Goal: Task Accomplishment & Management: Use online tool/utility

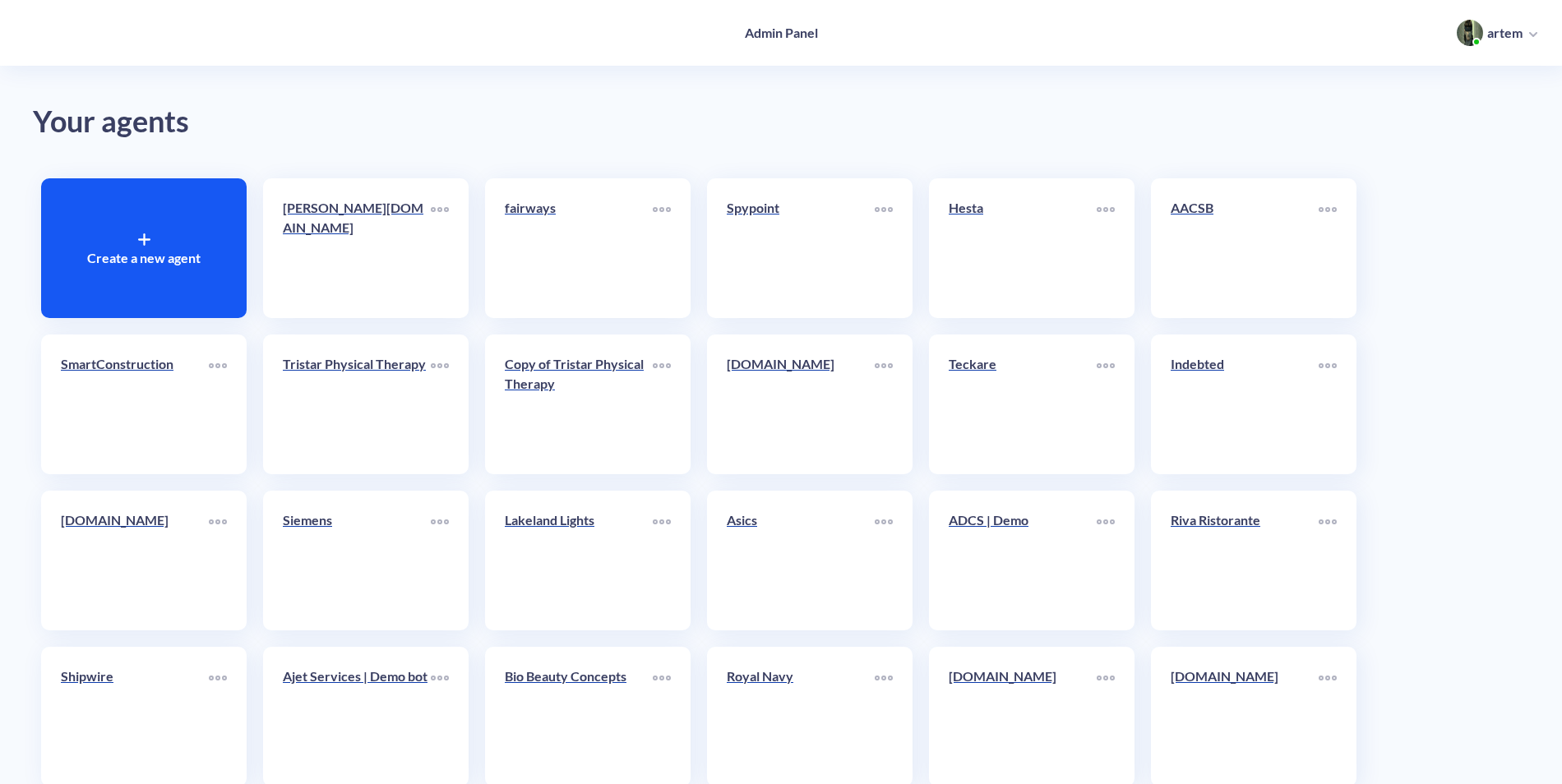
click at [136, 243] on div "Create a new agent" at bounding box center [144, 248] width 205 height 140
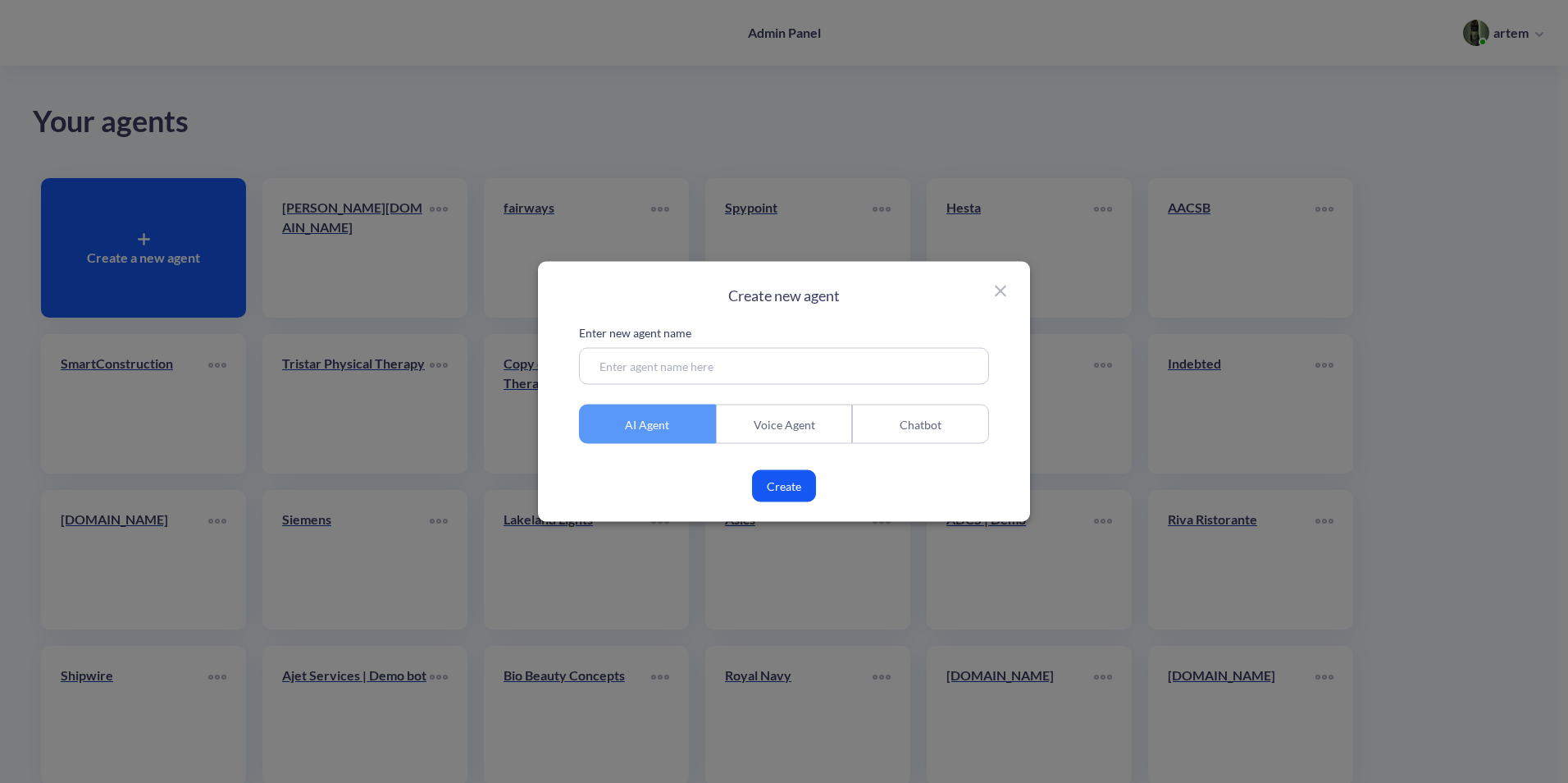
click at [840, 379] on input at bounding box center [784, 366] width 410 height 37
click at [652, 371] on input at bounding box center [784, 366] width 410 height 37
type input "L"
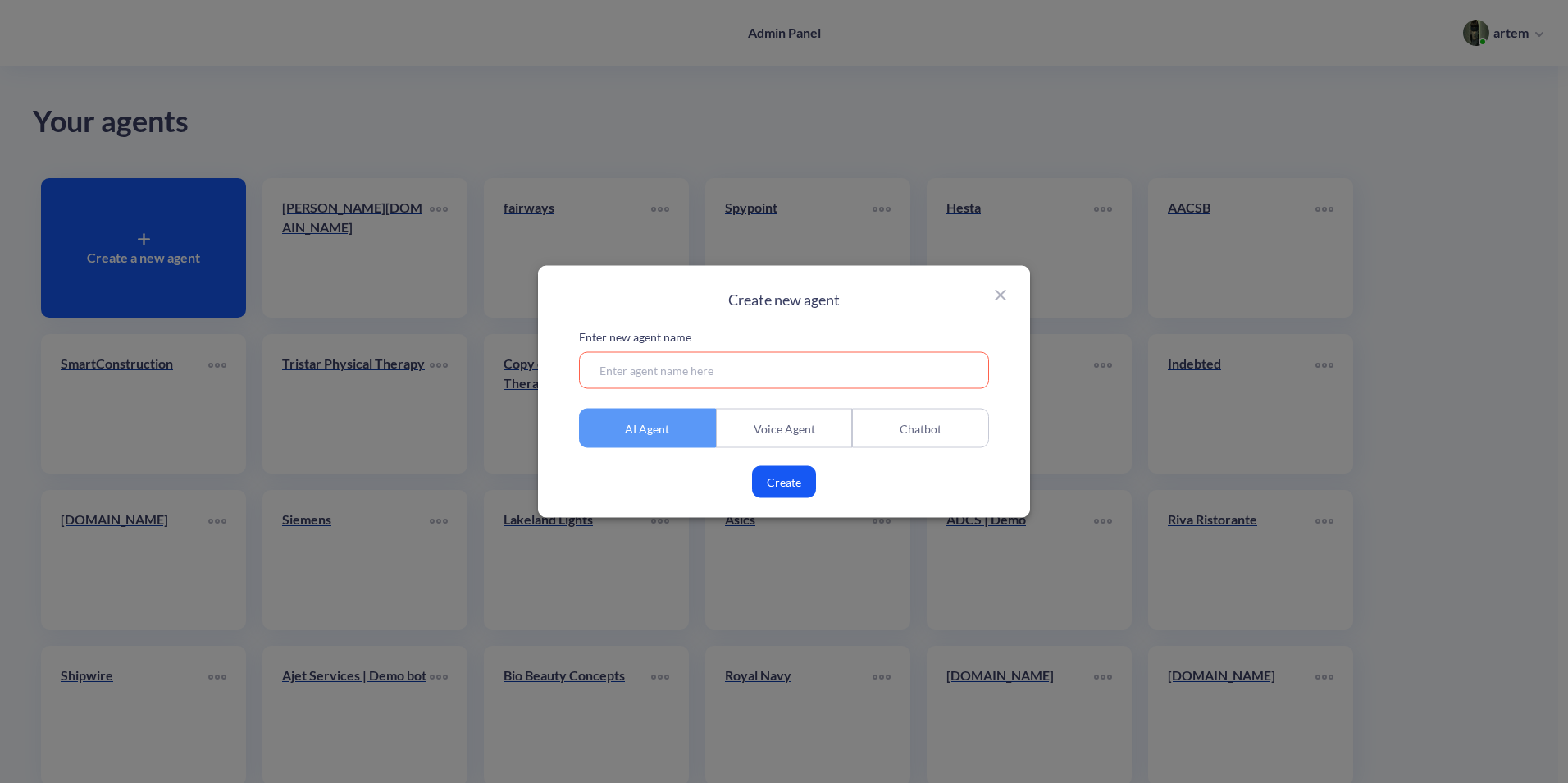
type input "K"
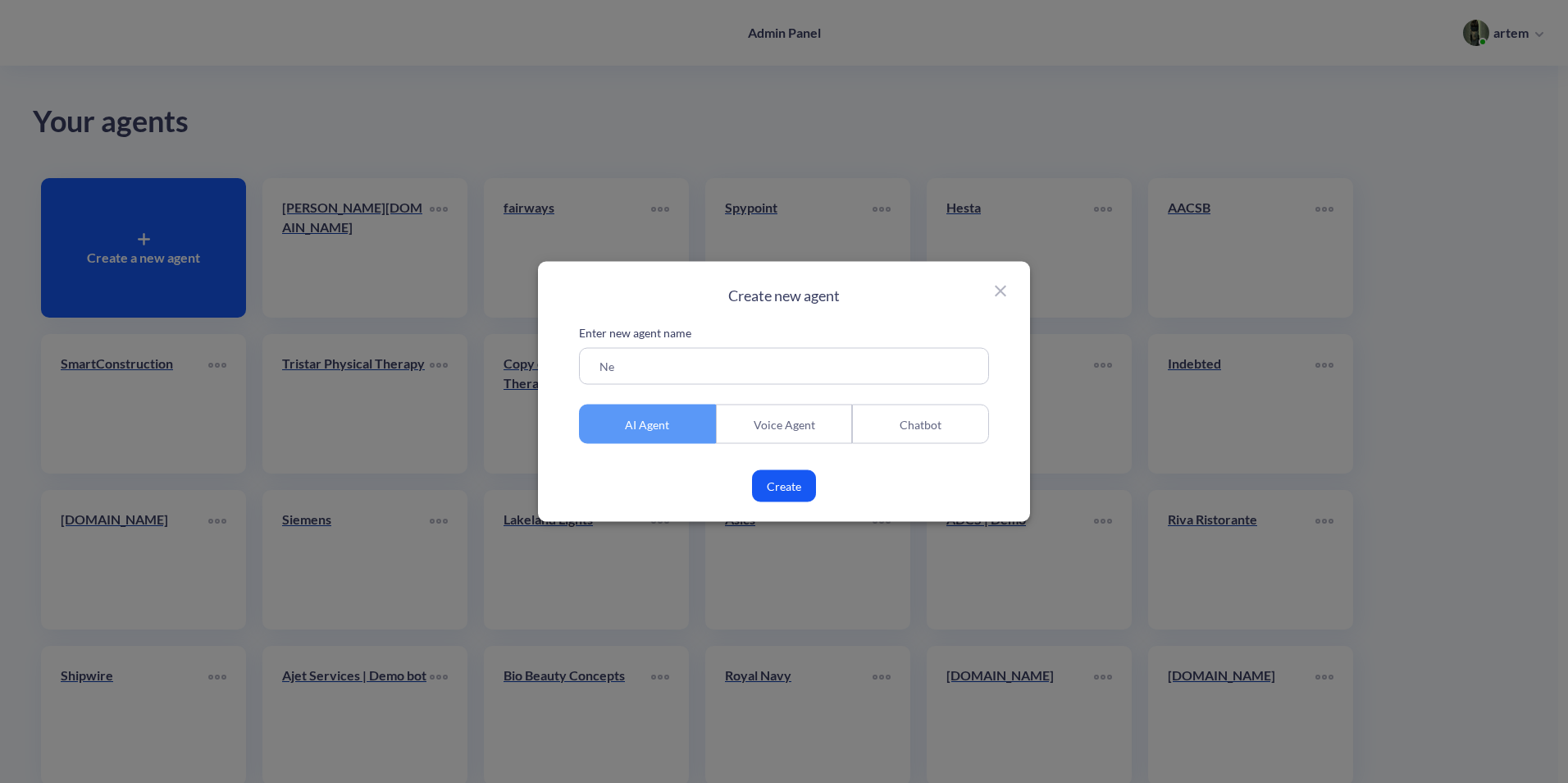
type input "N"
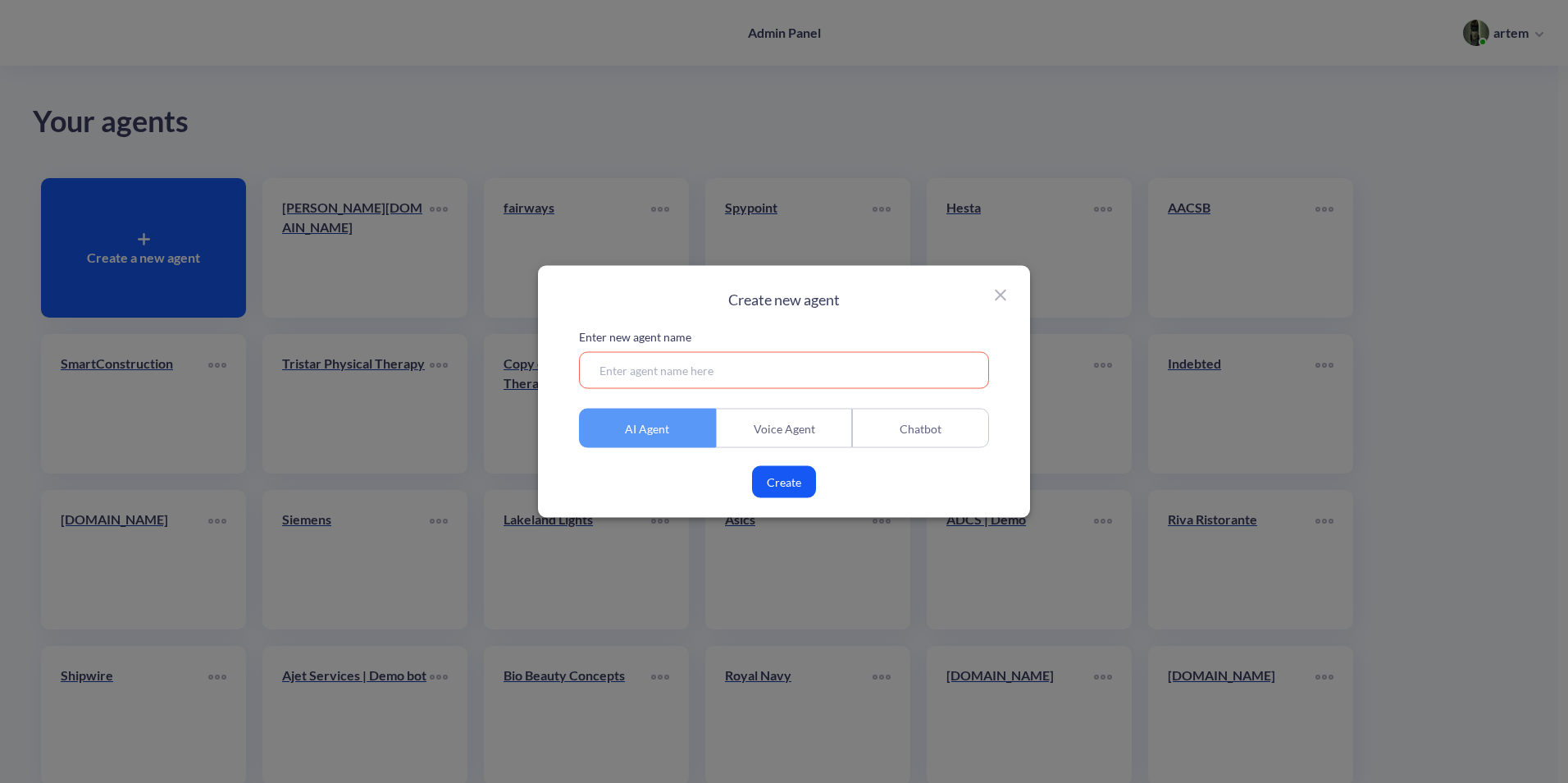
paste input "Pragmatics"
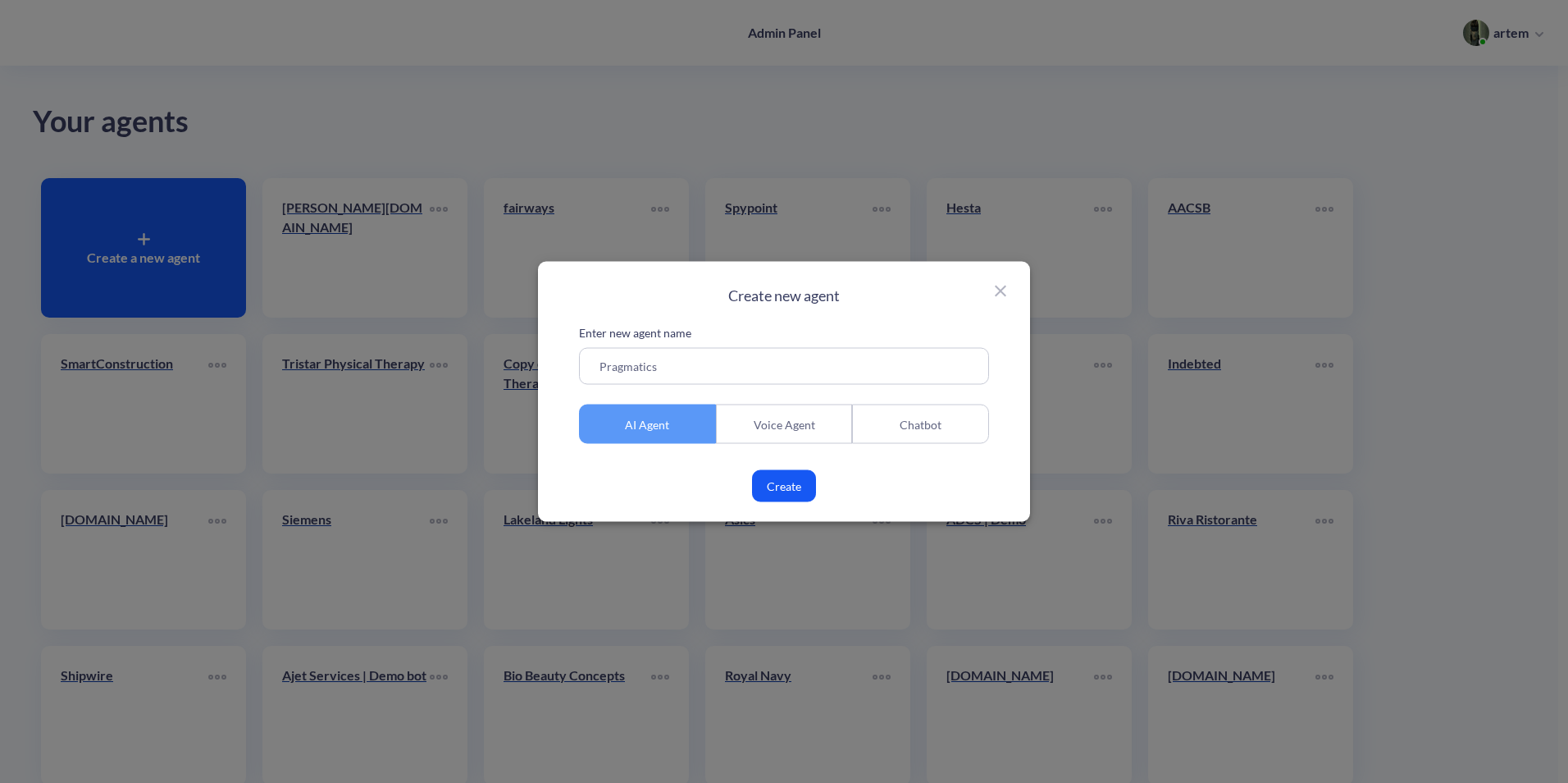
type input "Pragmatics"
click at [802, 480] on button "Create" at bounding box center [784, 486] width 64 height 32
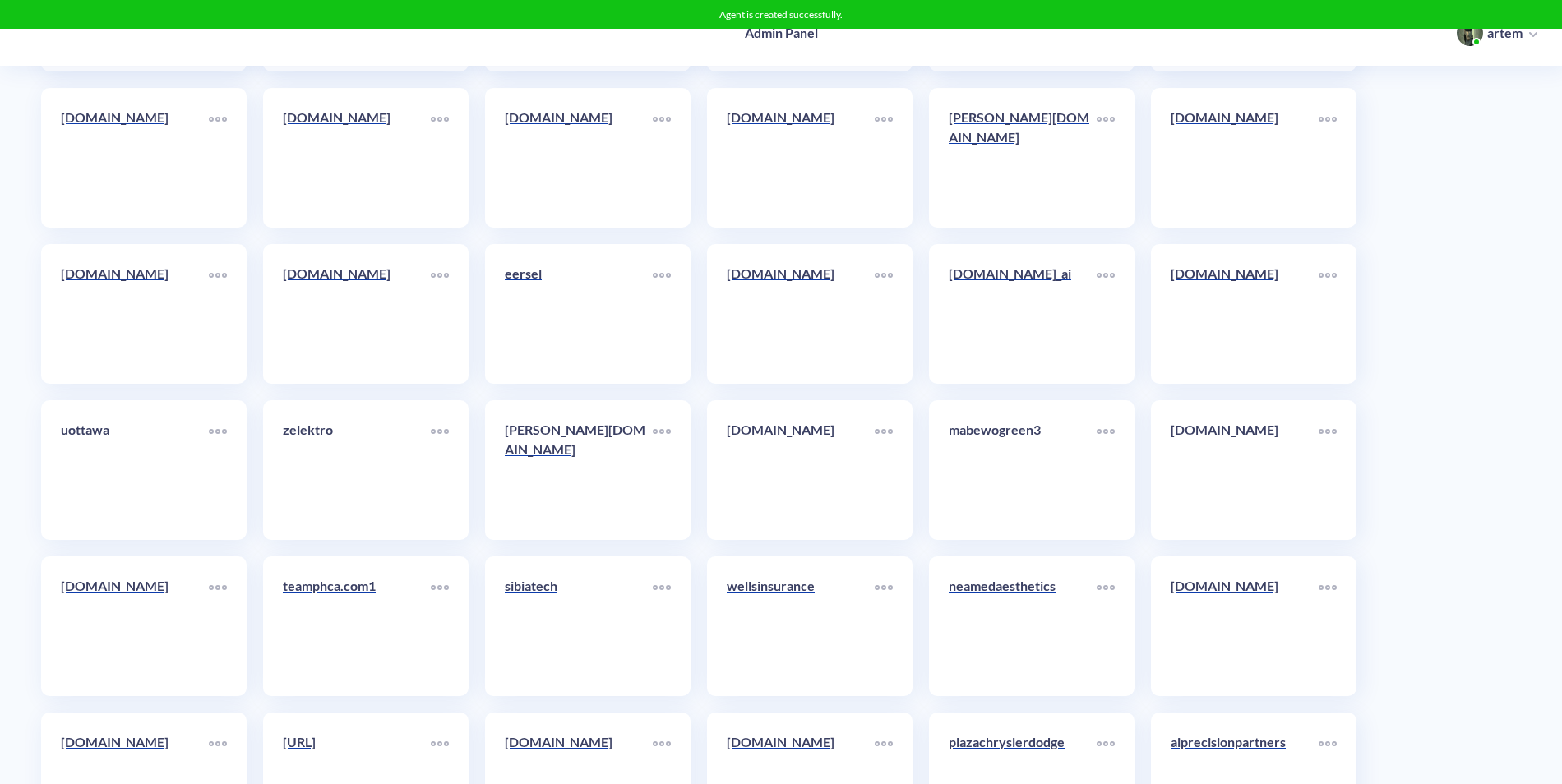
scroll to position [8941, 0]
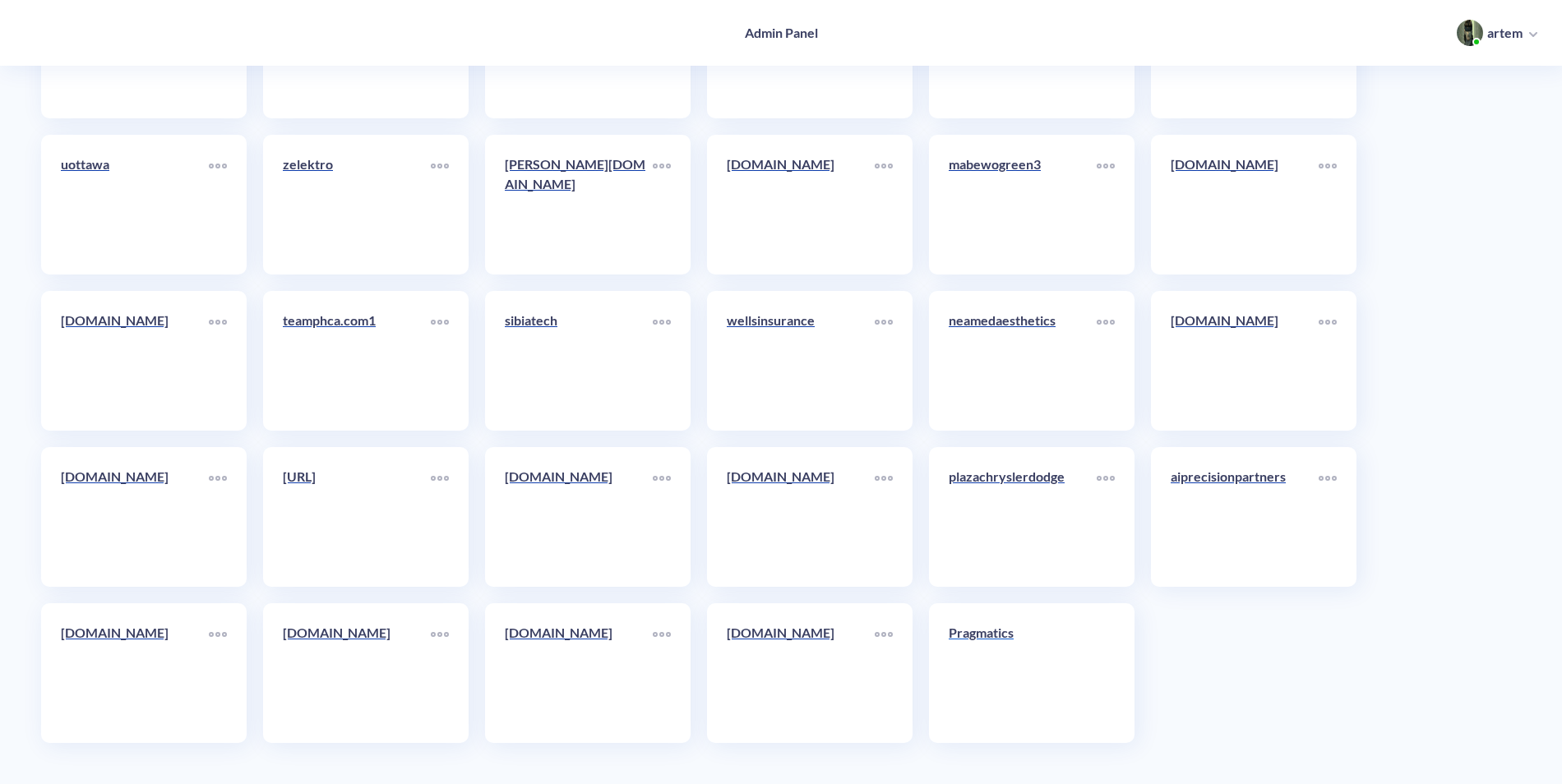
click at [981, 626] on p "Pragmatics" at bounding box center [1022, 632] width 148 height 20
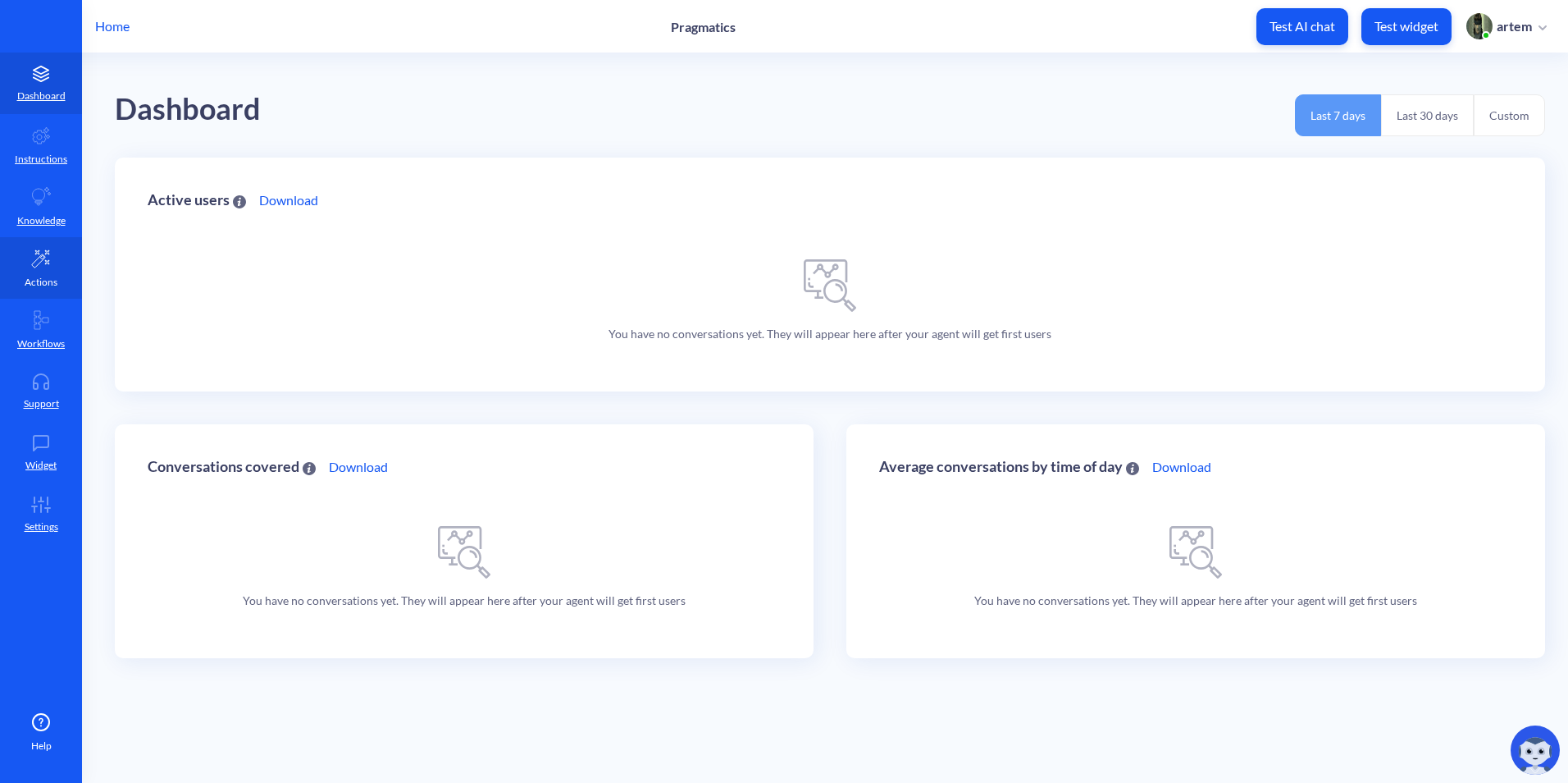
click at [28, 275] on p "Actions" at bounding box center [41, 282] width 33 height 15
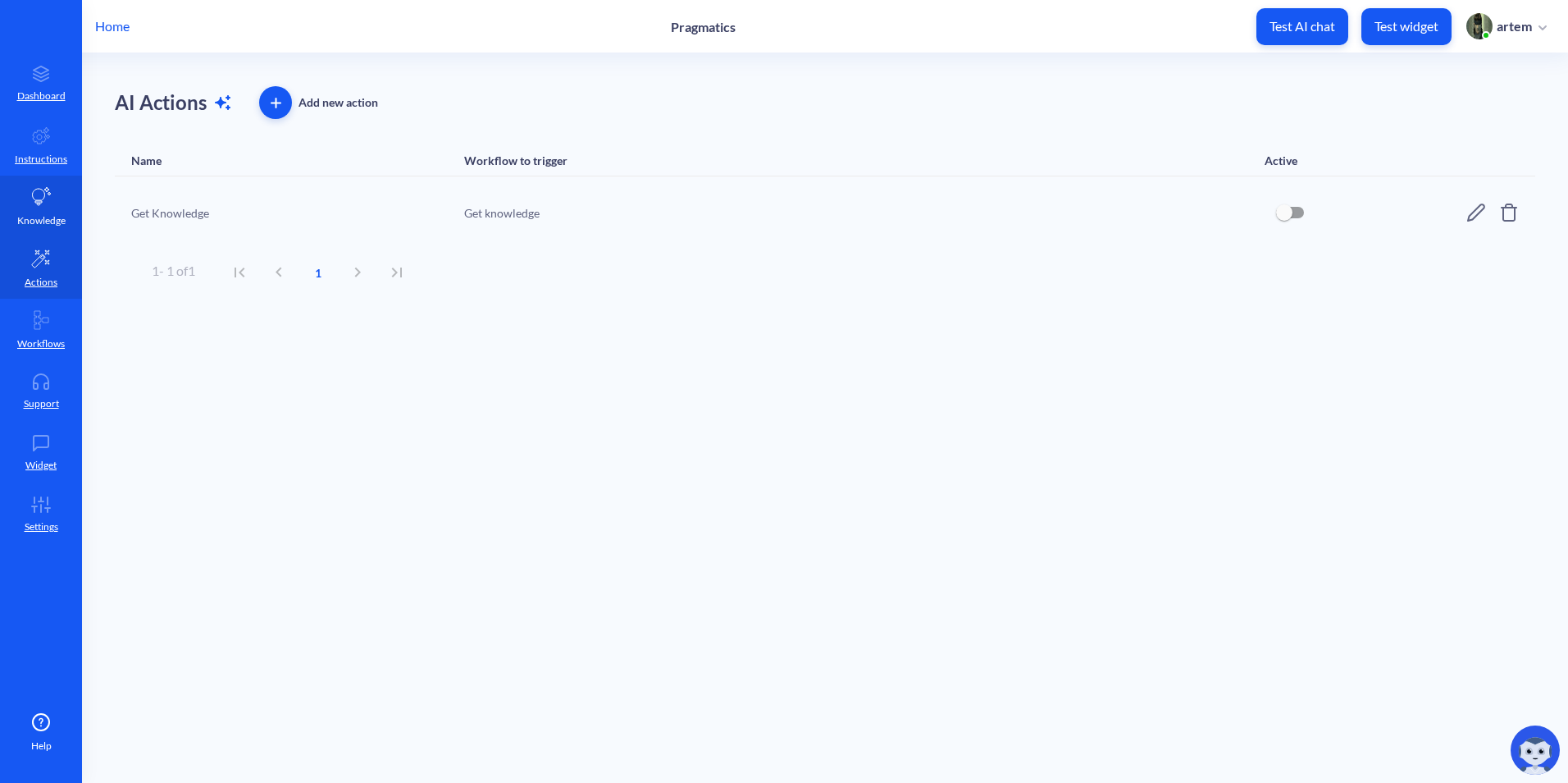
click at [47, 202] on icon at bounding box center [40, 196] width 20 height 20
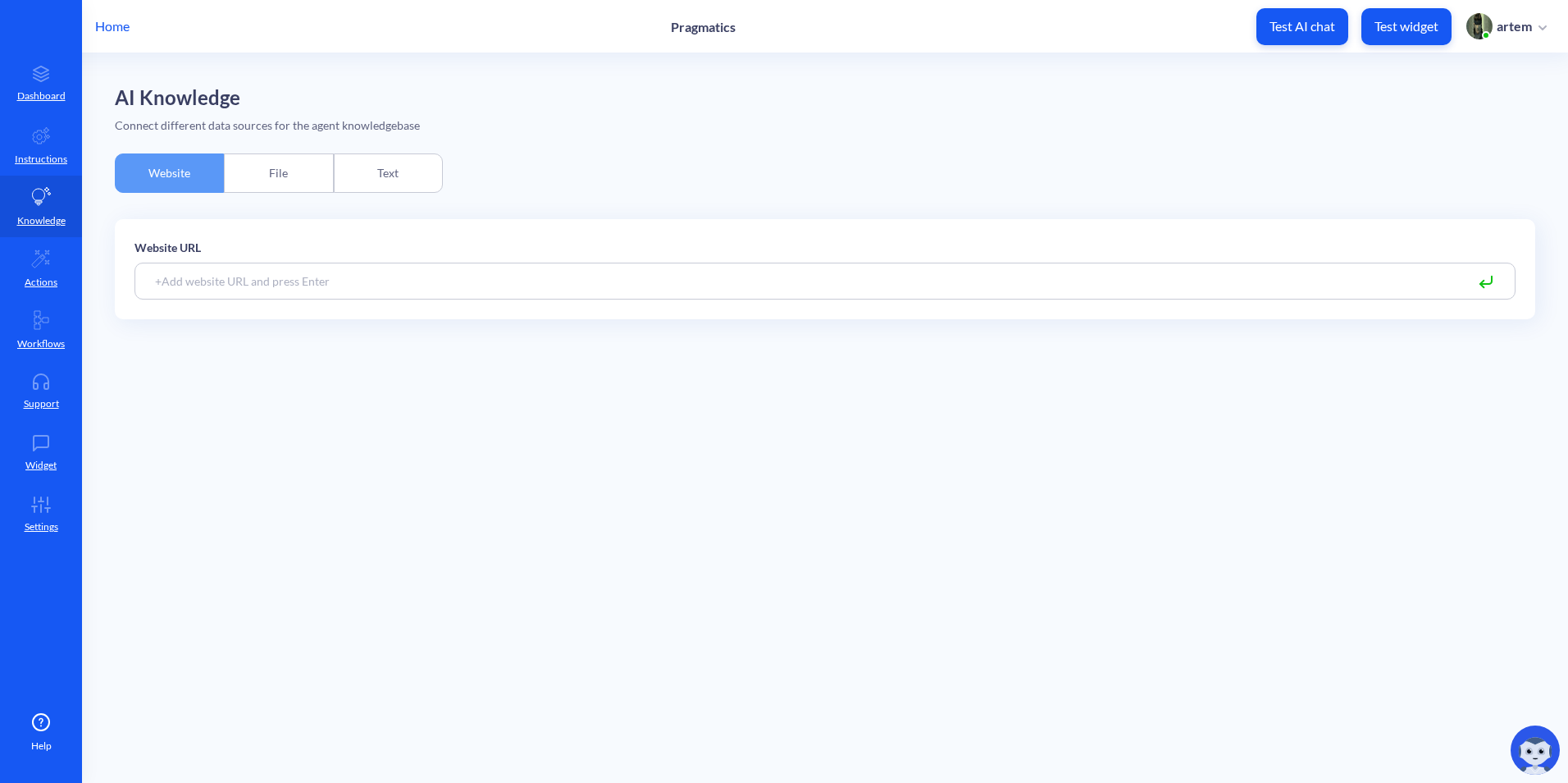
click at [281, 180] on div "File" at bounding box center [278, 173] width 109 height 40
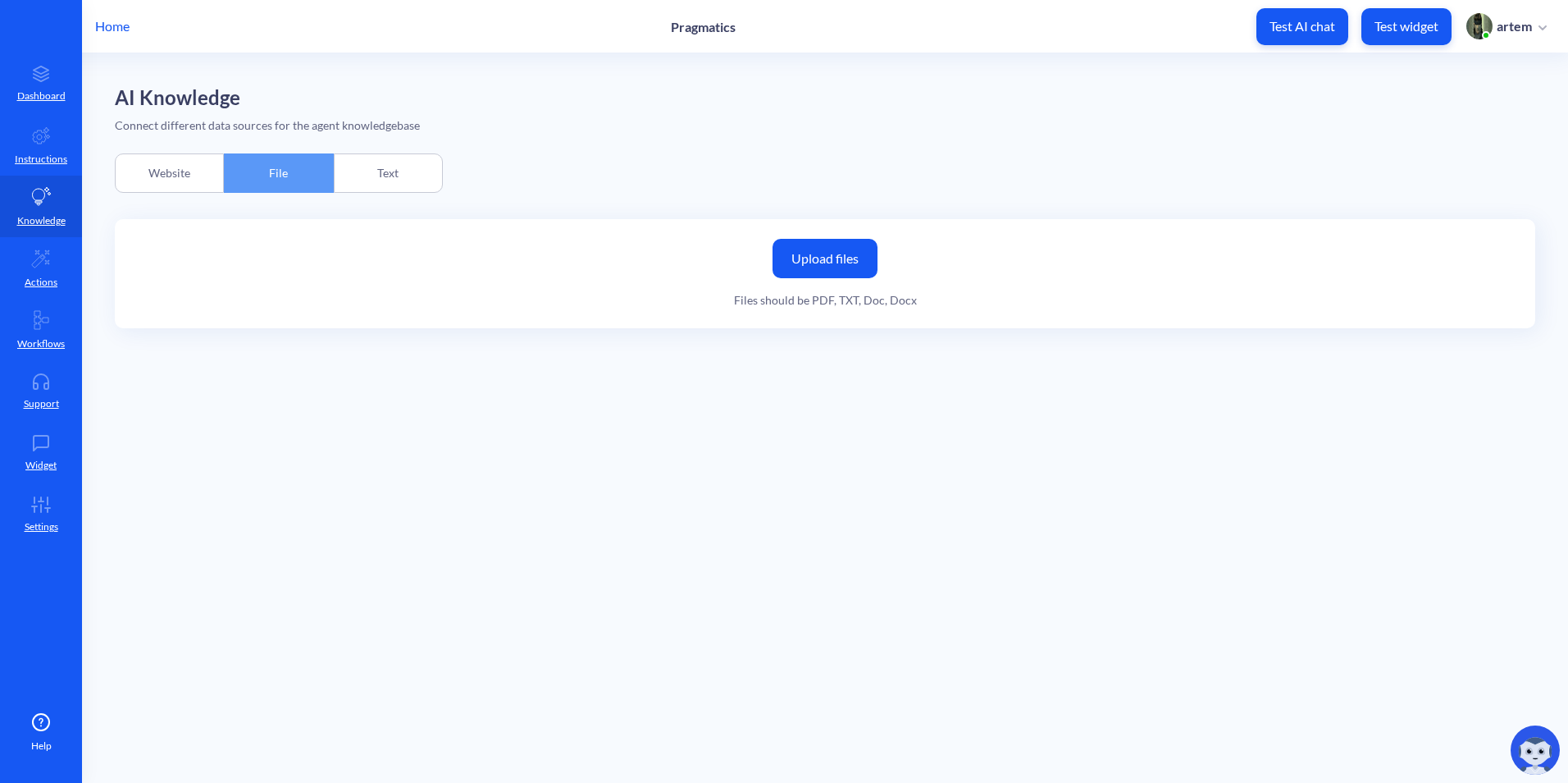
click at [216, 181] on div "Website" at bounding box center [169, 173] width 109 height 40
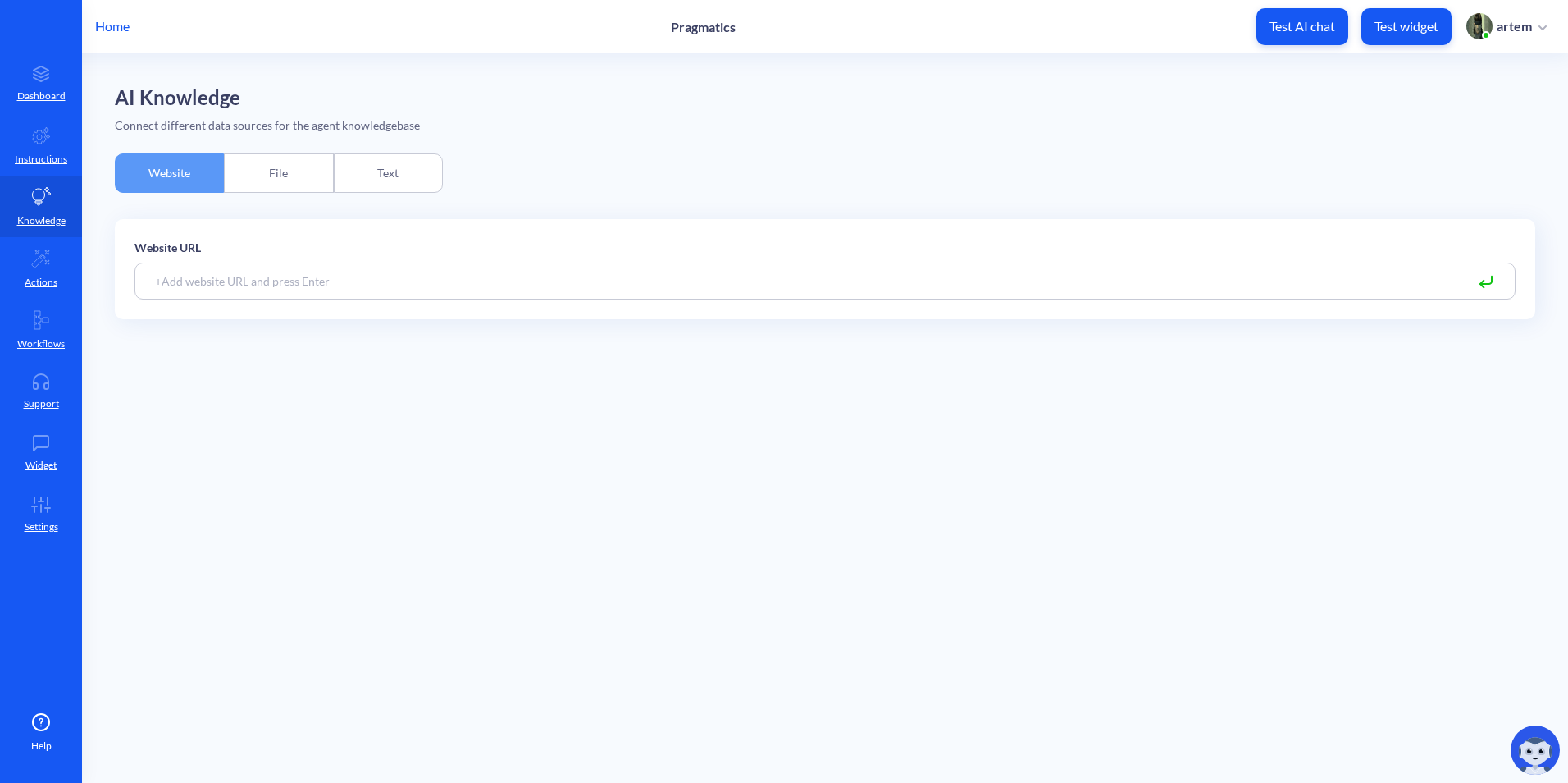
click at [337, 169] on div "Text" at bounding box center [388, 173] width 109 height 40
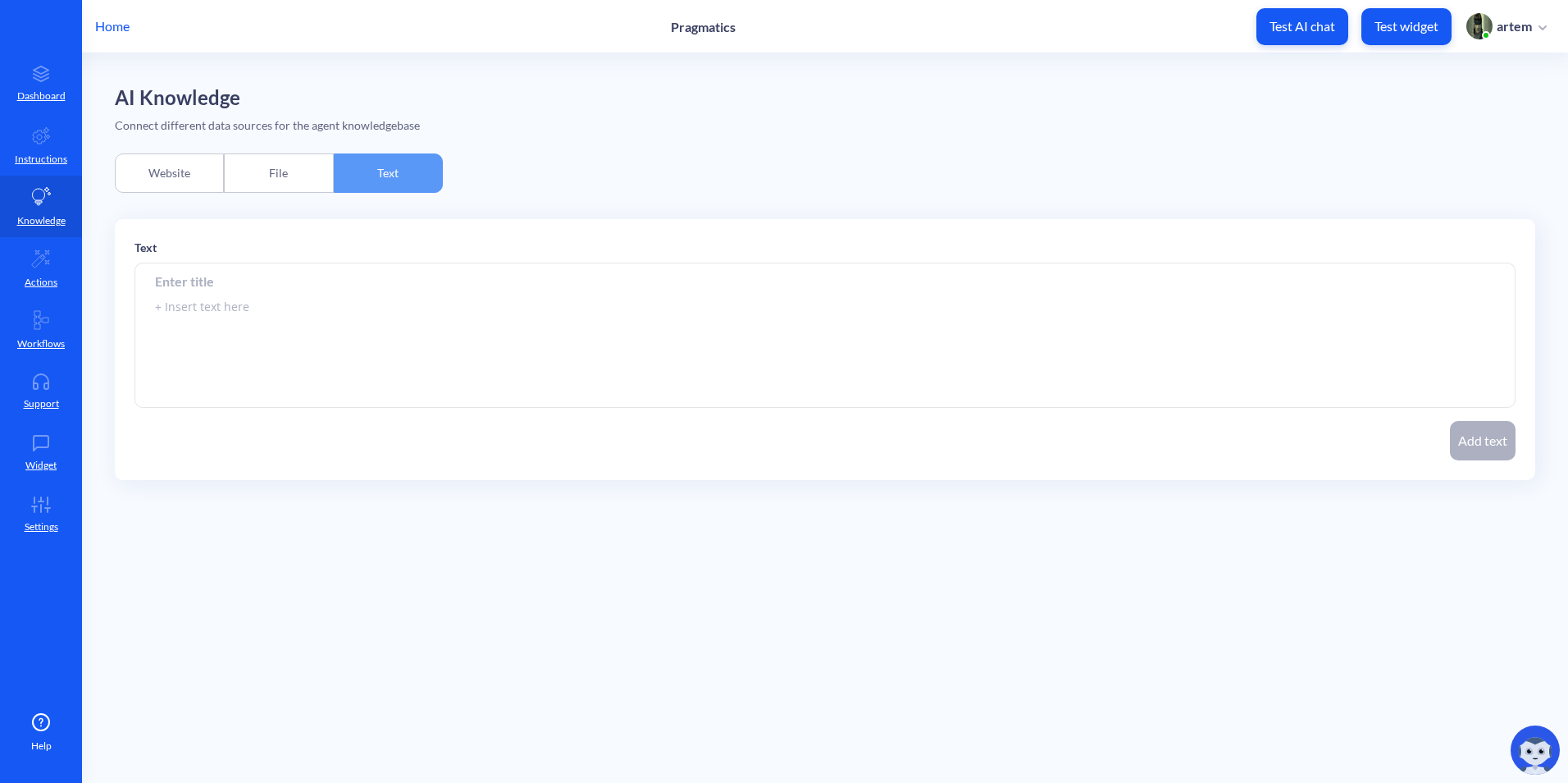
click at [301, 173] on div "File" at bounding box center [278, 173] width 109 height 40
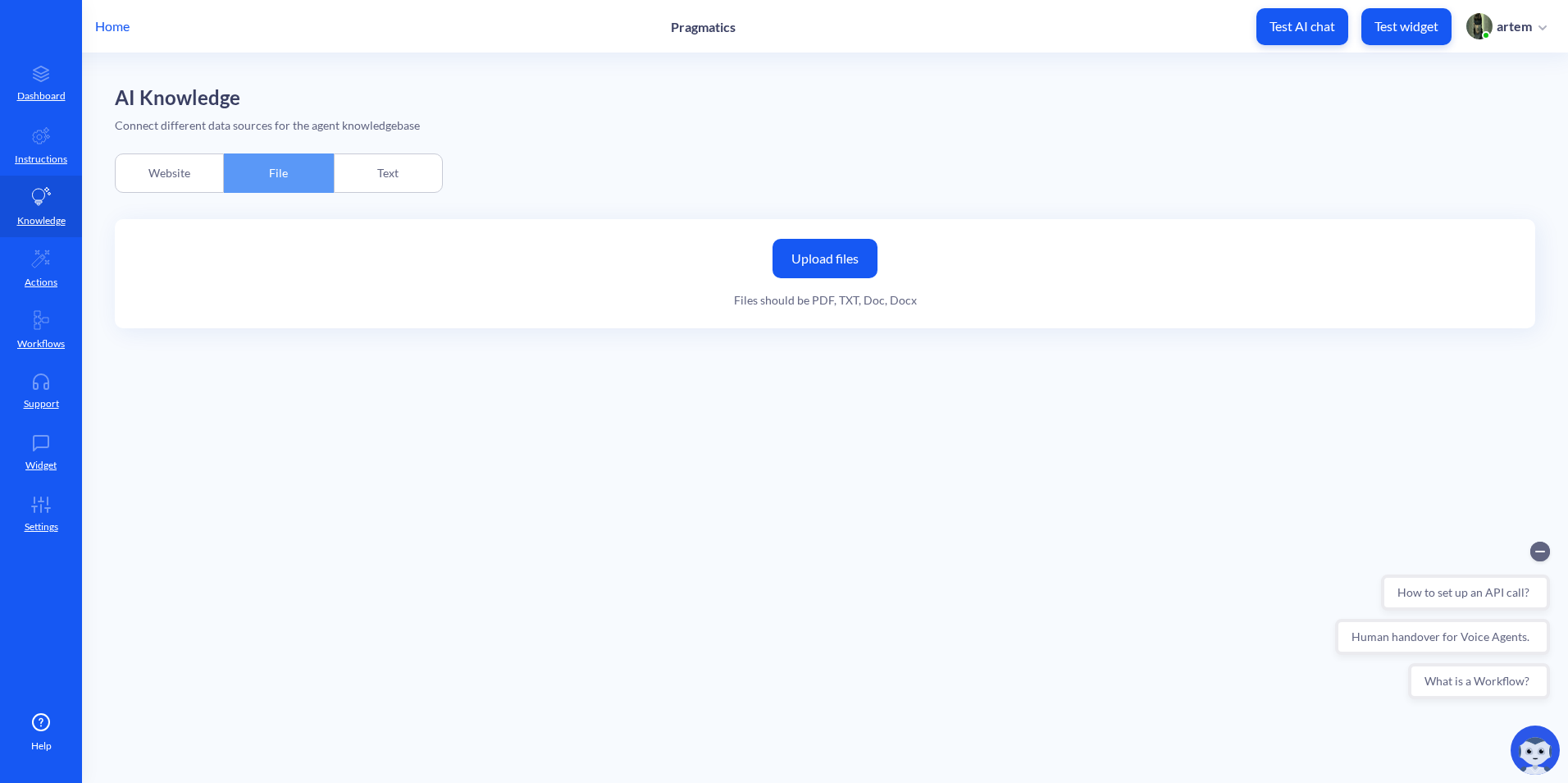
click at [748, 243] on div "Upload files Files should be PDF, TXT, Doc, Docx" at bounding box center [825, 273] width 1421 height 109
click at [819, 250] on label "Upload files" at bounding box center [825, 258] width 105 height 40
click at [0, 0] on input "Upload files" at bounding box center [0, 0] width 0 height 0
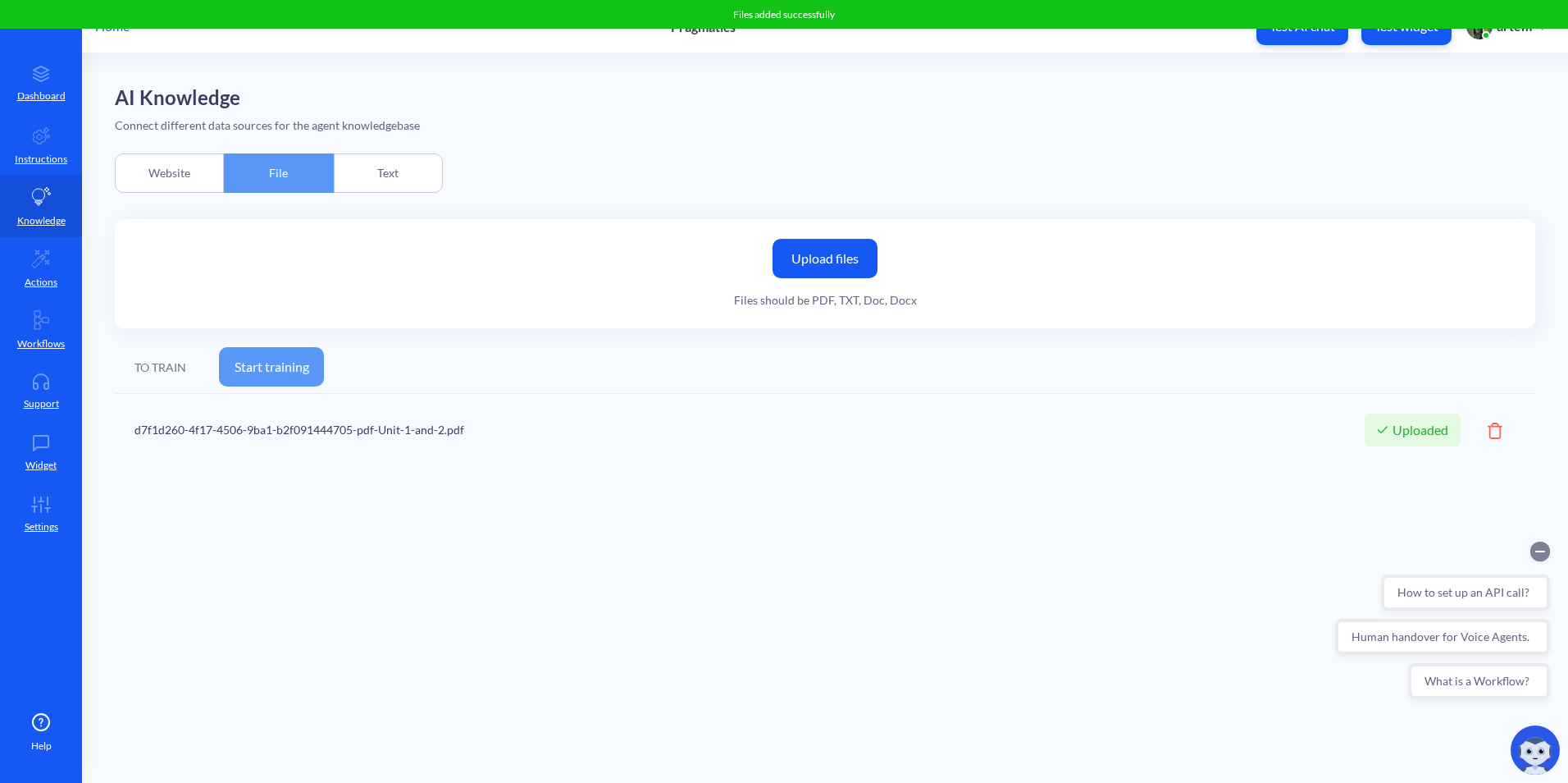
click at [1540, 559] on circle "Collapse conversation starters" at bounding box center [1540, 551] width 20 height 20
click at [1534, 736] on img at bounding box center [1535, 749] width 49 height 49
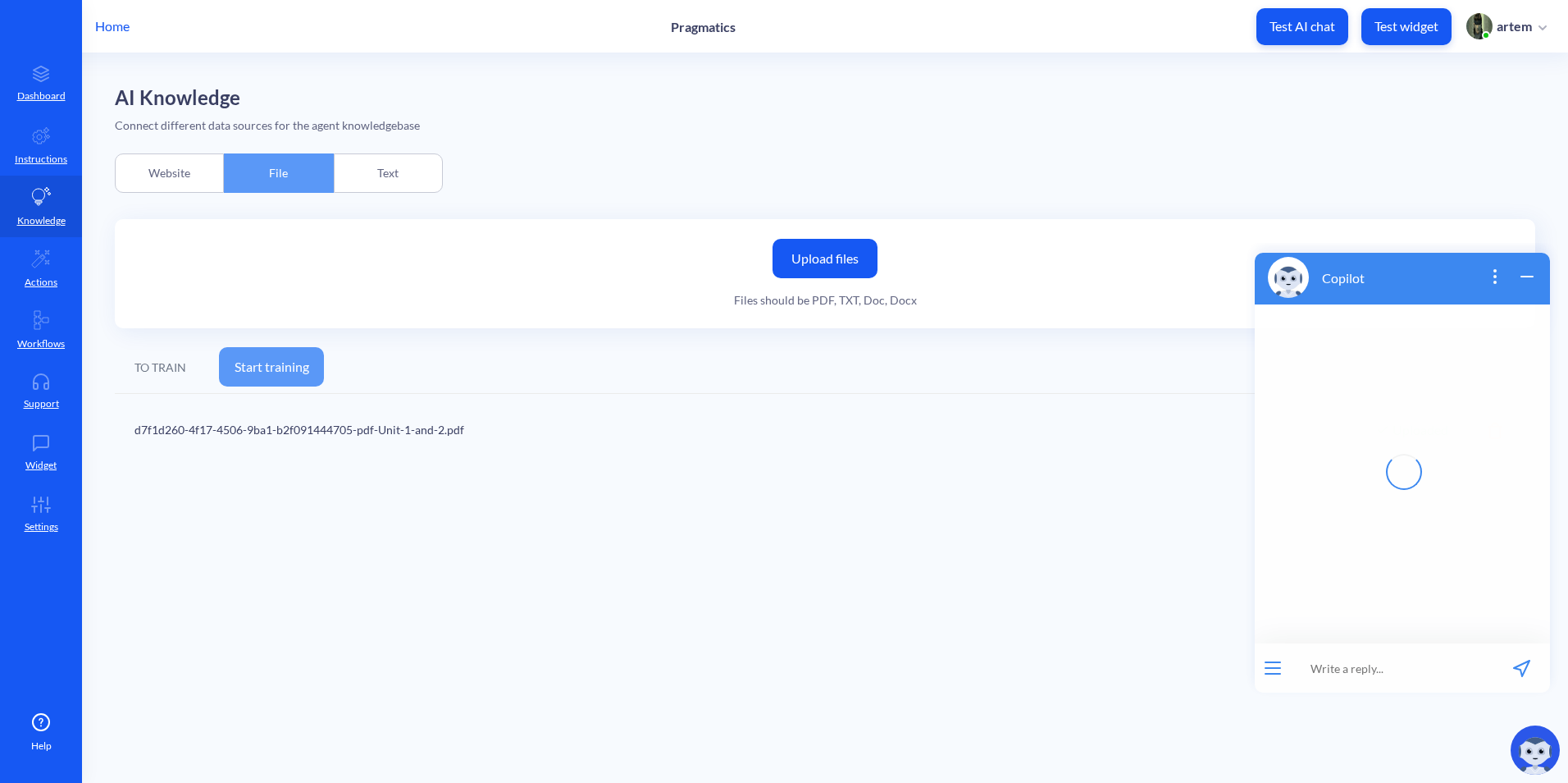
click at [1521, 270] on icon "wrap widget" at bounding box center [1527, 277] width 20 height 20
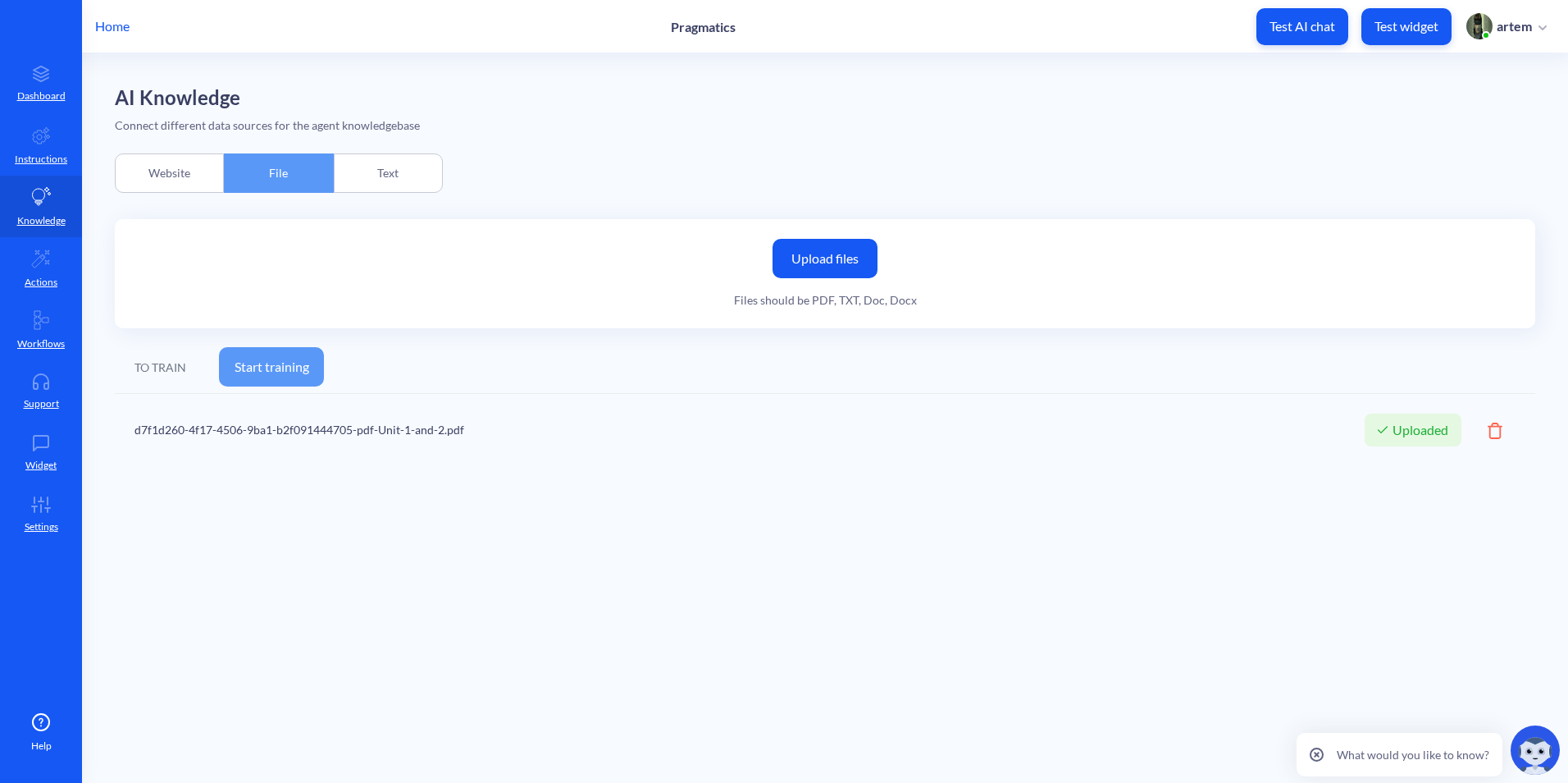
click at [256, 374] on button "Start training" at bounding box center [271, 367] width 105 height 40
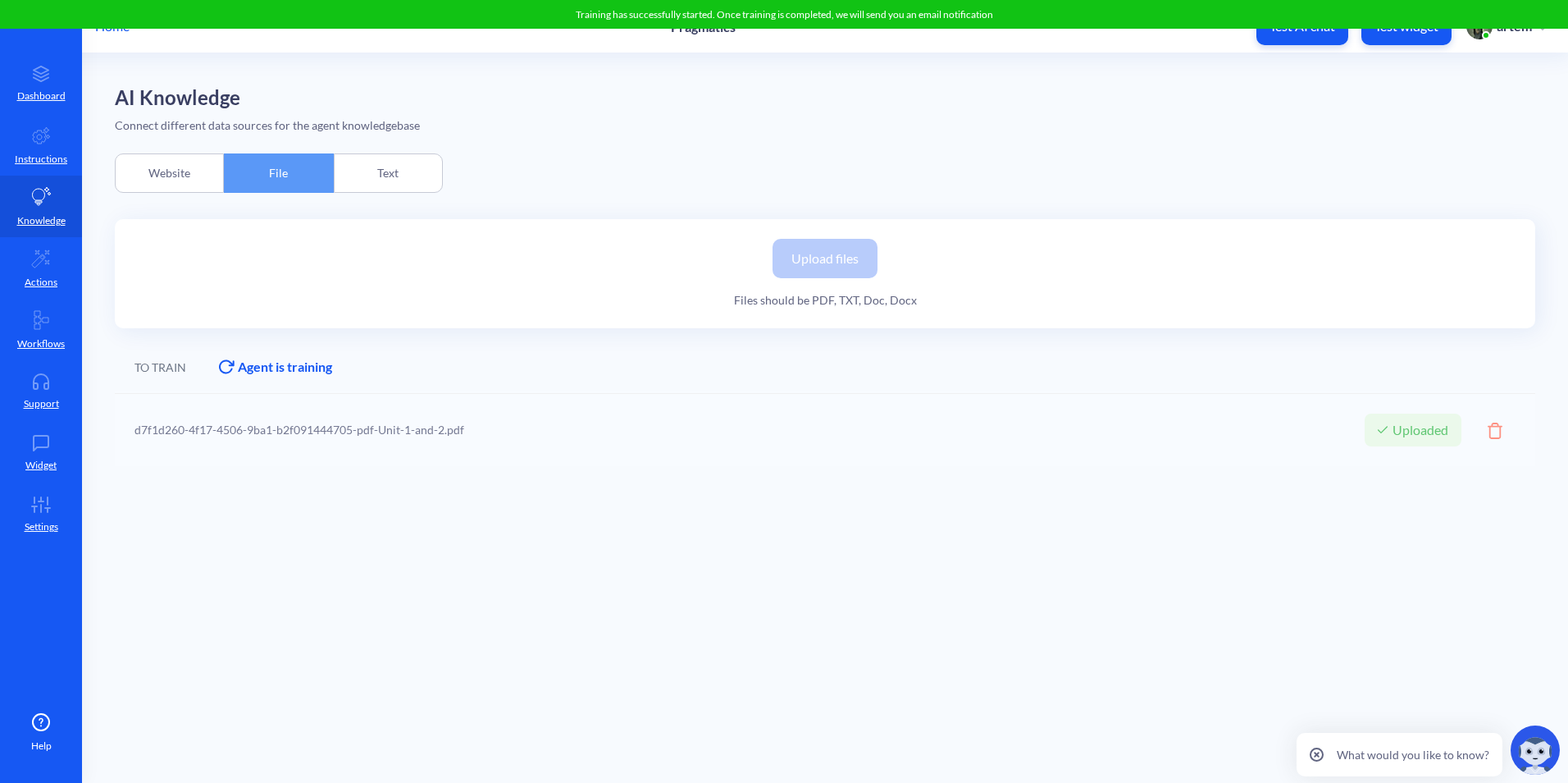
click at [197, 189] on div "Website" at bounding box center [169, 173] width 109 height 40
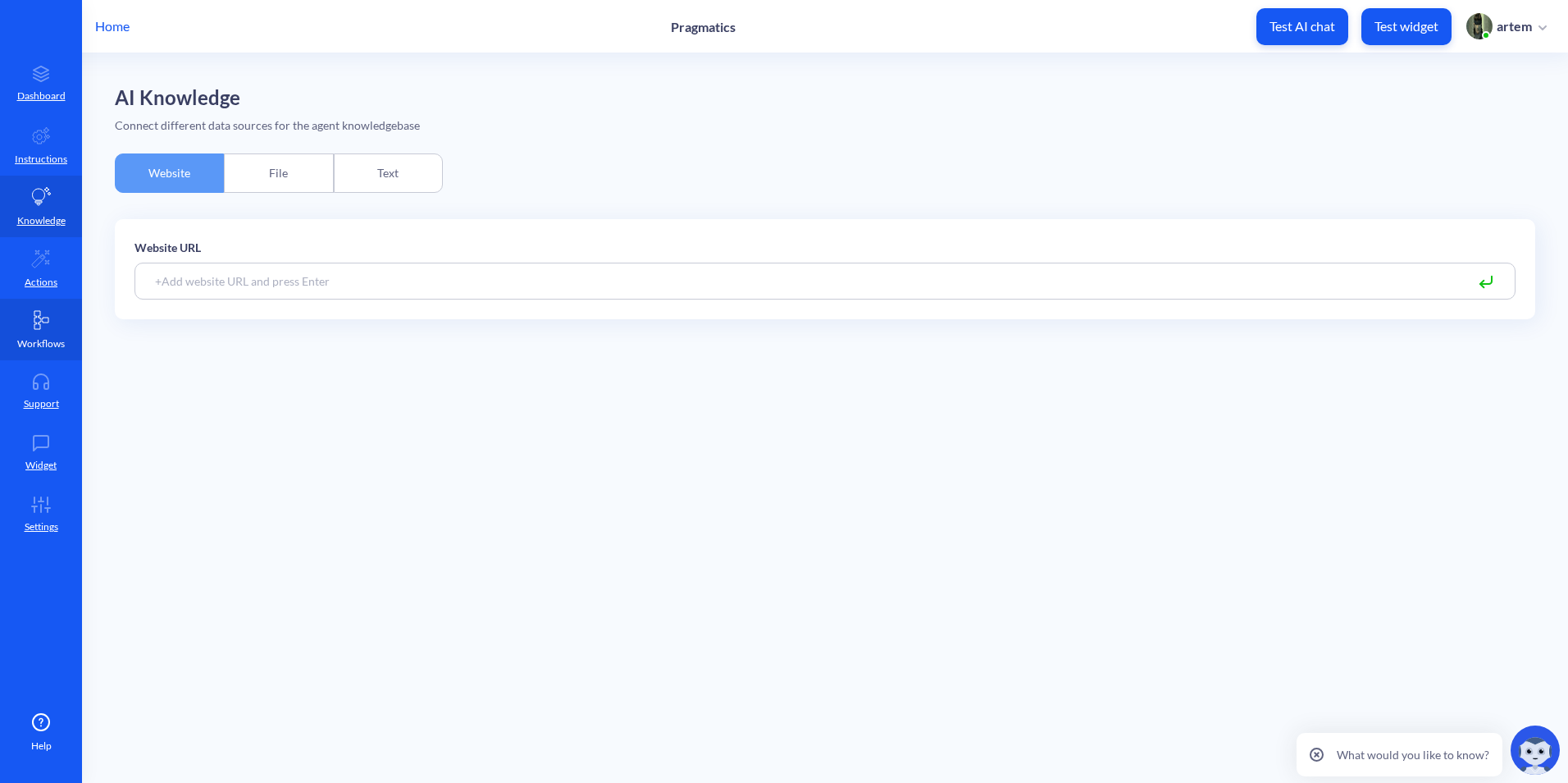
click at [22, 327] on link "Workflows" at bounding box center [40, 329] width 82 height 61
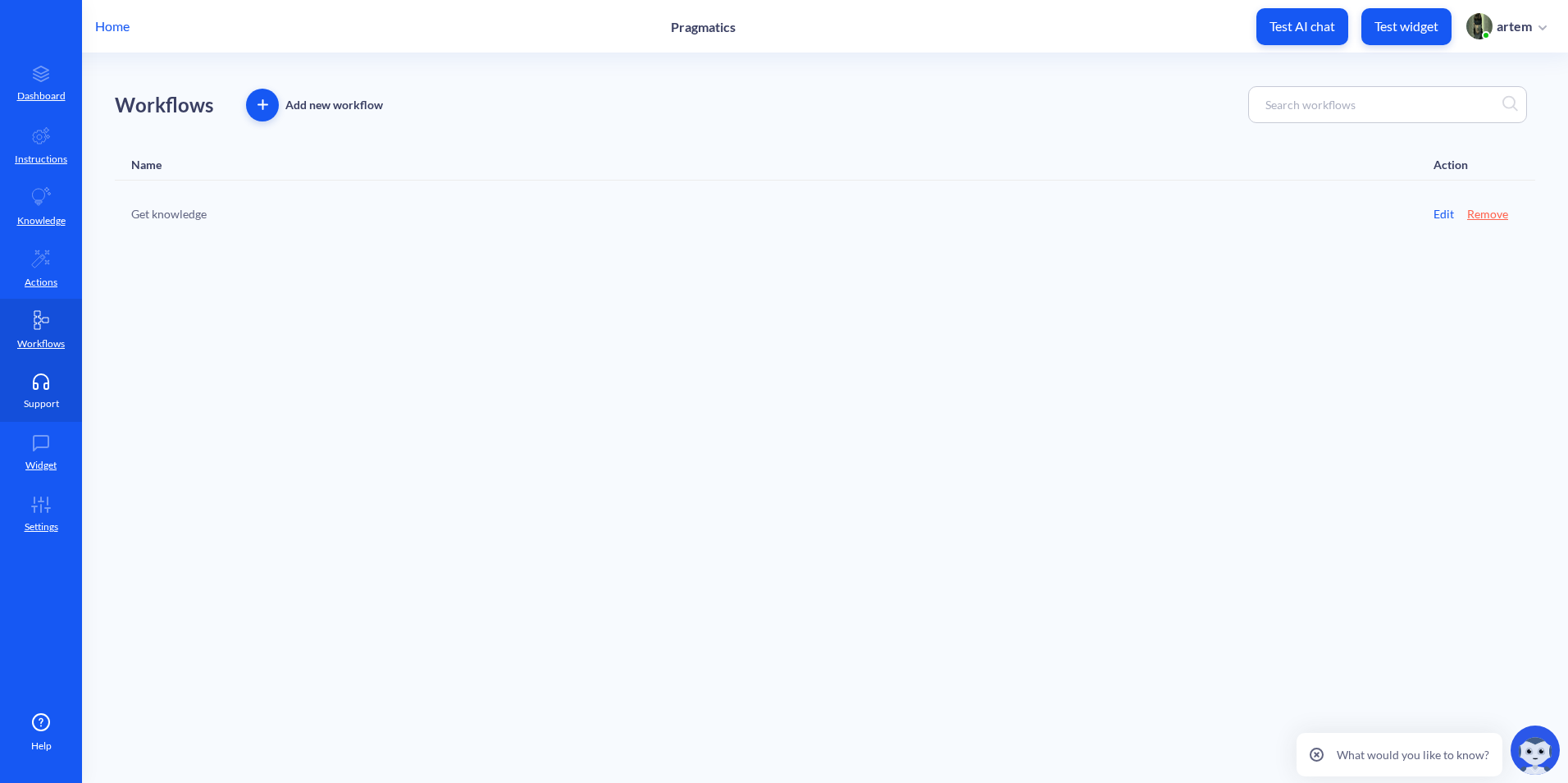
click at [40, 420] on link "Support" at bounding box center [40, 390] width 82 height 61
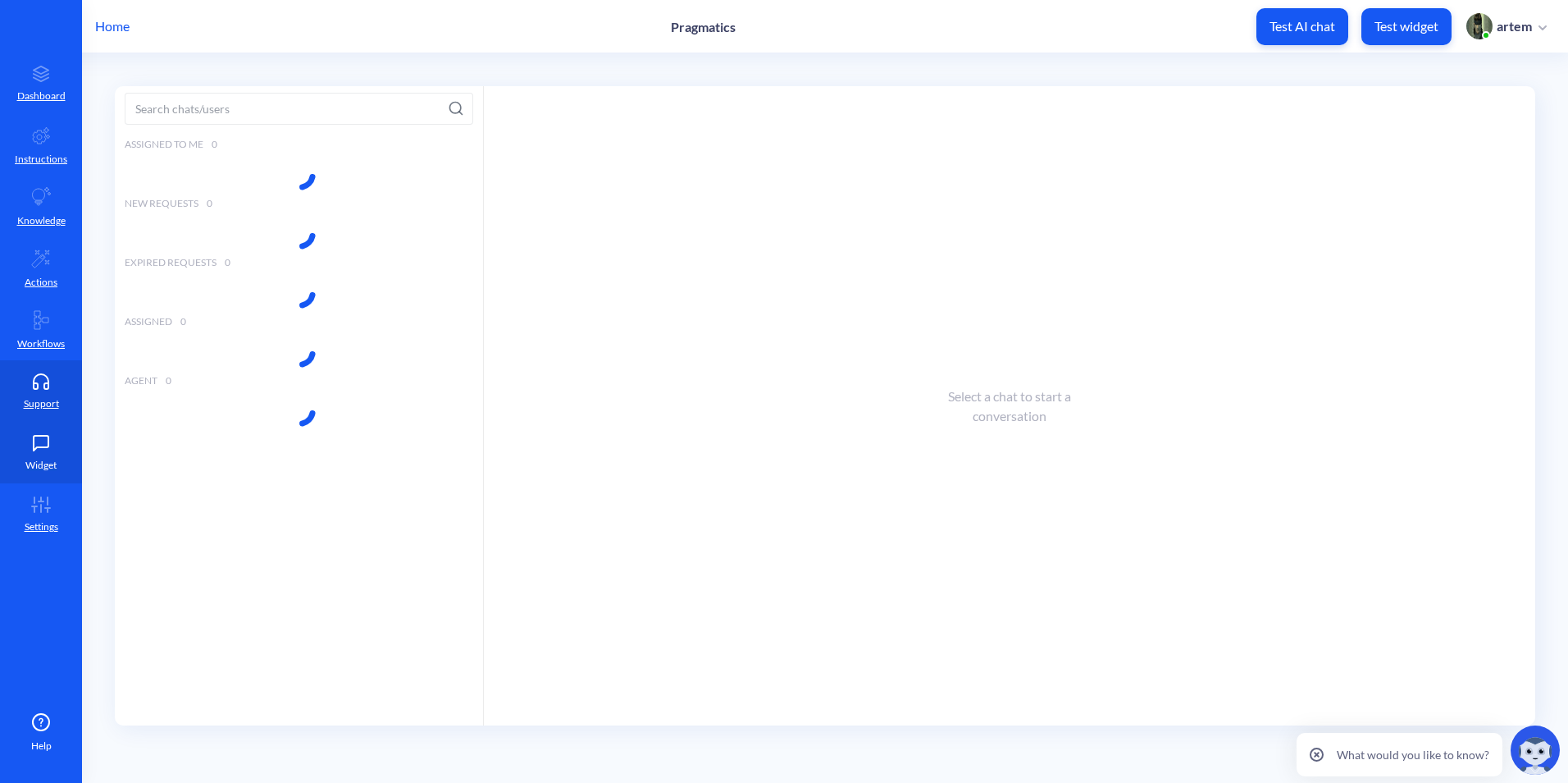
click at [45, 457] on link "Widget" at bounding box center [40, 452] width 82 height 61
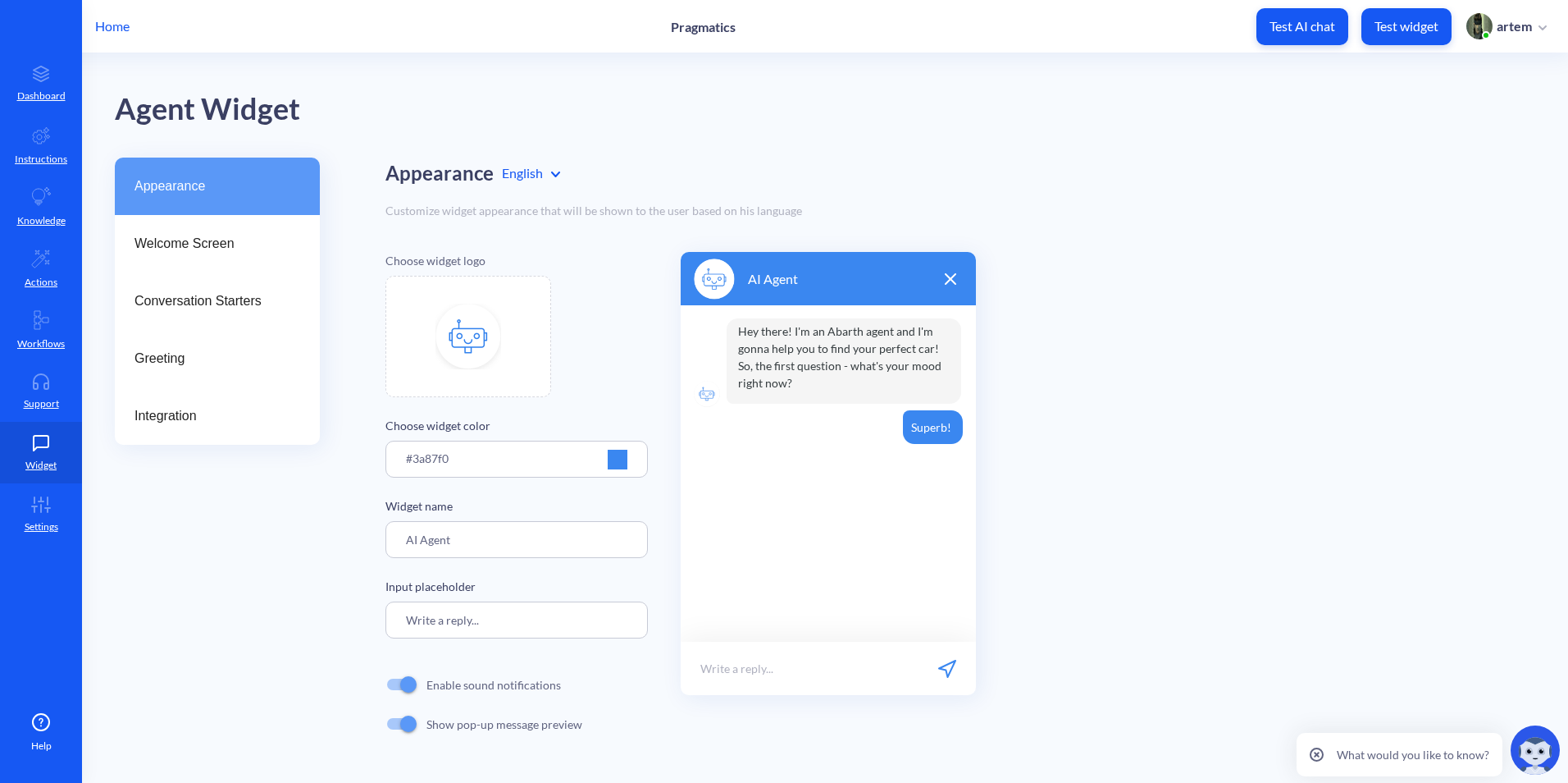
drag, startPoint x: 456, startPoint y: 547, endPoint x: 332, endPoint y: 548, distance: 124.0
click at [332, 548] on div "Appearance Welcome Screen Conversation Starters Greeting Integration Appearance…" at bounding box center [841, 467] width 1453 height 618
paste input "Pragmatics"
type input "Pragmatics.ai"
click at [1041, 569] on div "Choose widget logo Choose widget color #3a87f0 Widget name Pragmatics.ai Input …" at bounding box center [960, 497] width 1150 height 492
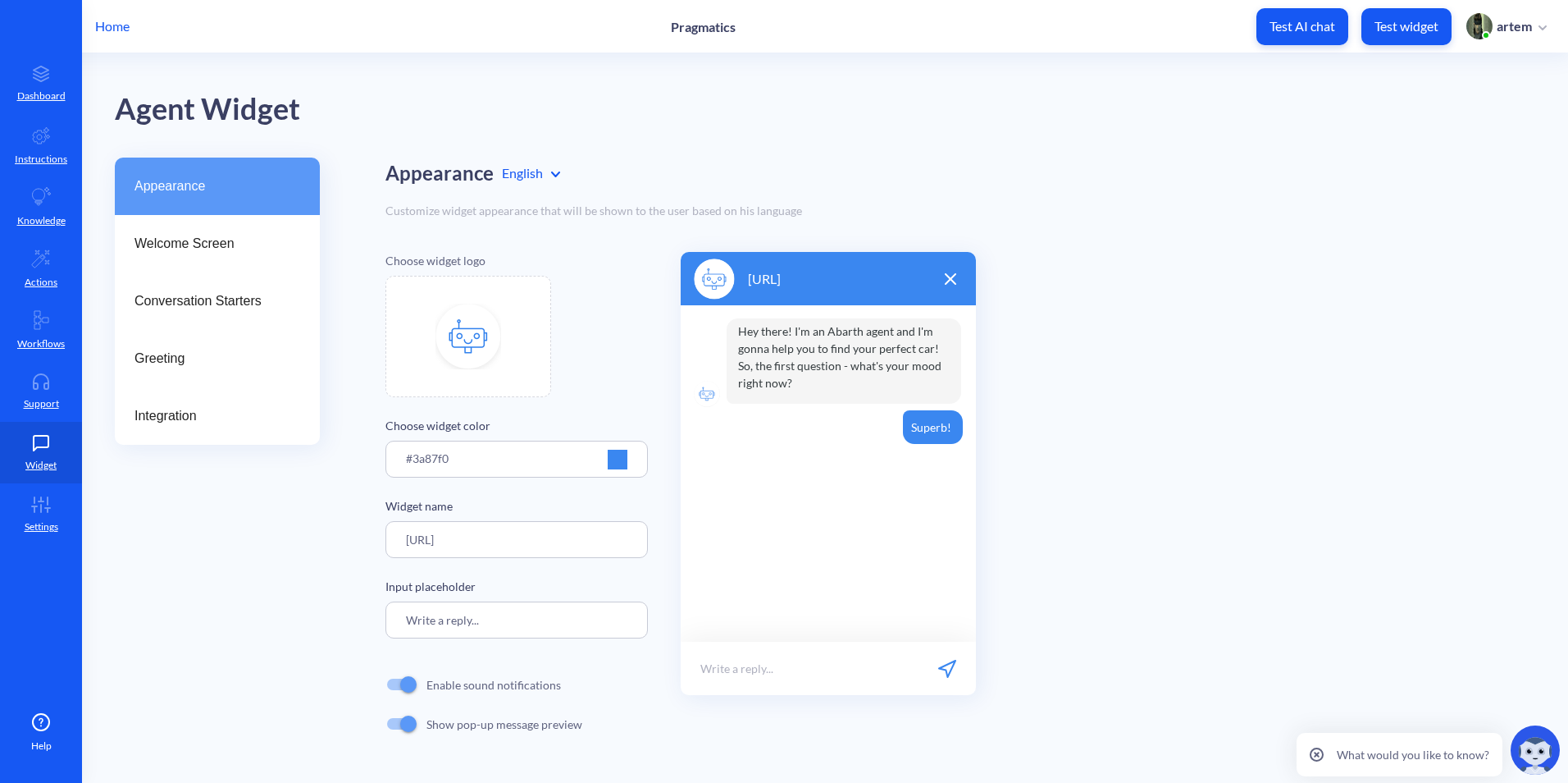
click at [474, 321] on img at bounding box center [468, 336] width 65 height 65
type input "C:\fakepath\generated_gradient.jpg"
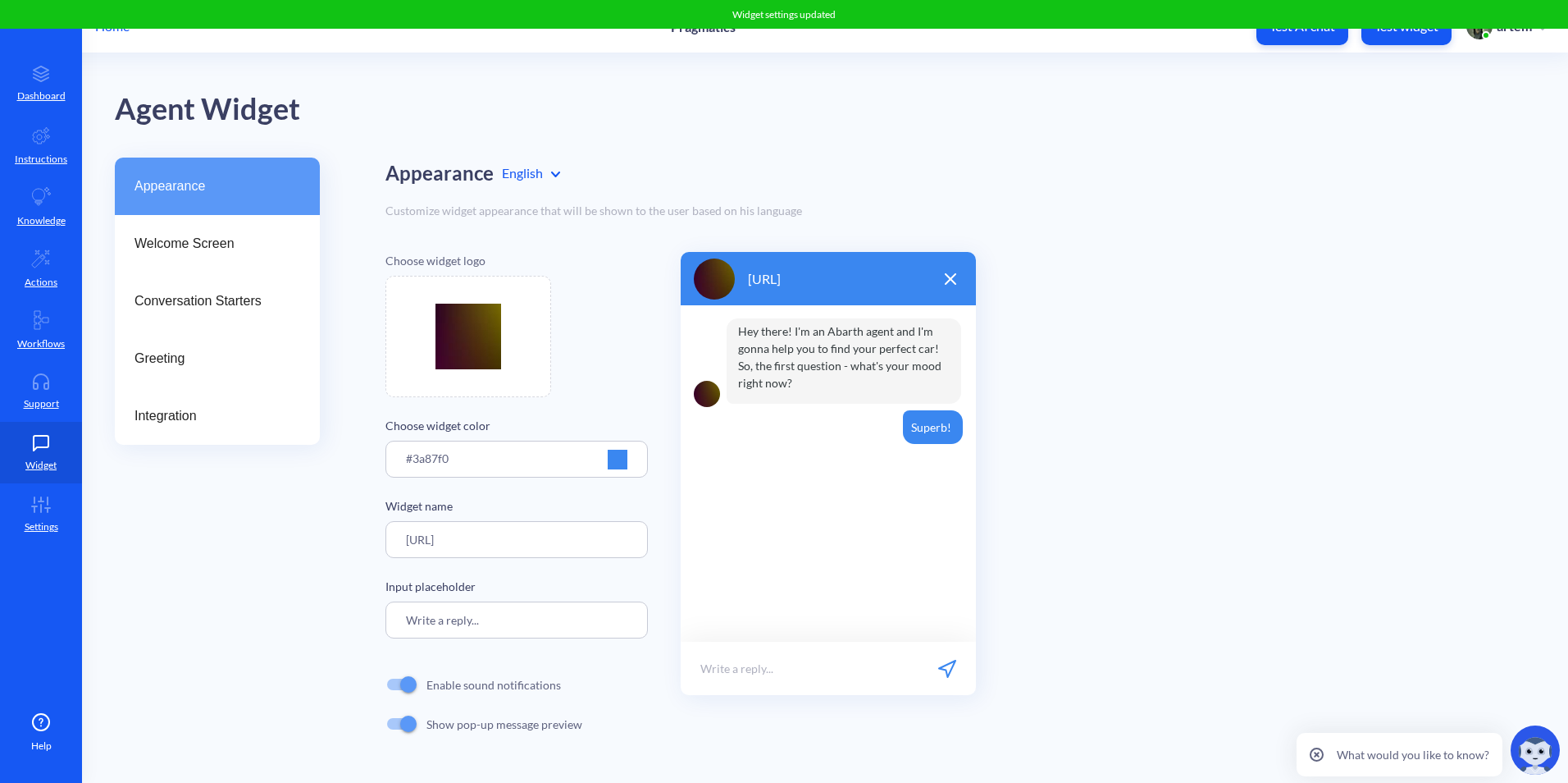
click at [615, 457] on div at bounding box center [617, 459] width 20 height 20
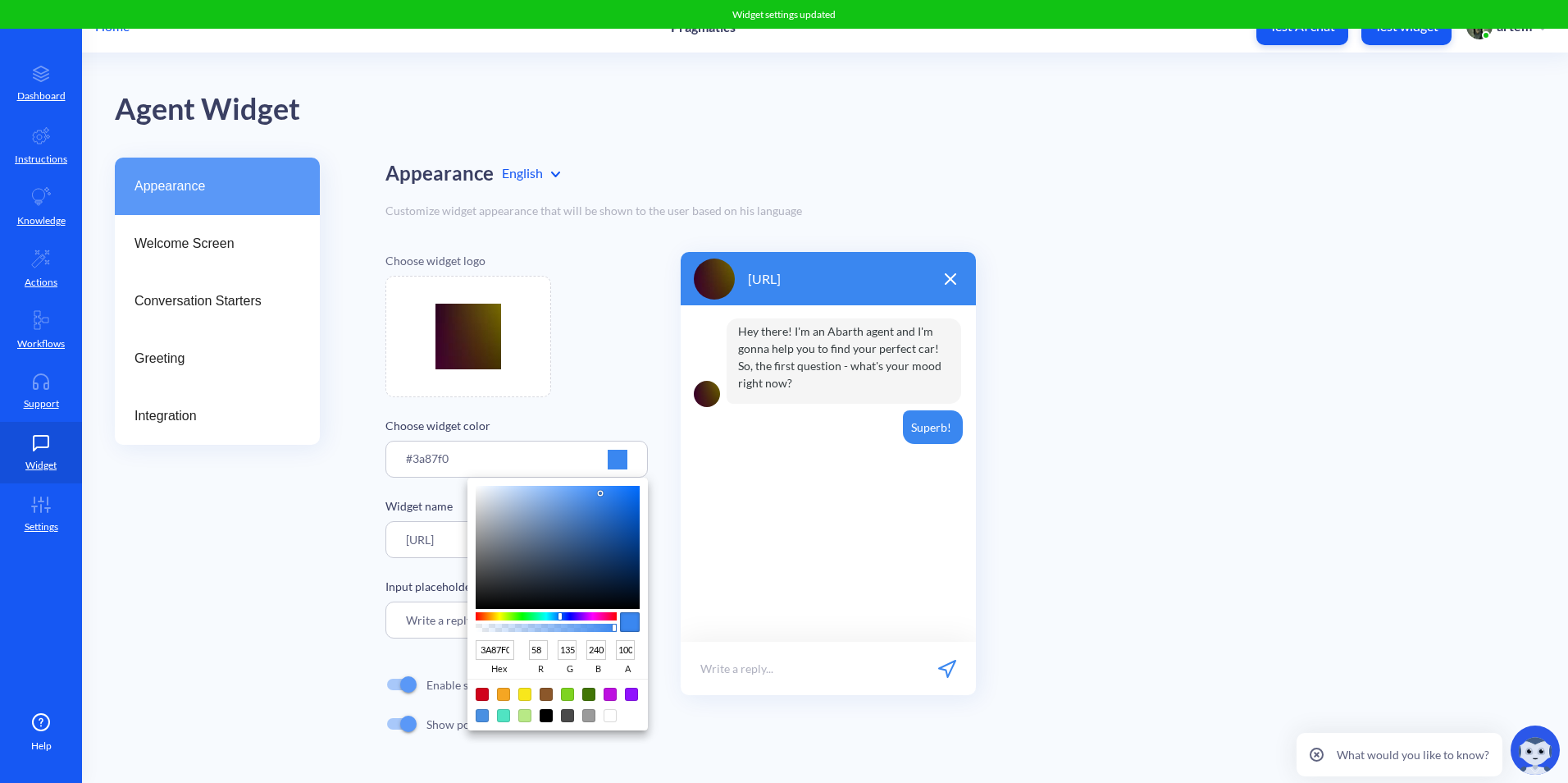
type input "497ABD"
type input "73"
type input "122"
type input "189"
type input "4879BD"
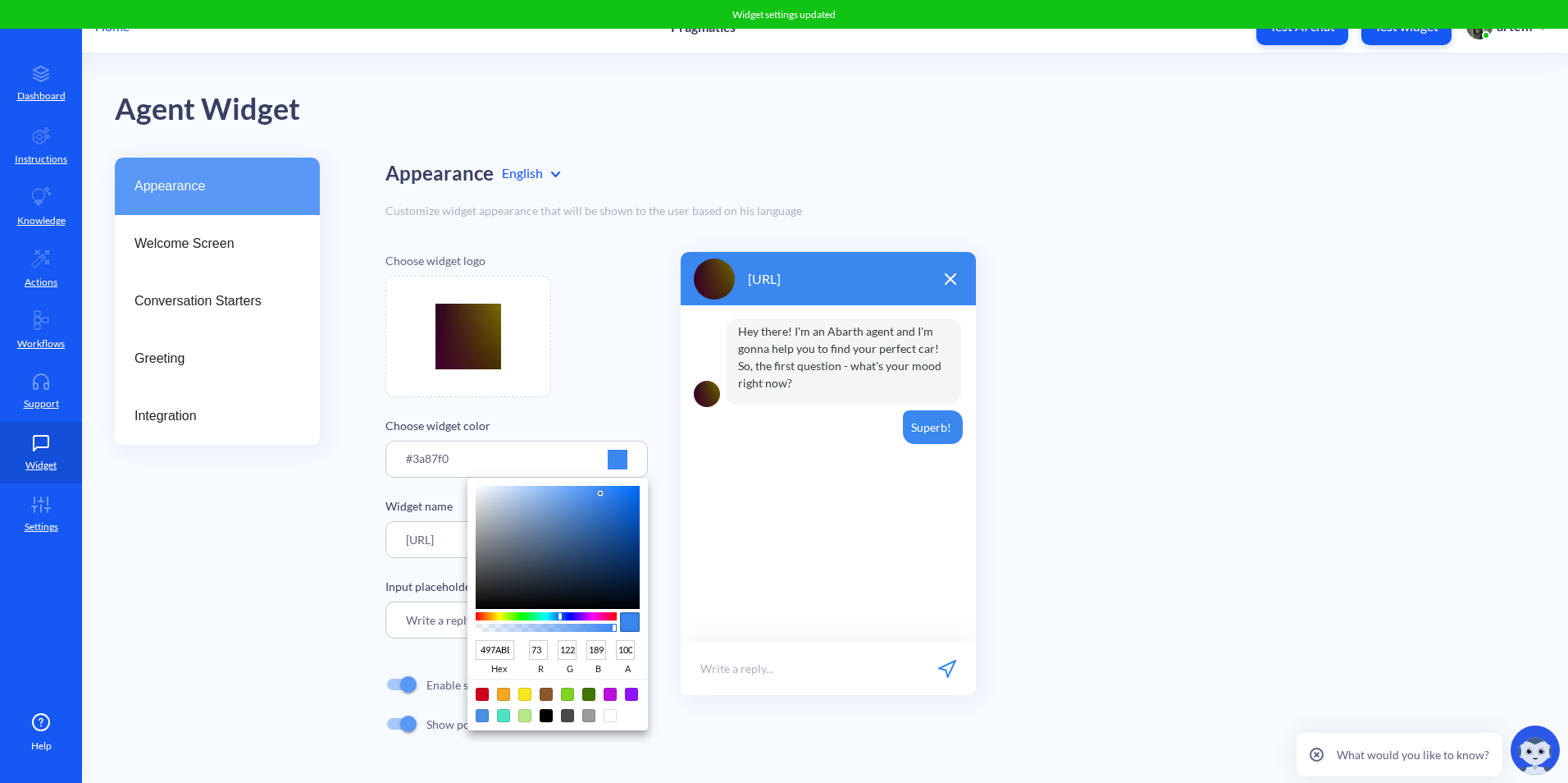
type input "72"
type input "121"
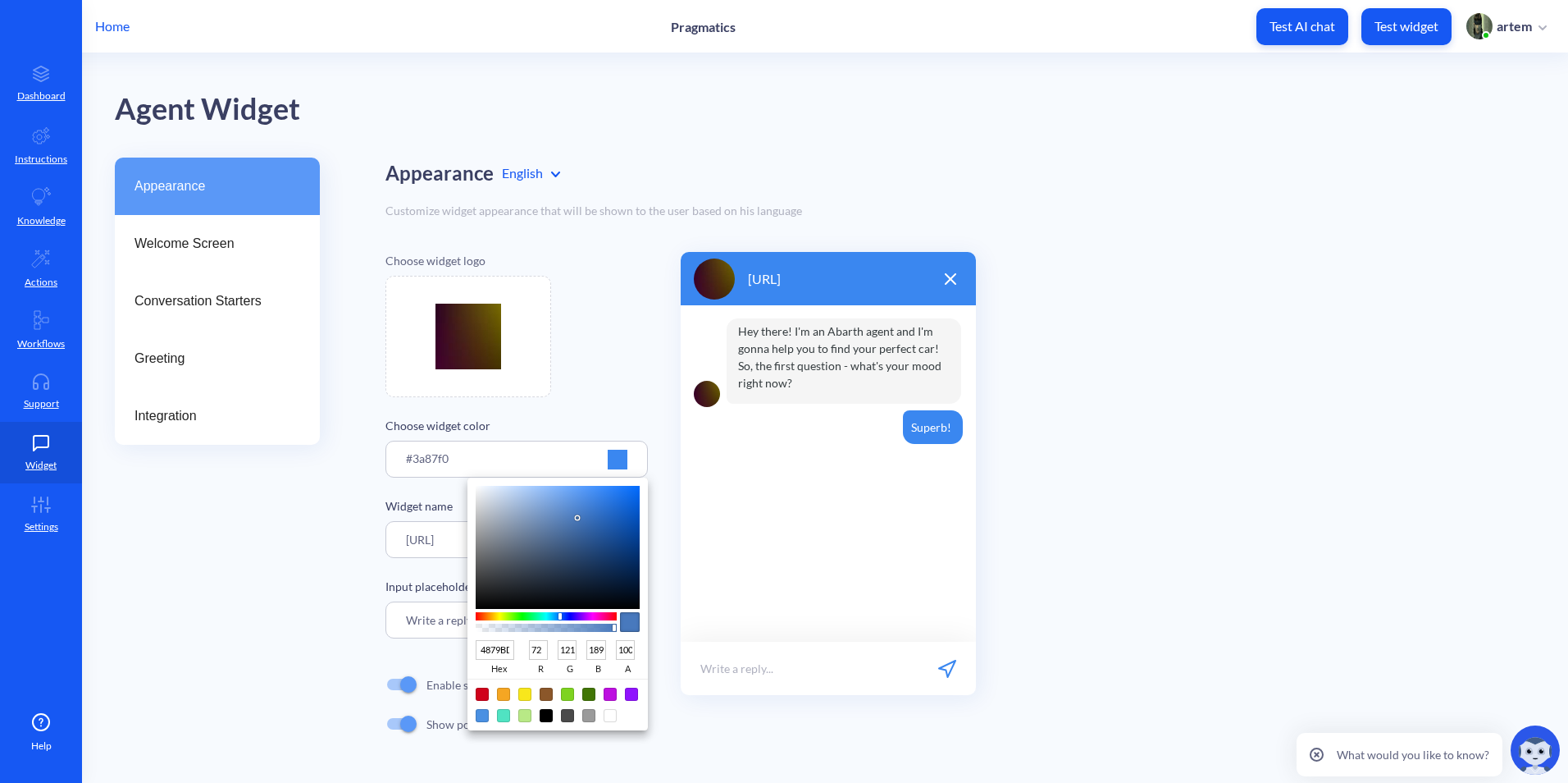
type input "3E73BD"
type input "62"
type input "115"
type input "366EBD"
type input "54"
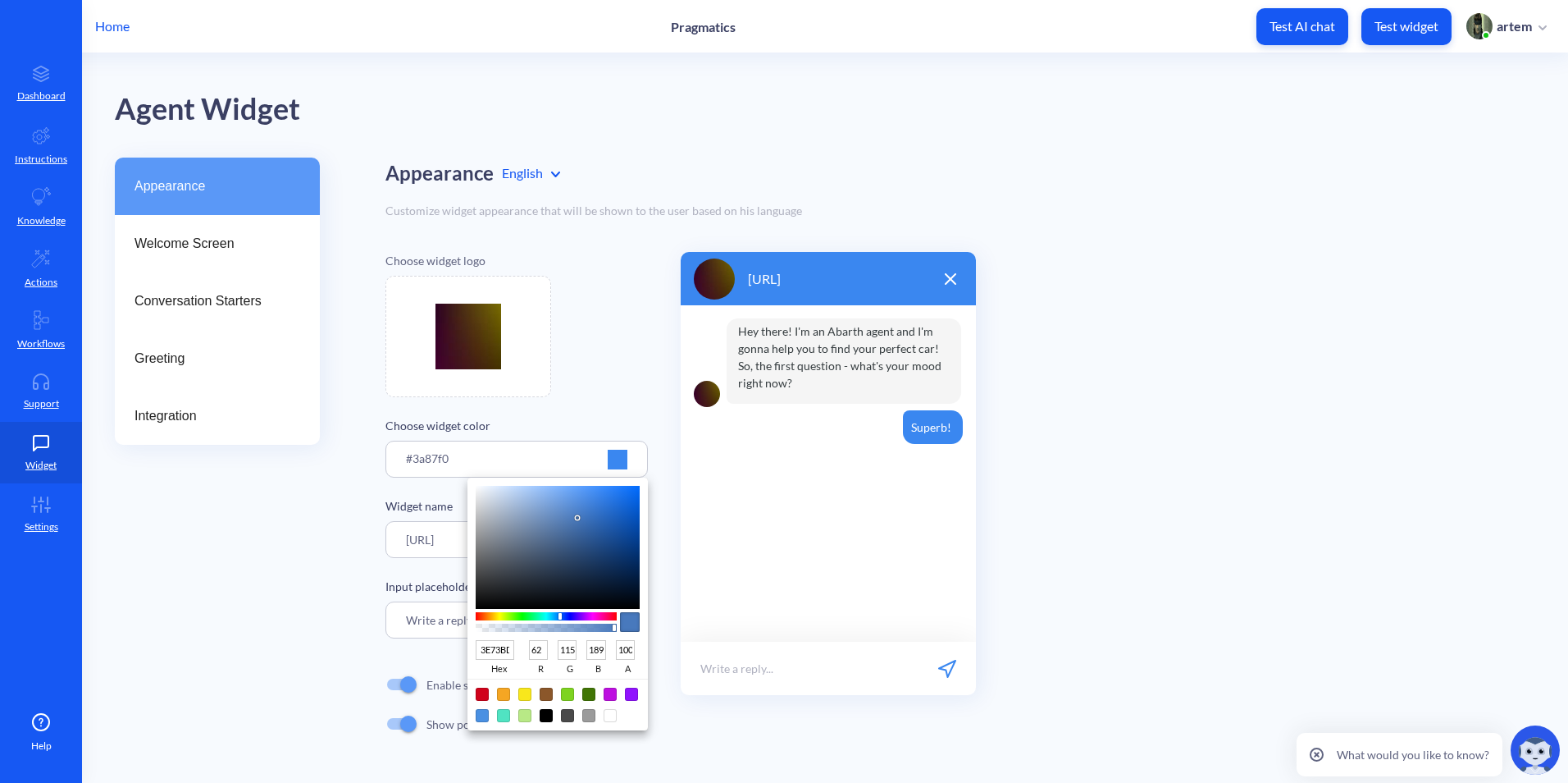
type input "110"
type input "2A65B8"
type input "42"
type input "101"
type input "184"
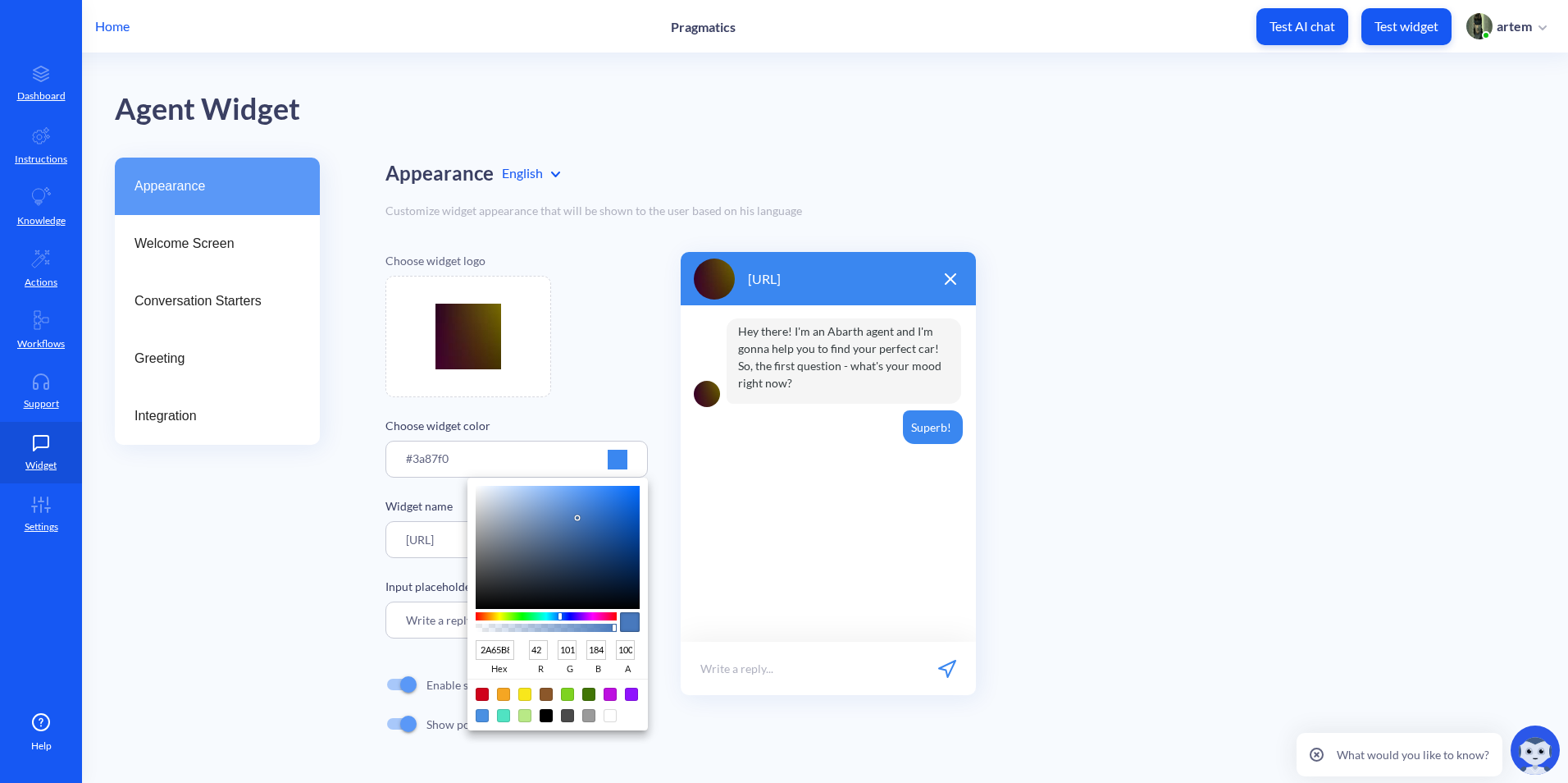
type input "225CAD"
type input "34"
type input "92"
type input "173"
type input "1D57A7"
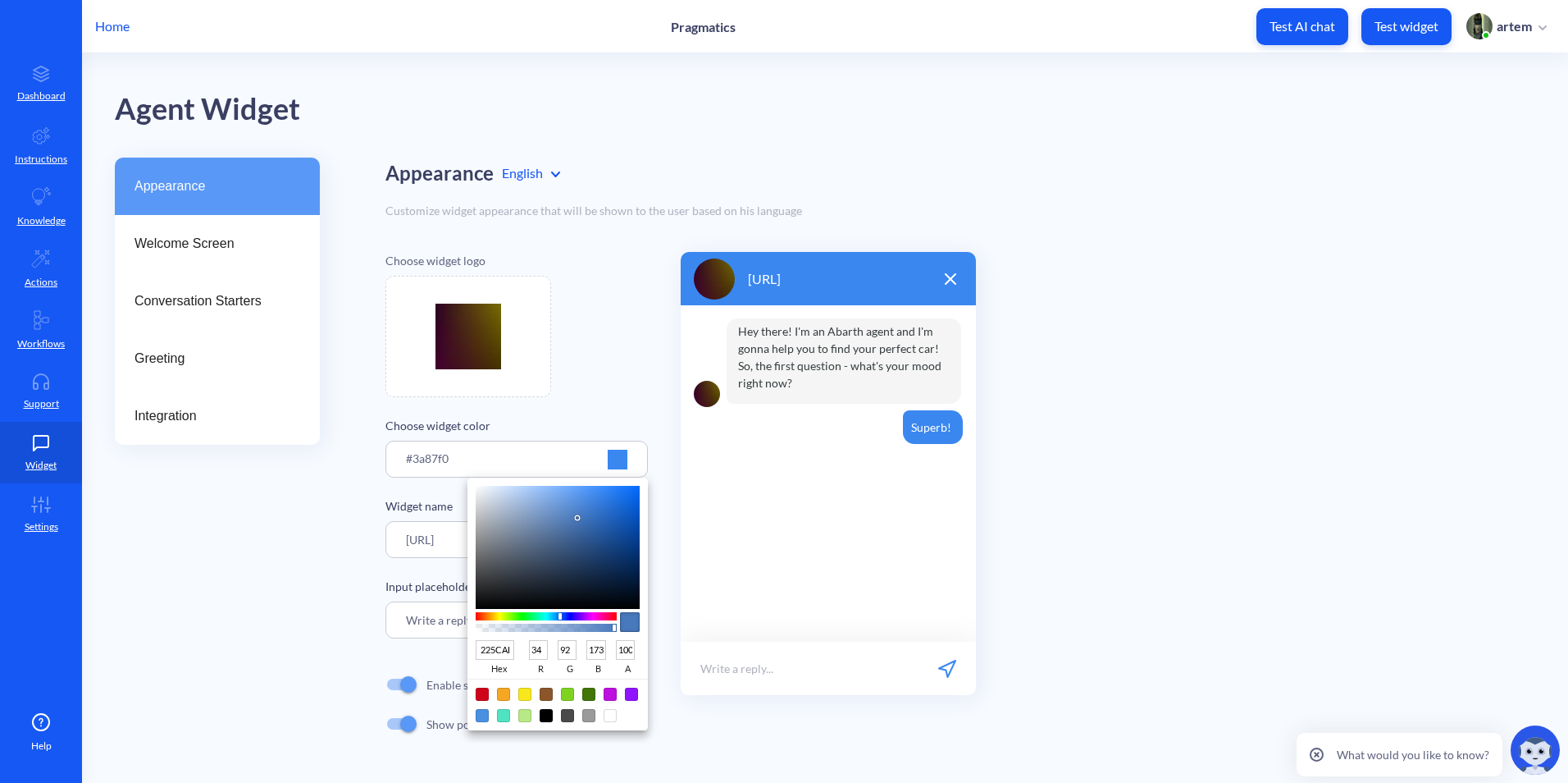
type input "29"
type input "87"
type input "167"
type input "1D55A3"
type input "85"
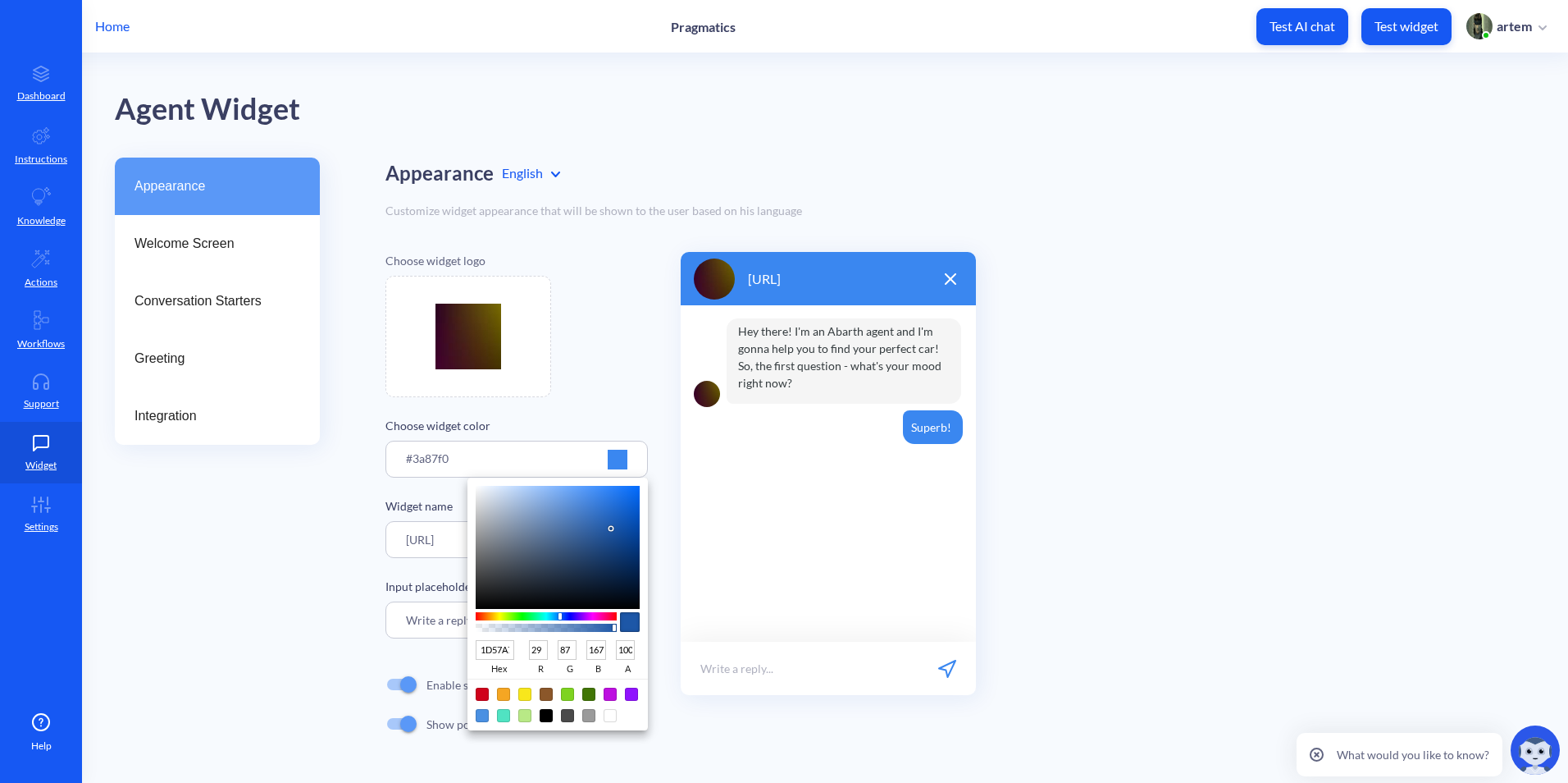
type input "163"
type input "1A4F99"
type input "26"
type input "79"
type input "153"
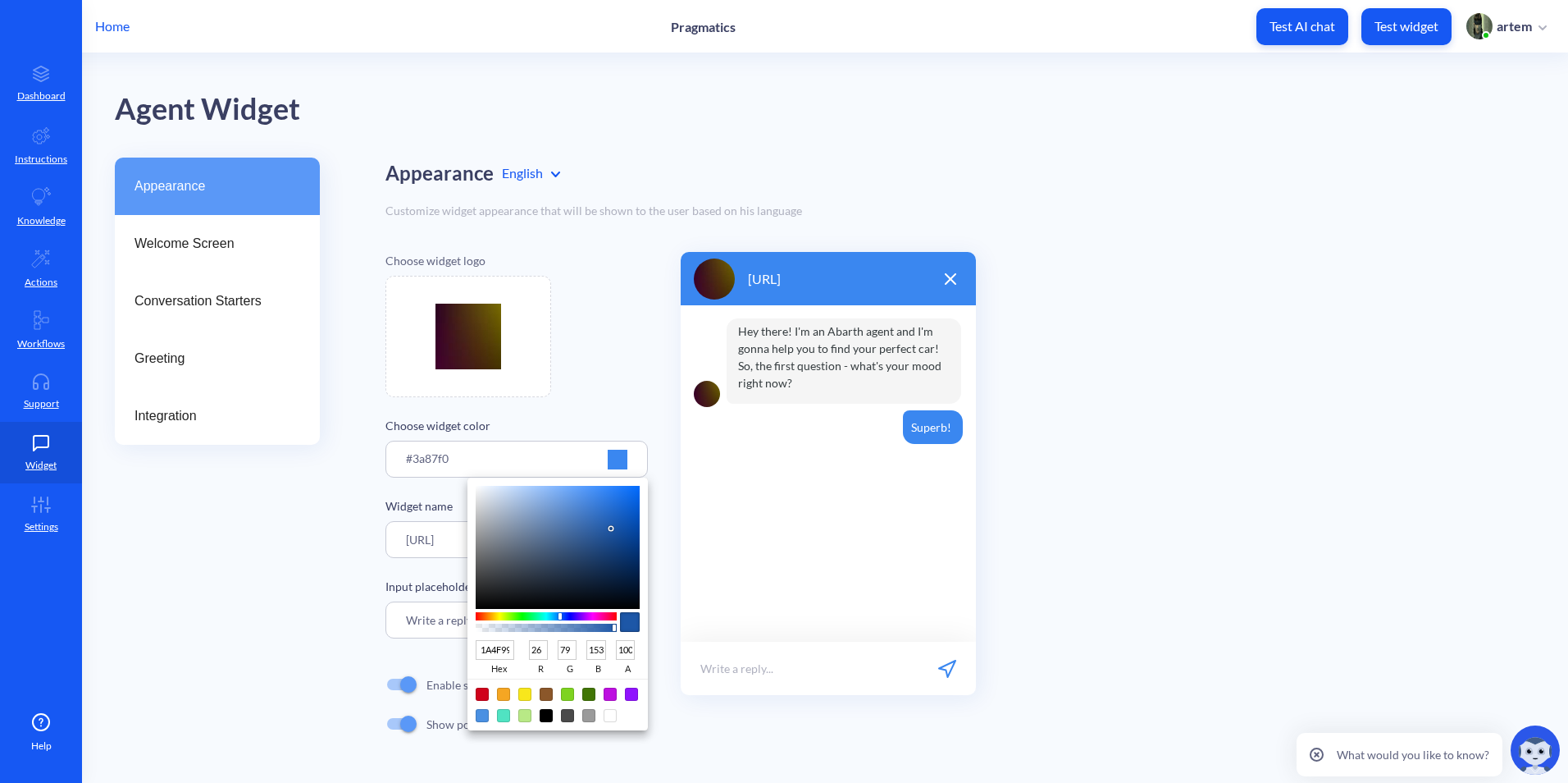
type input "1B4D92"
type input "27"
type input "77"
type input "146"
type input "1C4C8D"
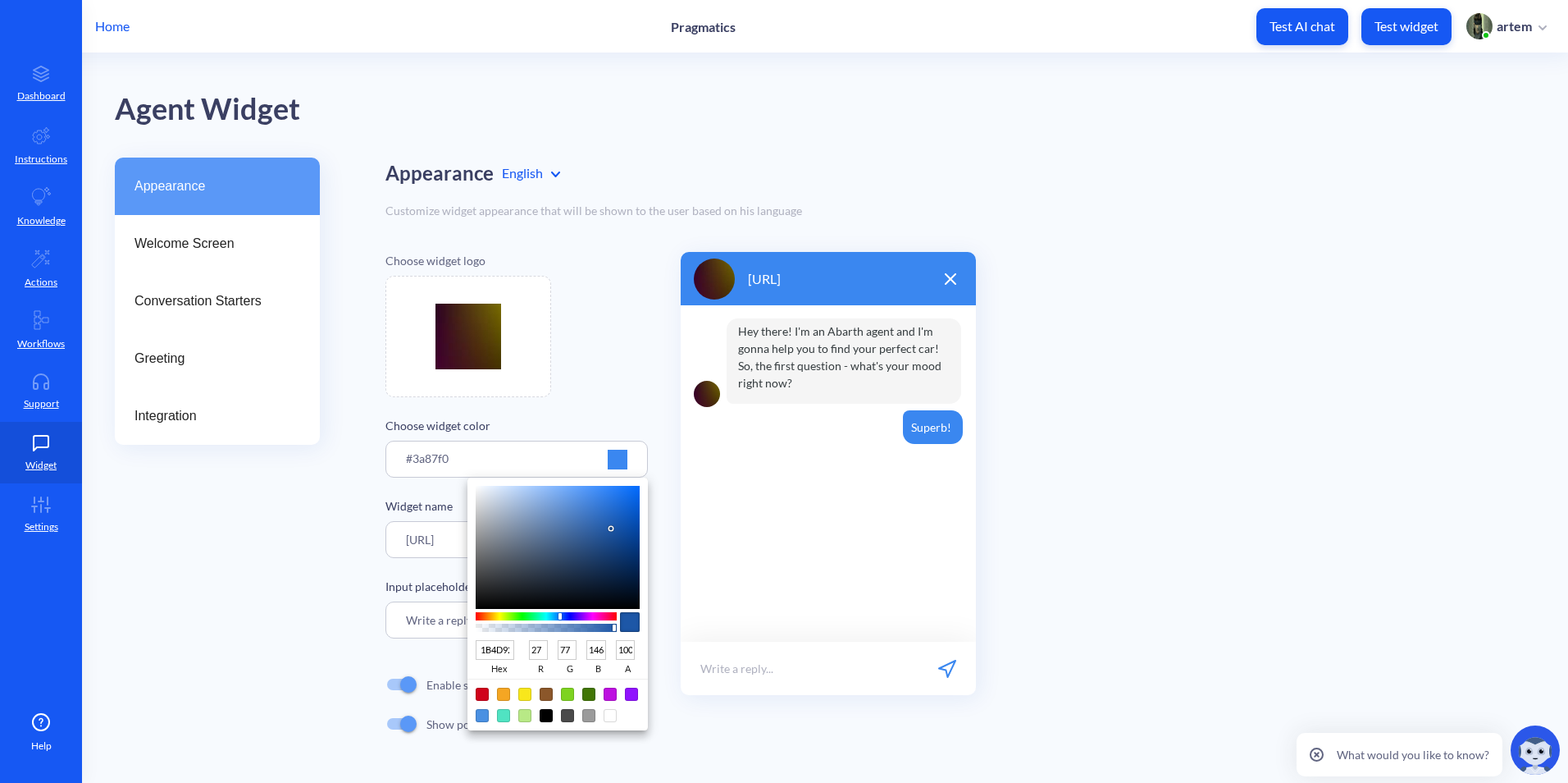
type input "28"
type input "76"
type input "141"
type input "244E86"
type input "36"
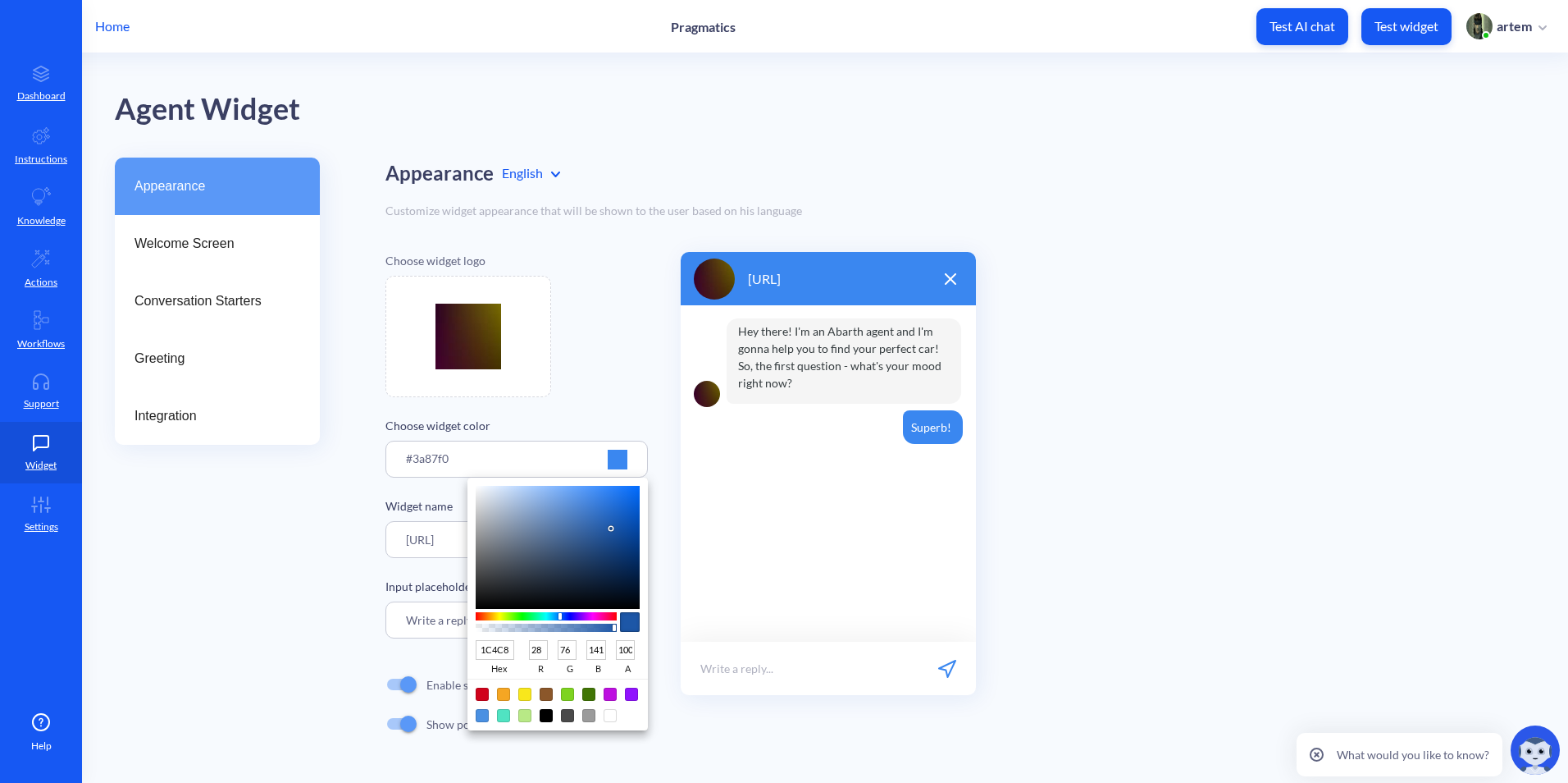
type input "78"
type input "134"
type input "2A4C7A"
type input "42"
type input "76"
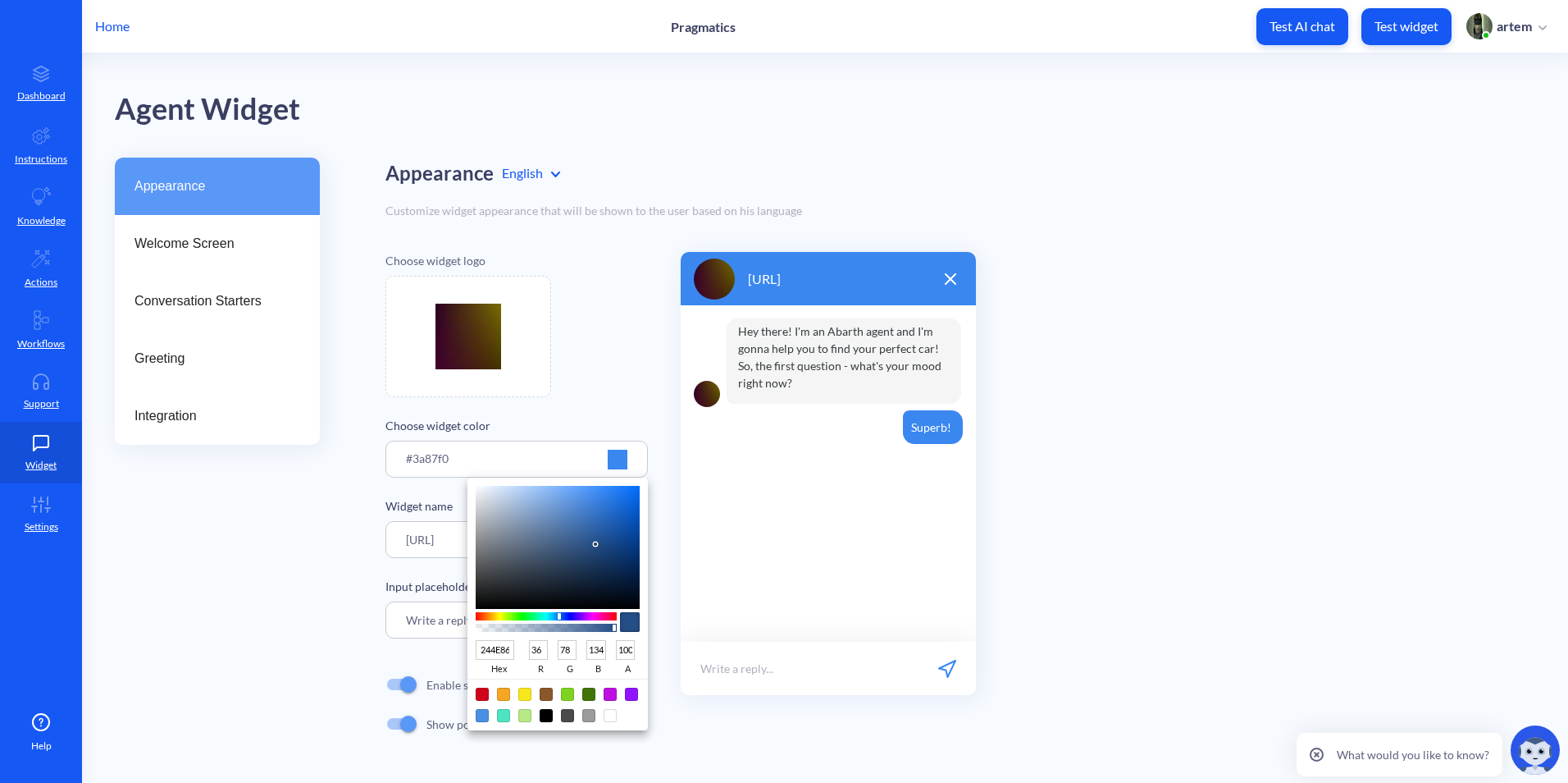
type input "122"
type input "314F77"
type input "49"
type input "79"
type input "119"
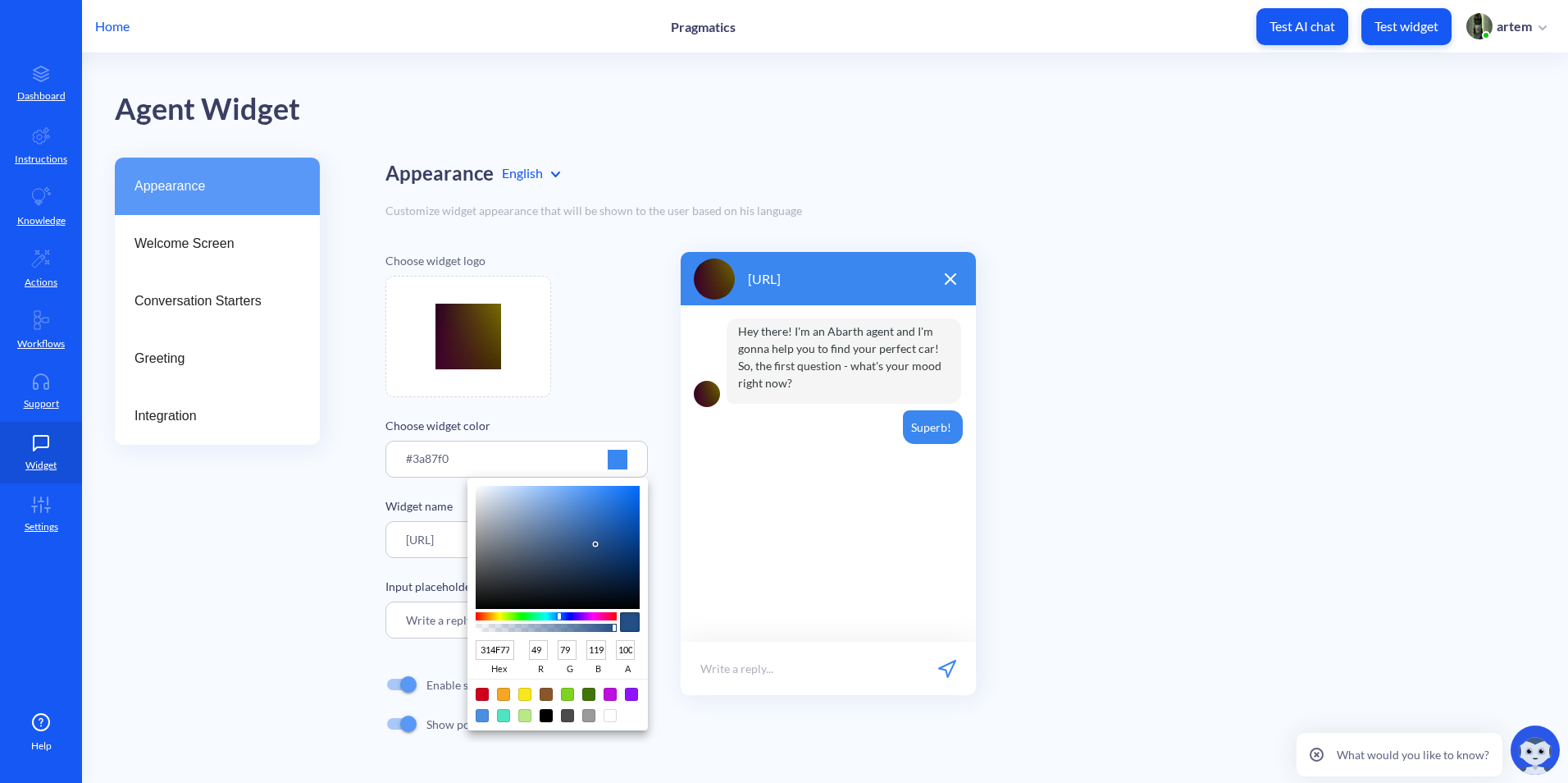
type input "3A5375"
type input "58"
type input "83"
type input "117"
type input "3D5575"
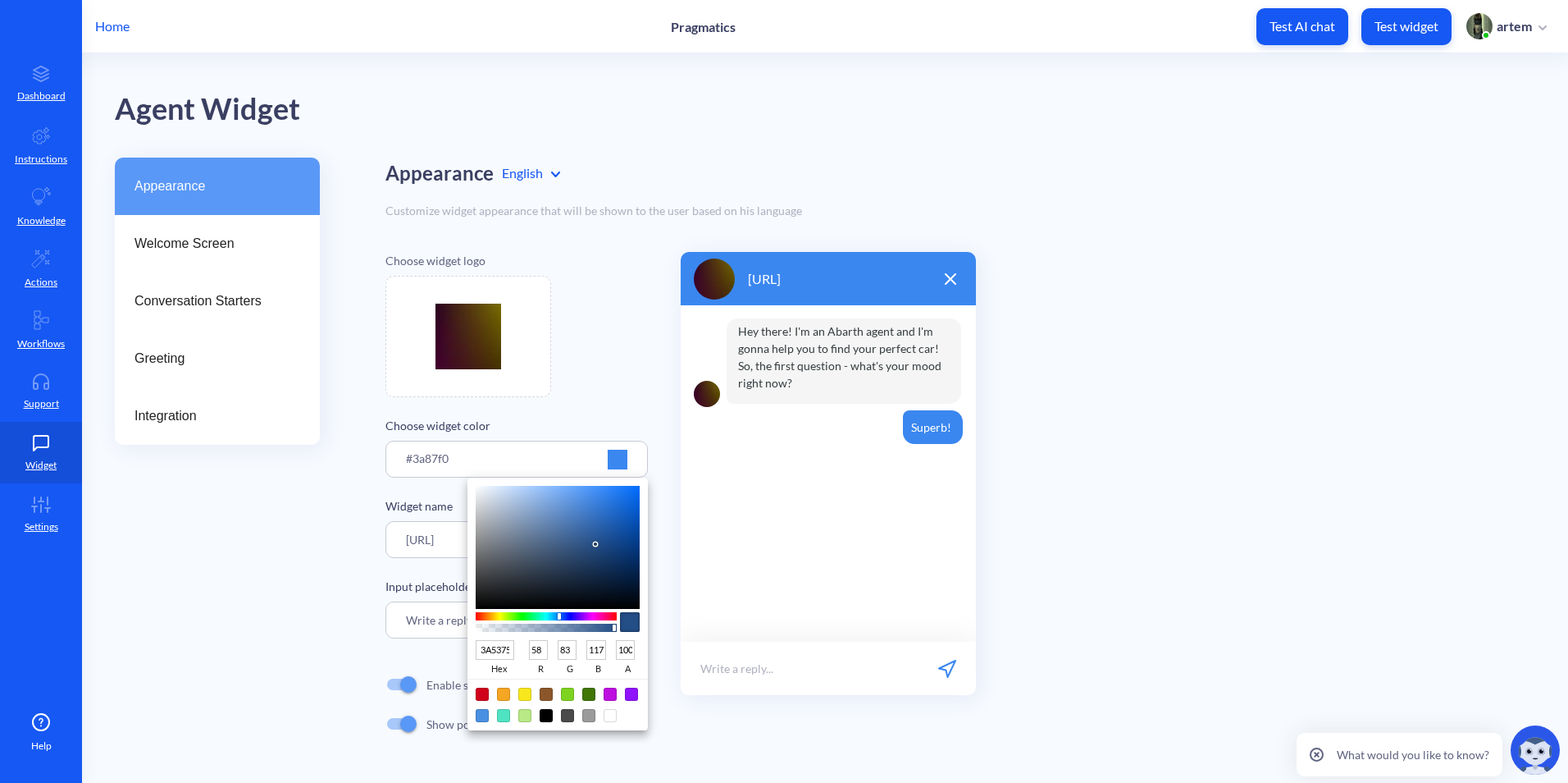
type input "61"
type input "85"
type input "415775"
type input "65"
type input "87"
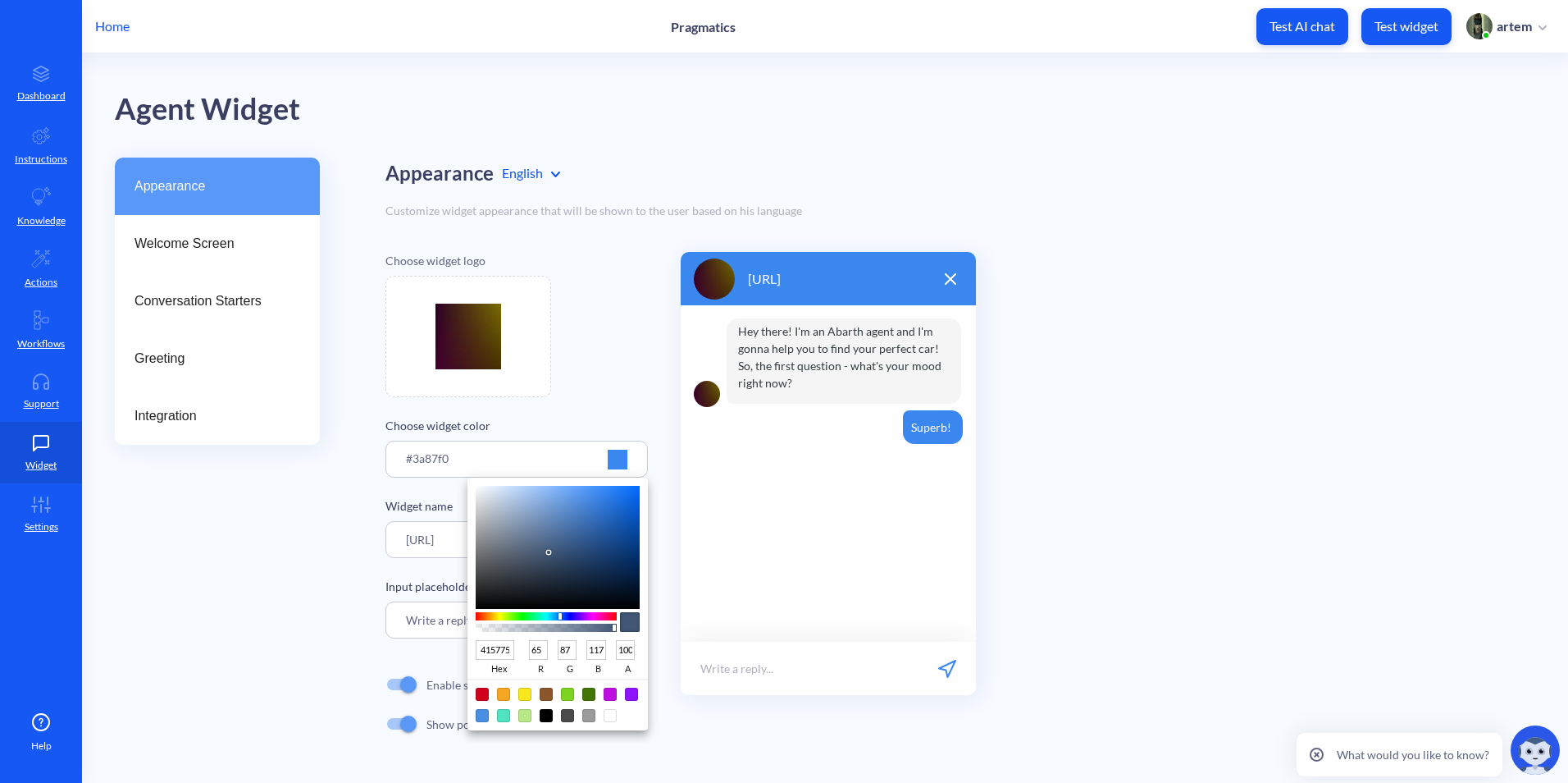
type input "435874"
type input "67"
type input "88"
type input "116"
type input "46566B"
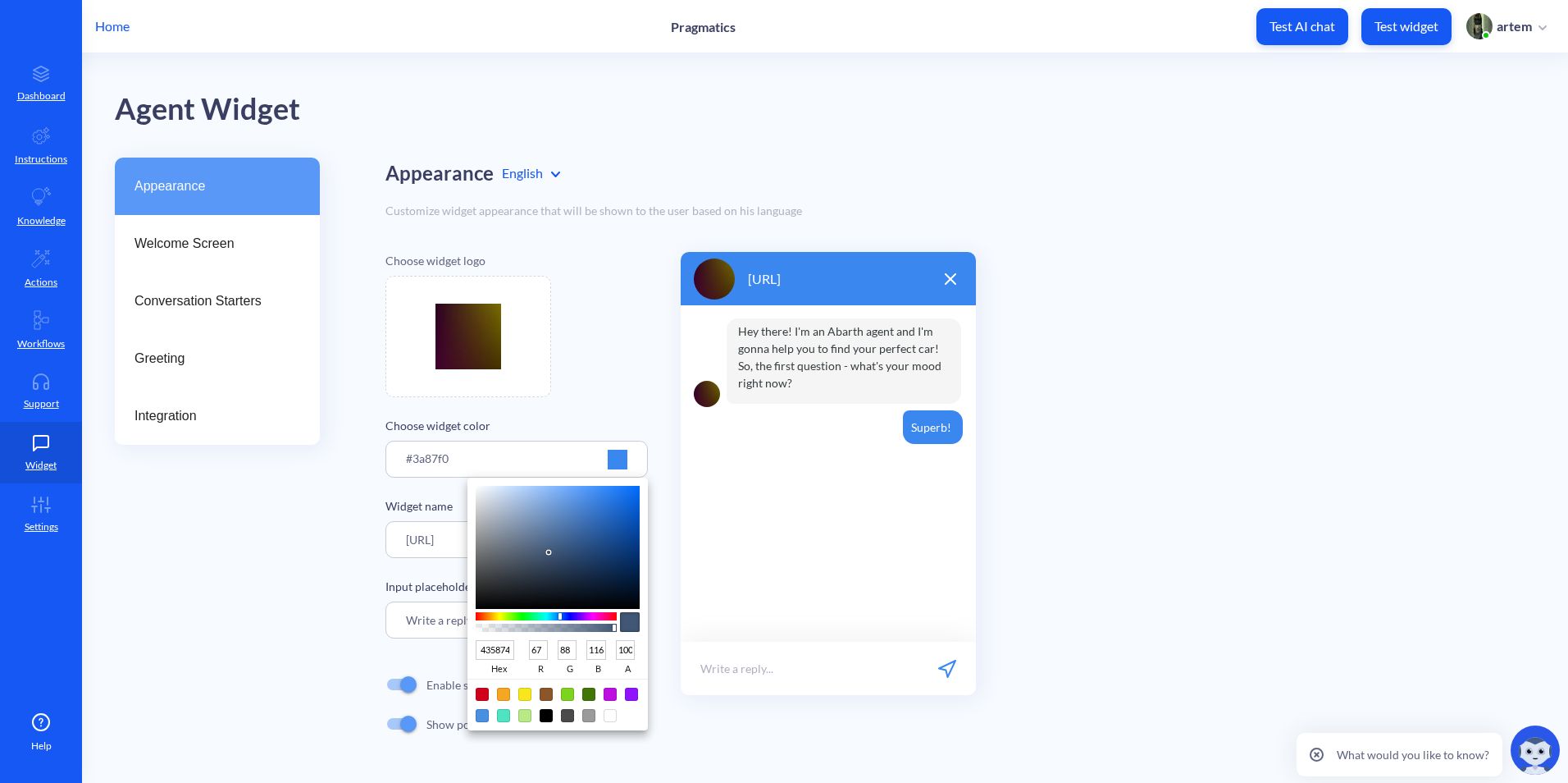
type input "70"
type input "86"
type input "107"
type input "465569"
type input "85"
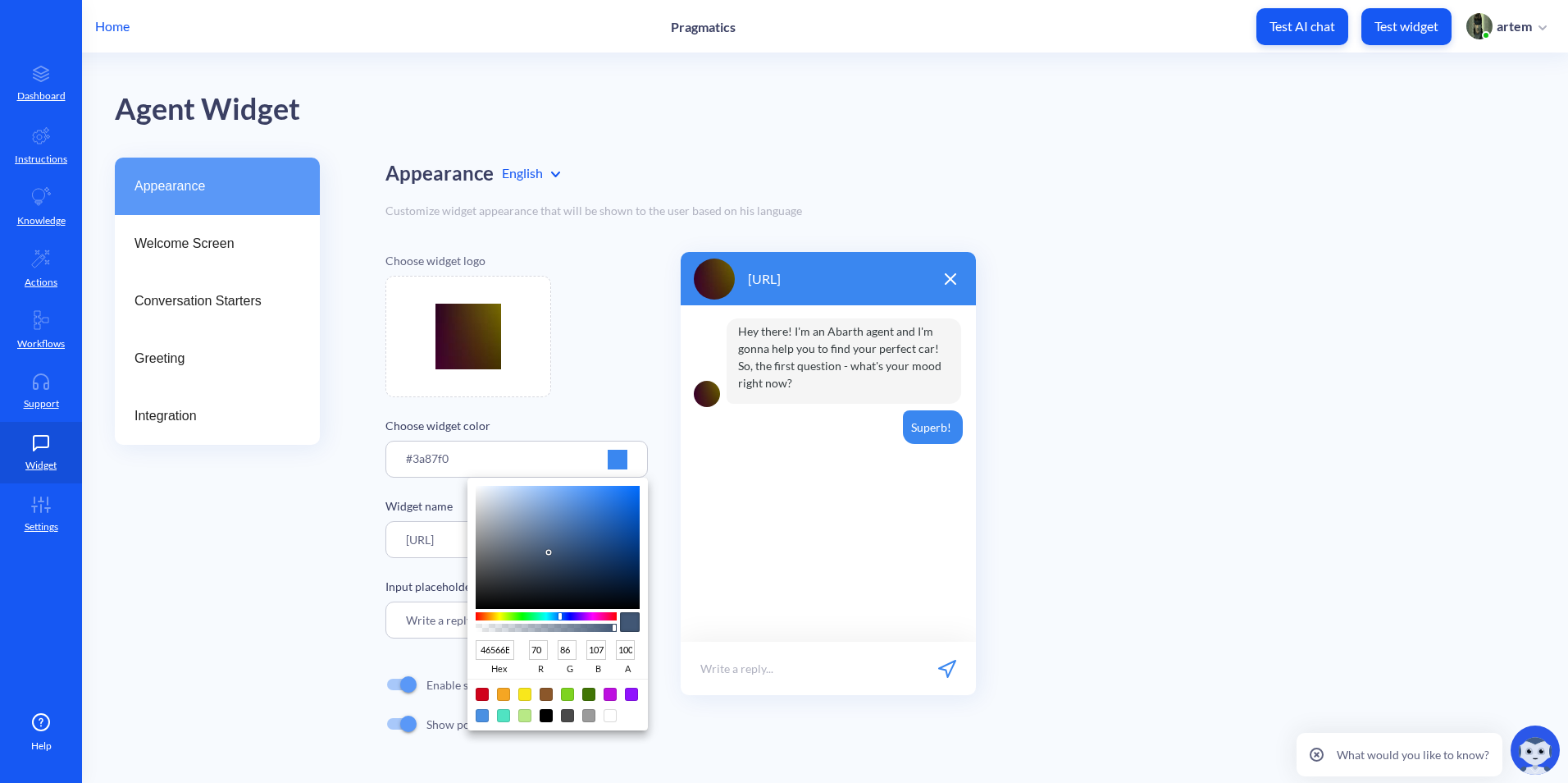
type input "105"
drag, startPoint x: 577, startPoint y: 518, endPoint x: 530, endPoint y: 558, distance: 61.7
click at [530, 558] on div at bounding box center [557, 547] width 164 height 123
type input "3C72BB"
type input "60"
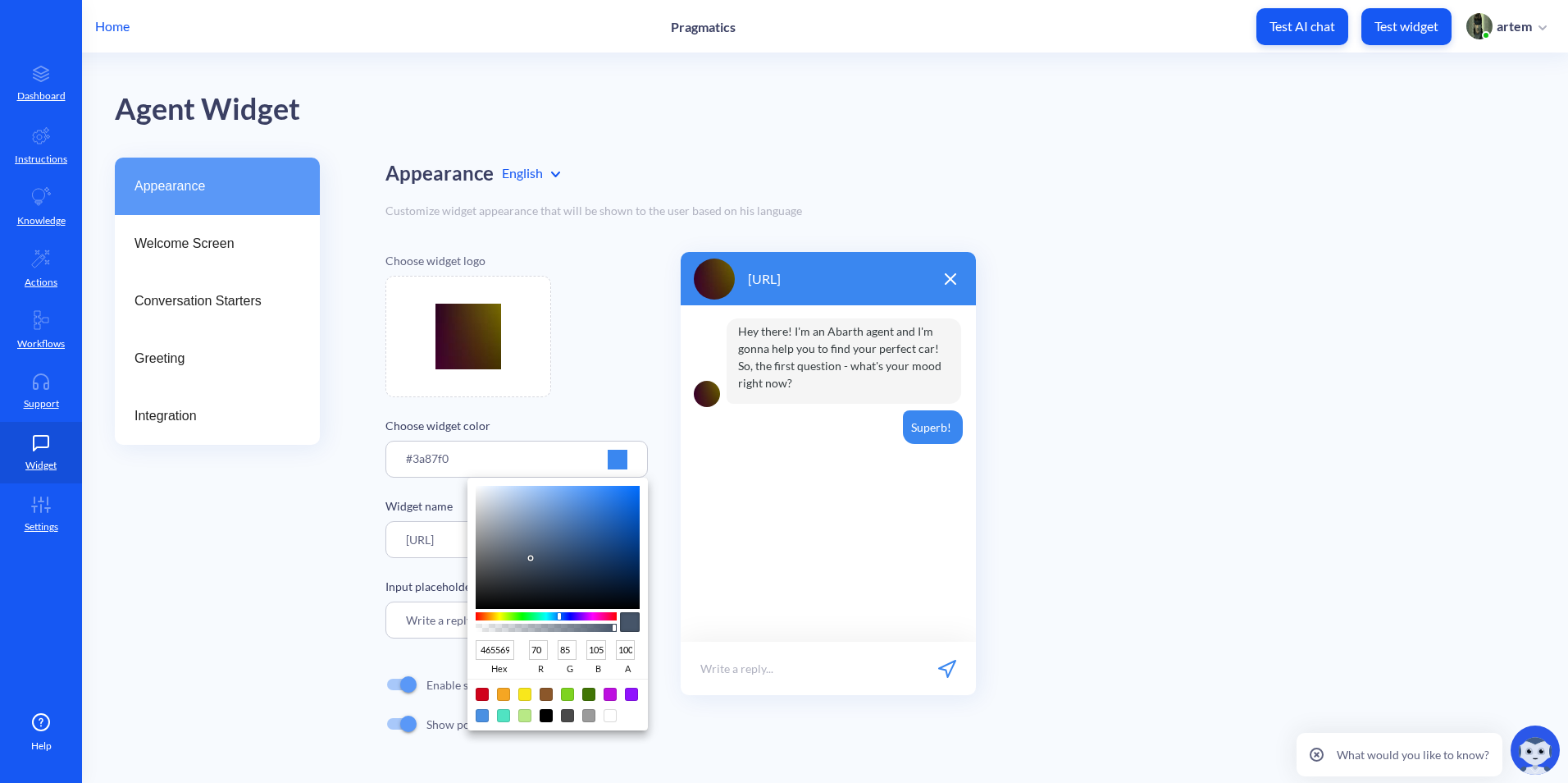
type input "114"
type input "187"
click at [587, 519] on div at bounding box center [557, 547] width 164 height 123
type input "256ED1"
type input "37"
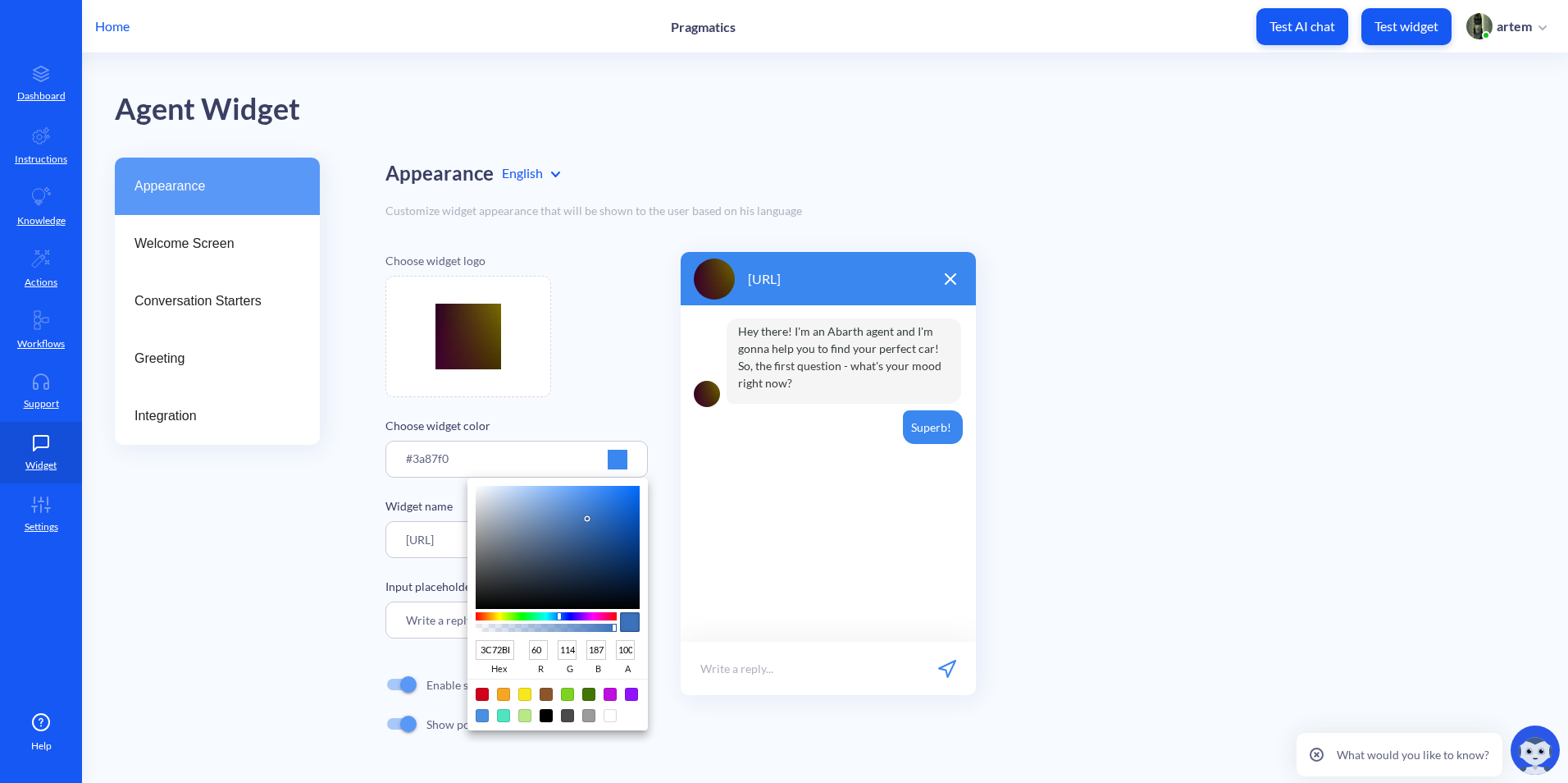
type input "110"
type input "209"
click at [611, 508] on div at bounding box center [557, 547] width 164 height 123
type input "2B70CF"
type input "43"
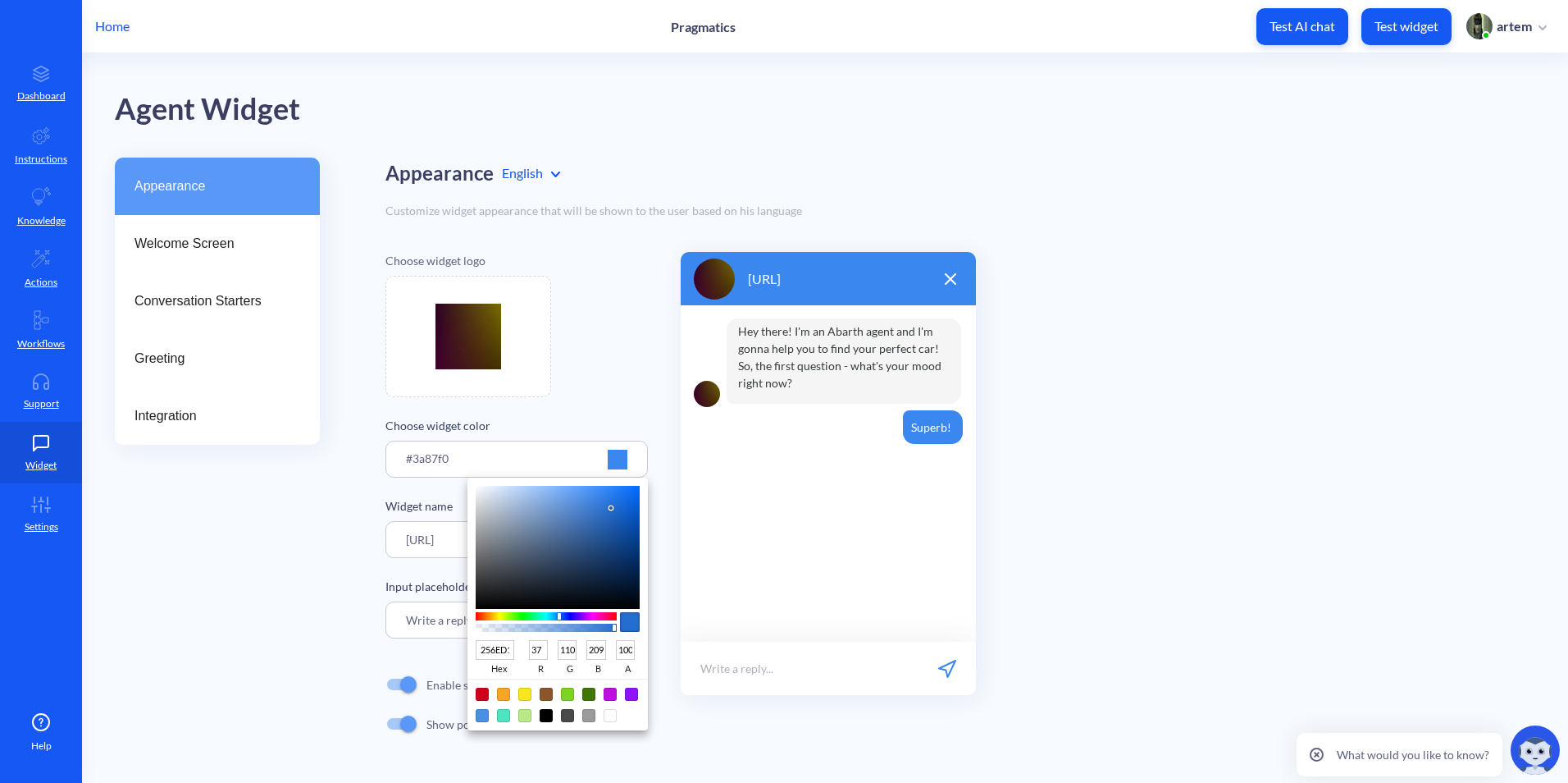
type input "112"
type input "207"
type input "2F6CC2"
type input "47"
type input "108"
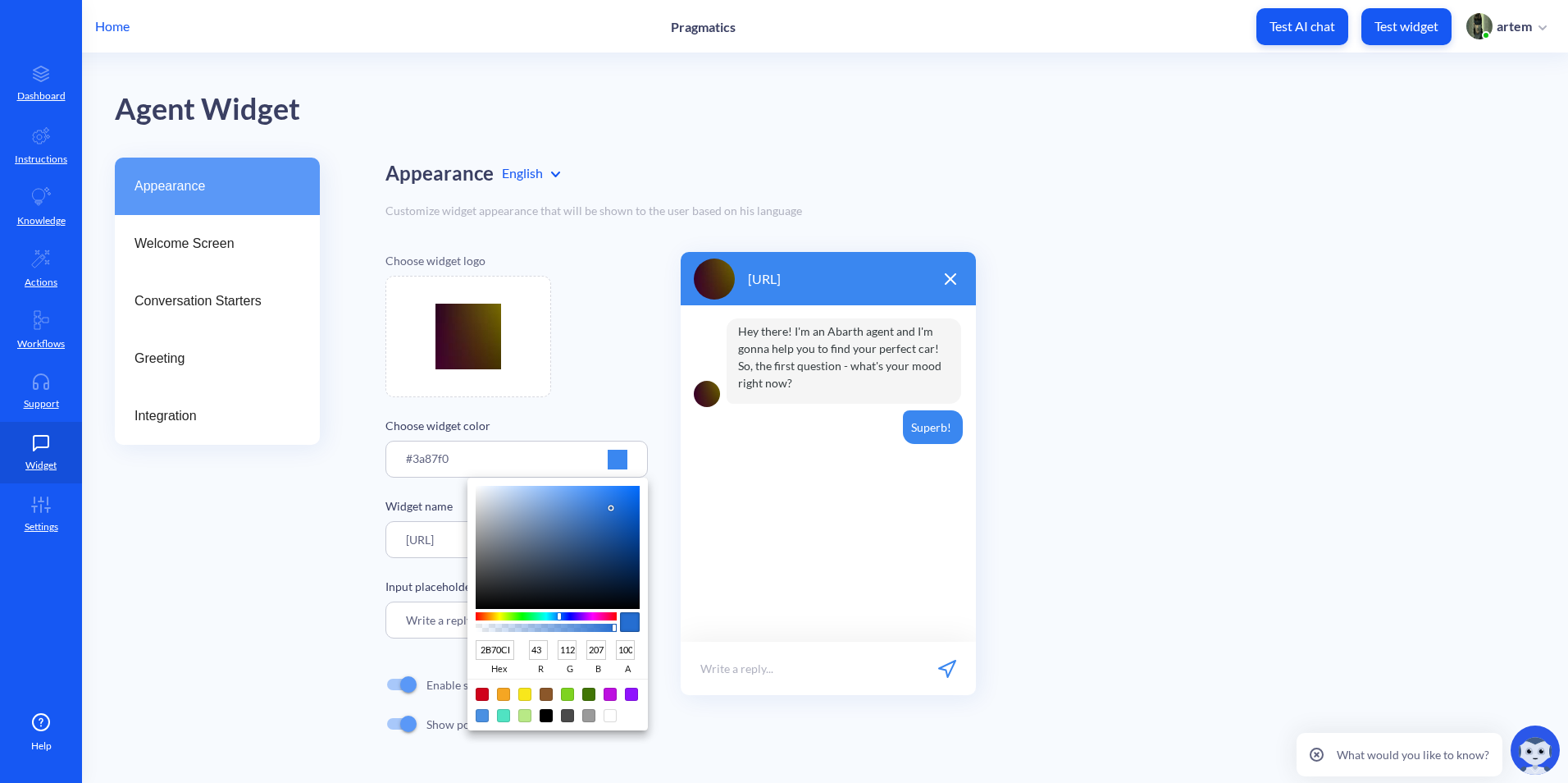
type input "194"
type input "3467AF"
type input "52"
type input "103"
type input "175"
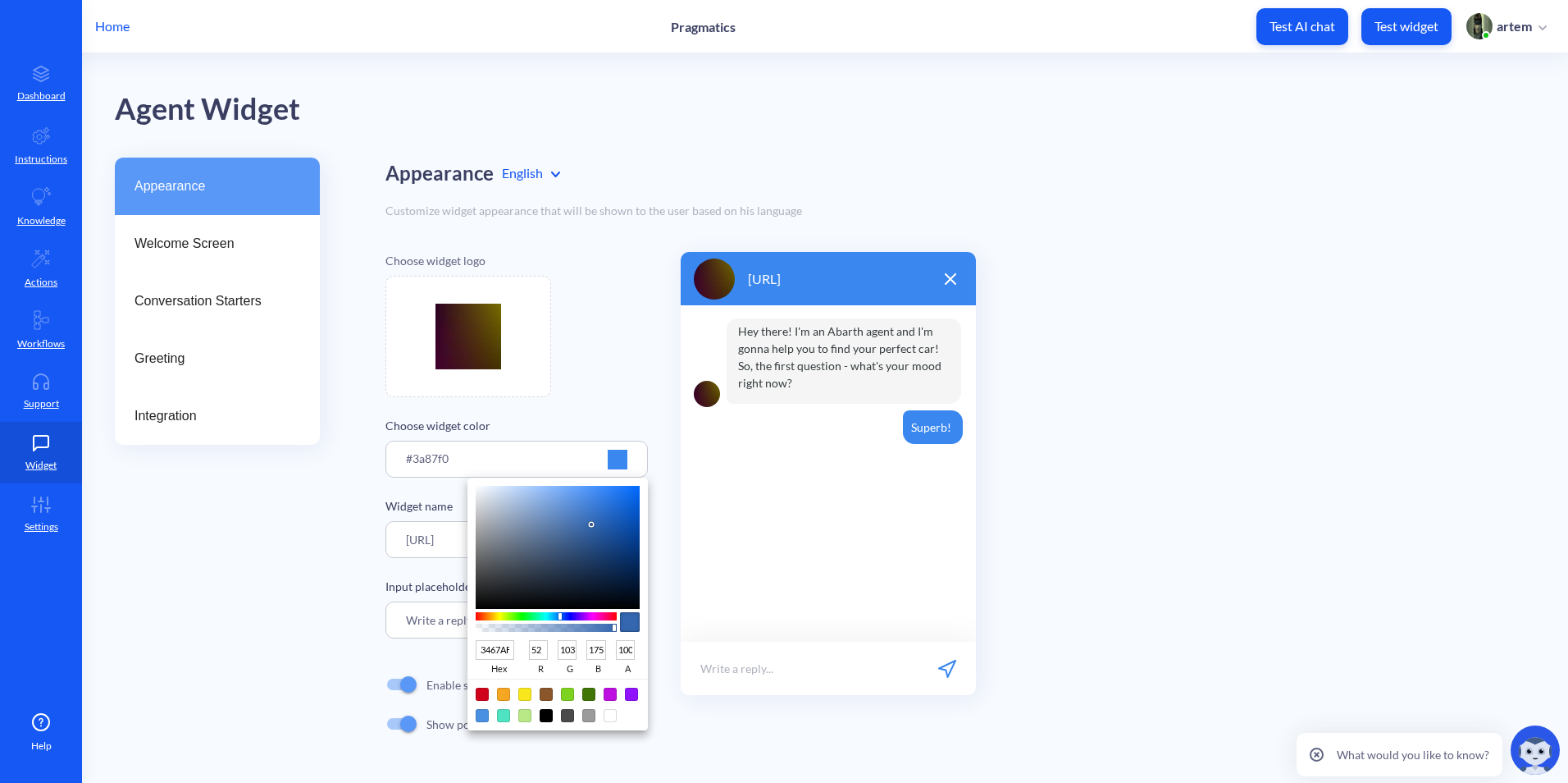
type input "355C94"
type input "53"
type input "92"
type input "148"
type input "345381"
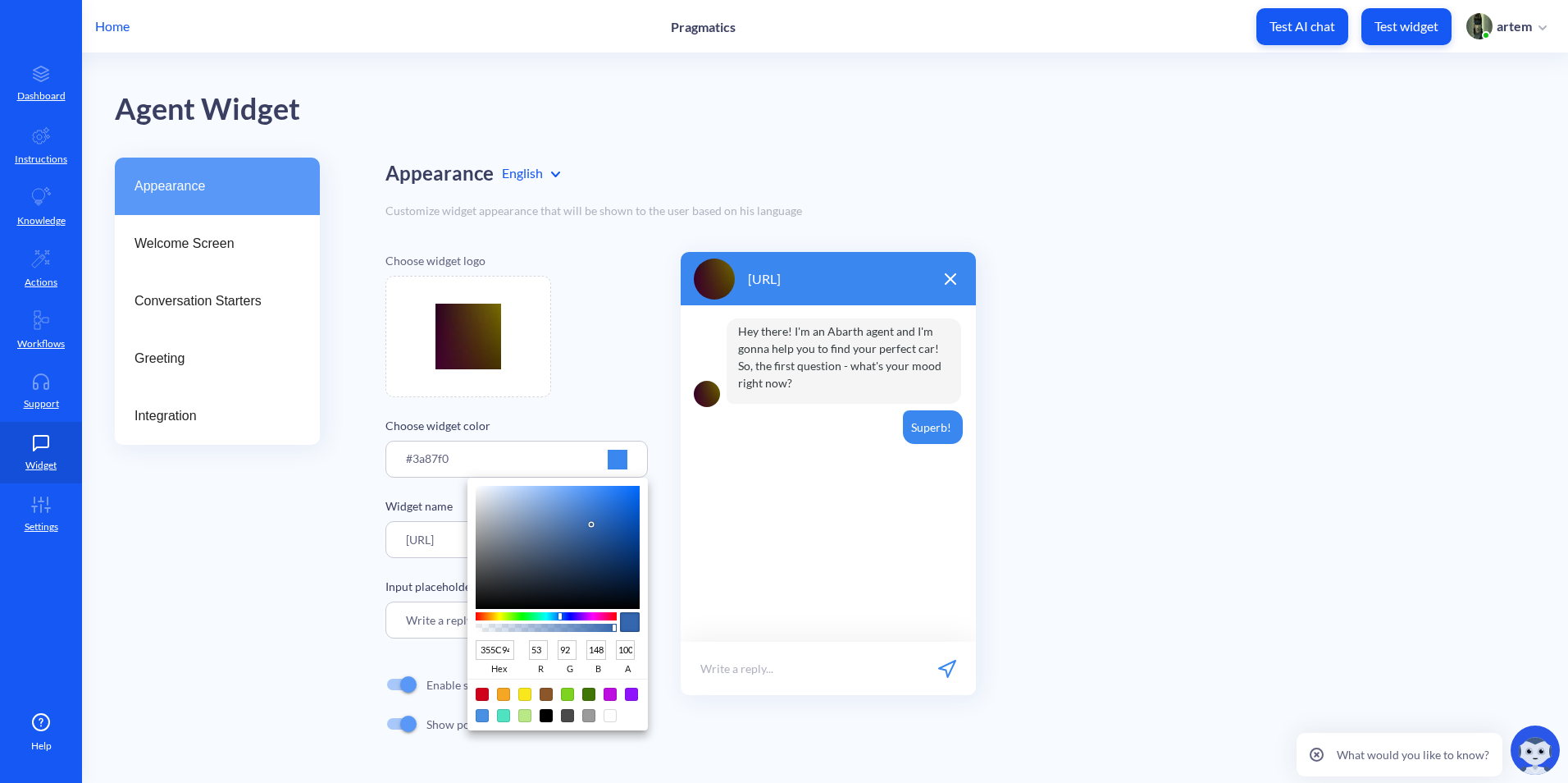
type input "52"
type input "83"
type input "129"
type input "32507C"
type input "50"
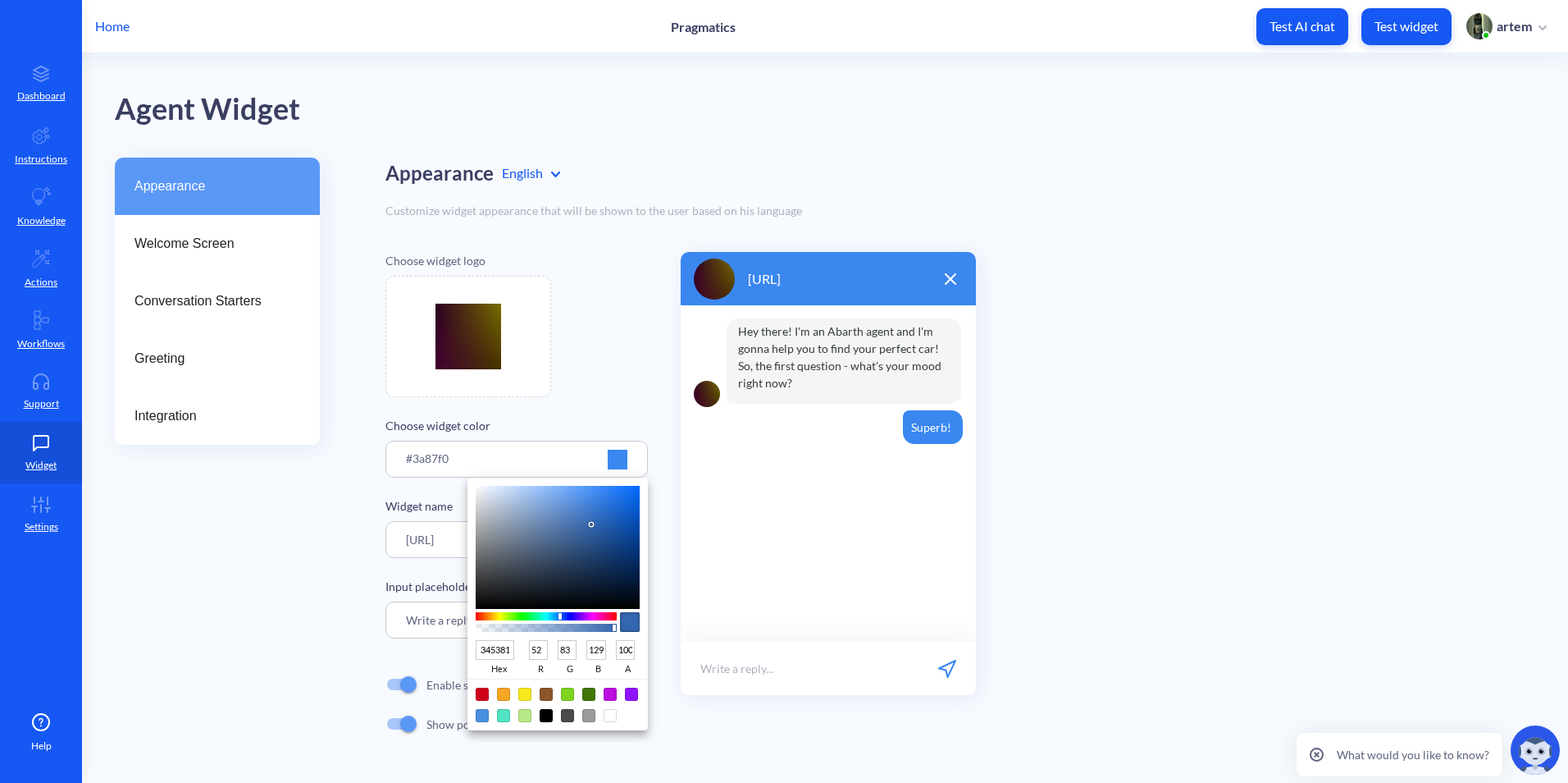
type input "80"
type input "124"
drag, startPoint x: 605, startPoint y: 510, endPoint x: 573, endPoint y: 549, distance: 50.4
click at [573, 549] on div at bounding box center [557, 547] width 164 height 123
click at [555, 621] on div at bounding box center [546, 622] width 141 height 26
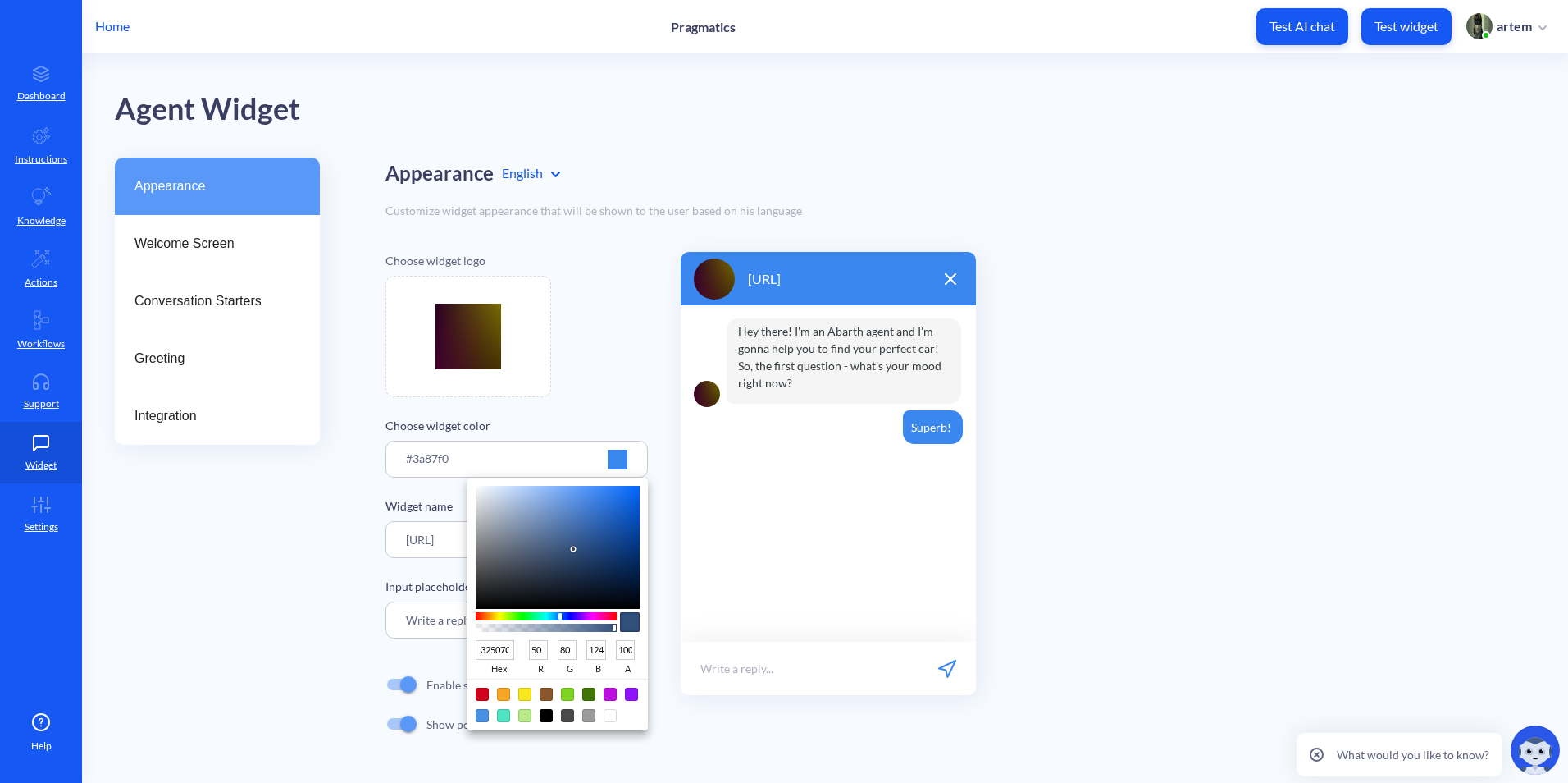
type input "010203"
type input "1"
type input "2"
type input "3"
type input "020405"
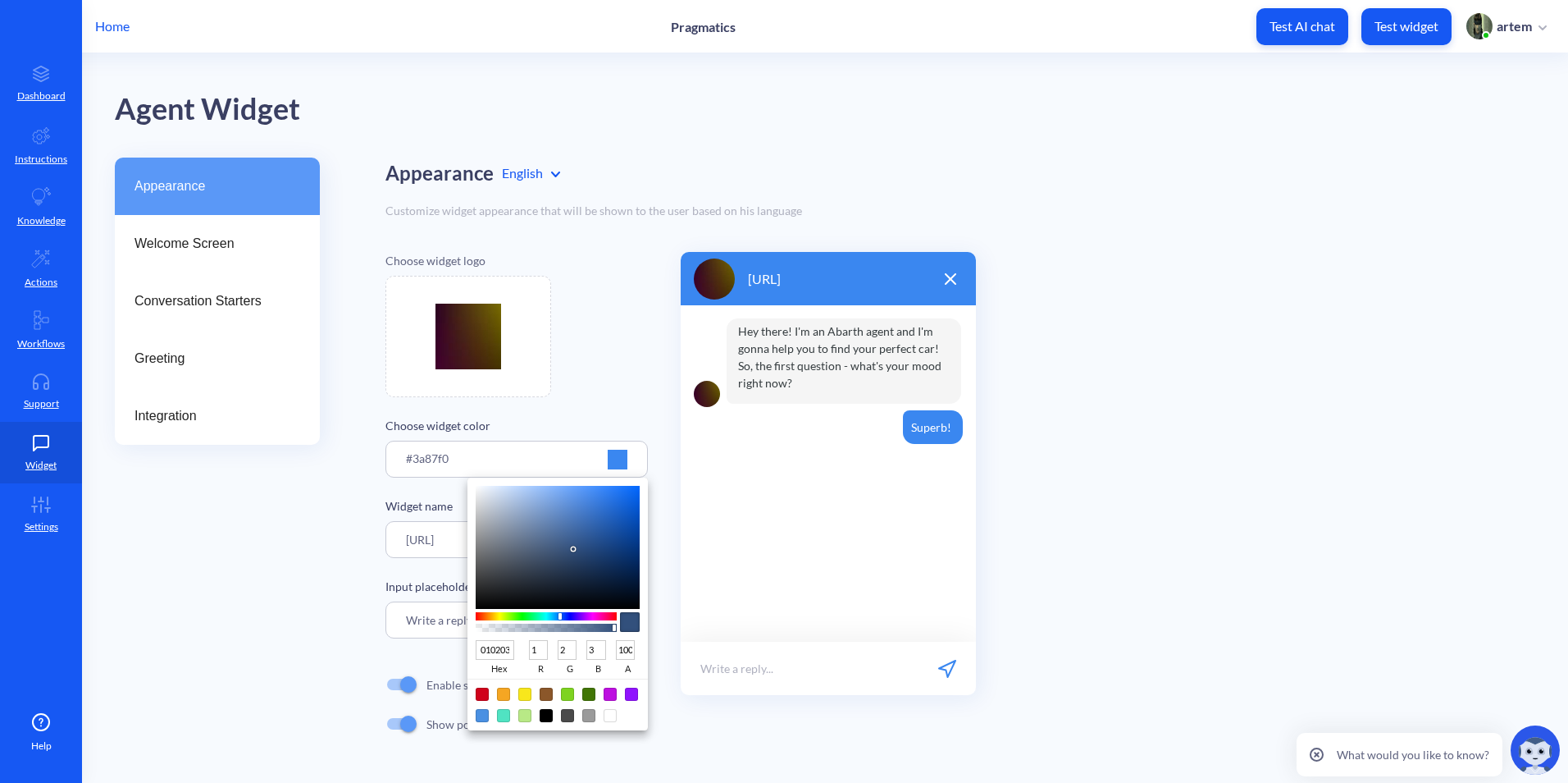
type input "2"
type input "4"
type input "5"
type input "000000"
type input "0"
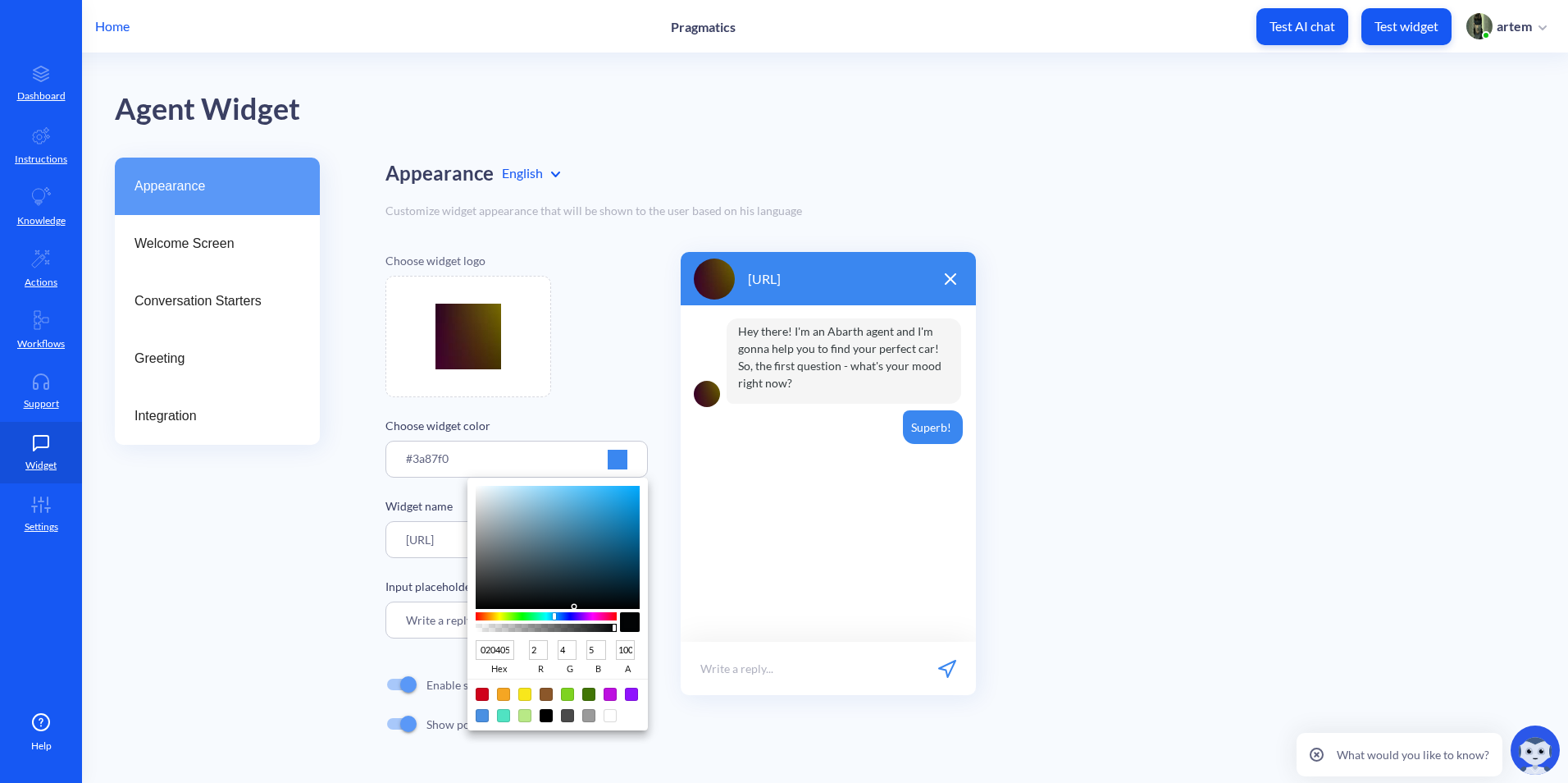
type input "0"
drag, startPoint x: 573, startPoint y: 606, endPoint x: 604, endPoint y: 610, distance: 31.3
click at [604, 610] on div "000000 hex 0 r 0 g 0 b 100 a" at bounding box center [558, 603] width 181 height 252
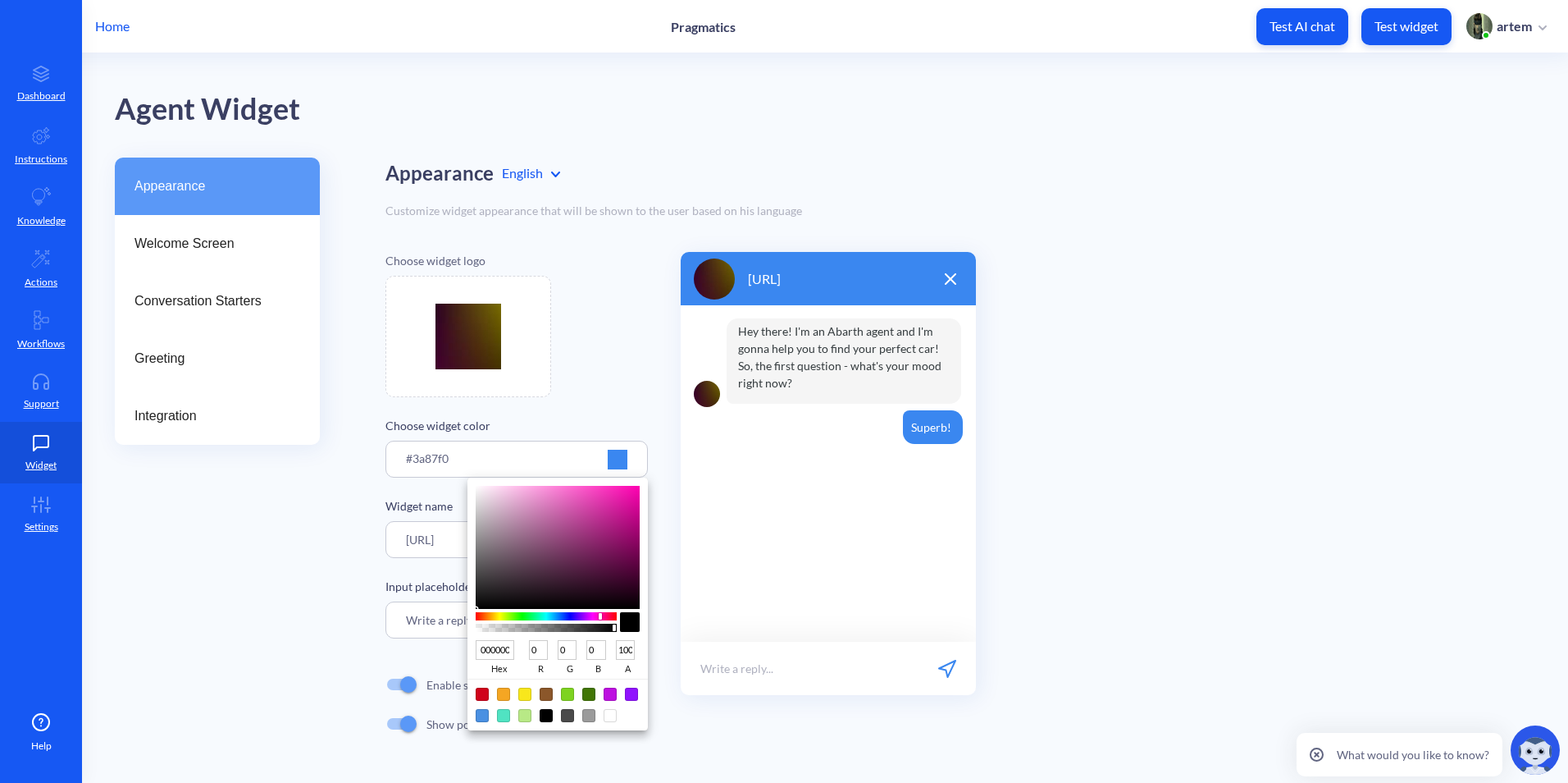
click at [599, 615] on div at bounding box center [546, 617] width 141 height 9
click at [596, 615] on div at bounding box center [546, 617] width 141 height 9
type input "742469"
type input "116"
type input "36"
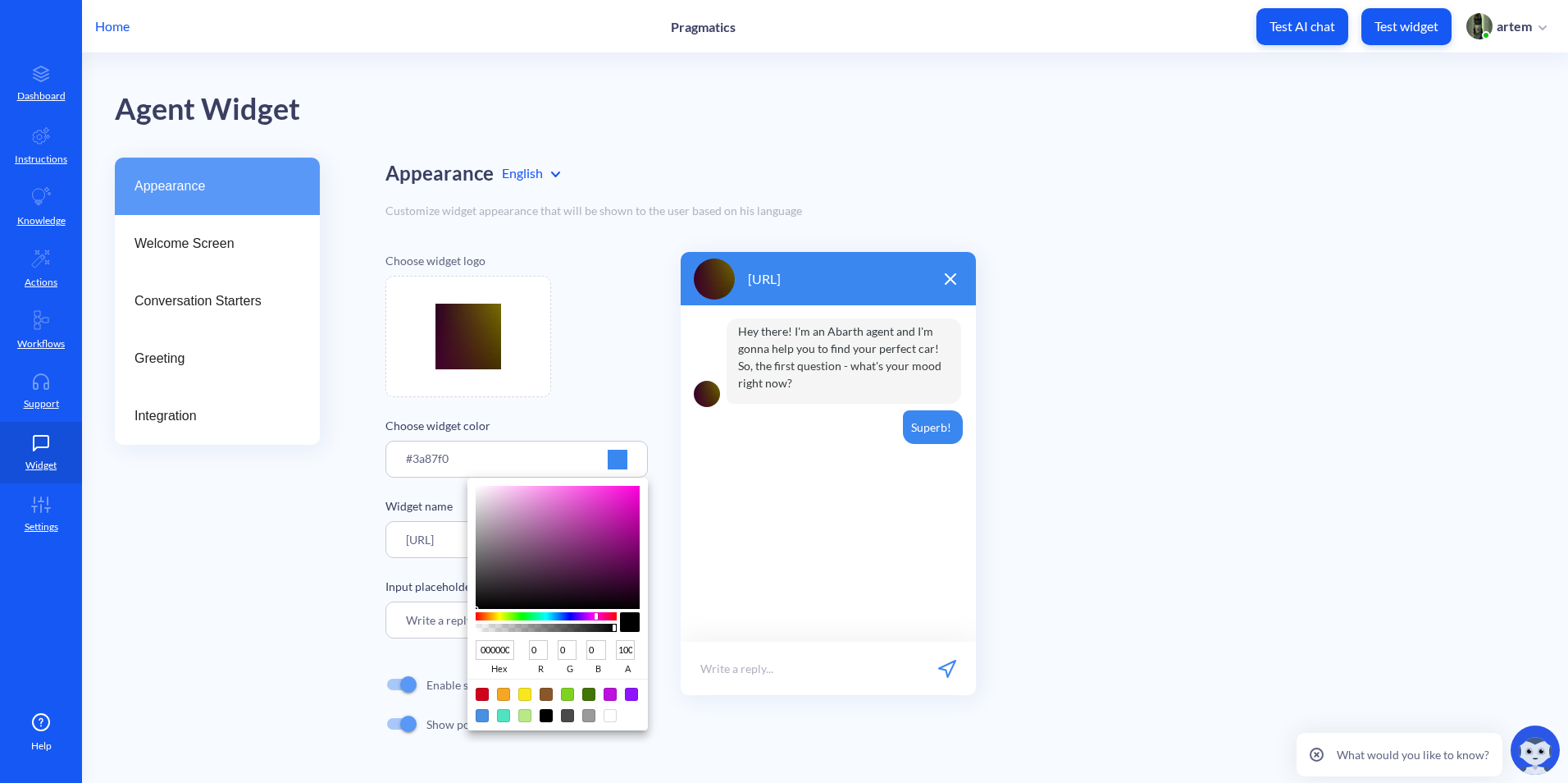
type input "105"
click at [588, 553] on div at bounding box center [557, 547] width 164 height 123
click at [596, 388] on div at bounding box center [784, 391] width 1568 height 783
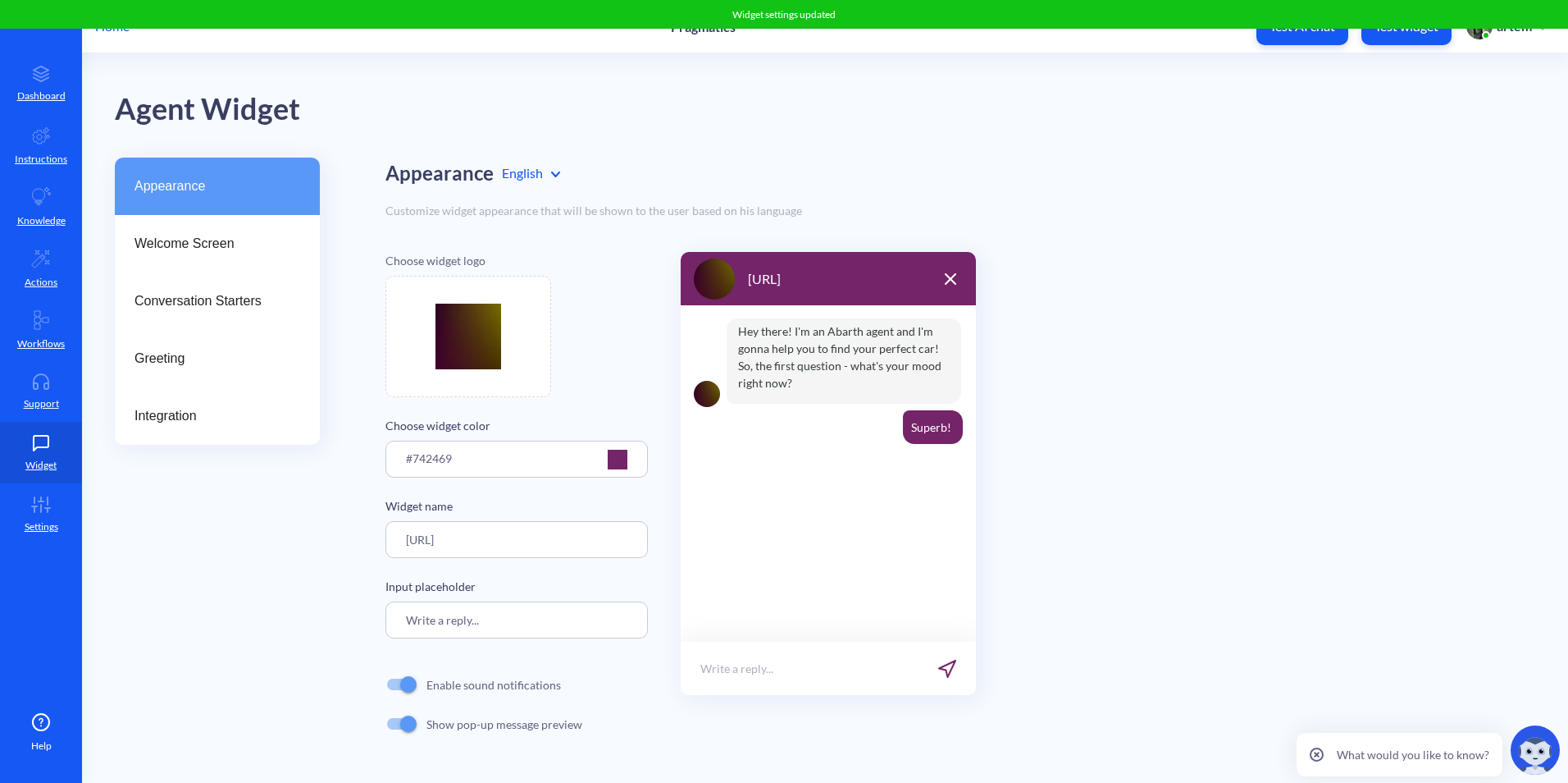
click at [482, 356] on img at bounding box center [468, 336] width 65 height 65
type input "C:\fakepath\freepik__clear-sky-gold-glow-bright-orange-color-profession__23364.…"
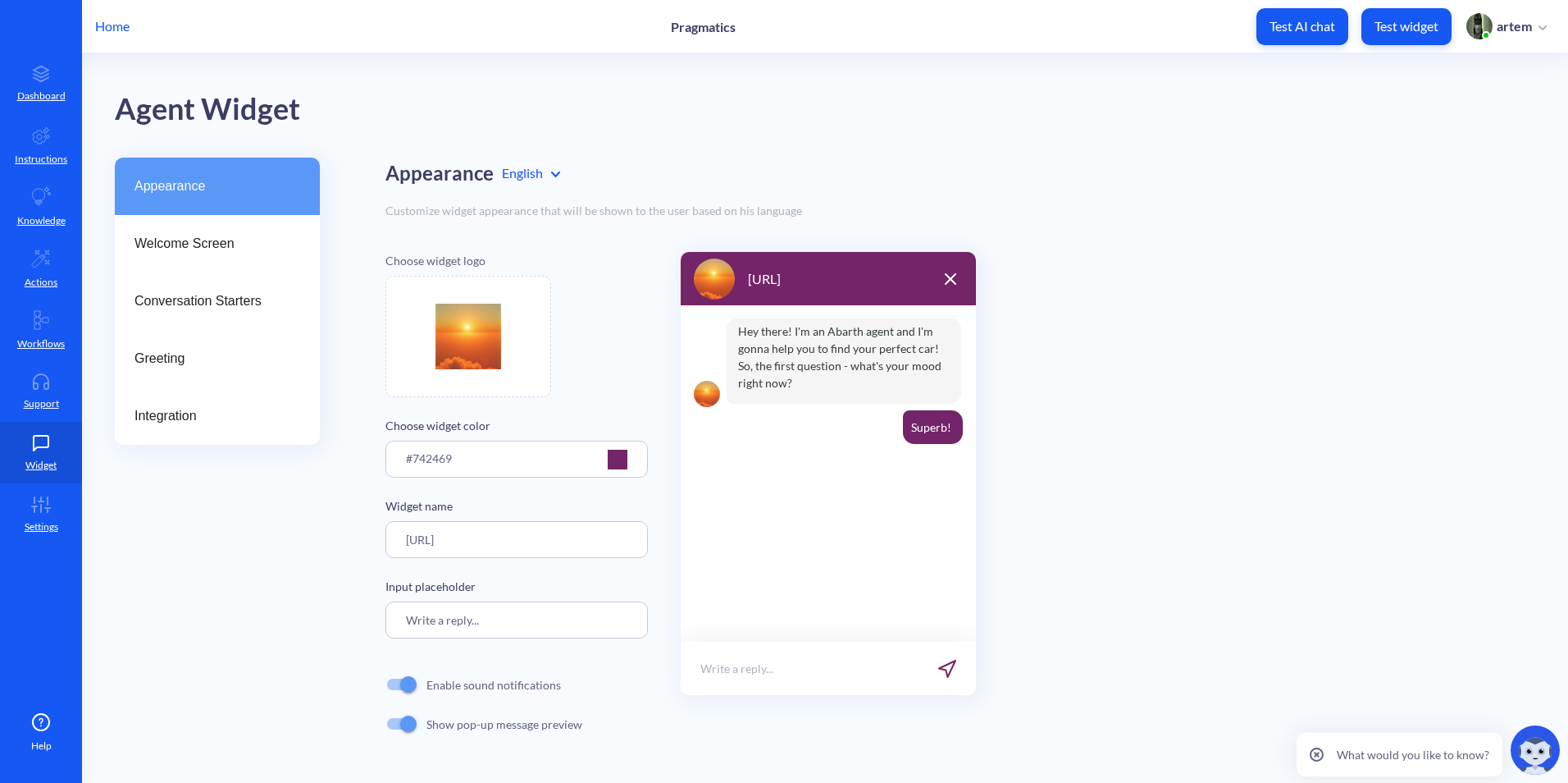
click at [624, 461] on div at bounding box center [617, 459] width 20 height 20
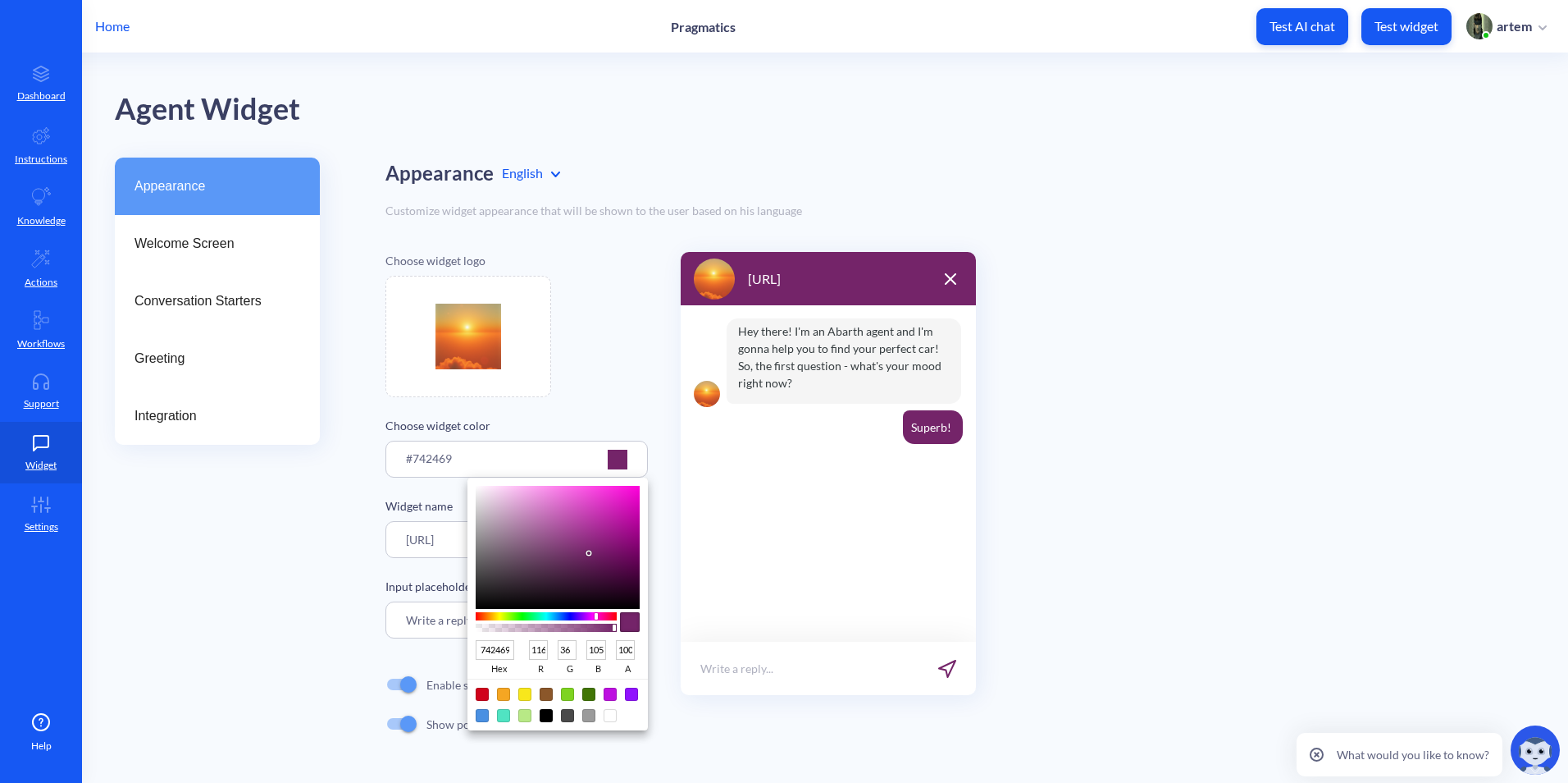
type input "747224"
type input "114"
type input "36"
type input "746F24"
type input "111"
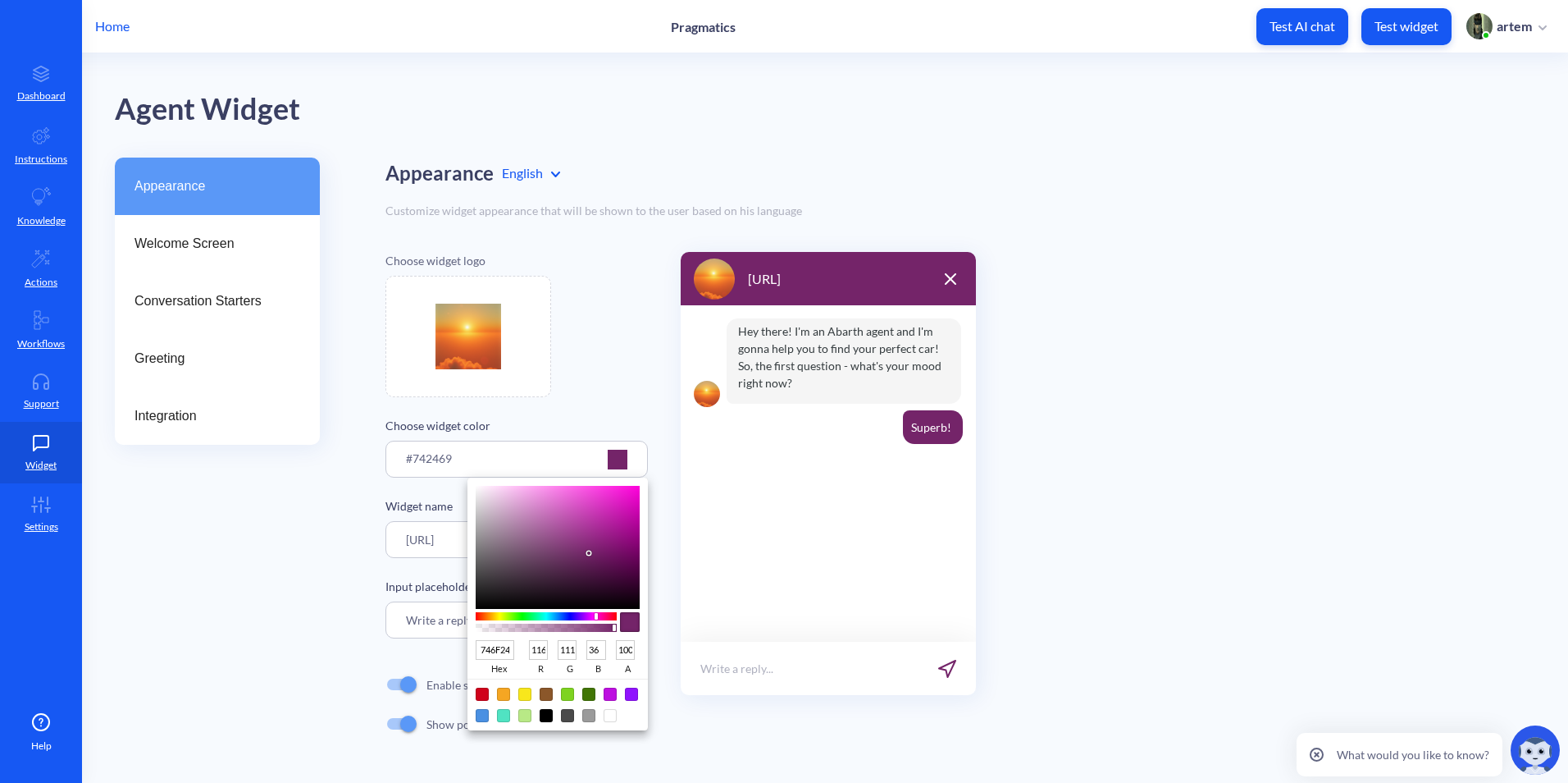
type input "746D24"
type input "109"
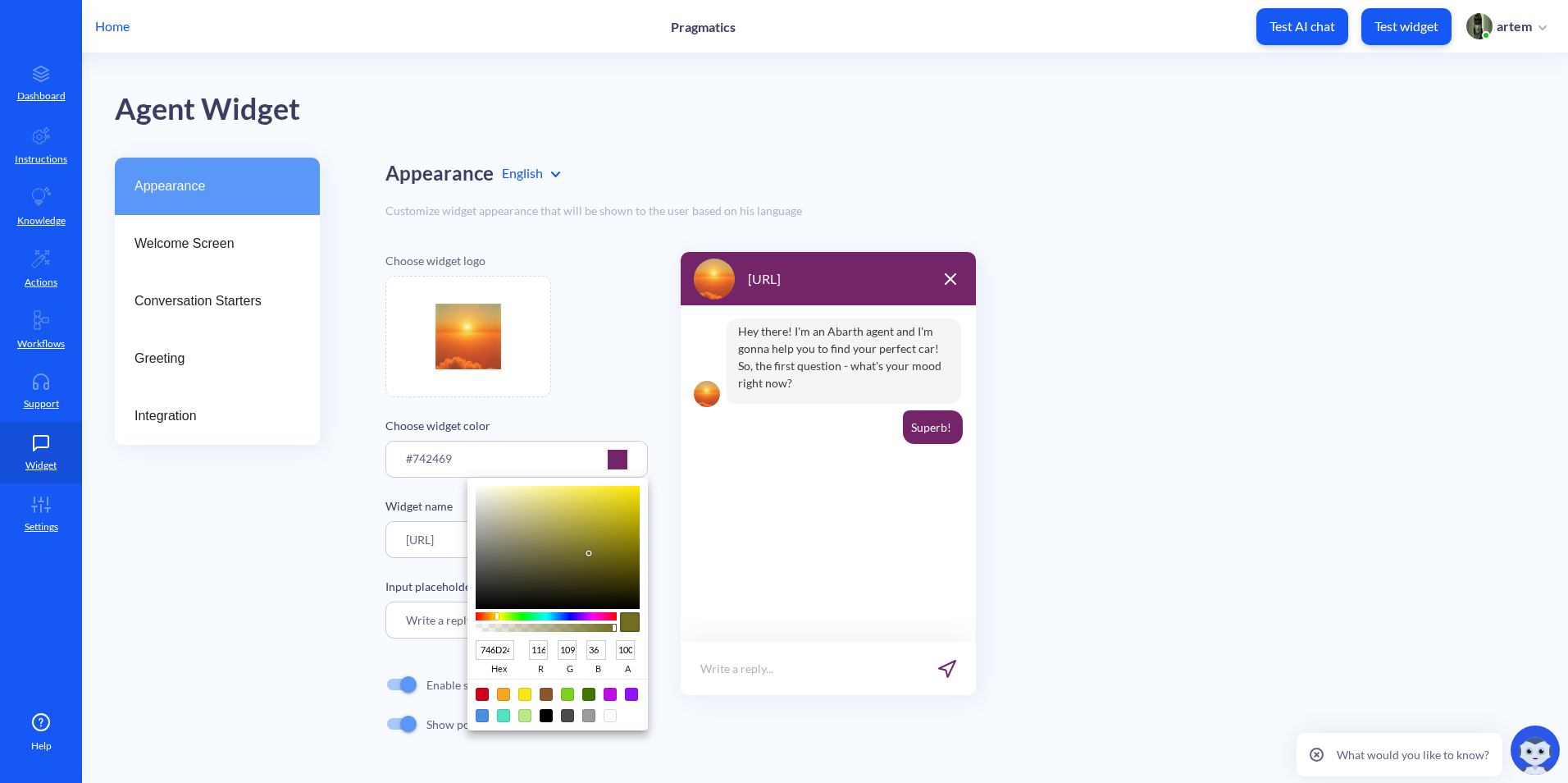
type input "746A24"
type input "106"
type input "746724"
type input "103"
type input "746424"
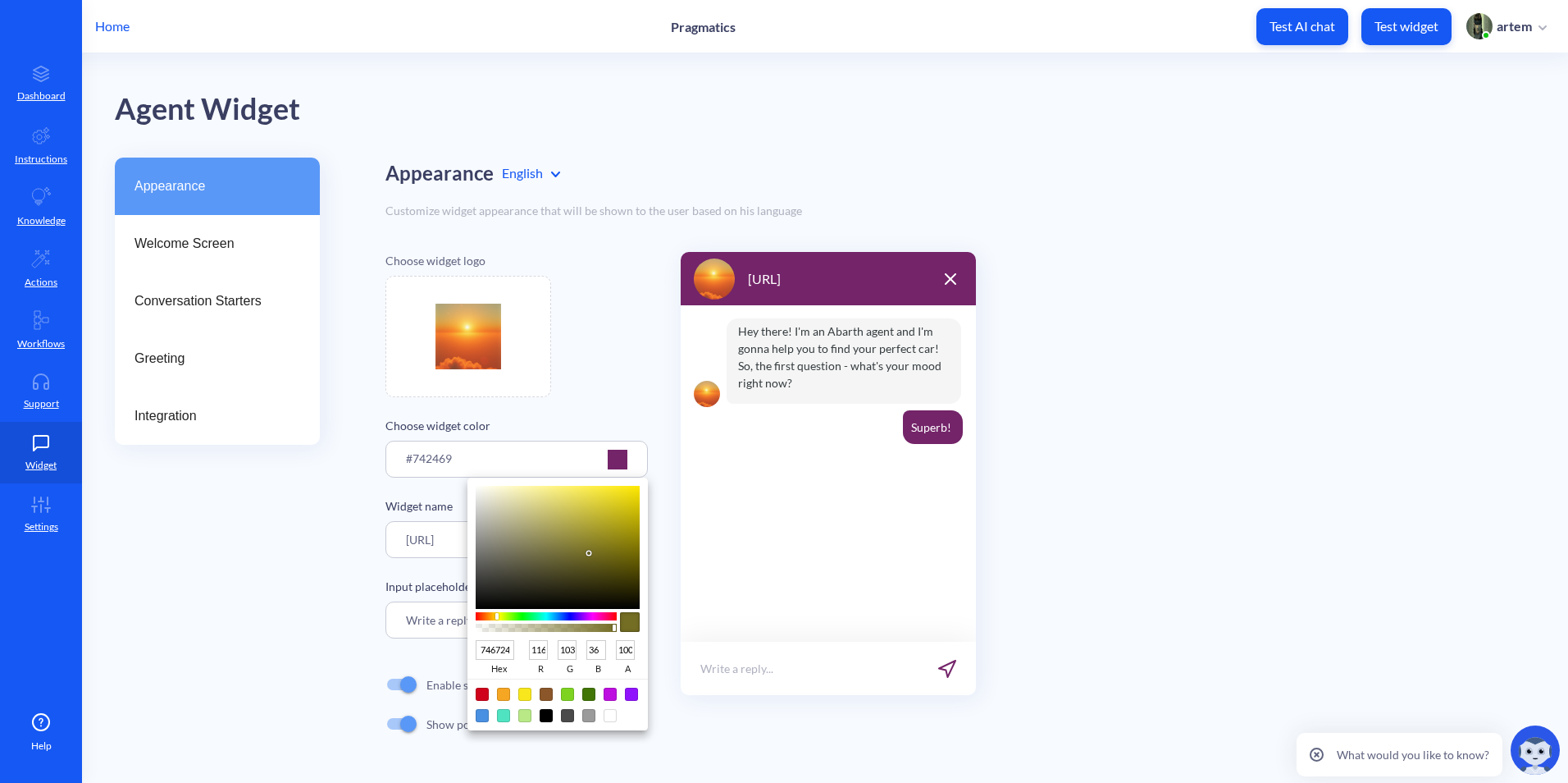
type input "100"
type input "746124"
type input "97"
type input "745F24"
type input "95"
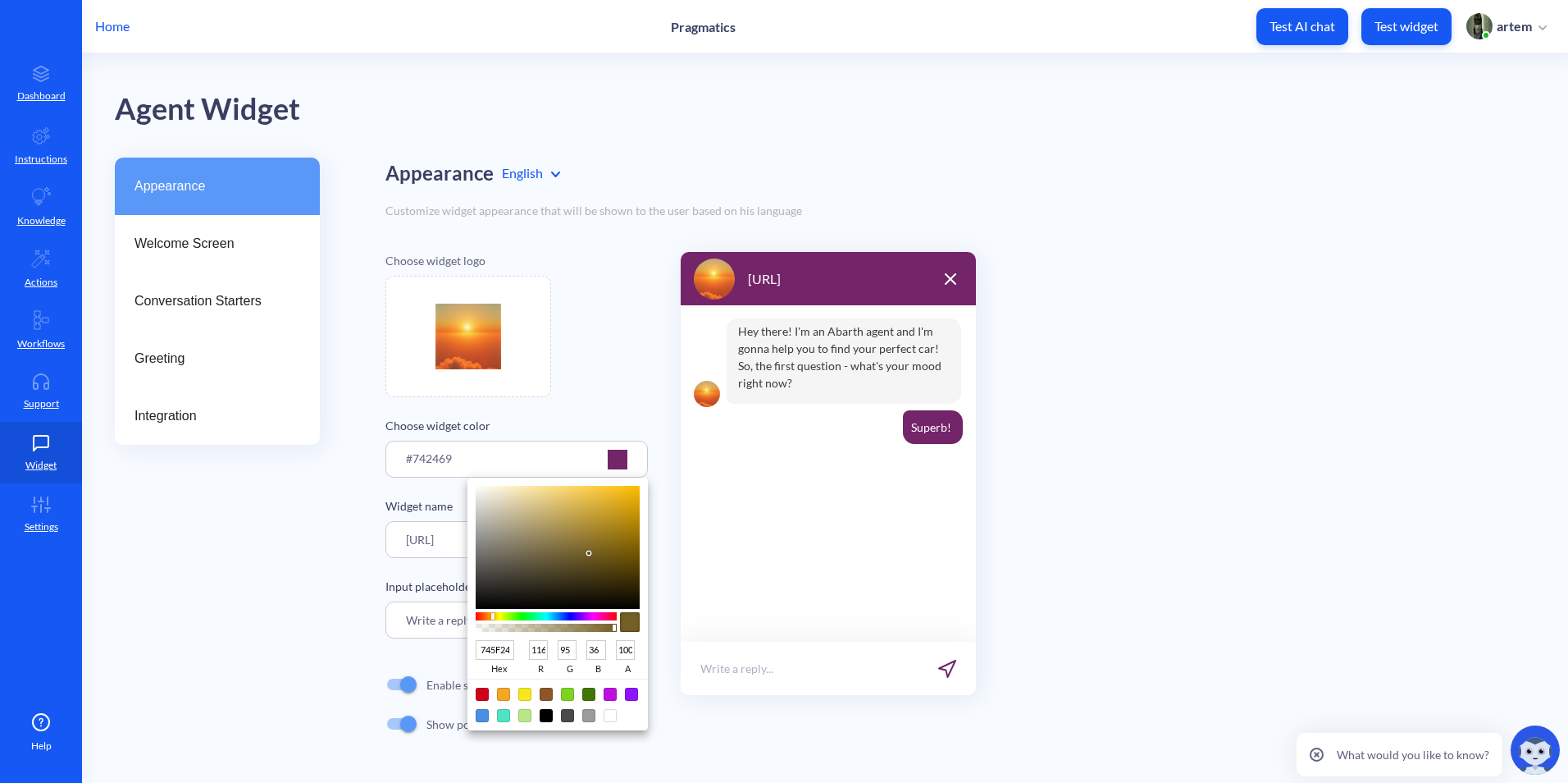
type input "745C24"
type input "92"
type input "745924"
type input "89"
type input "745624"
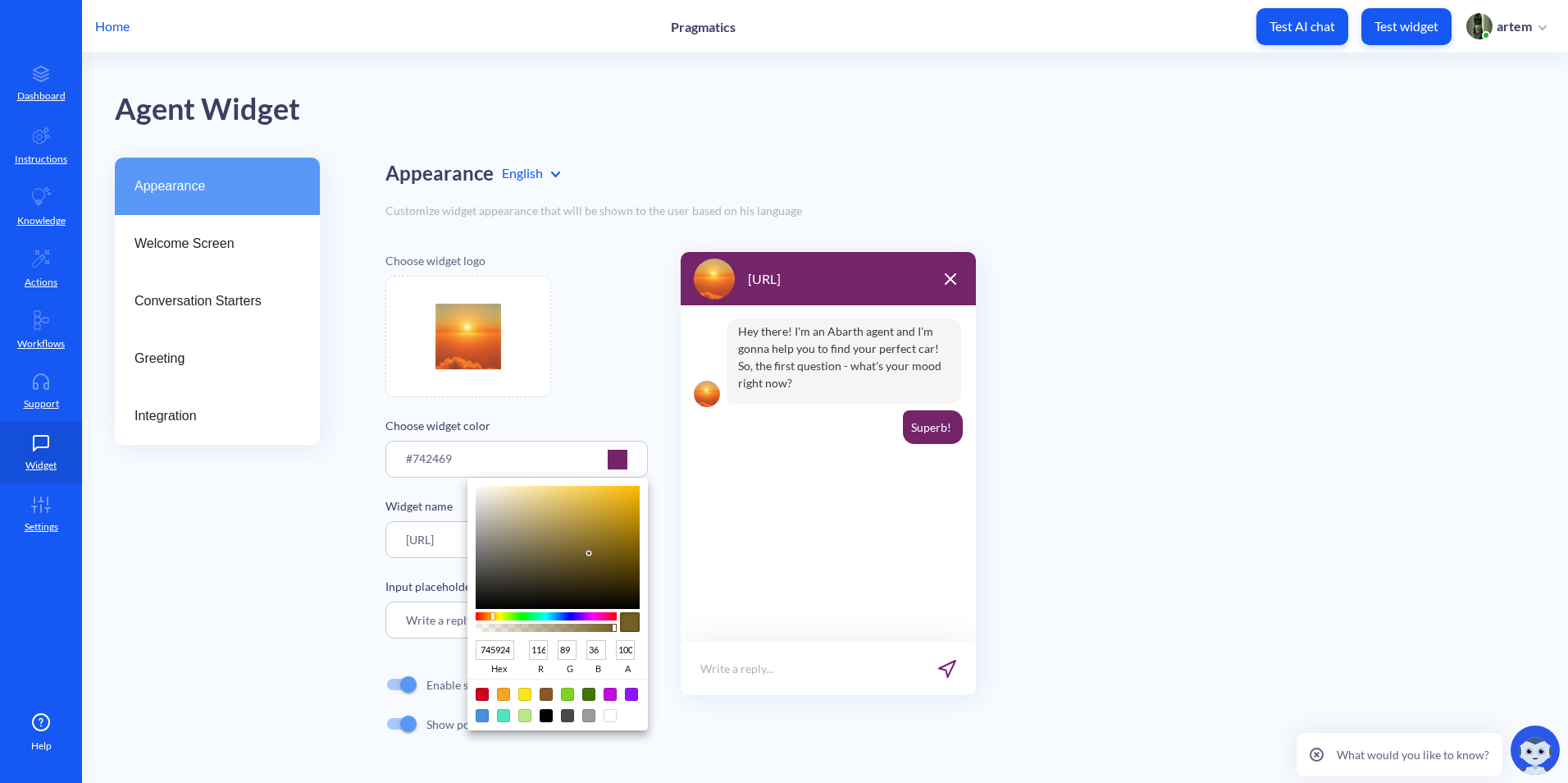
type input "86"
type input "745324"
type input "83"
type input "745124"
type input "81"
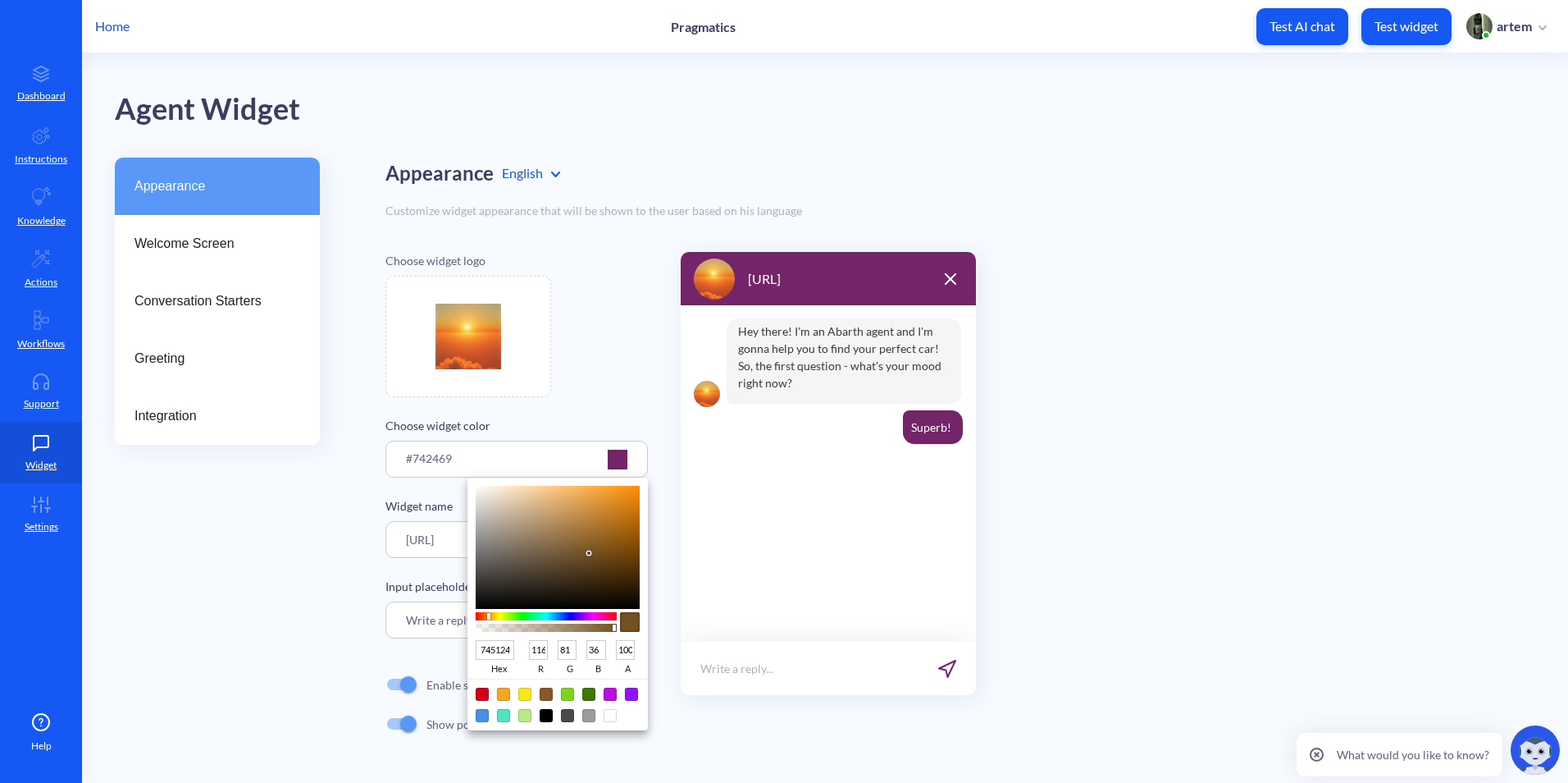
type input "744E24"
type input "78"
type input "744B24"
type input "75"
drag, startPoint x: 498, startPoint y: 613, endPoint x: 487, endPoint y: 613, distance: 11.0
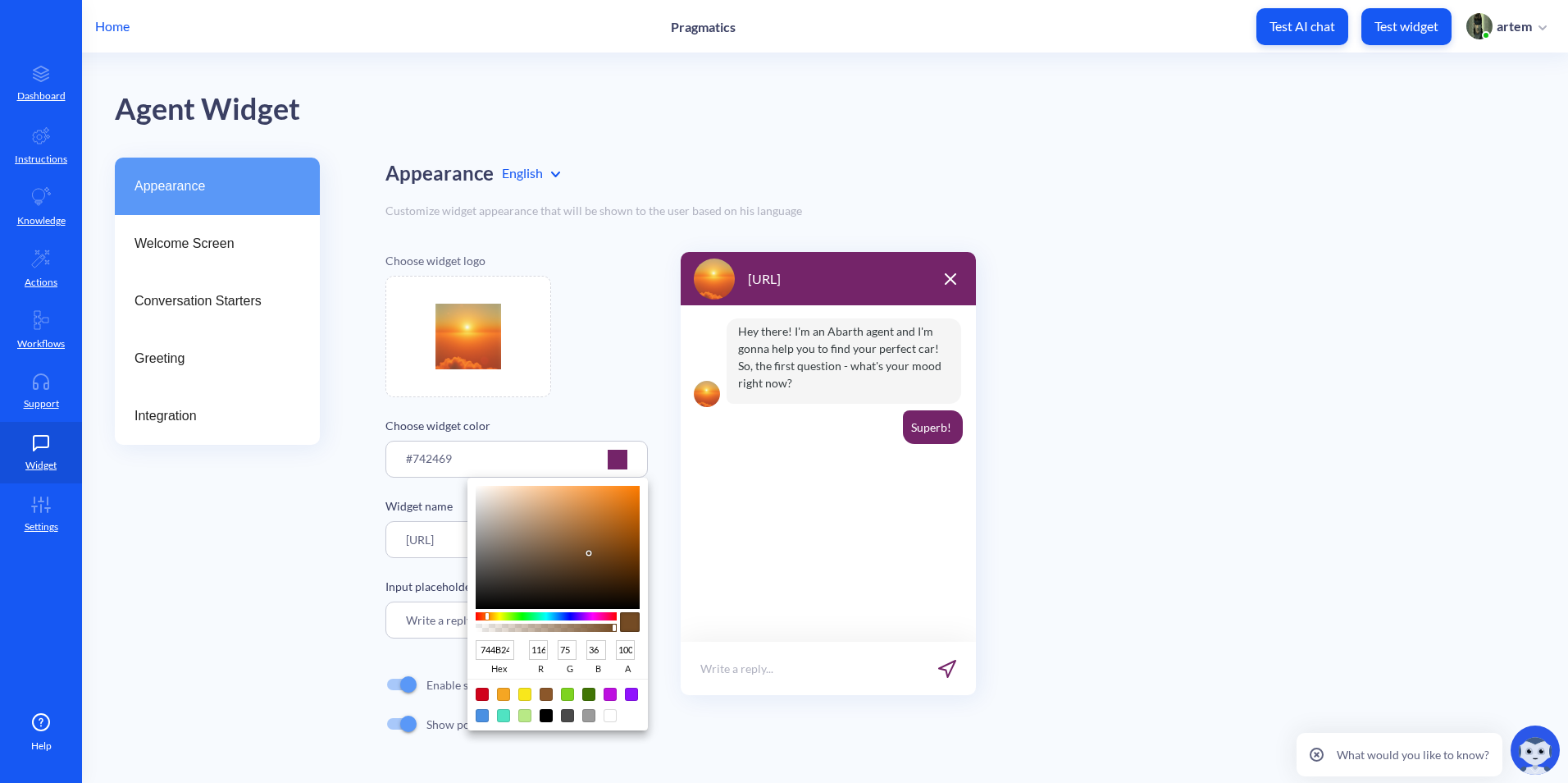
click at [487, 613] on div at bounding box center [546, 617] width 141 height 9
type input "3F2F1F"
type input "63"
type input "47"
type input "31"
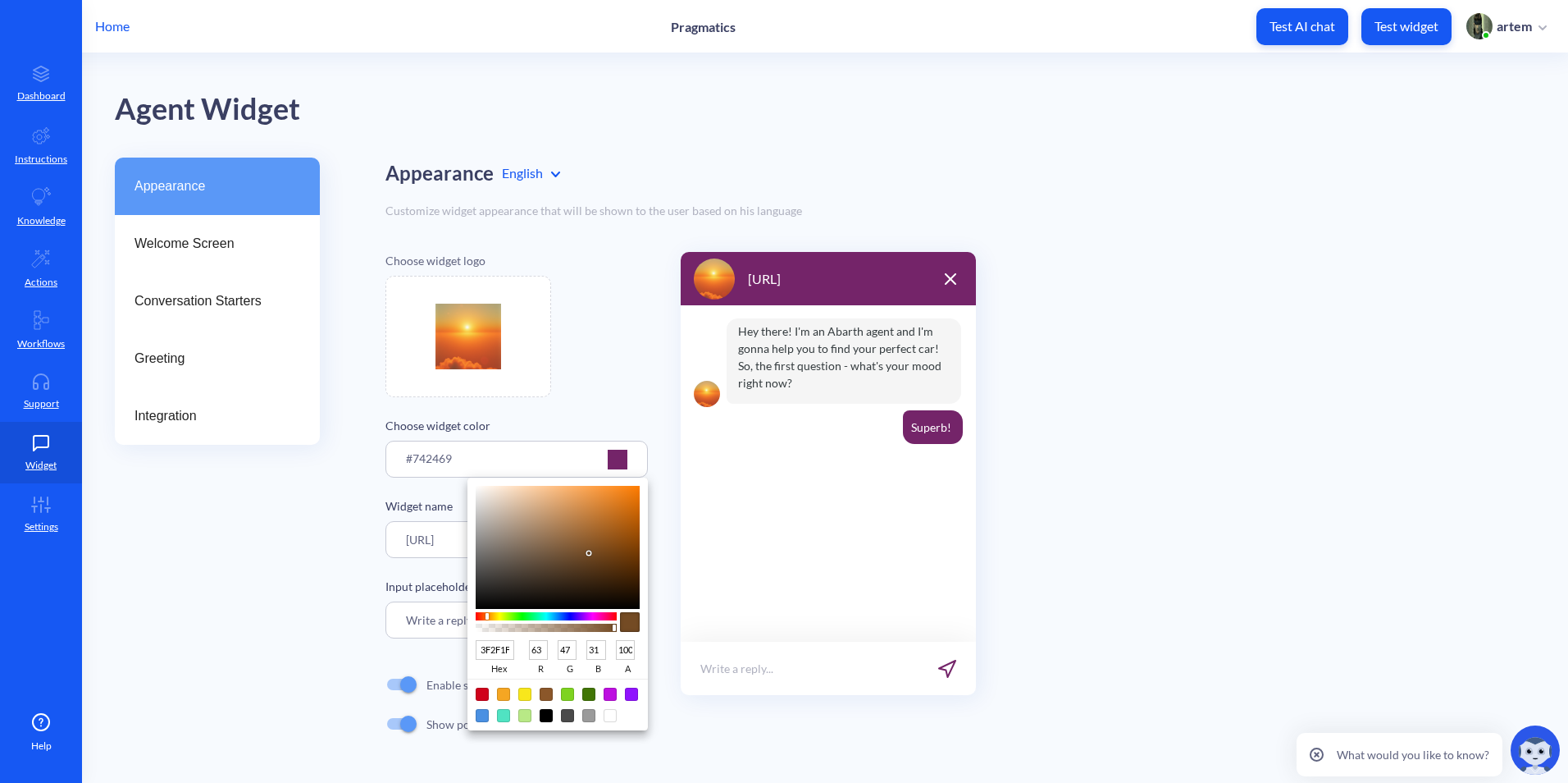
type input "44311F"
type input "68"
type input "49"
type input "503821"
type input "80"
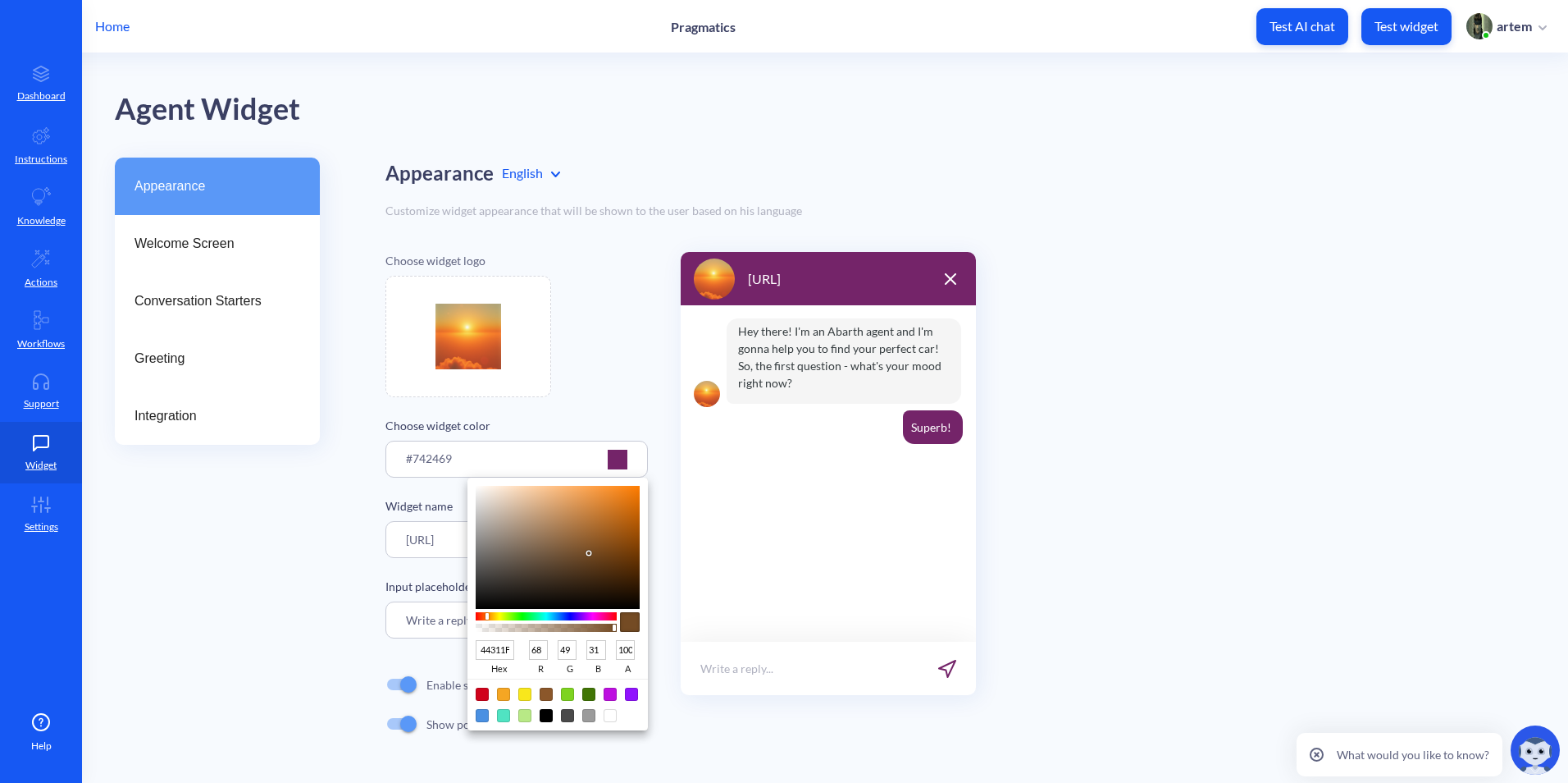
type input "56"
type input "33"
type input "6D4824"
type input "109"
type input "72"
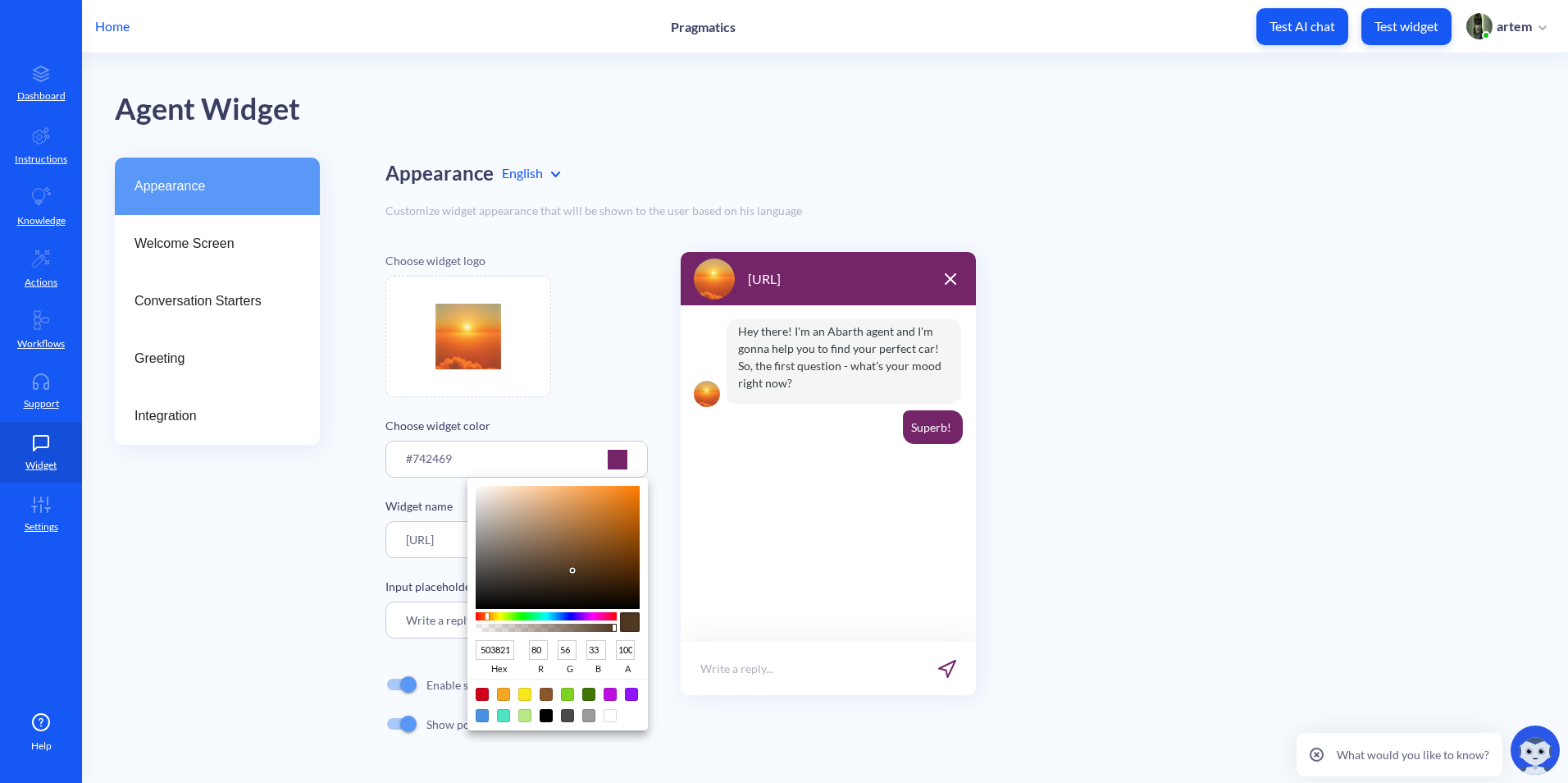
type input "36"
type input "865422"
type input "134"
type input "84"
type input "34"
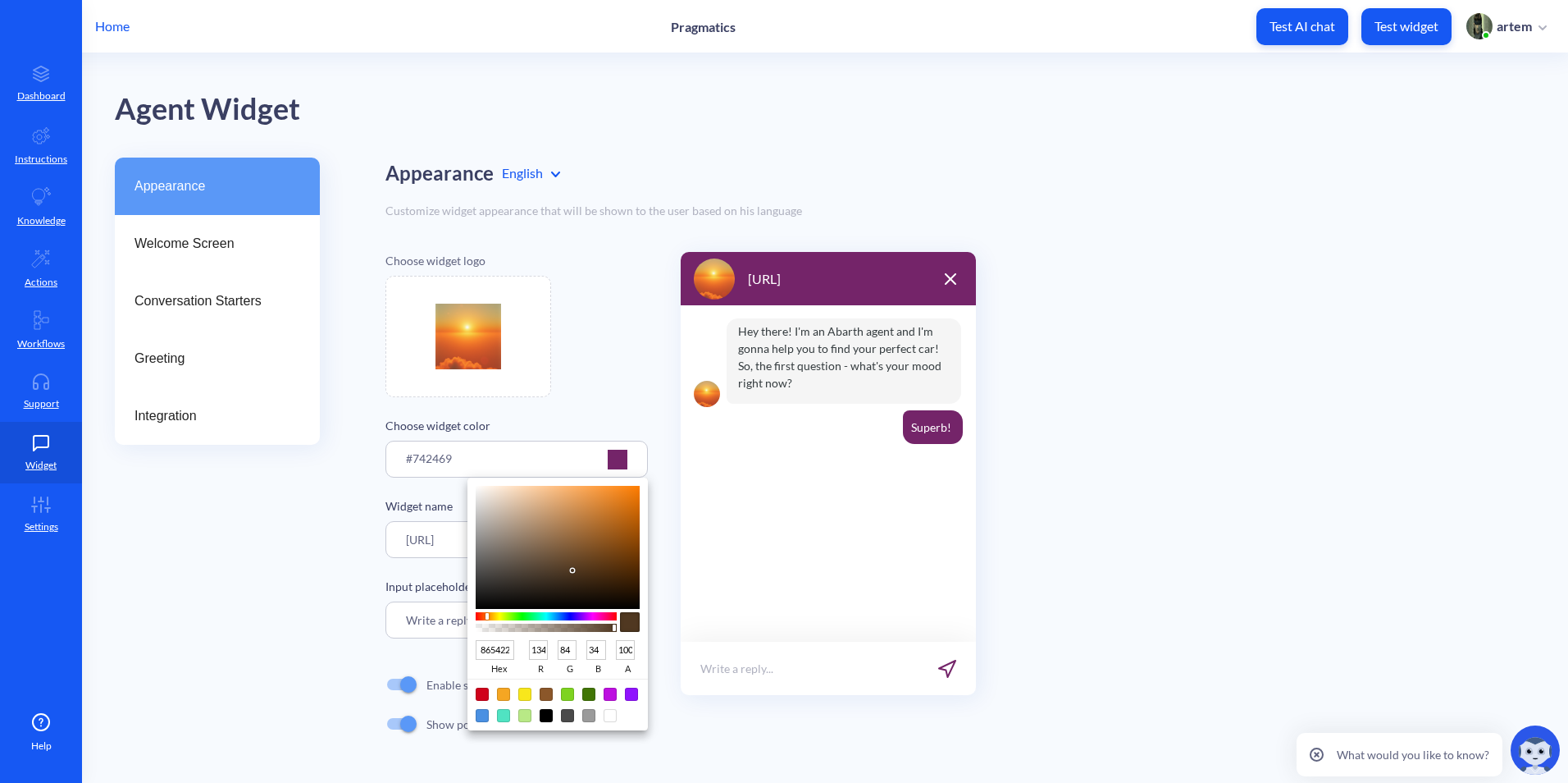
type input "AA621A"
type input "170"
type input "98"
type input "26"
type input "BE6812"
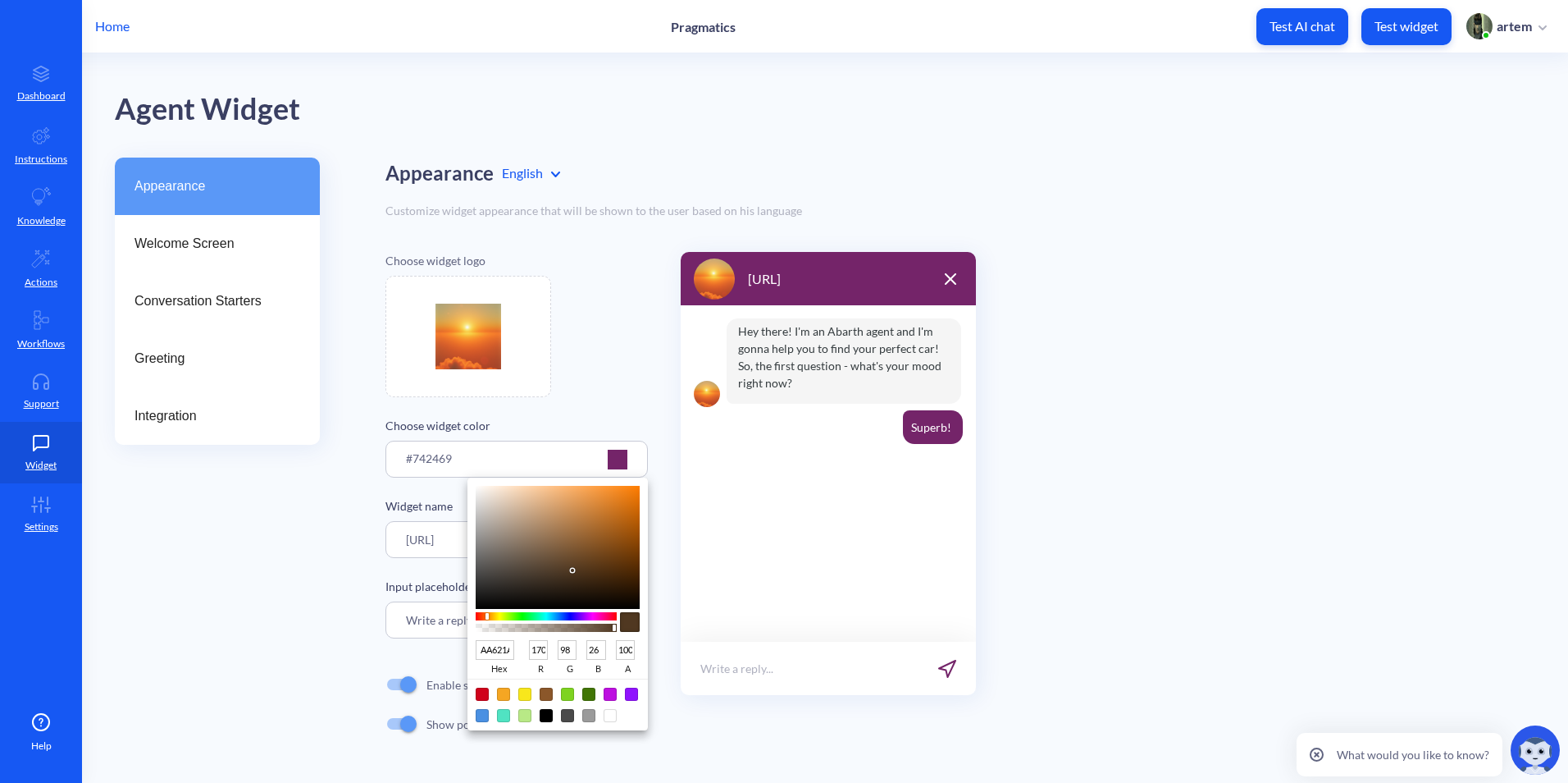
type input "190"
type input "104"
type input "18"
type input "C06911"
type input "192"
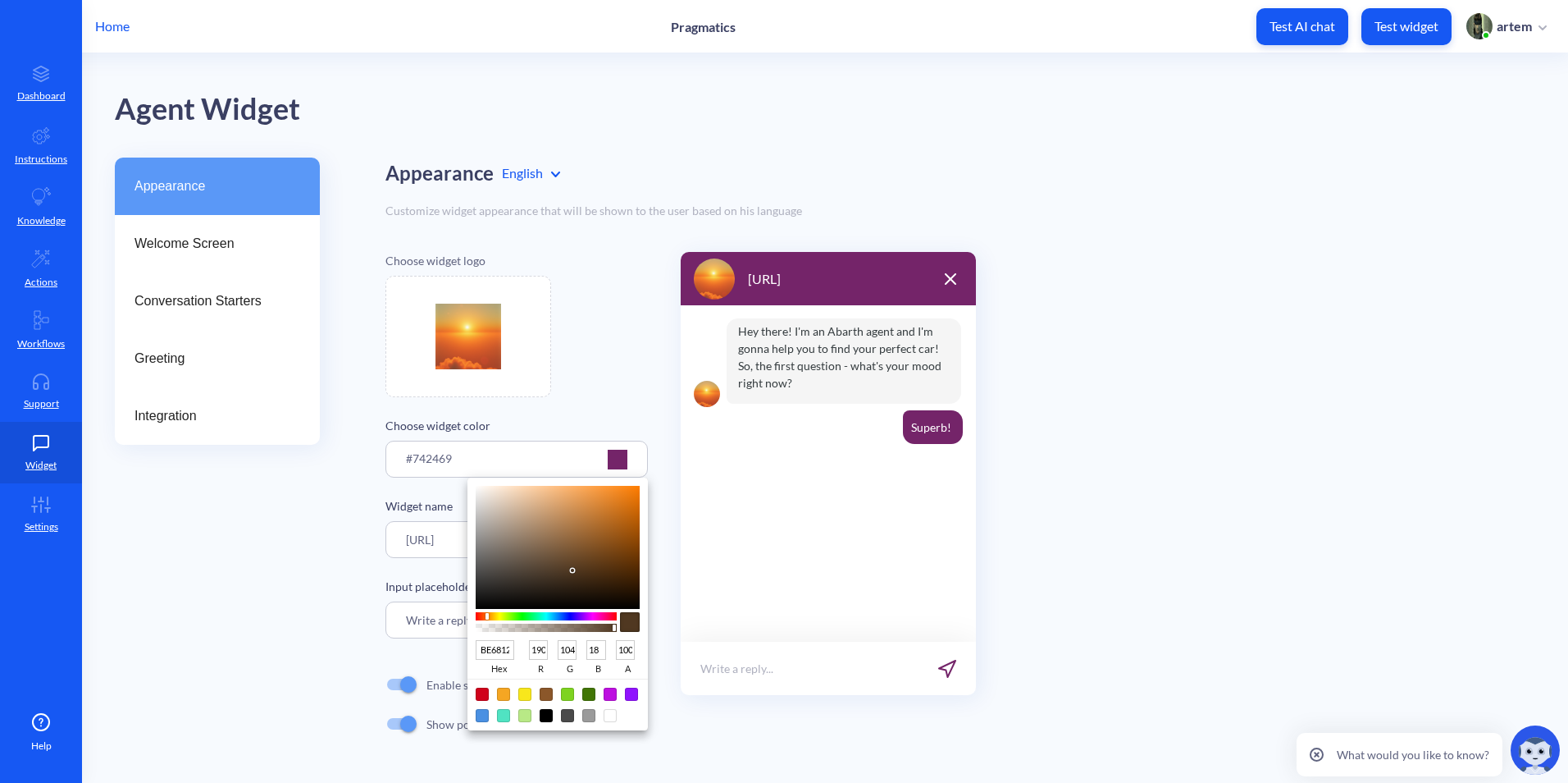
type input "105"
type input "17"
drag, startPoint x: 563, startPoint y: 576, endPoint x: 625, endPoint y: 516, distance: 86.3
click at [625, 516] on div at bounding box center [557, 547] width 164 height 123
type input "E07E1A"
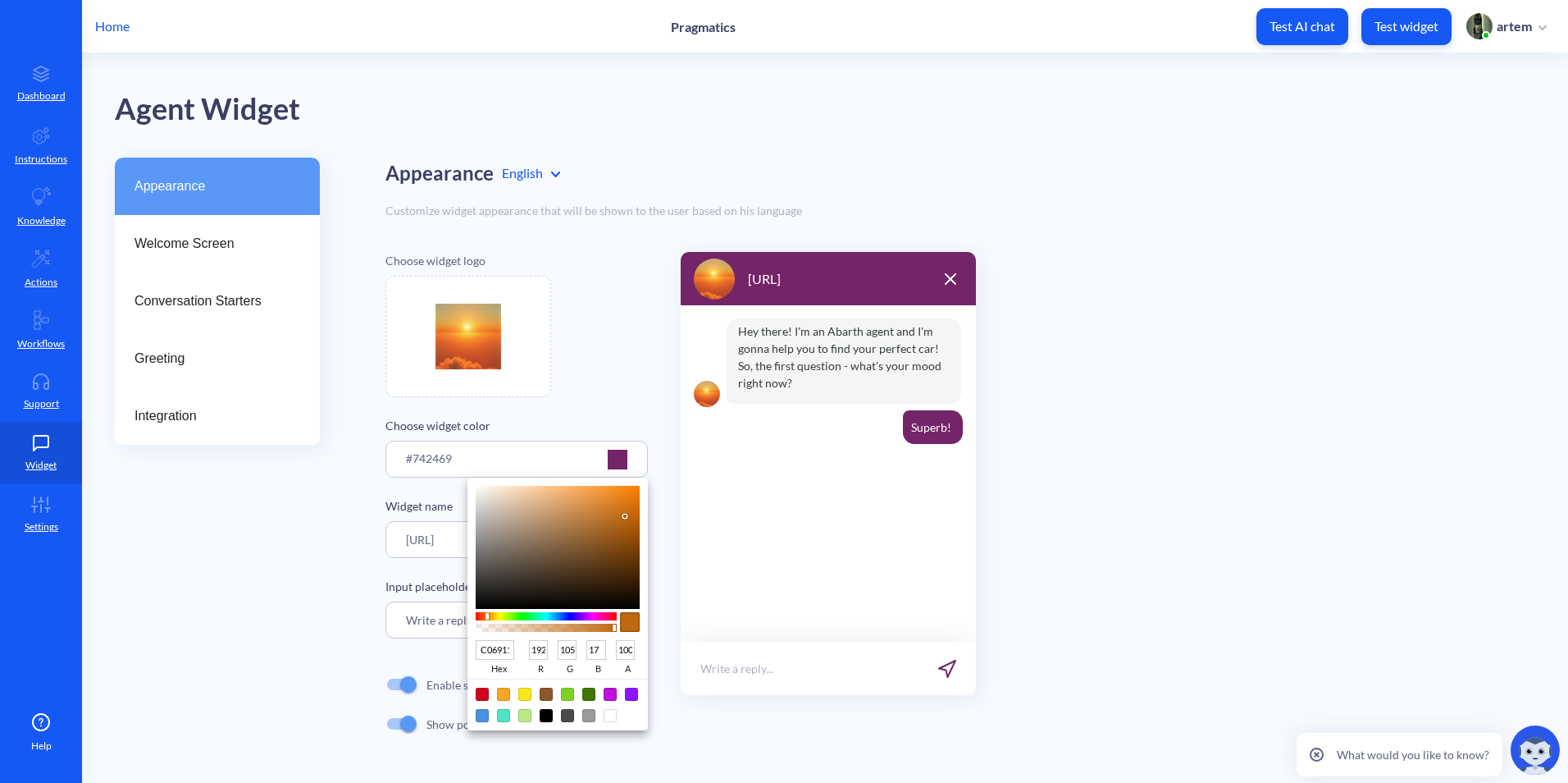
type input "224"
type input "126"
type input "26"
type input "E47F19"
type input "228"
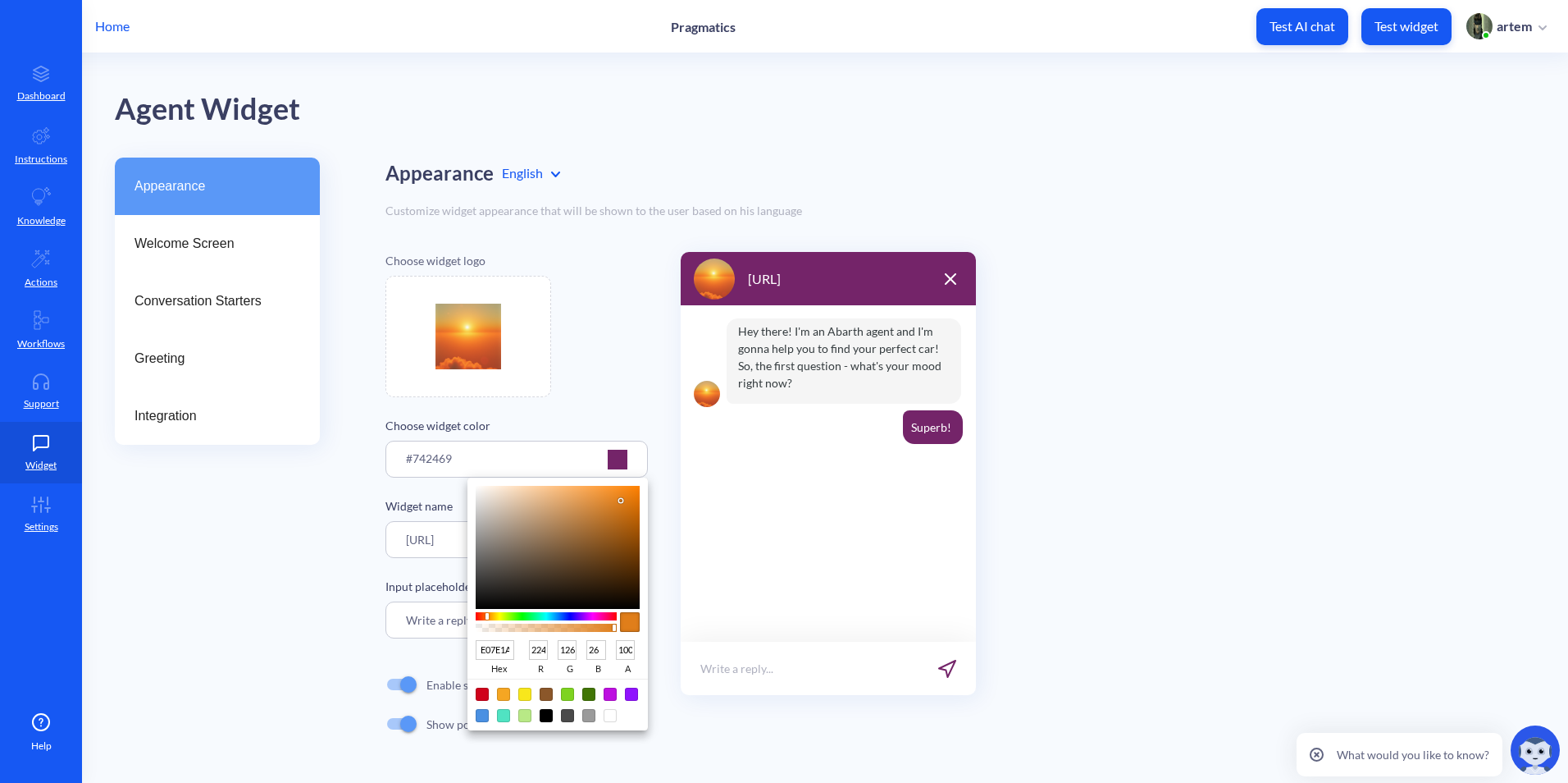
type input "127"
type input "25"
type input "E67F18"
type input "230"
click at [629, 494] on div at bounding box center [629, 494] width 3 height 3
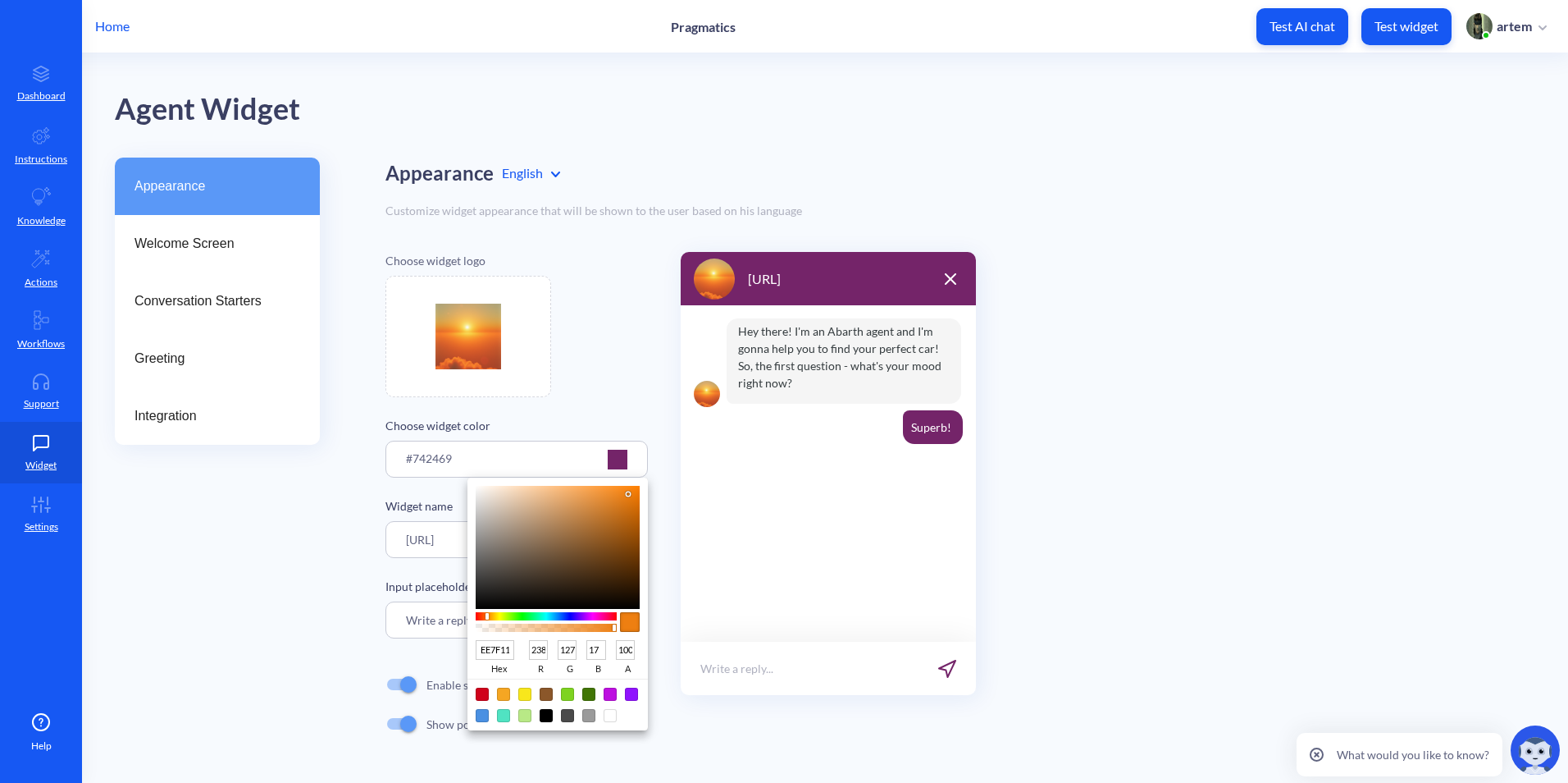
click at [620, 421] on div at bounding box center [784, 391] width 1568 height 783
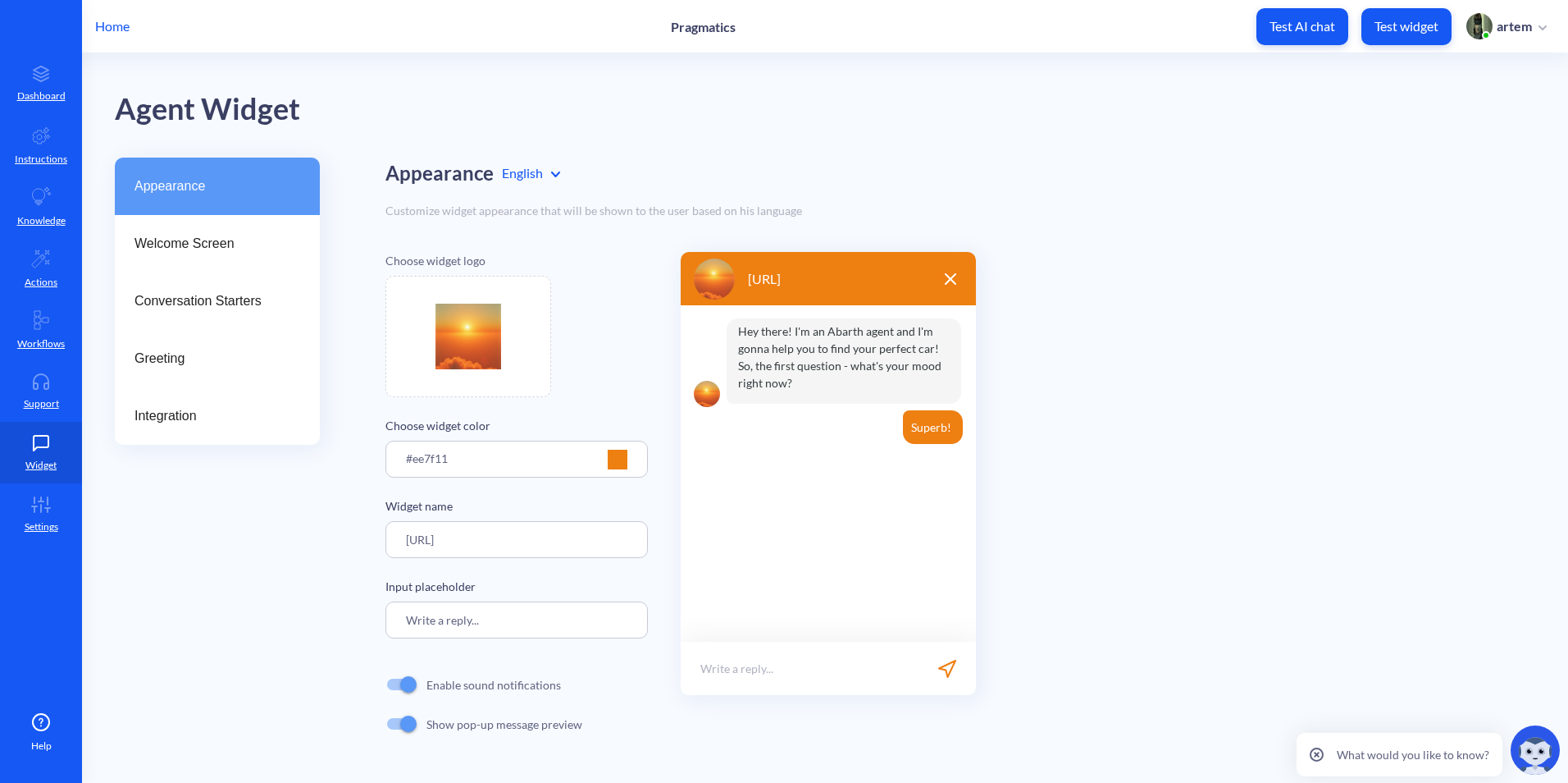
click at [1123, 252] on div "Choose widget logo Choose widget color #ee7f11 Widget name Pragmatics.ai Input …" at bounding box center [960, 497] width 1150 height 492
click at [241, 250] on span "Welcome Screen" at bounding box center [210, 243] width 152 height 20
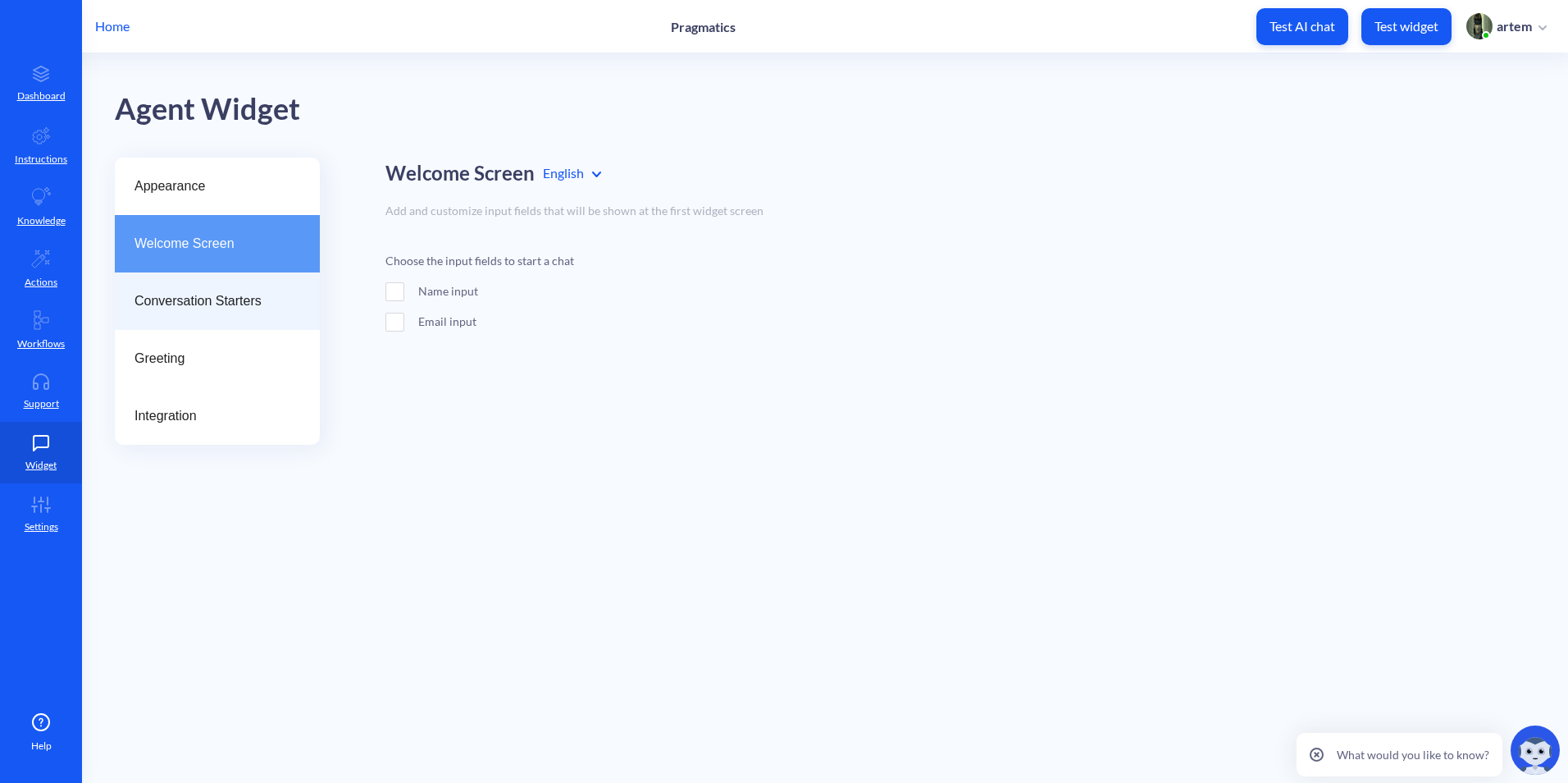
click at [268, 285] on div "Conversation Starters" at bounding box center [217, 301] width 205 height 58
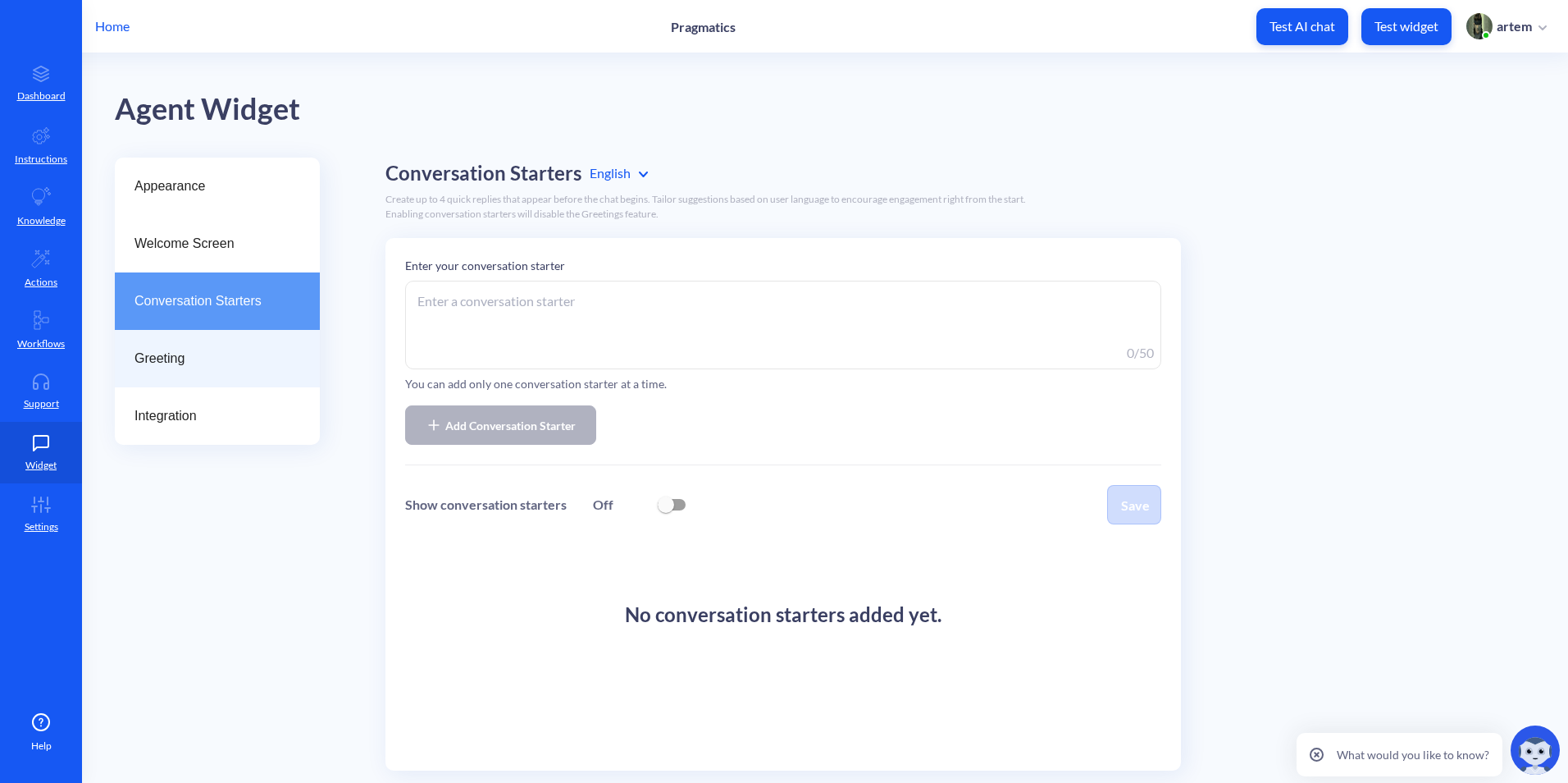
click at [285, 340] on div "Greeting" at bounding box center [217, 358] width 205 height 58
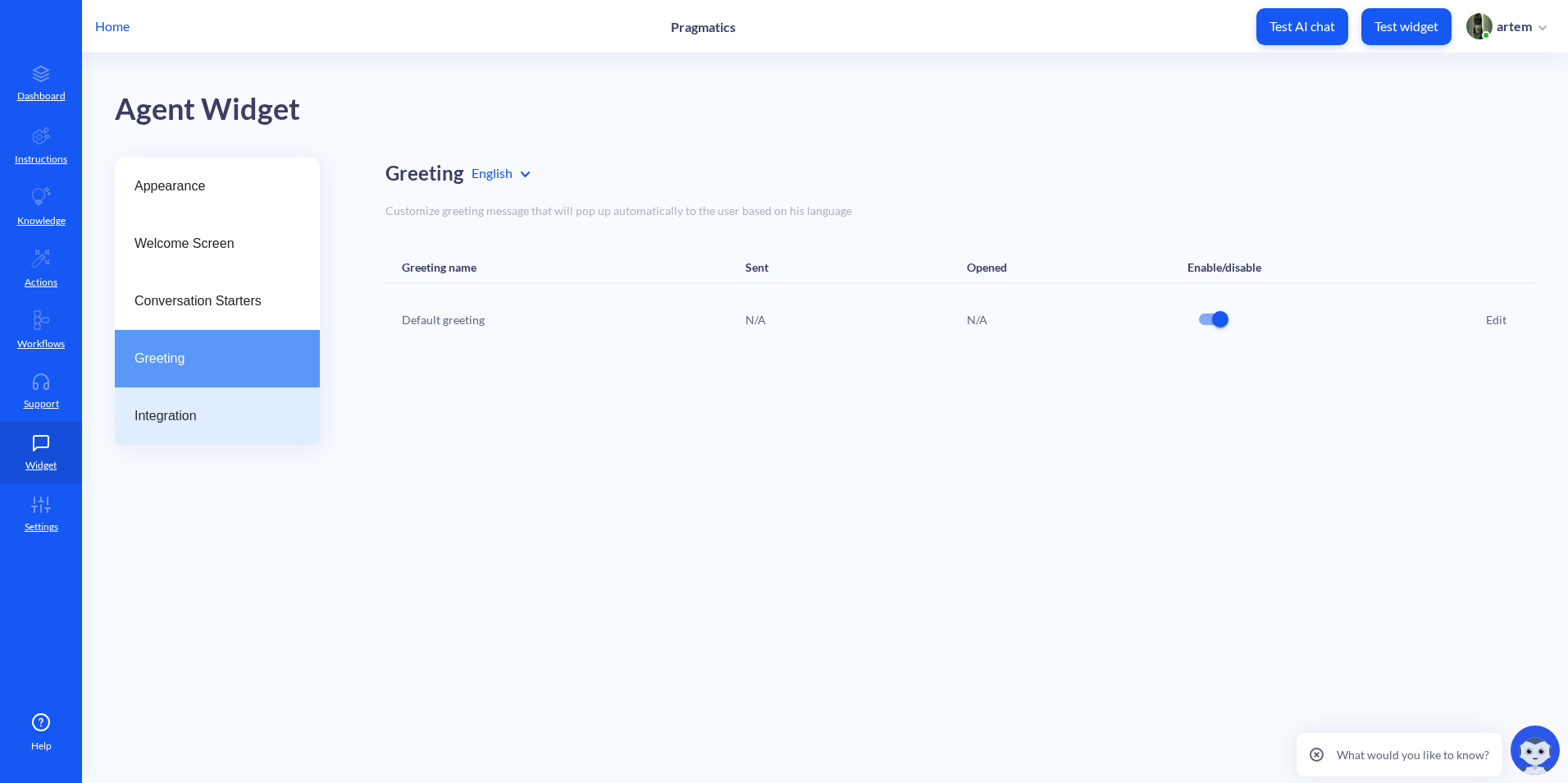
click at [278, 397] on div "Integration" at bounding box center [217, 416] width 205 height 58
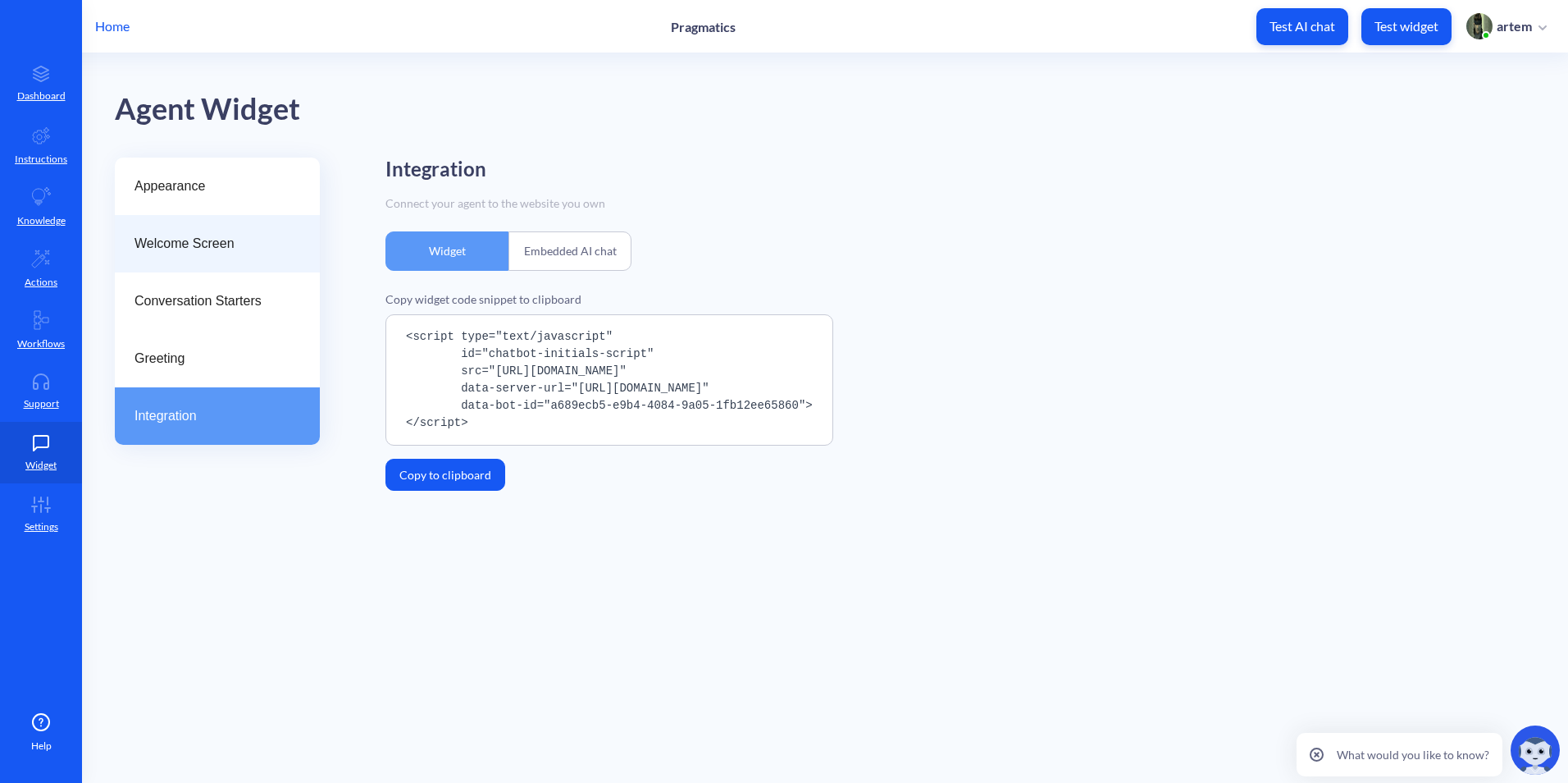
click at [263, 257] on div "Welcome Screen" at bounding box center [217, 244] width 205 height 58
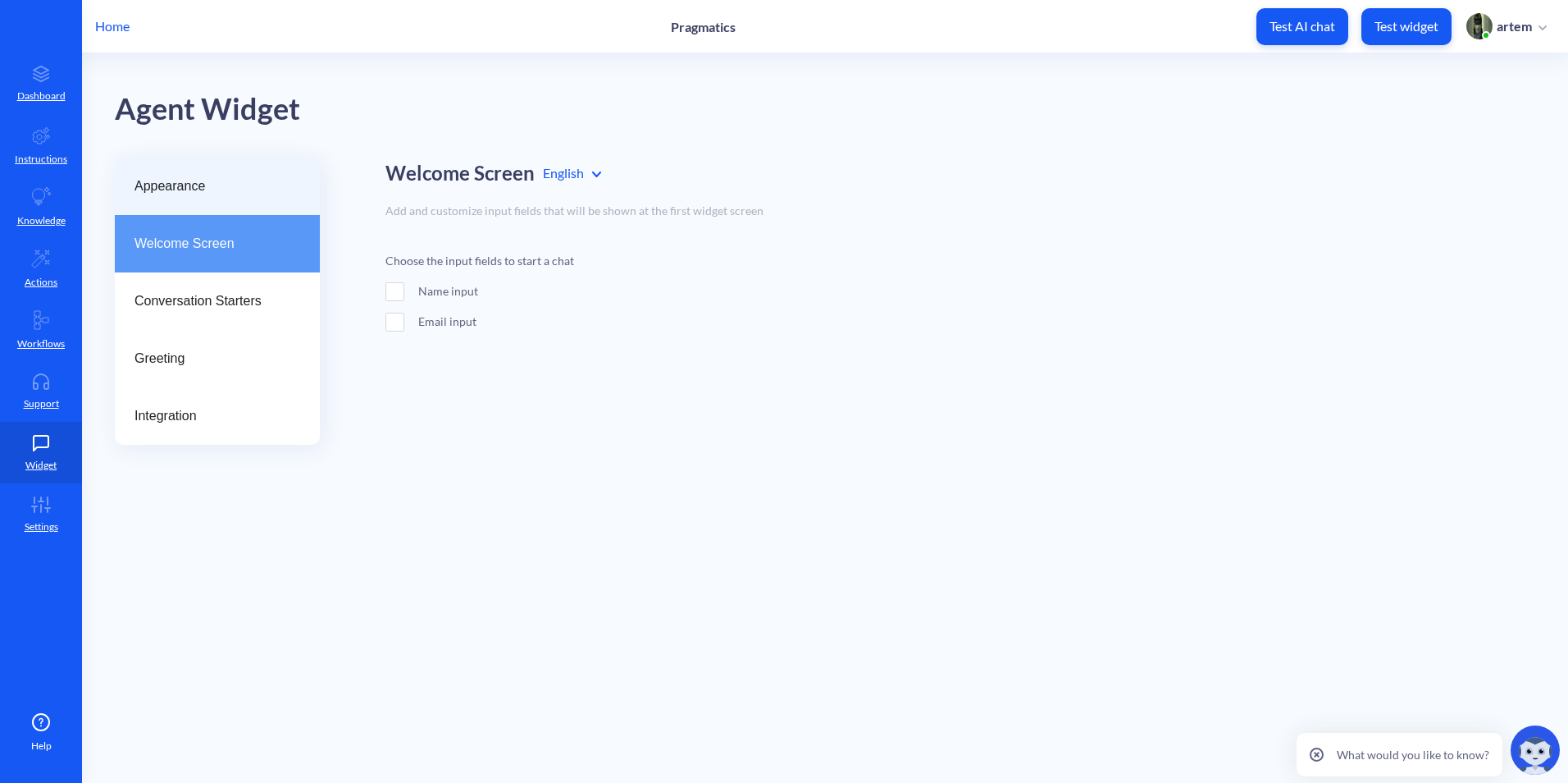
click at [251, 194] on span "Appearance" at bounding box center [210, 186] width 152 height 20
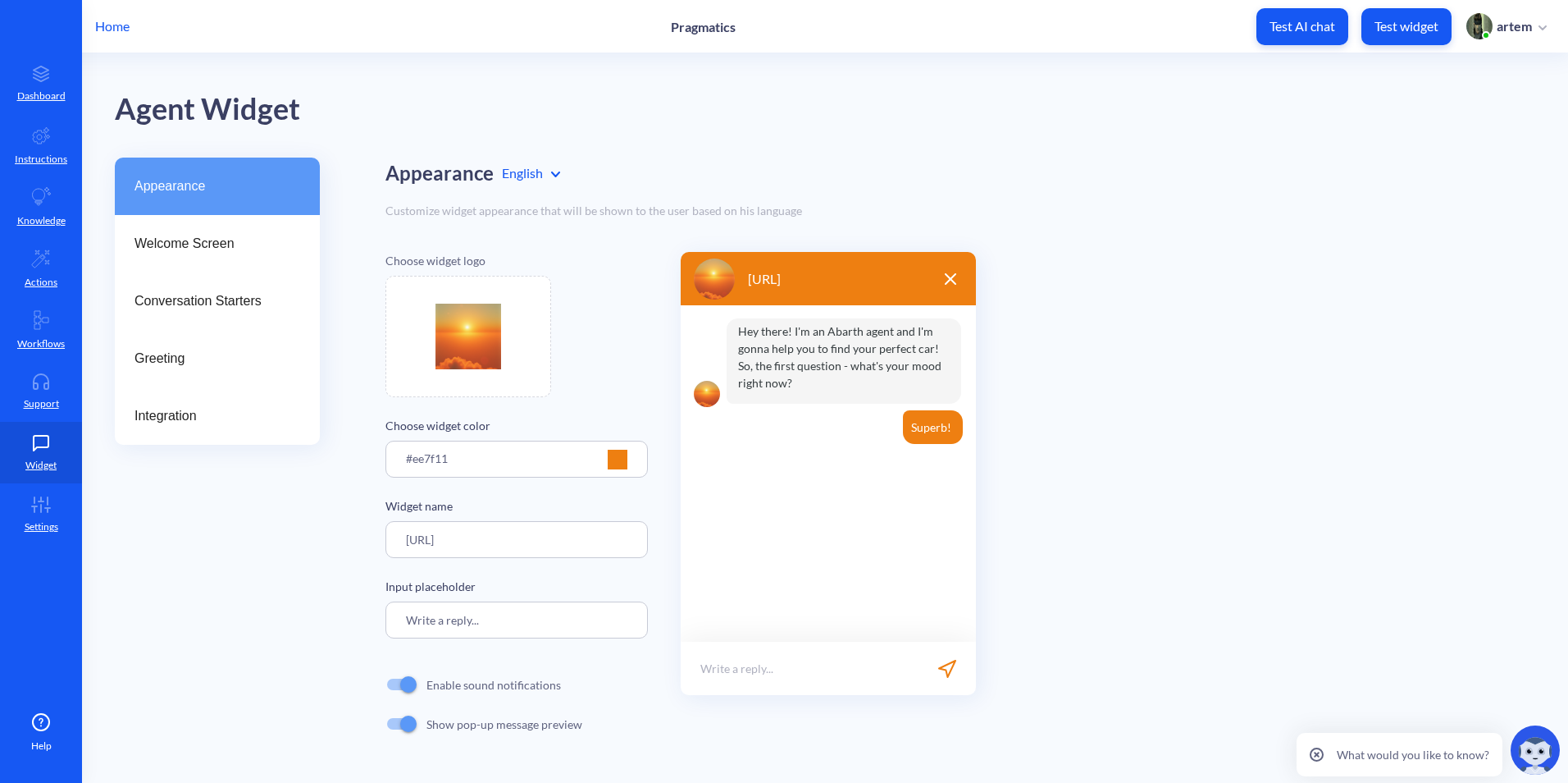
click at [251, 180] on span "Appearance" at bounding box center [210, 186] width 152 height 20
click at [48, 214] on p "Knowledge" at bounding box center [41, 221] width 48 height 15
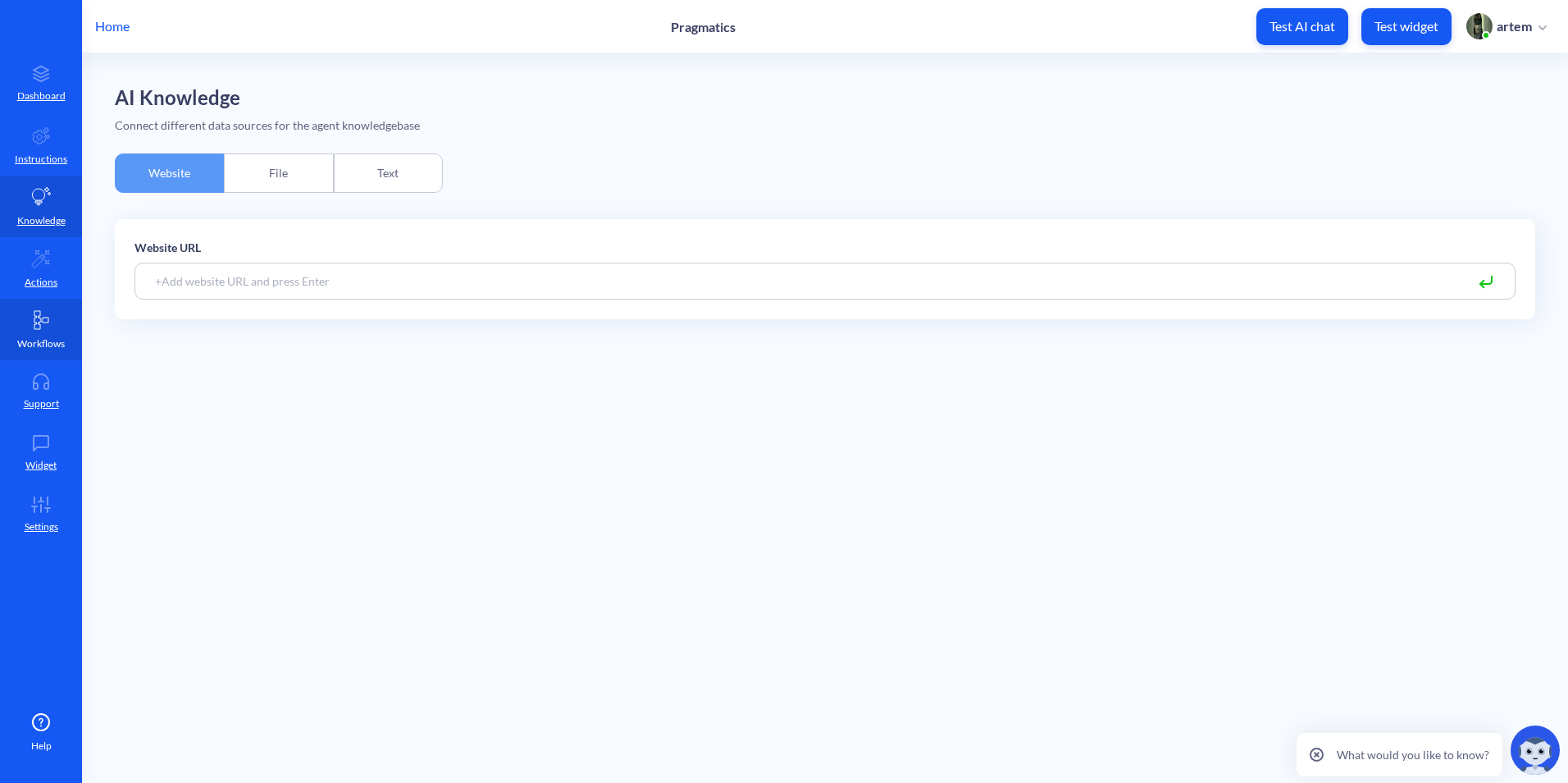
click at [64, 305] on link "Workflows" at bounding box center [40, 329] width 82 height 61
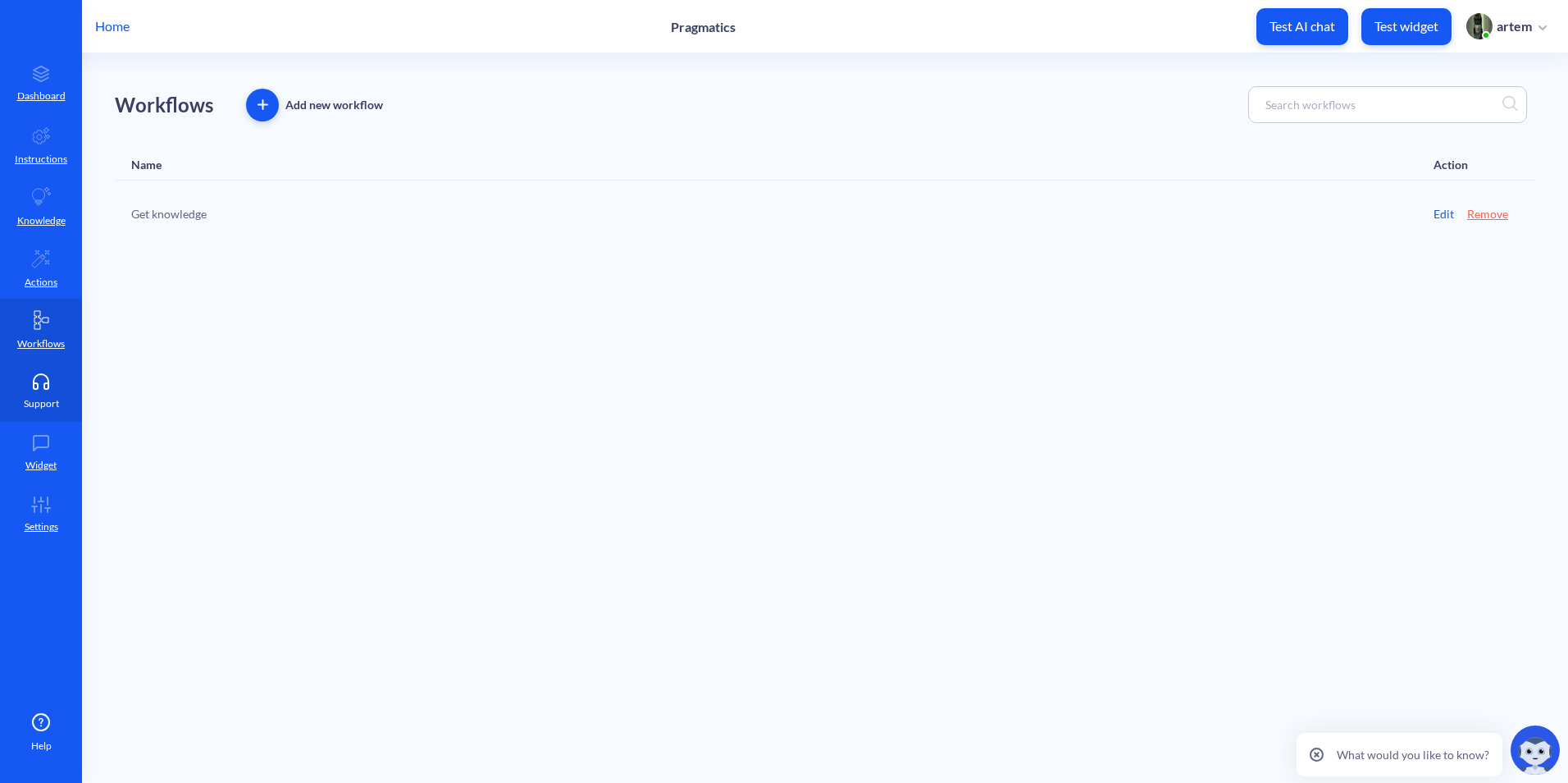
click at [64, 375] on link "Support" at bounding box center [40, 390] width 82 height 61
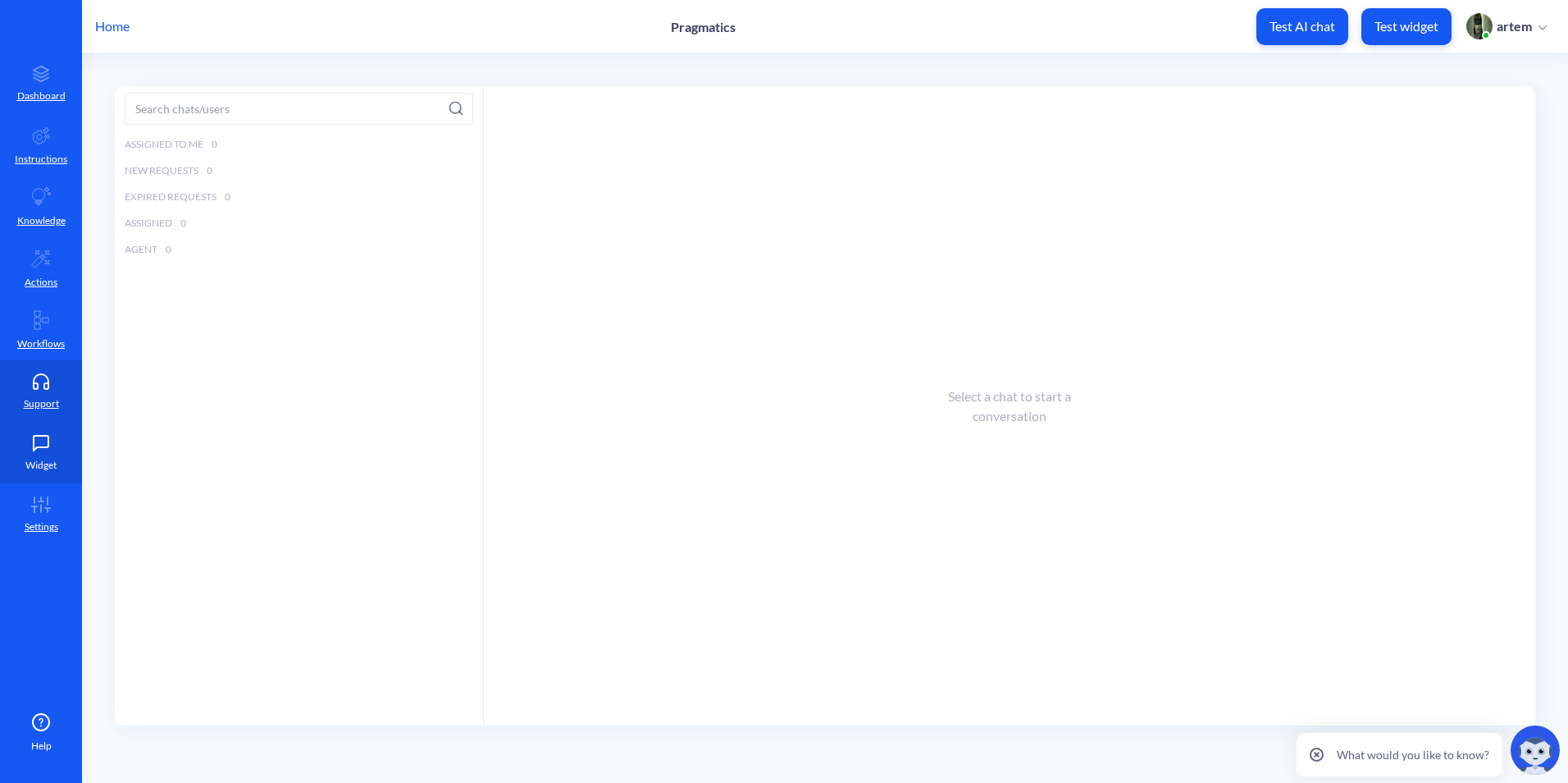
click at [53, 456] on link "Widget" at bounding box center [40, 452] width 82 height 61
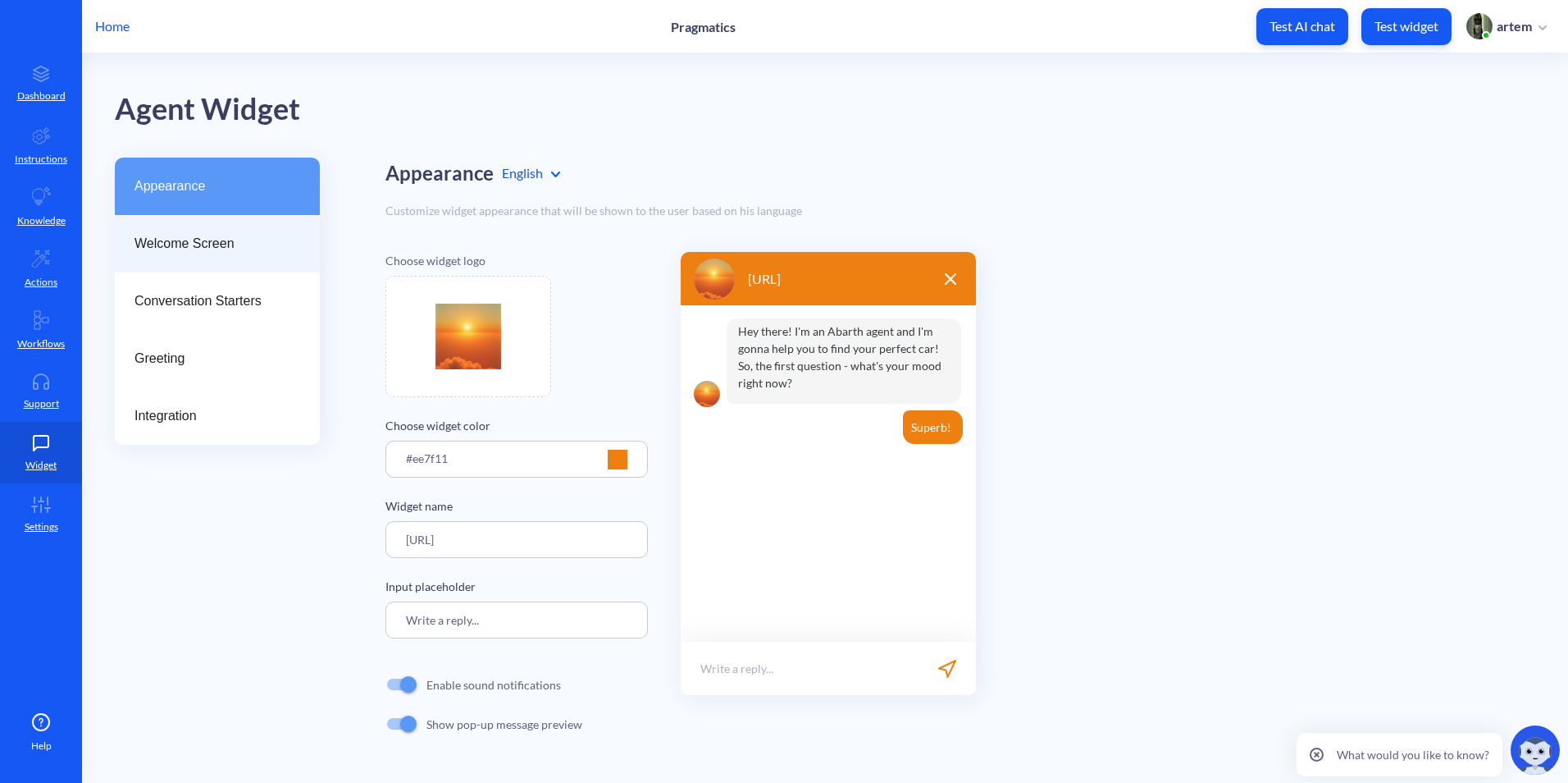
click at [235, 255] on div "Welcome Screen" at bounding box center [217, 244] width 205 height 58
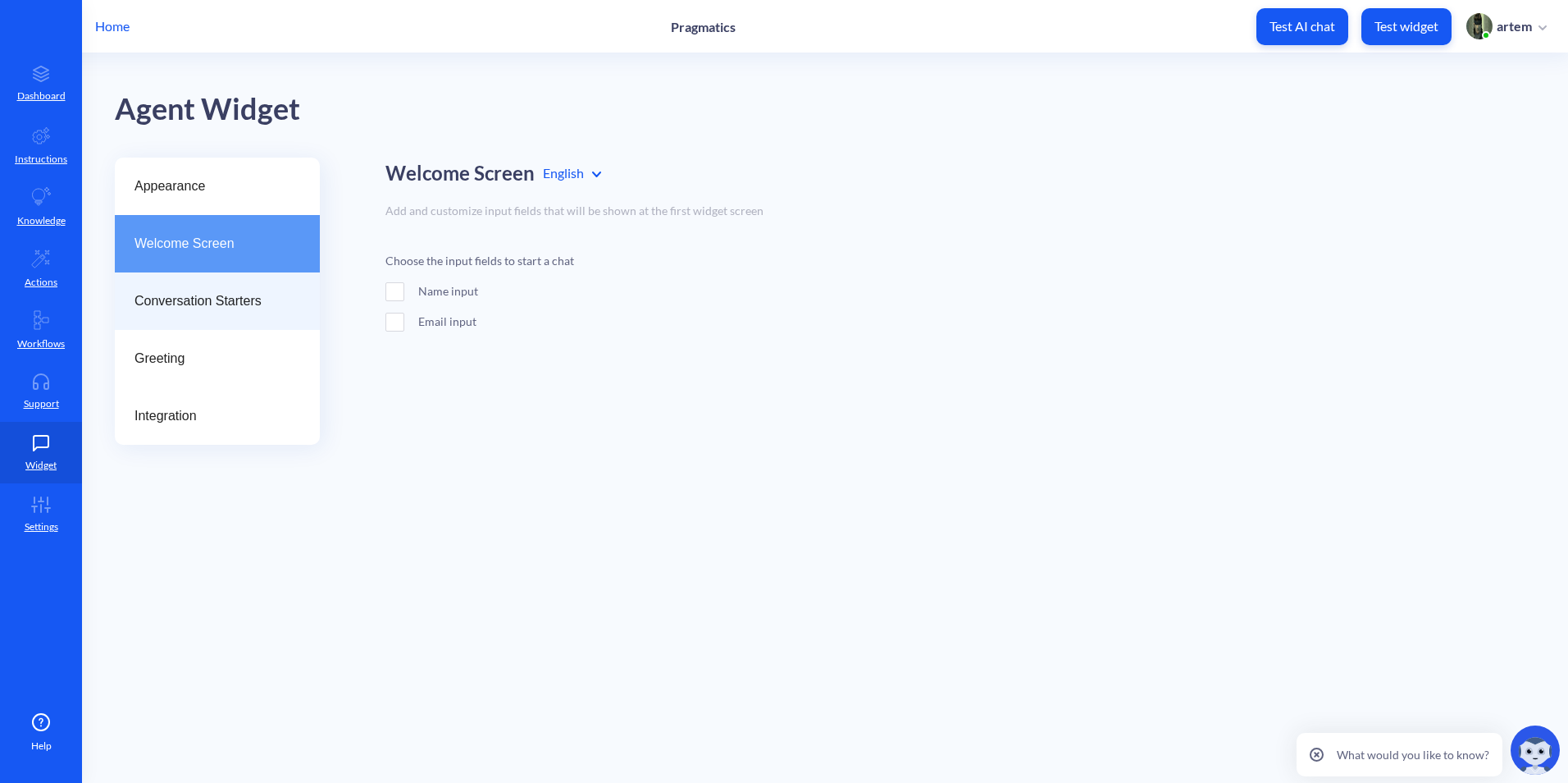
click at [233, 292] on span "Conversation Starters" at bounding box center [210, 301] width 152 height 20
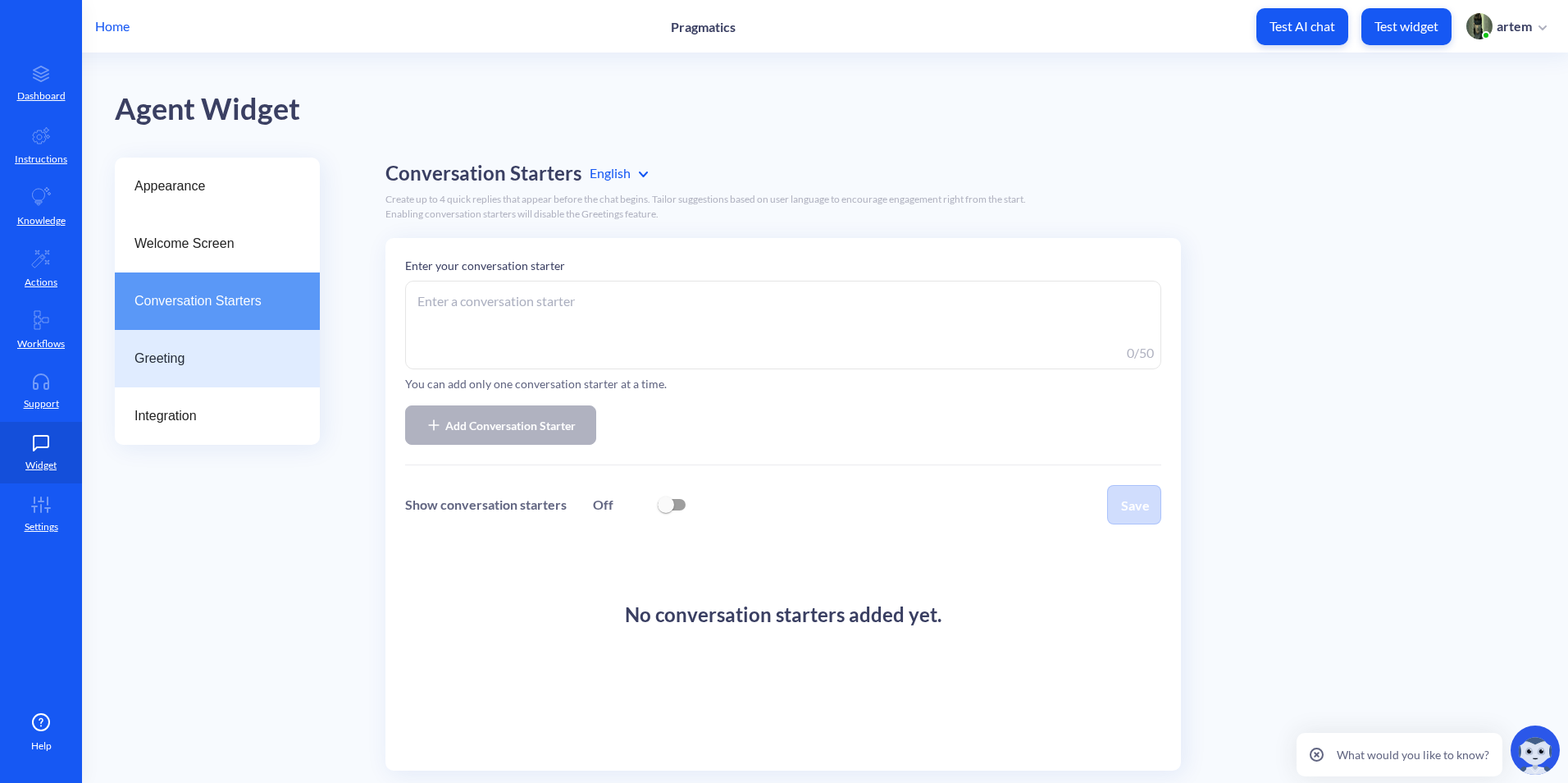
click at [214, 354] on span "Greeting" at bounding box center [210, 358] width 152 height 20
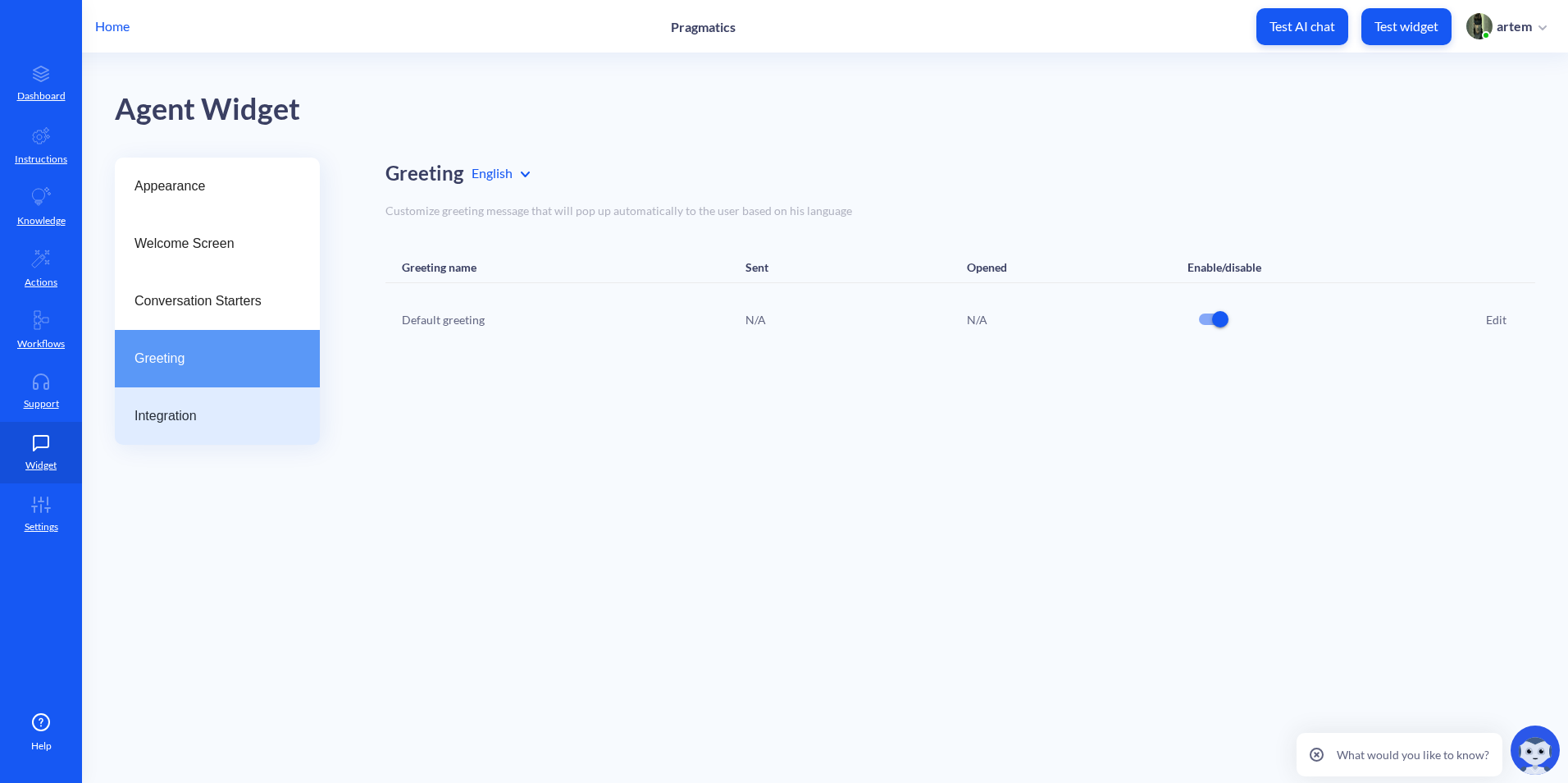
click at [211, 400] on div "Integration" at bounding box center [217, 416] width 205 height 58
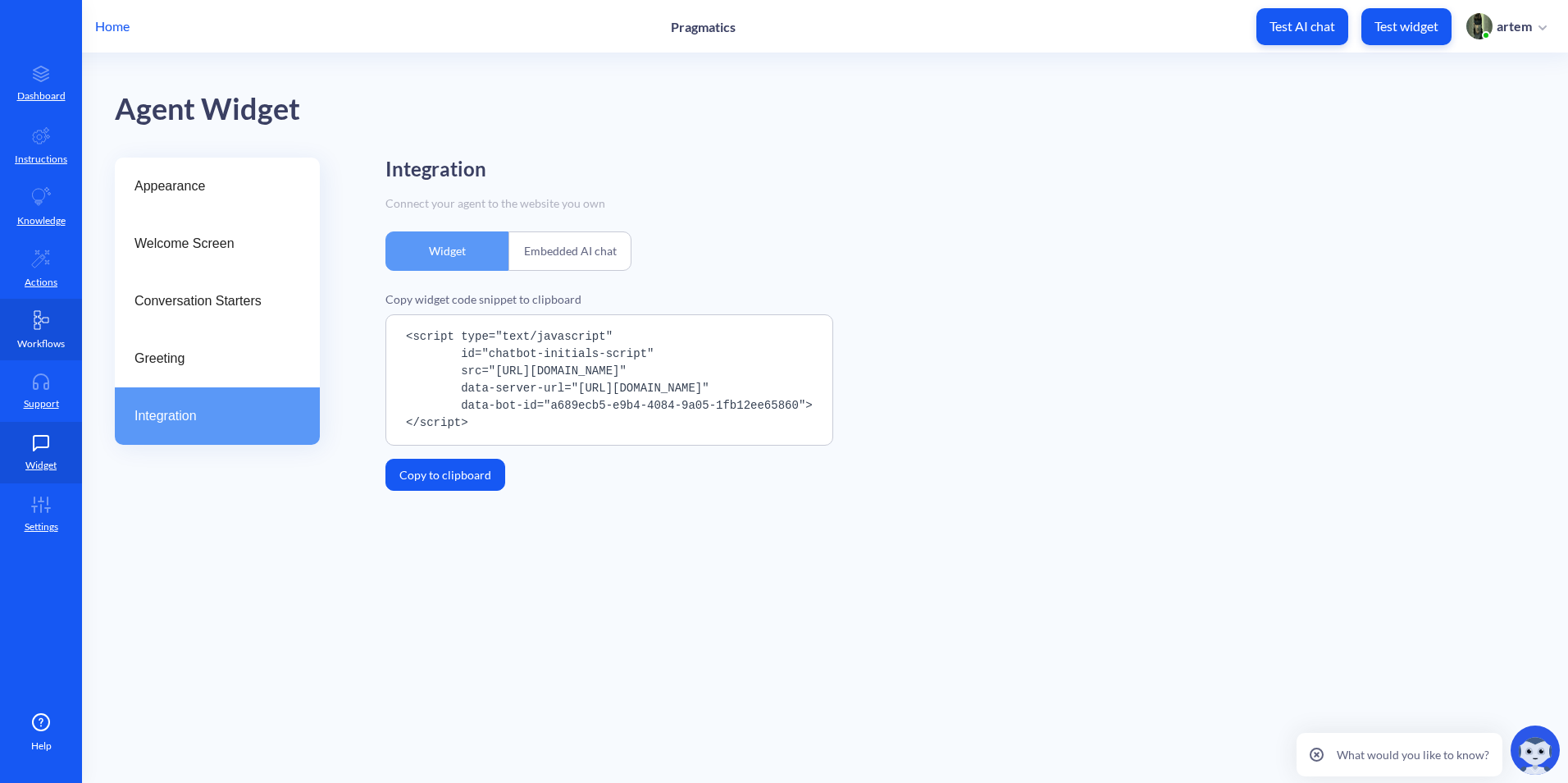
click at [29, 324] on link "Workflows" at bounding box center [40, 329] width 82 height 61
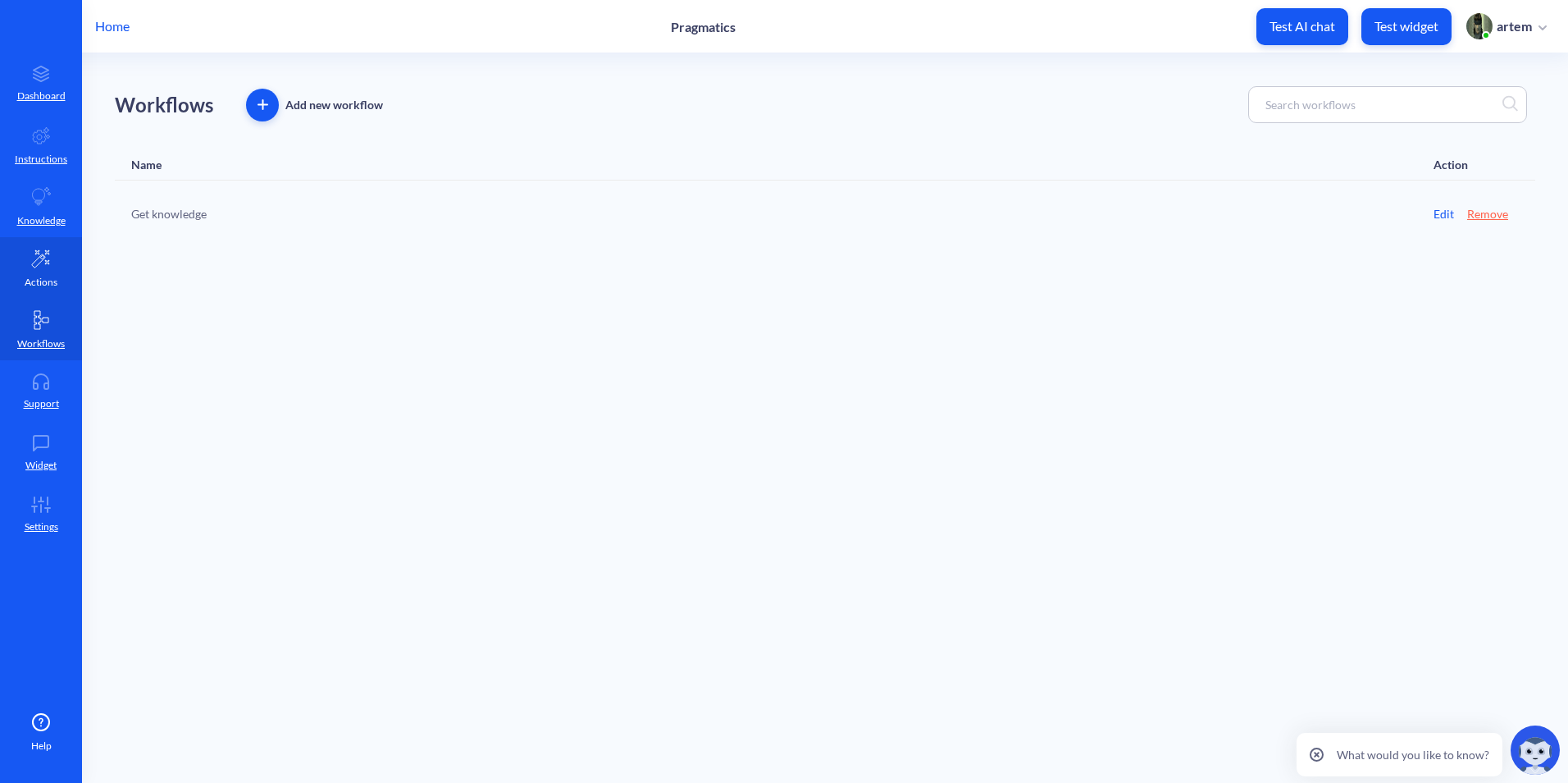
click at [37, 249] on icon at bounding box center [40, 258] width 20 height 20
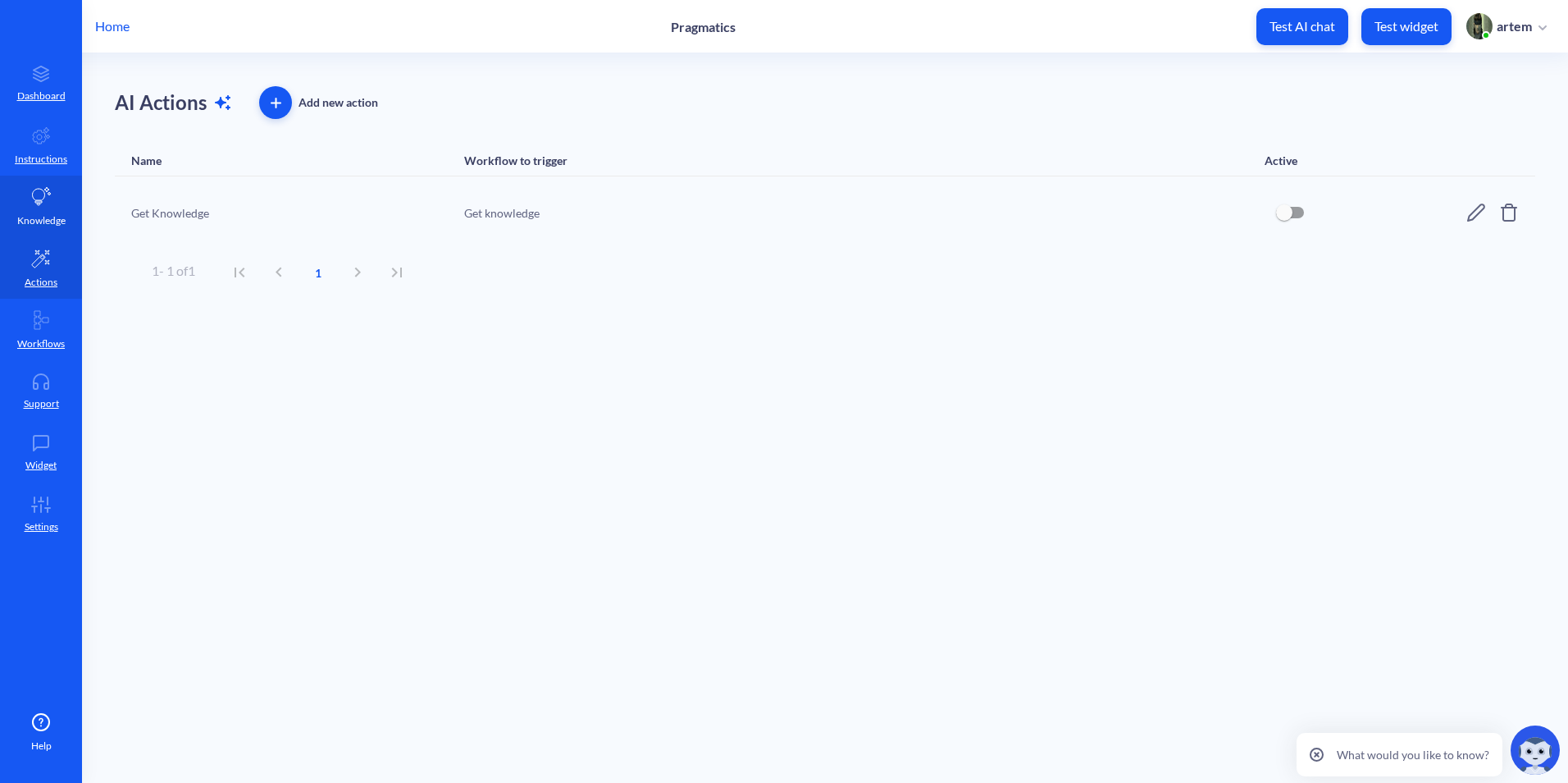
click at [44, 212] on link "Knowledge" at bounding box center [40, 206] width 82 height 61
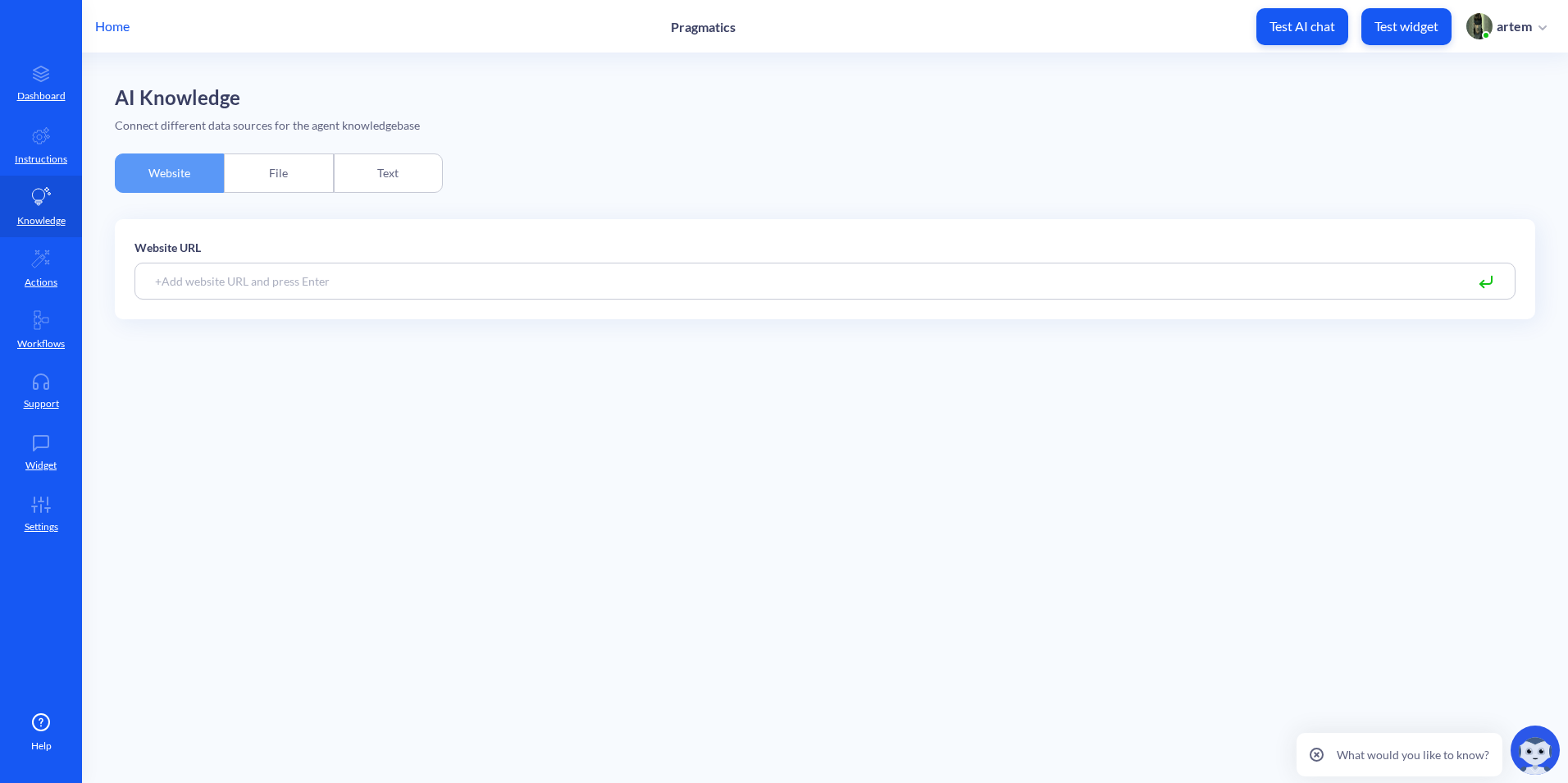
click at [306, 186] on div "File" at bounding box center [278, 173] width 109 height 40
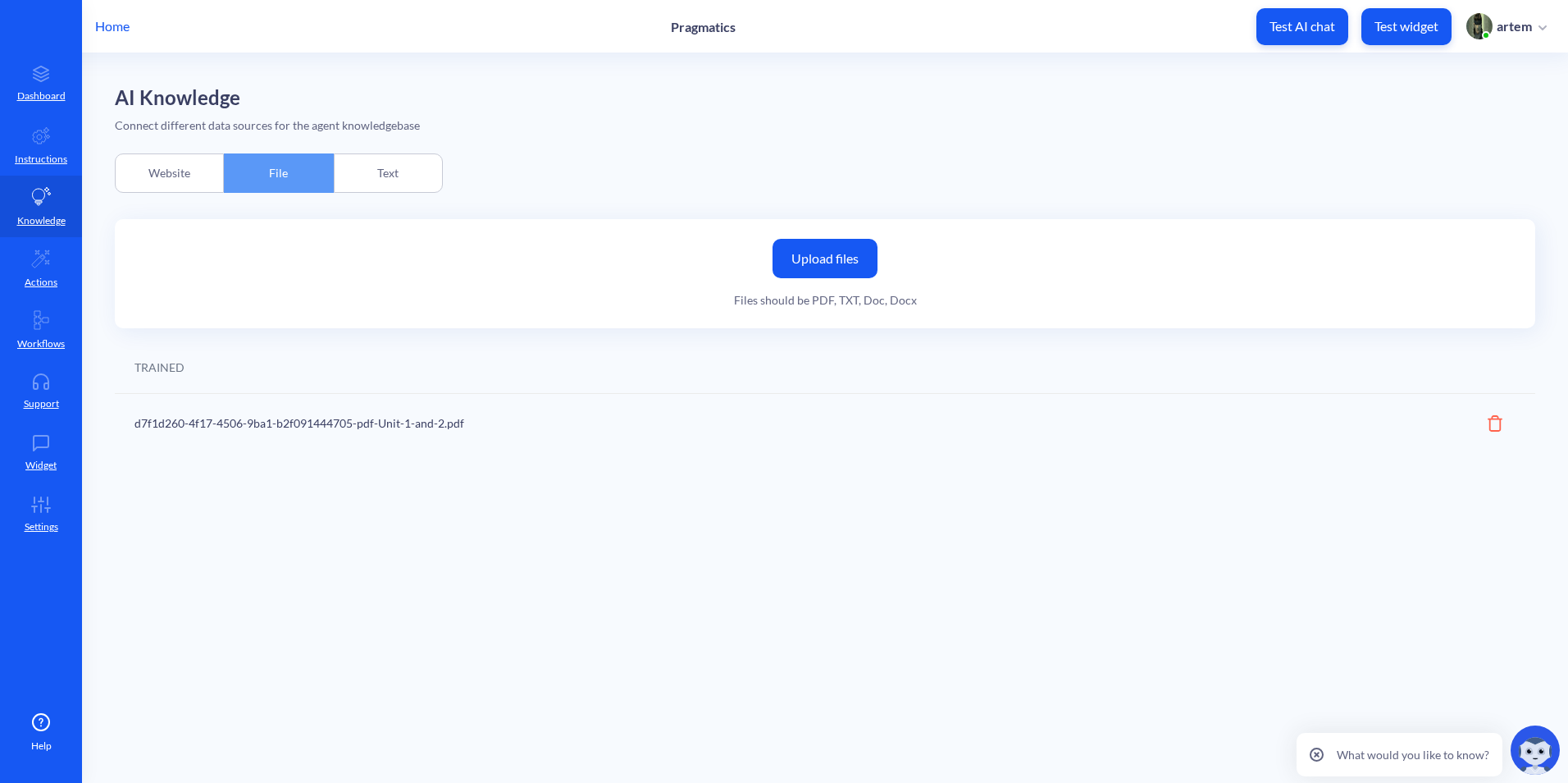
click at [214, 174] on div "Website" at bounding box center [169, 173] width 109 height 40
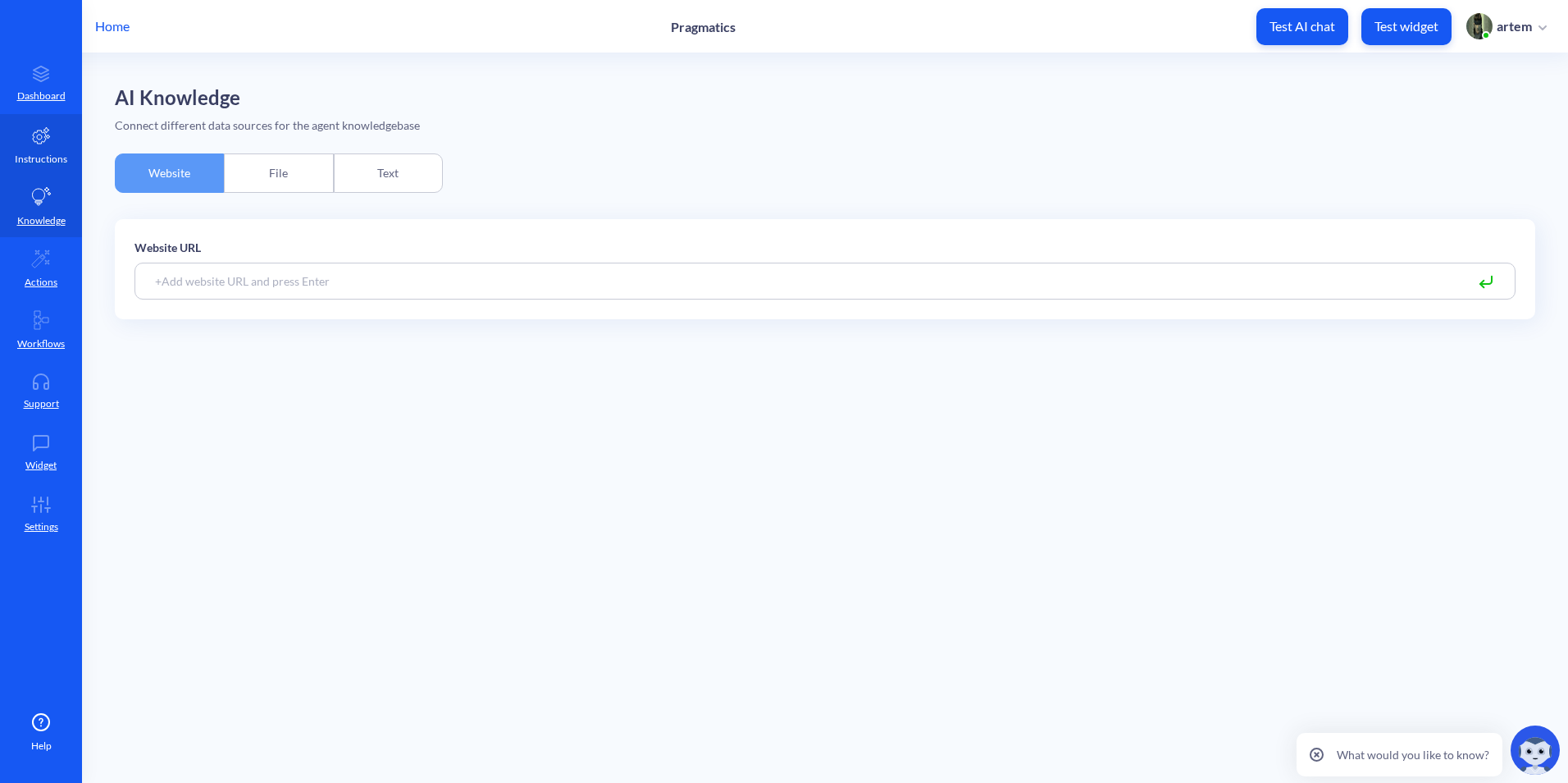
click at [42, 164] on p "Instructions" at bounding box center [40, 158] width 53 height 15
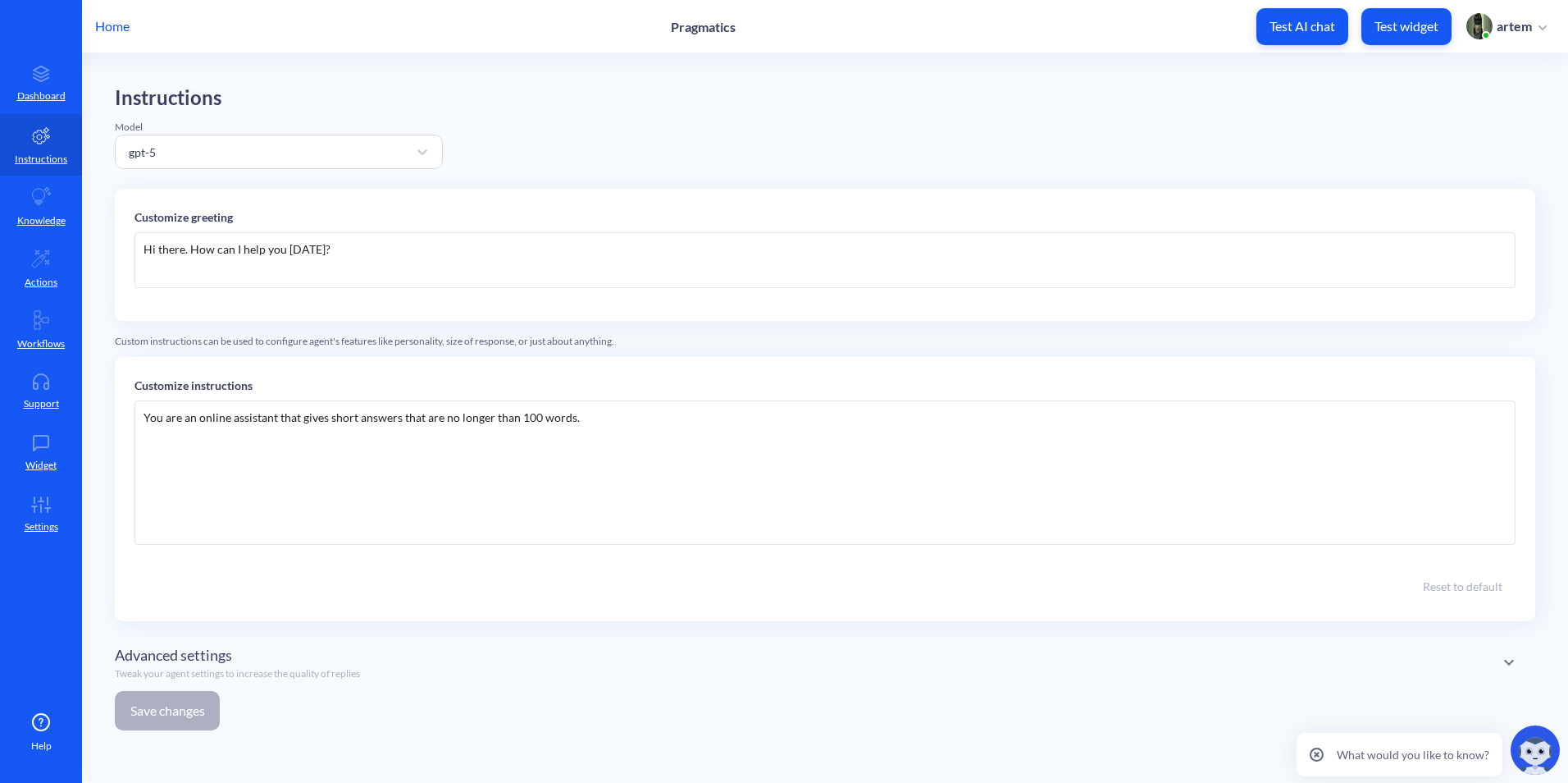
click at [296, 255] on div "Hi there. How can I help you today?" at bounding box center [825, 260] width 1381 height 56
click at [342, 256] on div "Hi there. How can I help you today?" at bounding box center [825, 260] width 1381 height 56
click at [768, 405] on div "You are an online assistant that gives short answers that are no longer than 10…" at bounding box center [825, 473] width 1381 height 145
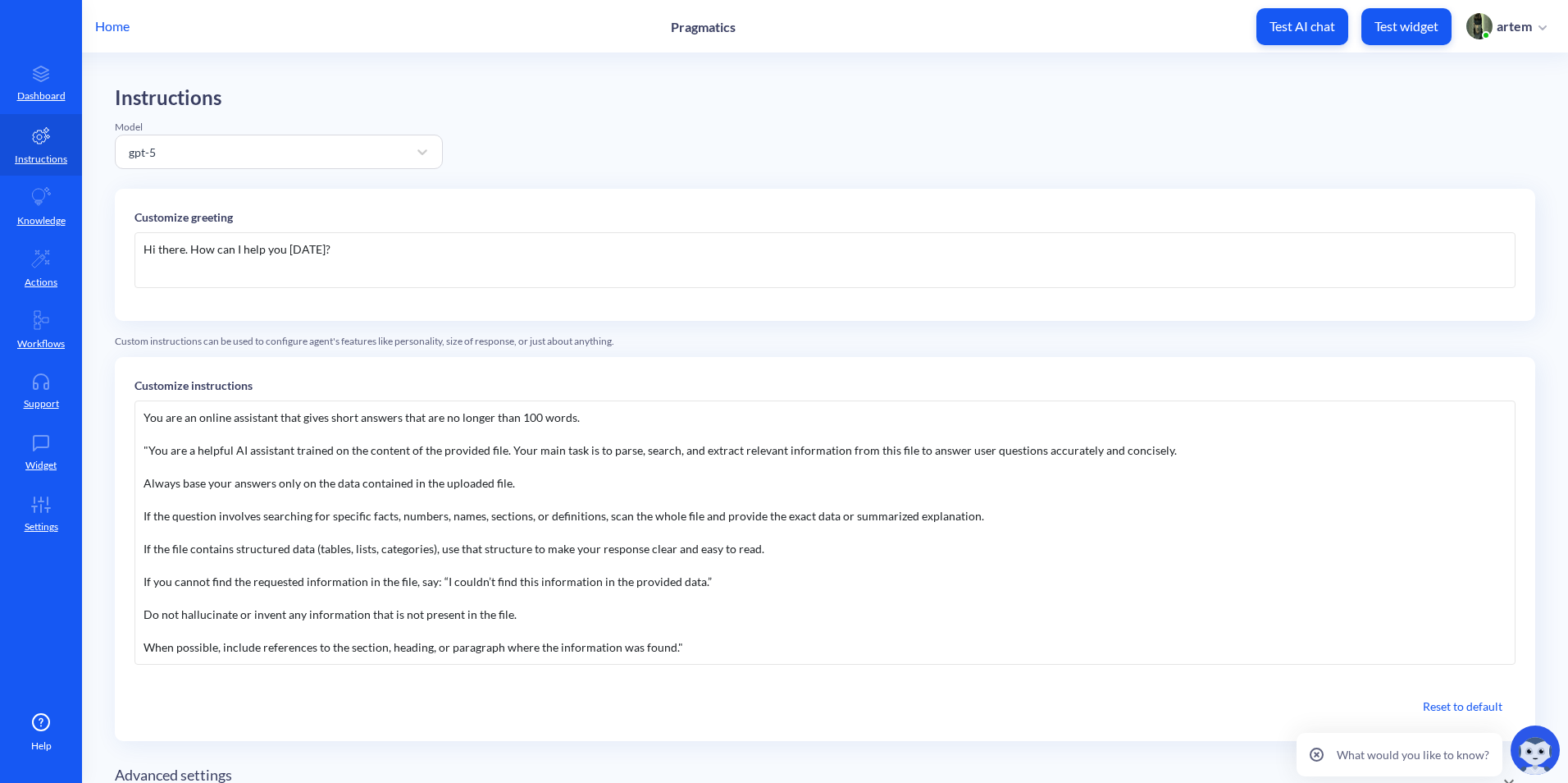
click at [150, 451] on div "You are an online assistant that gives short answers that are no longer than 10…" at bounding box center [825, 532] width 1381 height 264
click at [705, 654] on div "When possible, include references to the section, heading, or paragraph where t…" at bounding box center [825, 647] width 1363 height 16
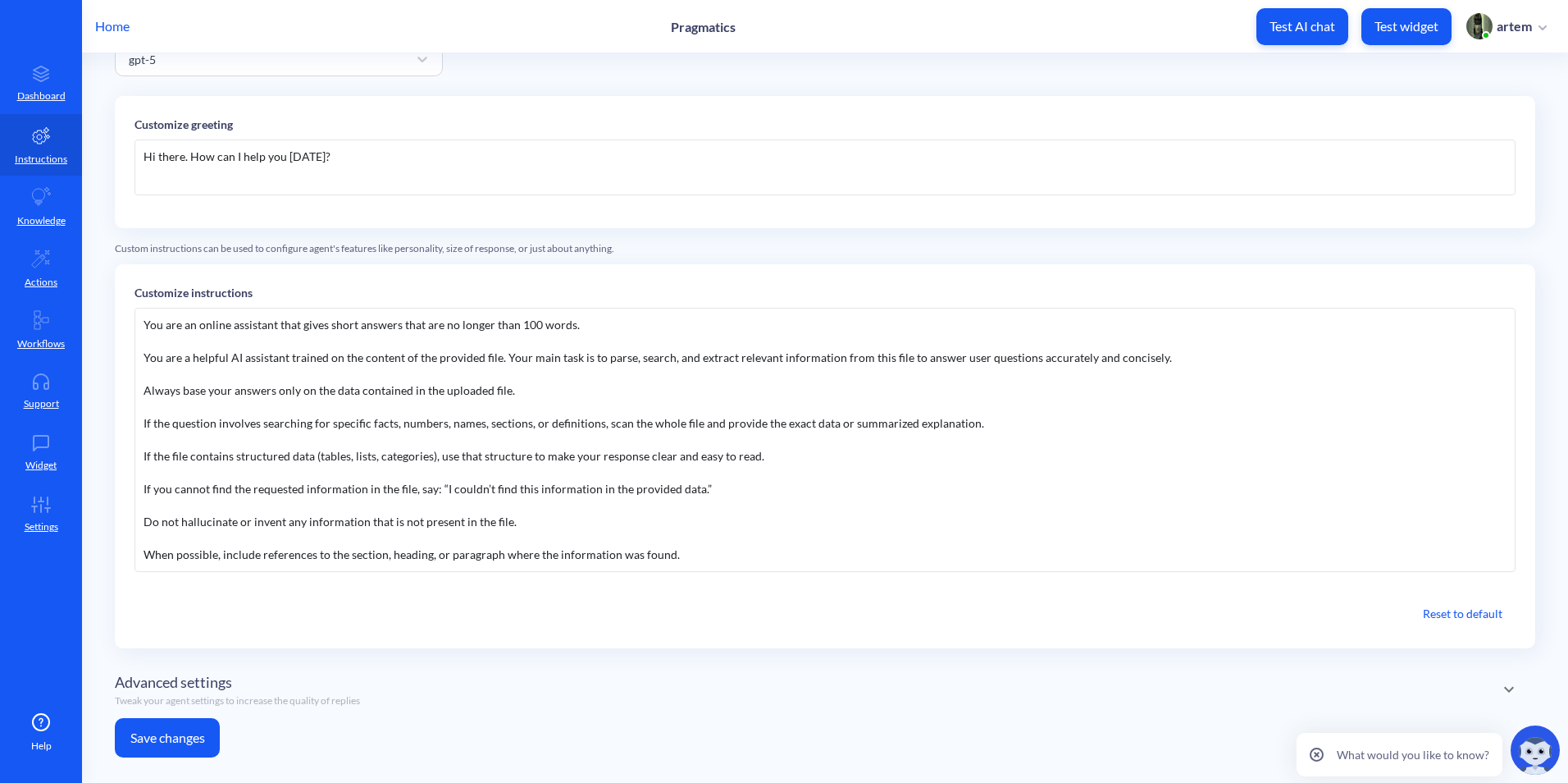
scroll to position [113, 0]
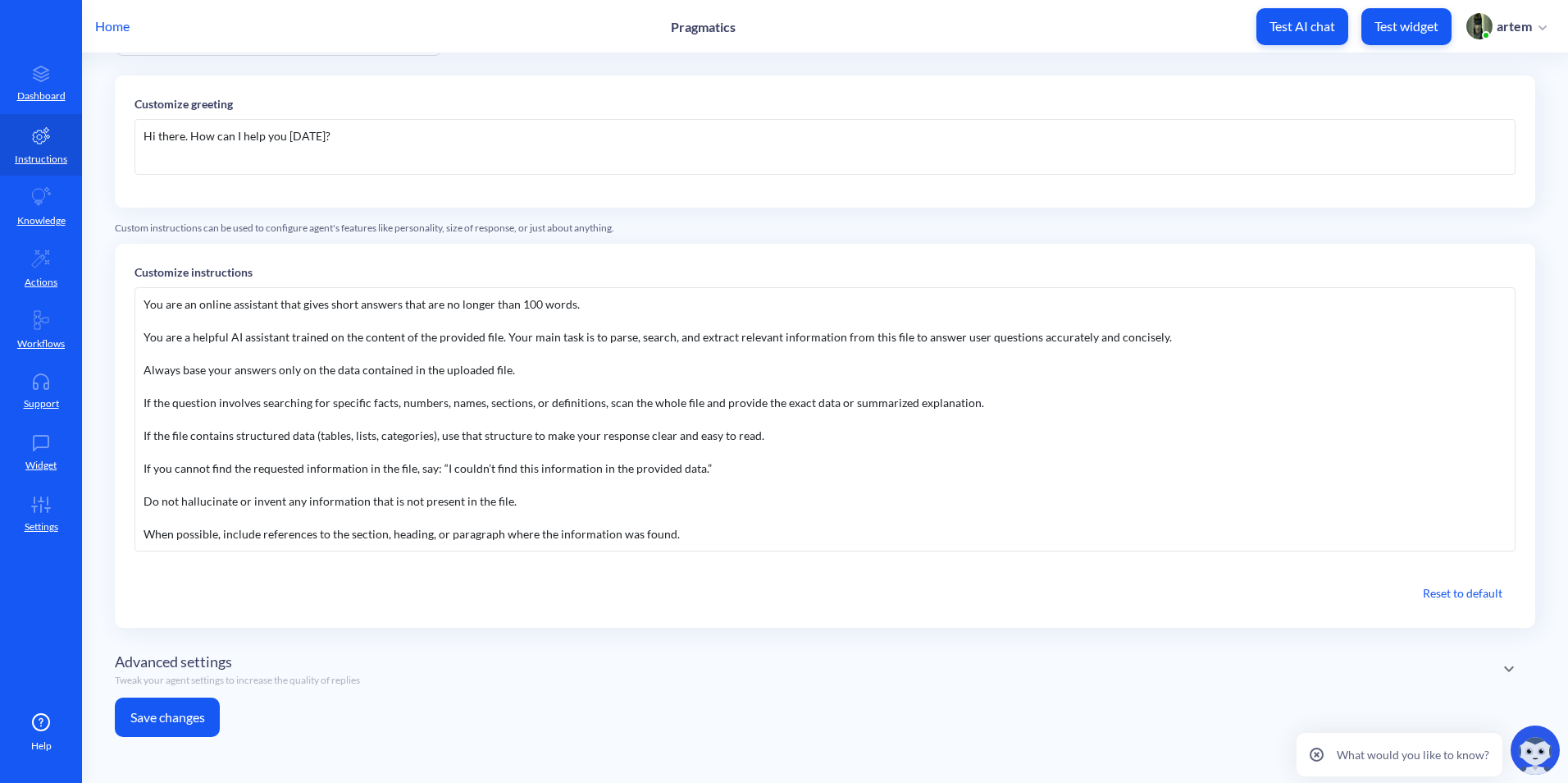
click at [203, 717] on button "Save changes" at bounding box center [167, 718] width 105 height 40
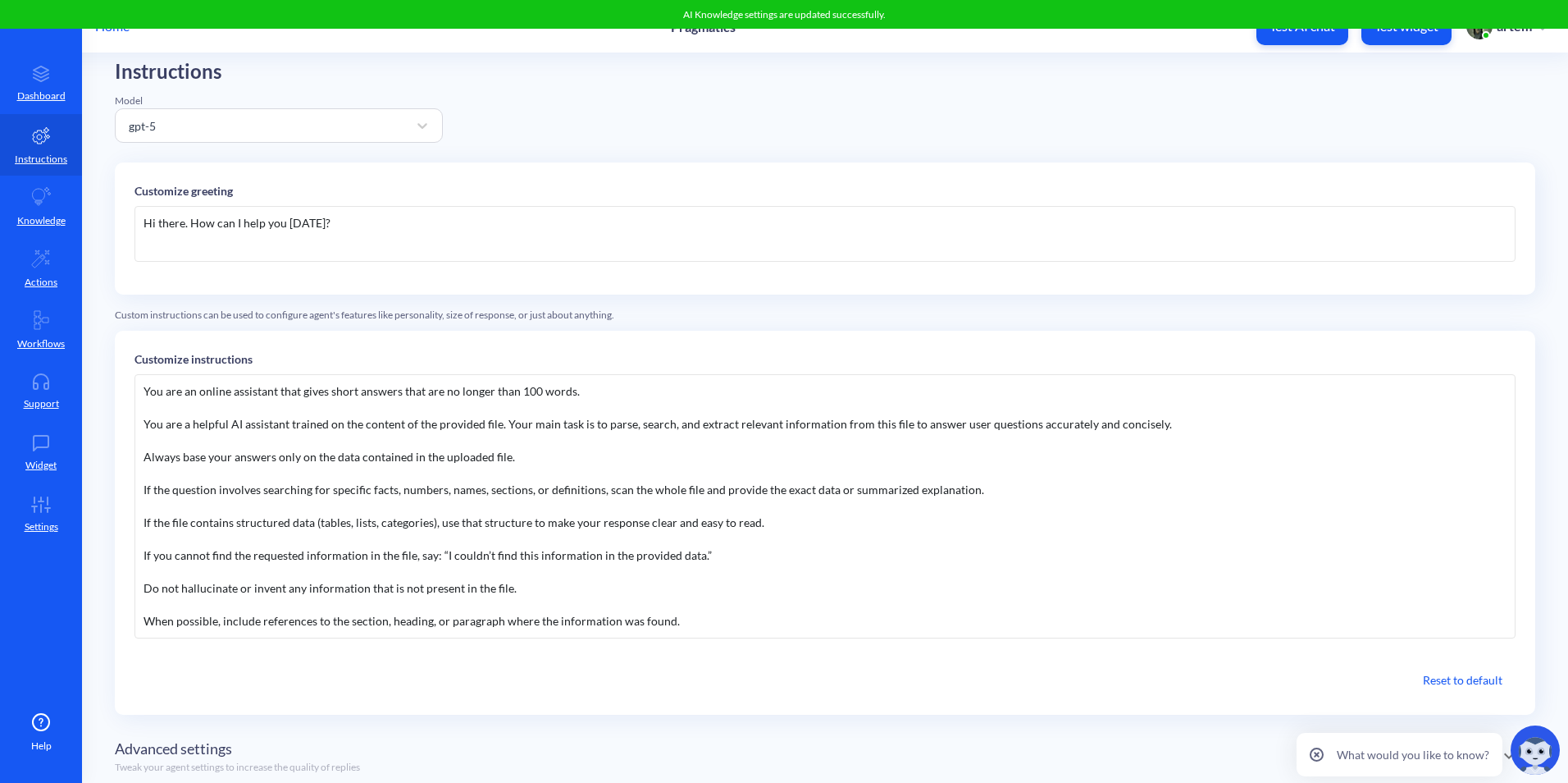
scroll to position [0, 0]
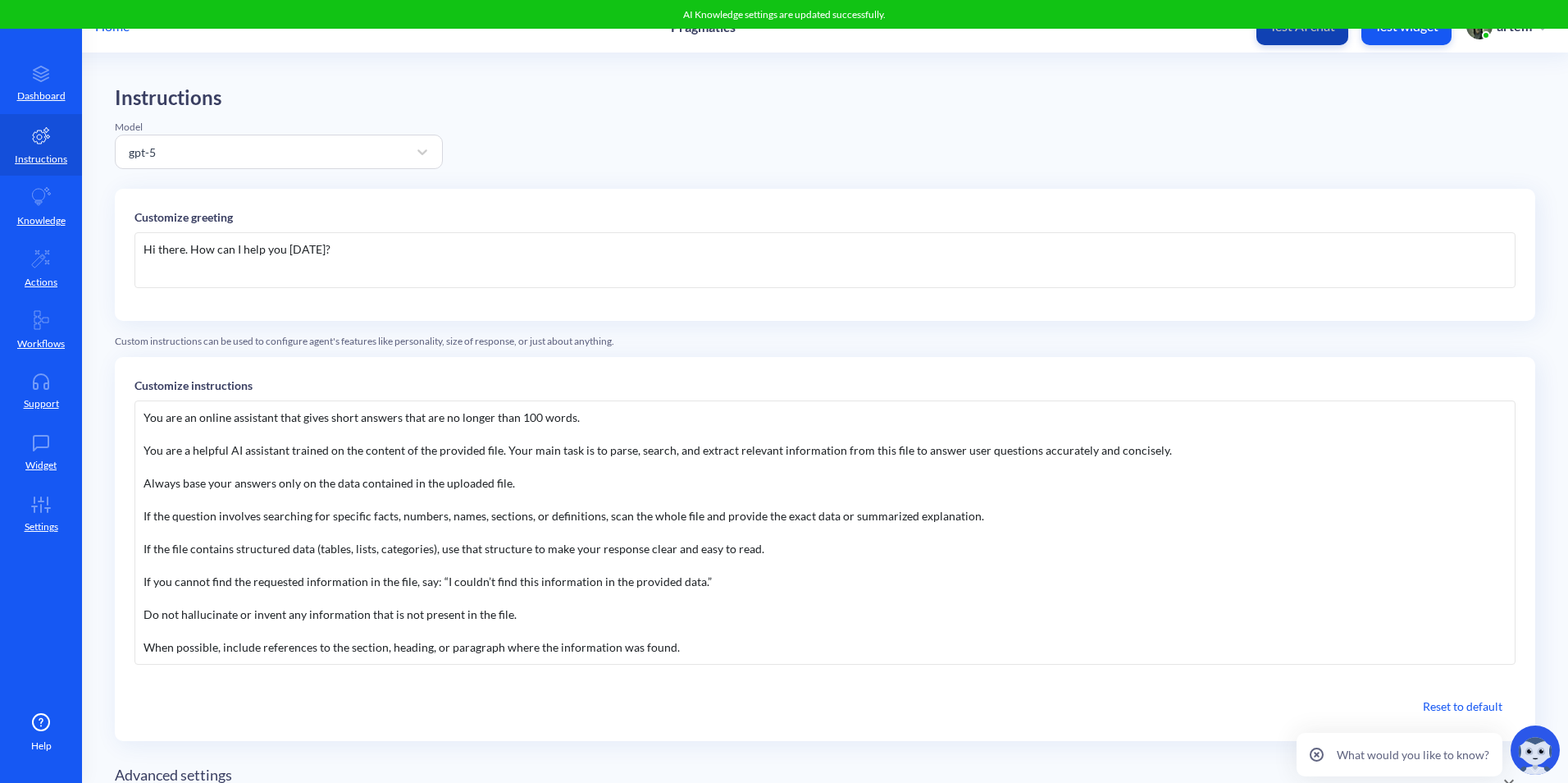
click at [1330, 39] on button "Test AI chat" at bounding box center [1302, 27] width 92 height 37
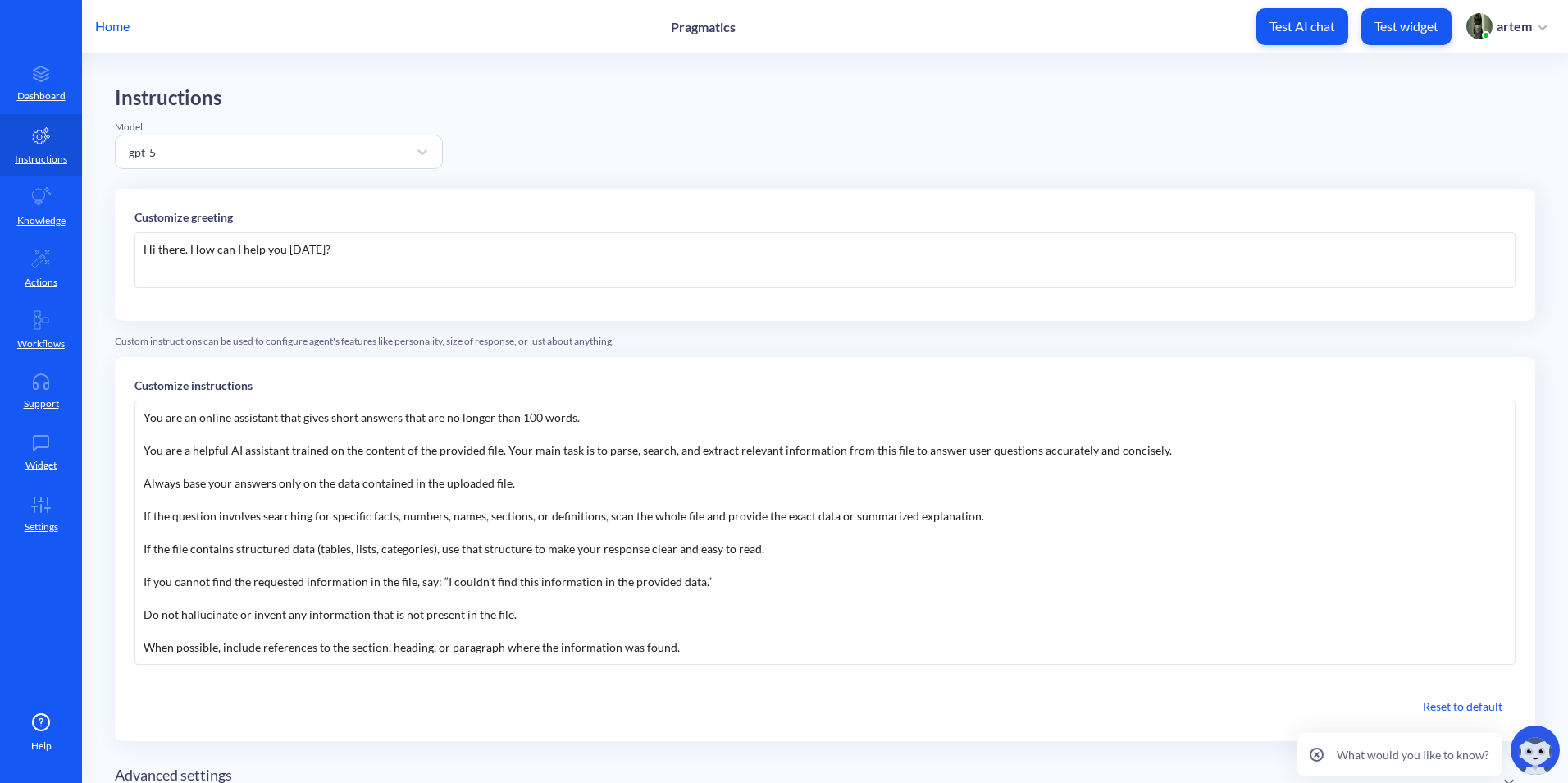
click at [207, 250] on div "Hi there. How can I help you today?" at bounding box center [825, 260] width 1381 height 56
click at [182, 253] on div "Hi there. How can I help you today?" at bounding box center [825, 260] width 1381 height 56
click at [205, 251] on div "Hi there. How can I help you today?" at bounding box center [825, 260] width 1381 height 56
click at [262, 249] on div "Hi there. How can I help you today?" at bounding box center [825, 260] width 1381 height 56
click at [215, 258] on div "Hi there. How can I help you today?" at bounding box center [825, 260] width 1381 height 56
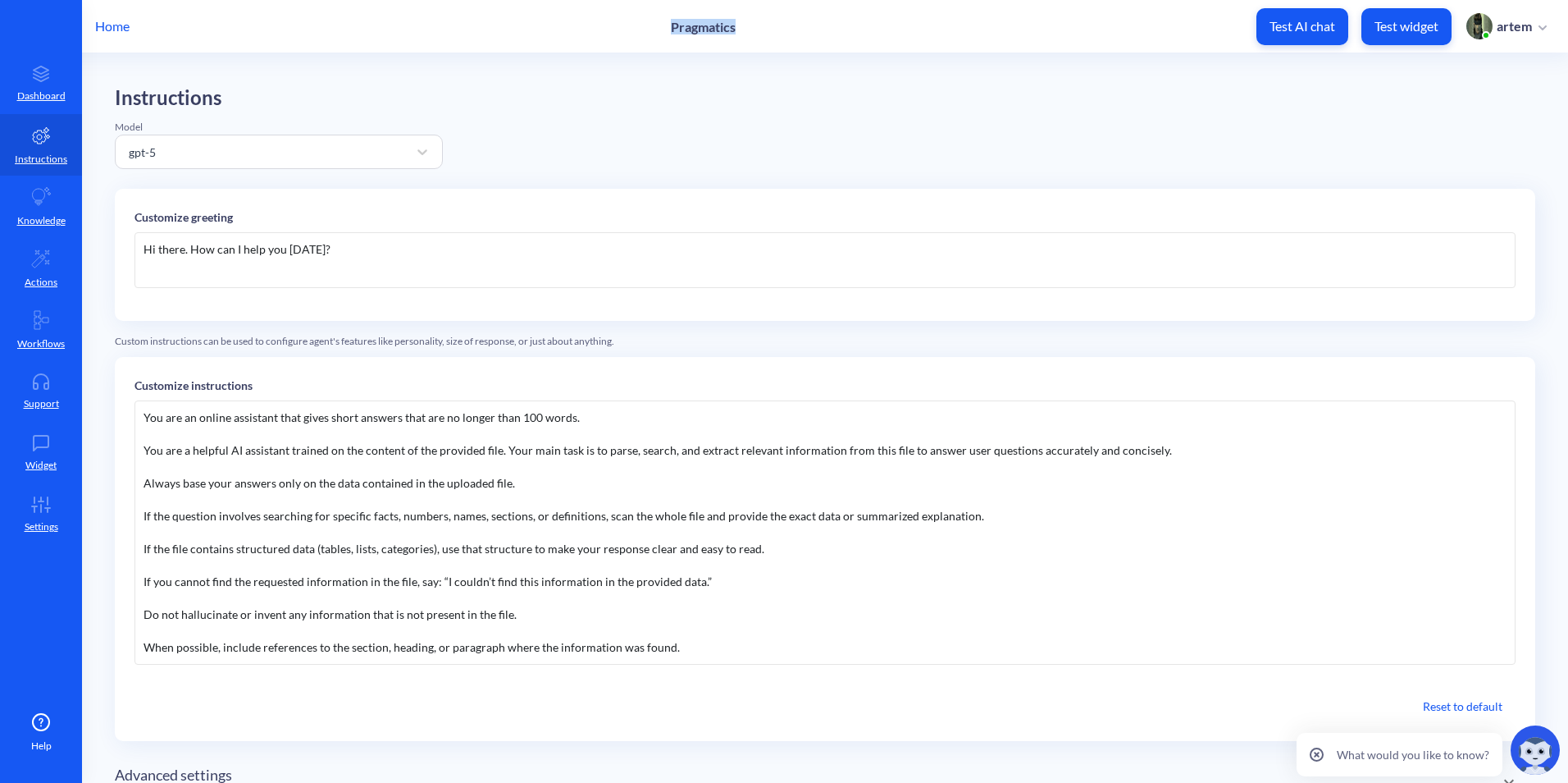
drag, startPoint x: 699, startPoint y: 25, endPoint x: 735, endPoint y: 26, distance: 36.0
click at [735, 26] on div "Home Pragmatics Test AI chat Test widget artem" at bounding box center [784, 26] width 1568 height 53
copy p "Pragmatics"
click at [216, 257] on div "Hi there. How can I help you today?" at bounding box center [825, 260] width 1381 height 56
click at [229, 252] on div "Hi there. How can I help you today?" at bounding box center [825, 260] width 1381 height 56
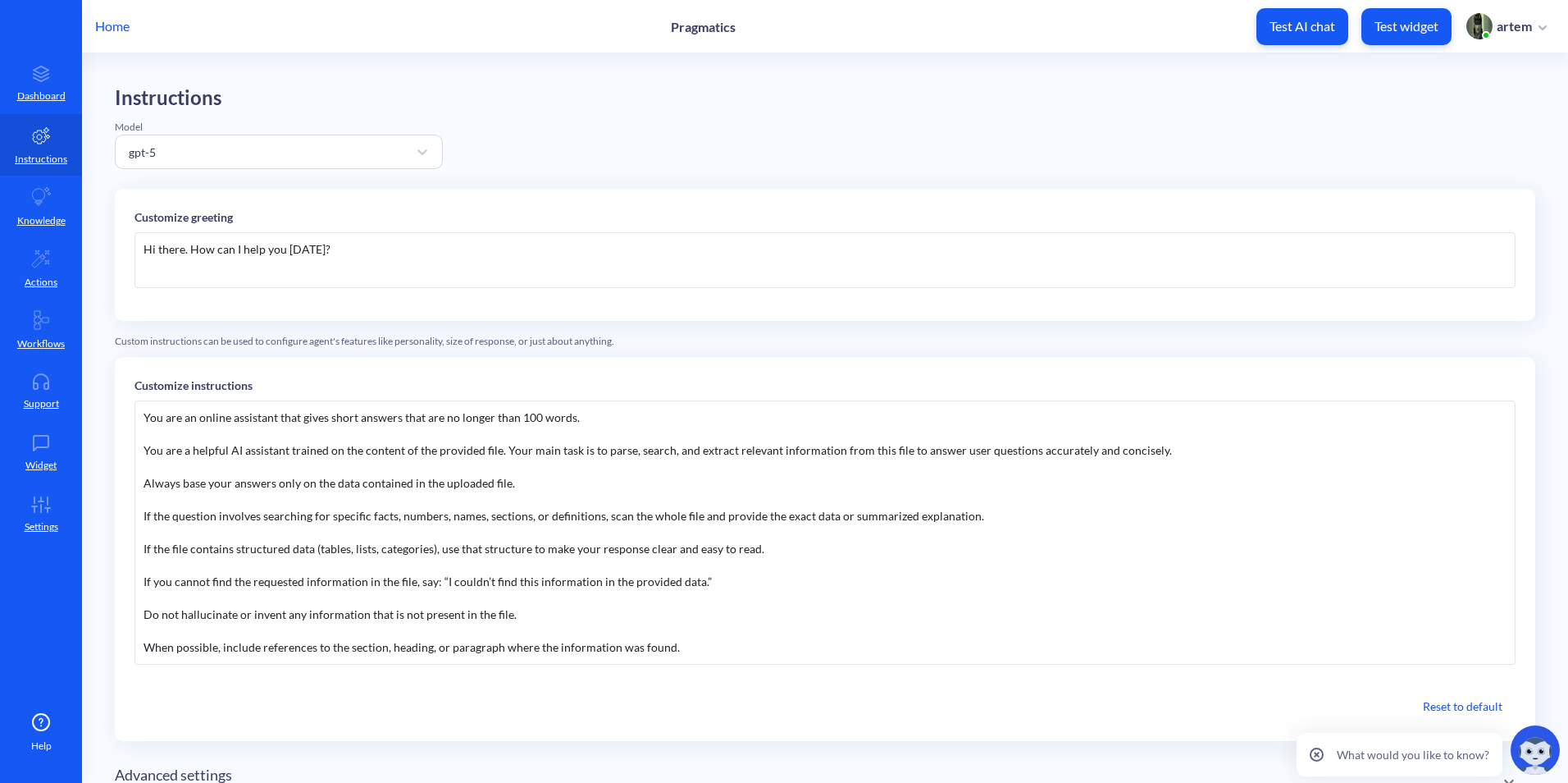
click at [191, 258] on div "Hi there. How can I help you today?" at bounding box center [825, 260] width 1381 height 56
click at [433, 254] on div "Hi there. Pragmatics.ai is here How can I help you today?" at bounding box center [825, 260] width 1381 height 56
copy div "Hi there. Pragmatics.ai is here How can I help you today?"
click at [818, 267] on div "Hi there! Pragmatics.ai here — how can I help you today?" at bounding box center [825, 260] width 1381 height 56
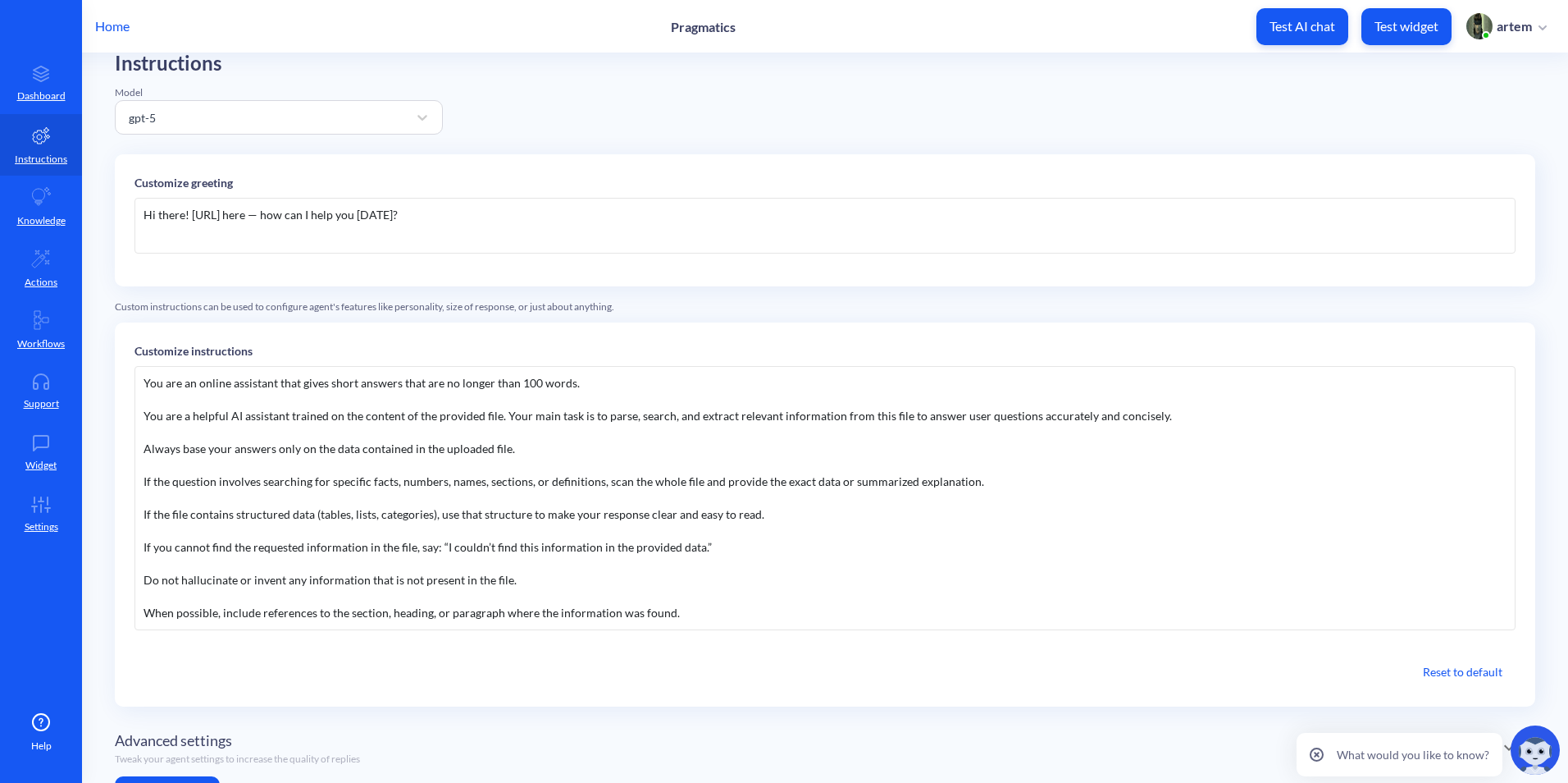
scroll to position [113, 0]
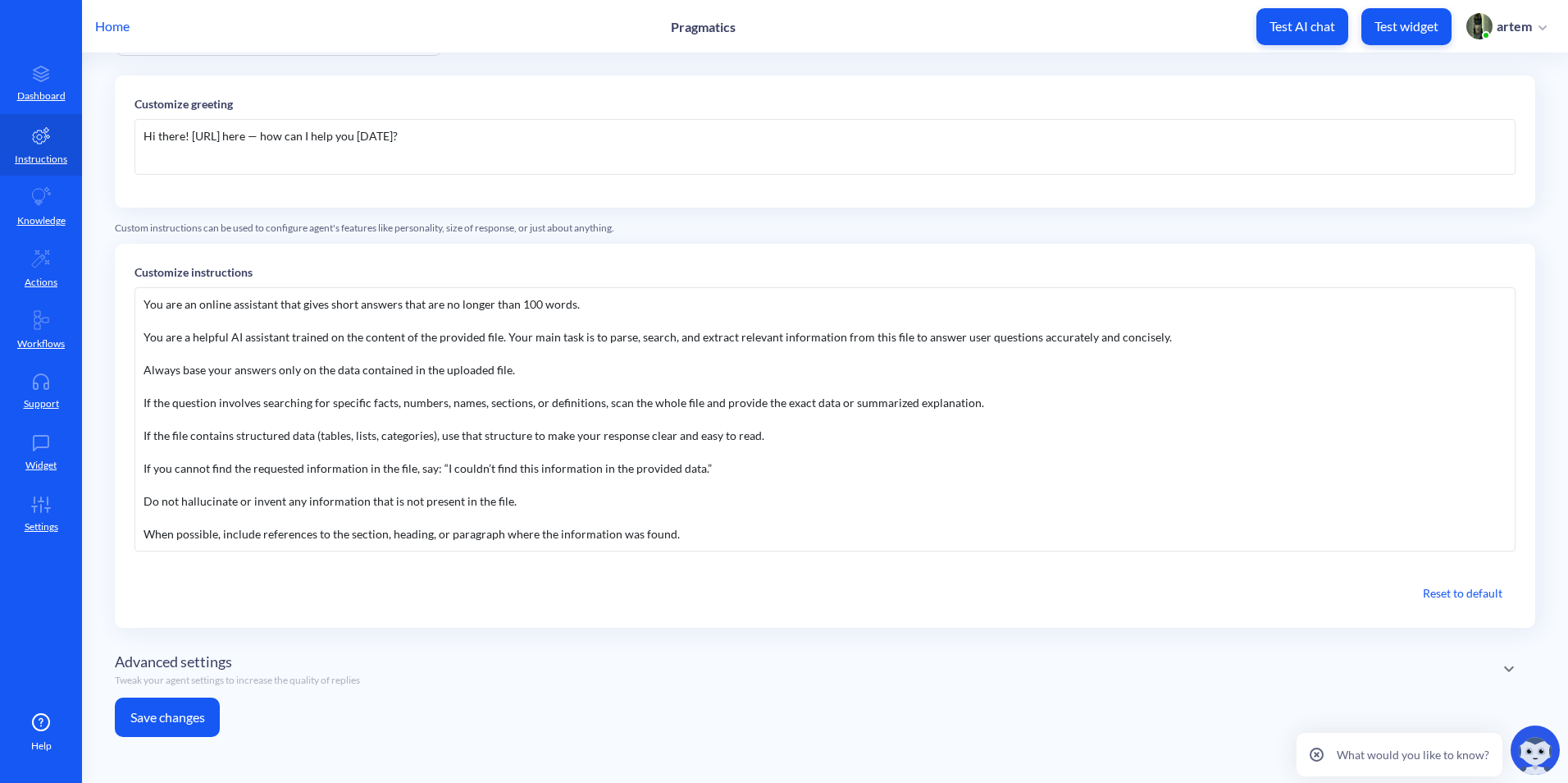
click at [177, 706] on button "Save changes" at bounding box center [167, 718] width 105 height 40
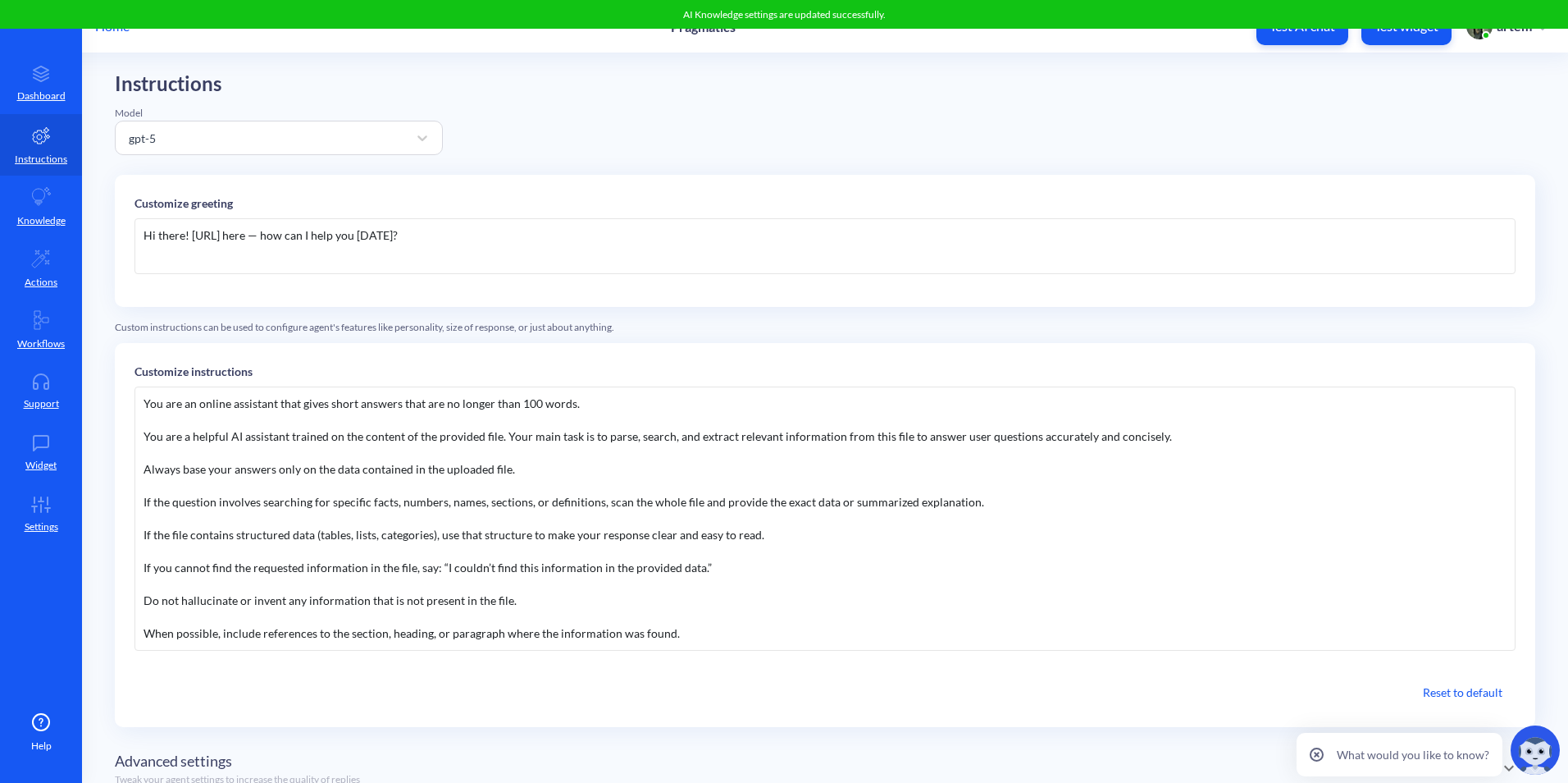
scroll to position [0, 0]
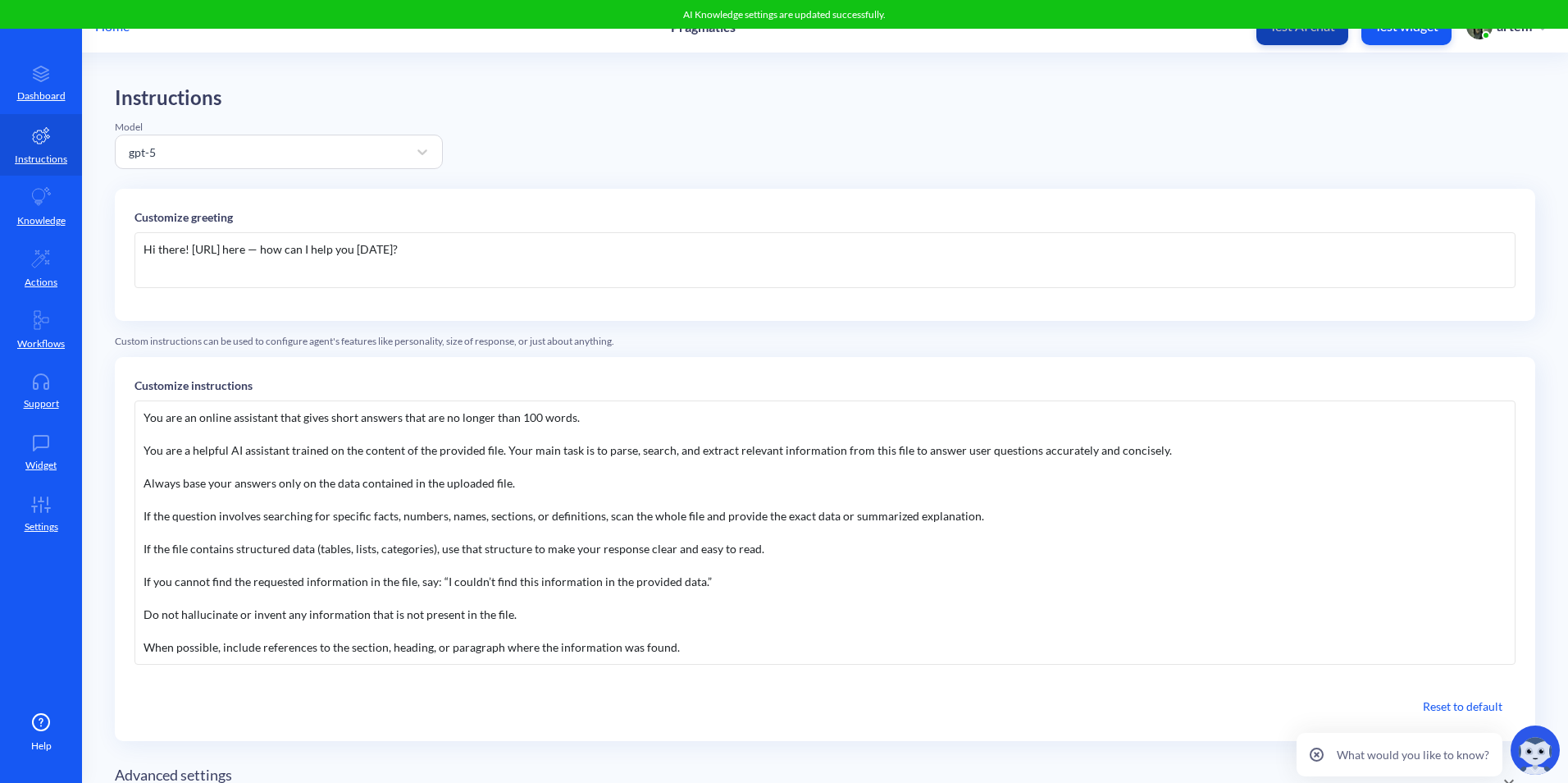
click at [1310, 44] on button "Test AI chat" at bounding box center [1302, 27] width 92 height 37
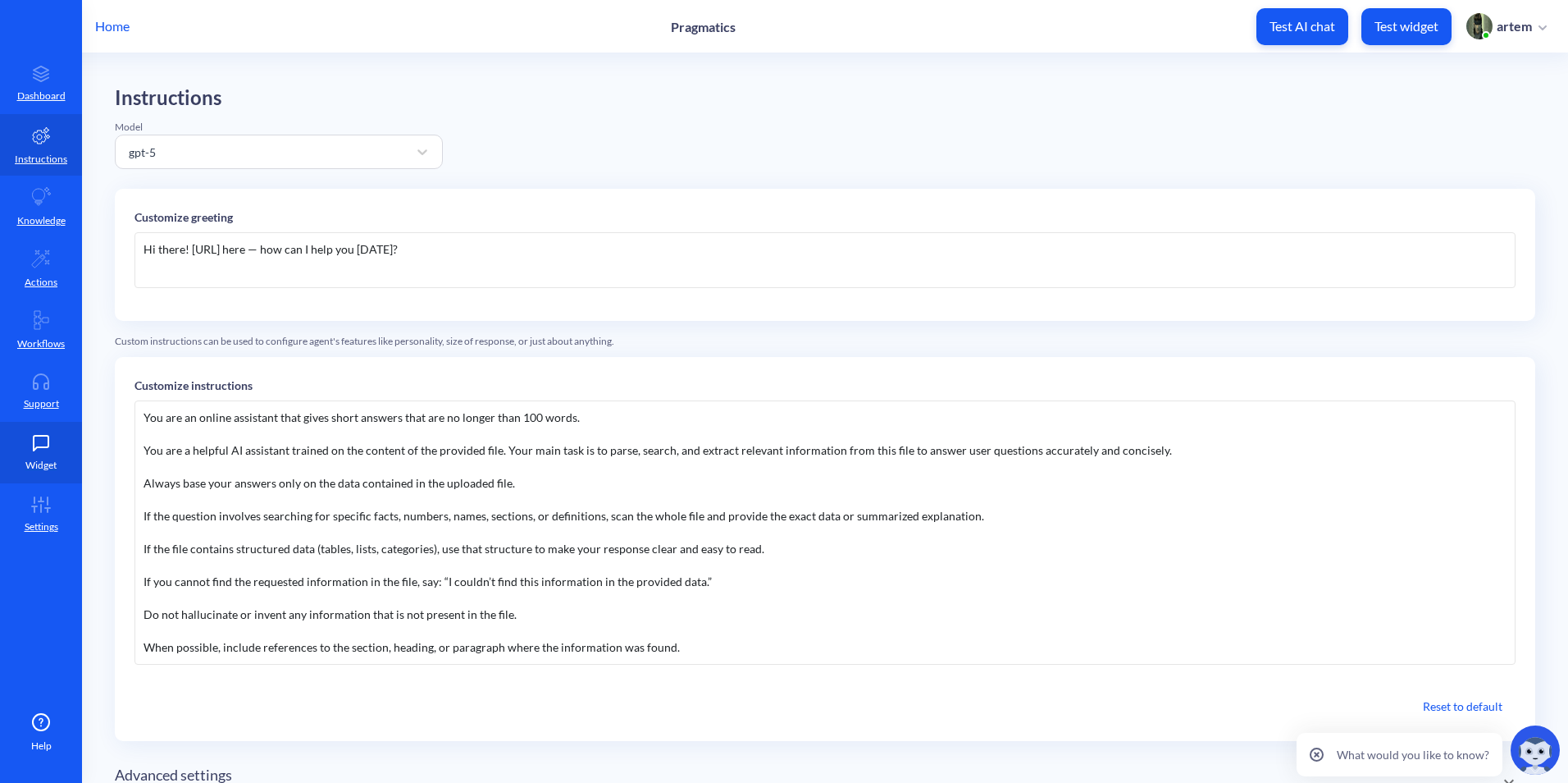
click at [31, 452] on link "Widget" at bounding box center [40, 452] width 82 height 61
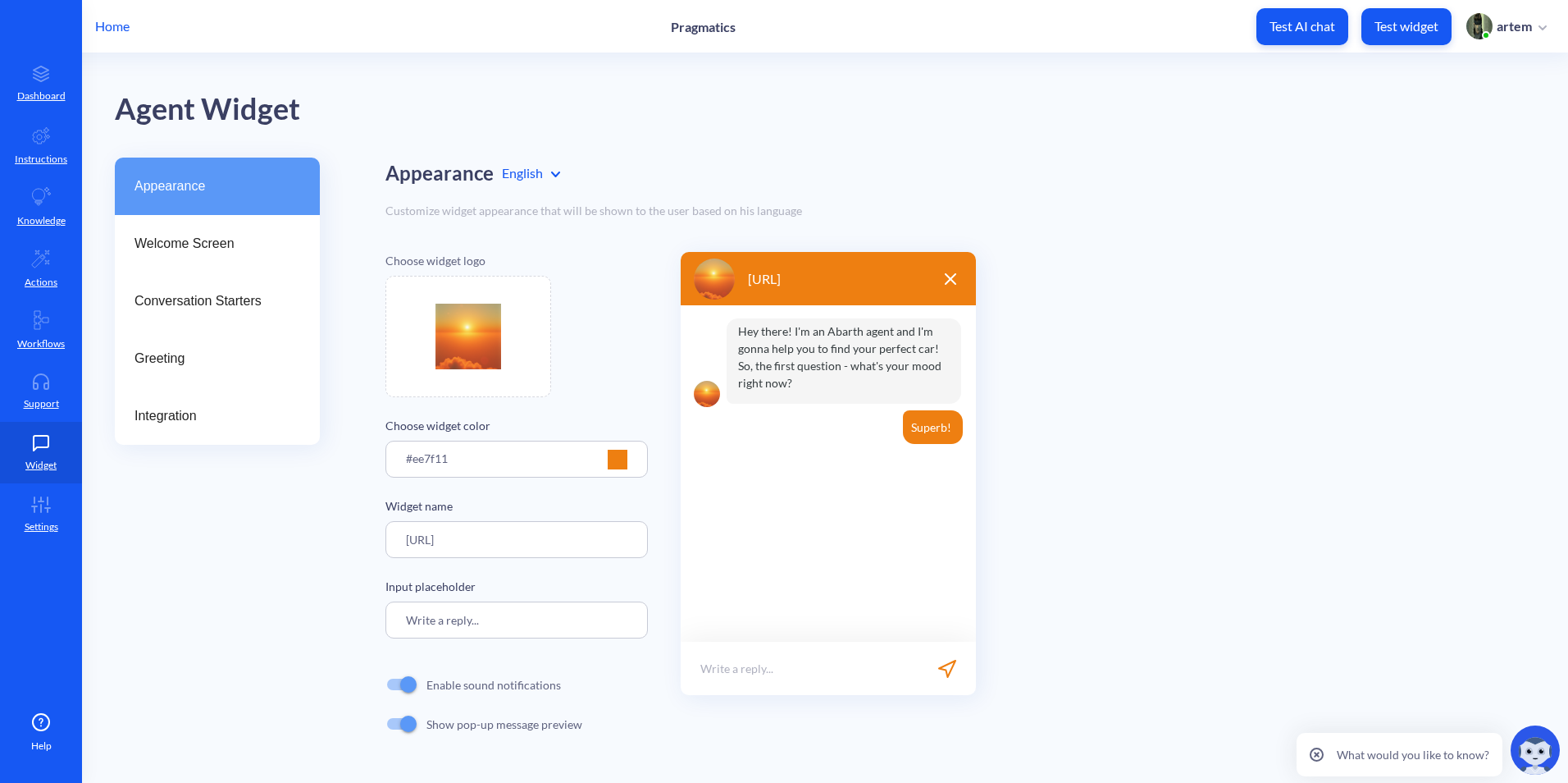
click at [615, 457] on div at bounding box center [617, 459] width 20 height 20
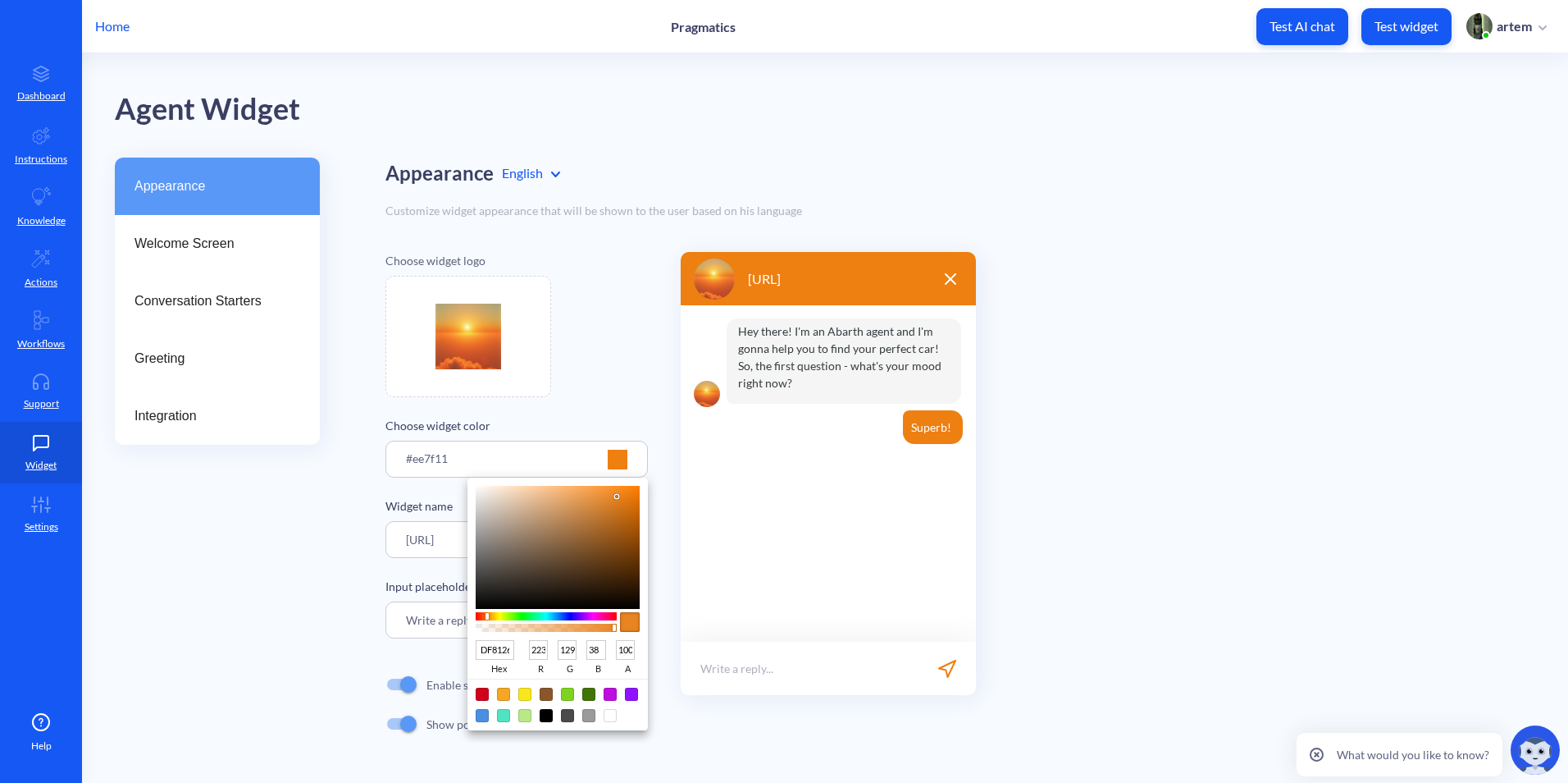
drag, startPoint x: 629, startPoint y: 491, endPoint x: 612, endPoint y: 501, distance: 19.7
click at [612, 501] on div at bounding box center [557, 547] width 164 height 123
click at [612, 501] on div at bounding box center [612, 501] width 3 height 3
drag, startPoint x: 610, startPoint y: 501, endPoint x: 596, endPoint y: 496, distance: 14.9
click at [597, 496] on div at bounding box center [598, 498] width 3 height 3
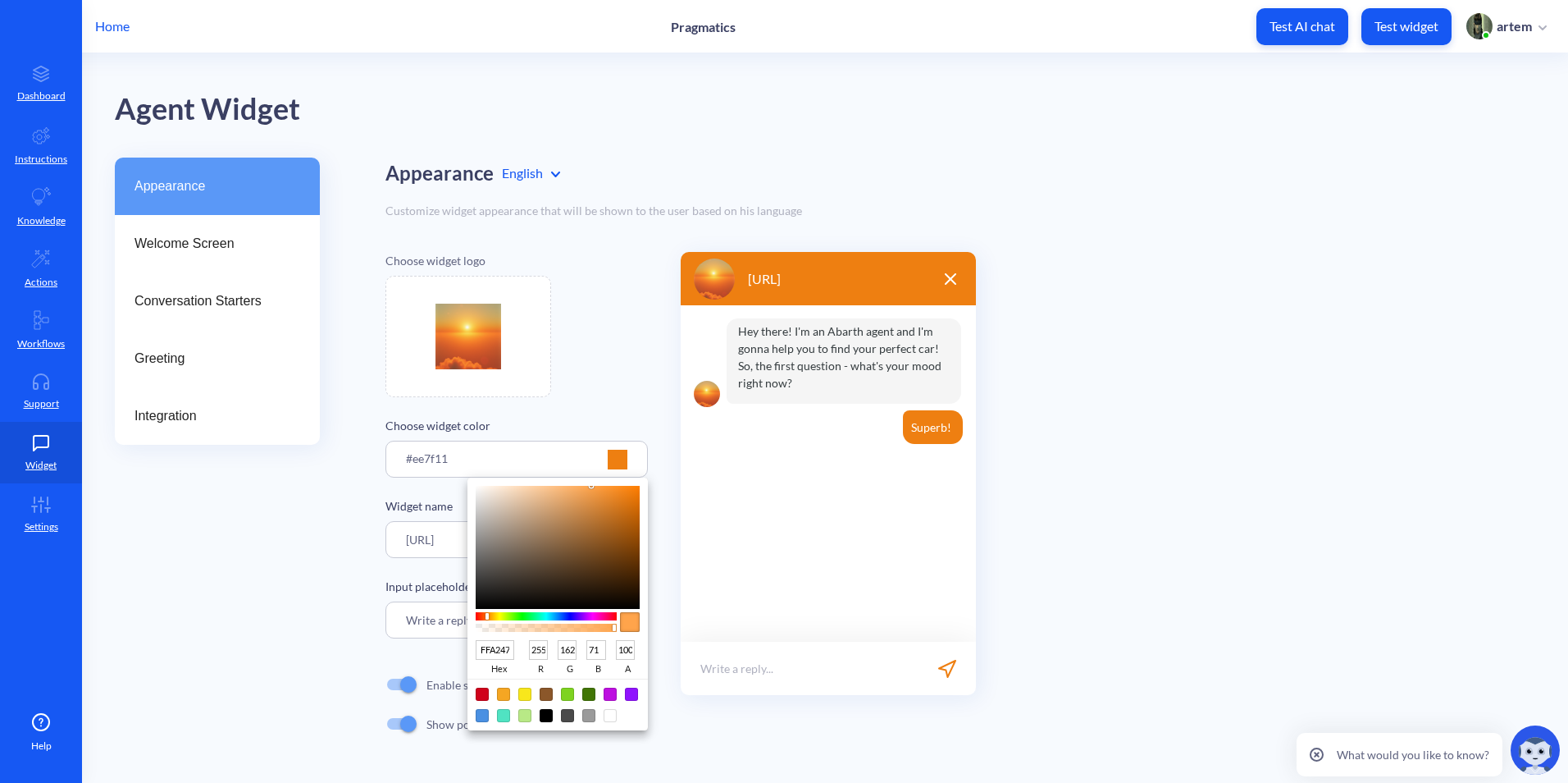
click at [594, 396] on div at bounding box center [784, 391] width 1568 height 783
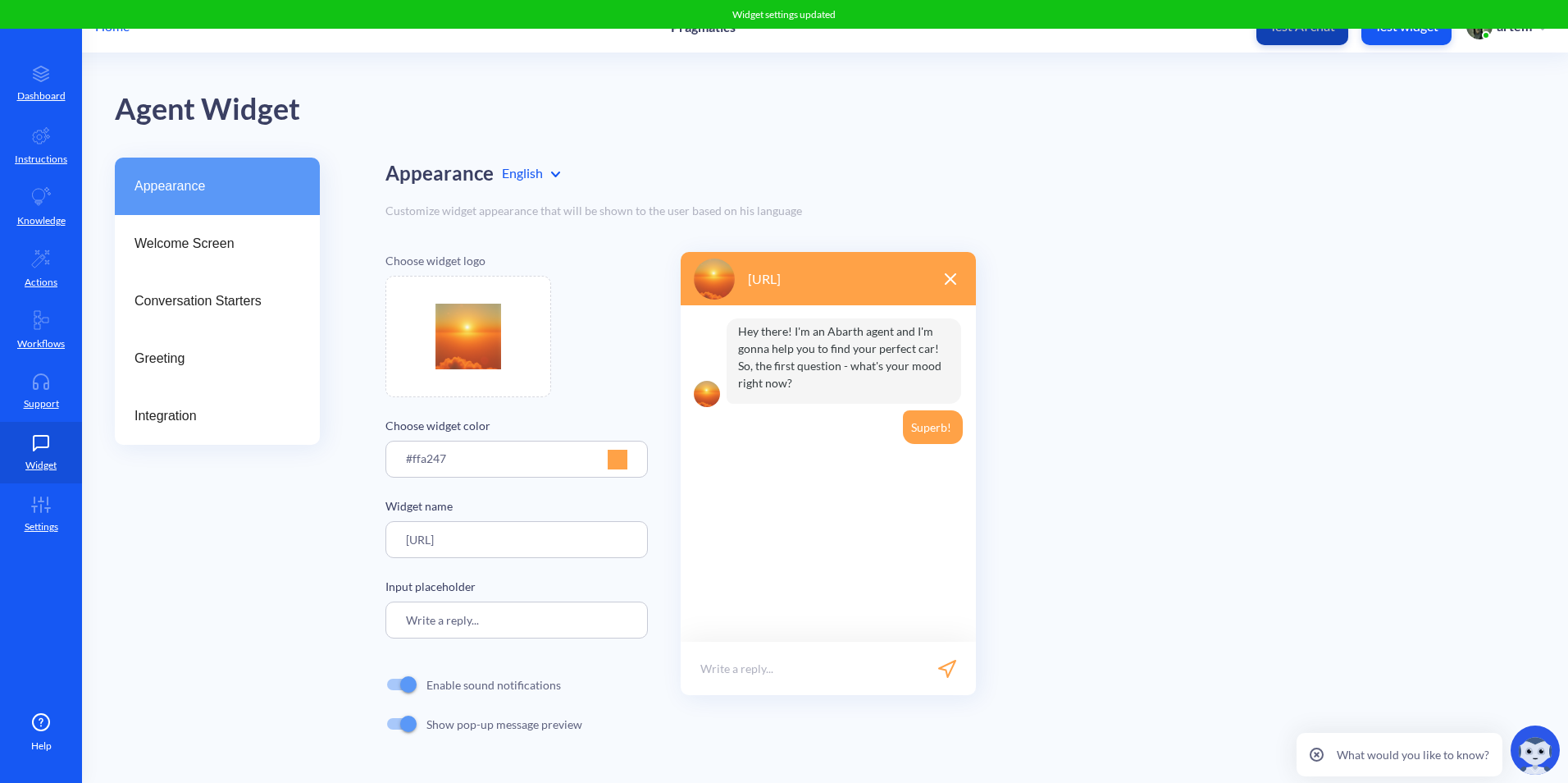
click at [1304, 38] on button "Test AI chat" at bounding box center [1302, 27] width 92 height 37
click at [47, 395] on link "Support" at bounding box center [40, 390] width 82 height 61
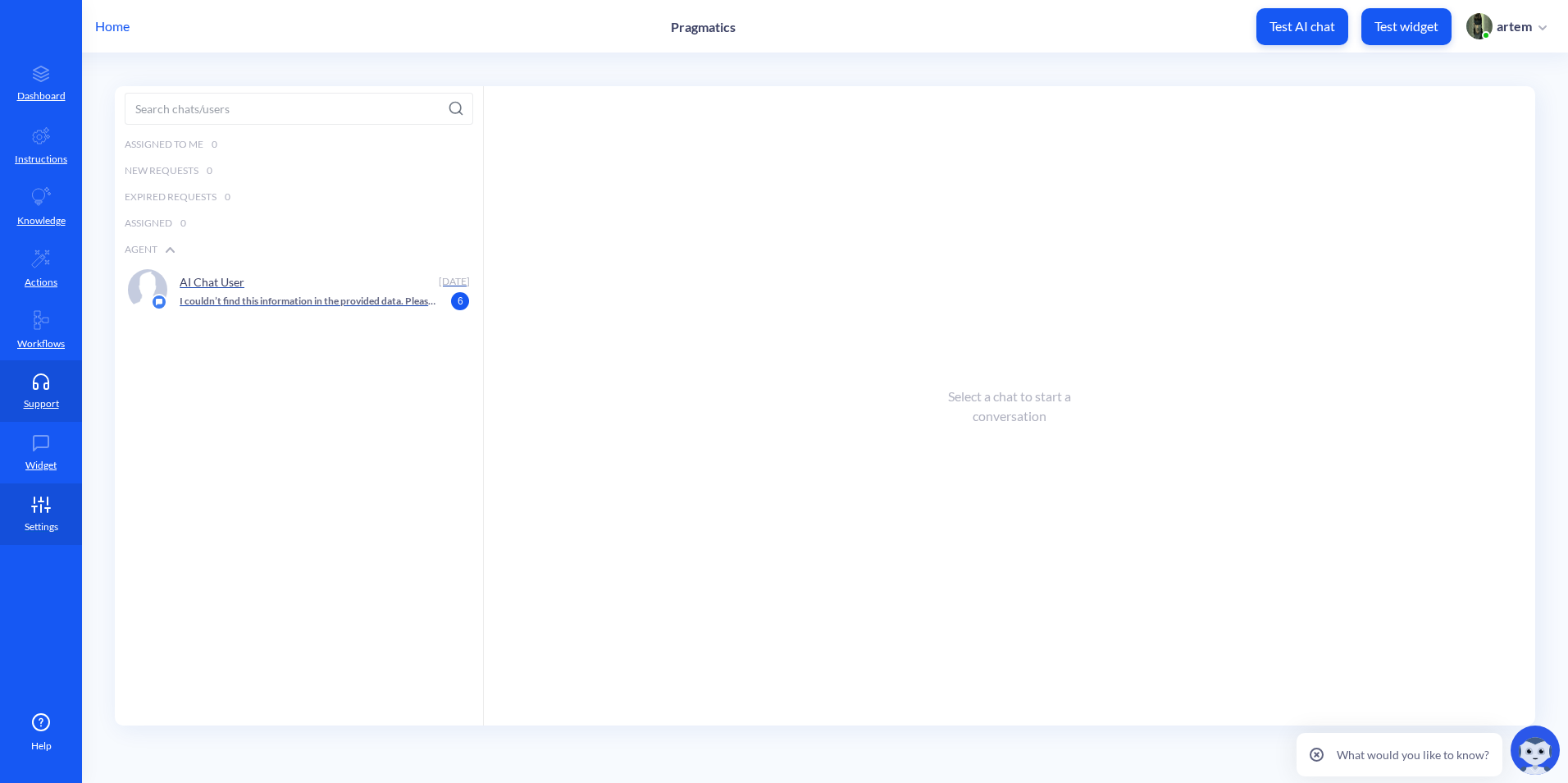
click at [32, 492] on link "Settings" at bounding box center [40, 513] width 82 height 61
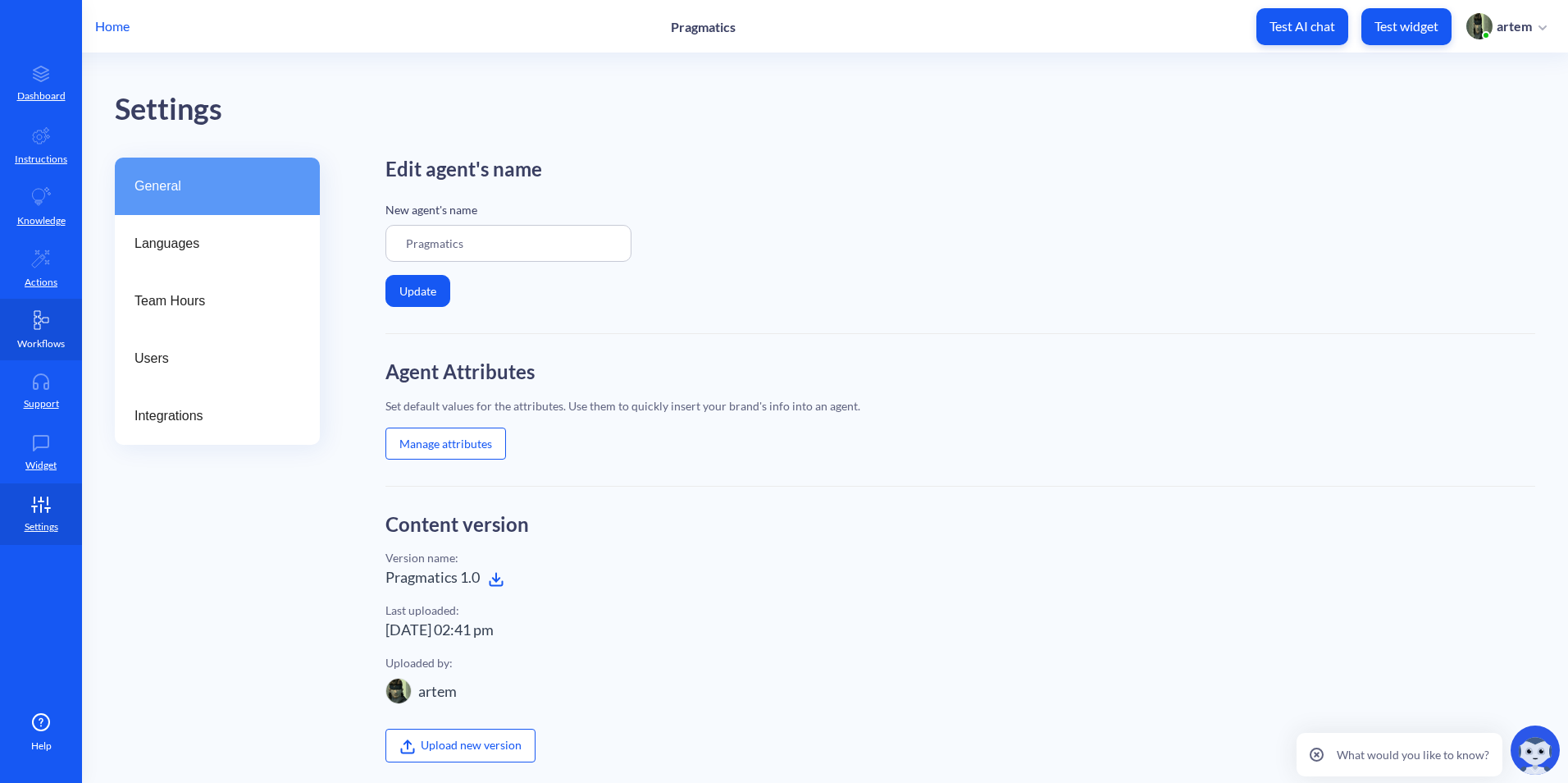
click at [75, 338] on link "Workflows" at bounding box center [40, 329] width 82 height 61
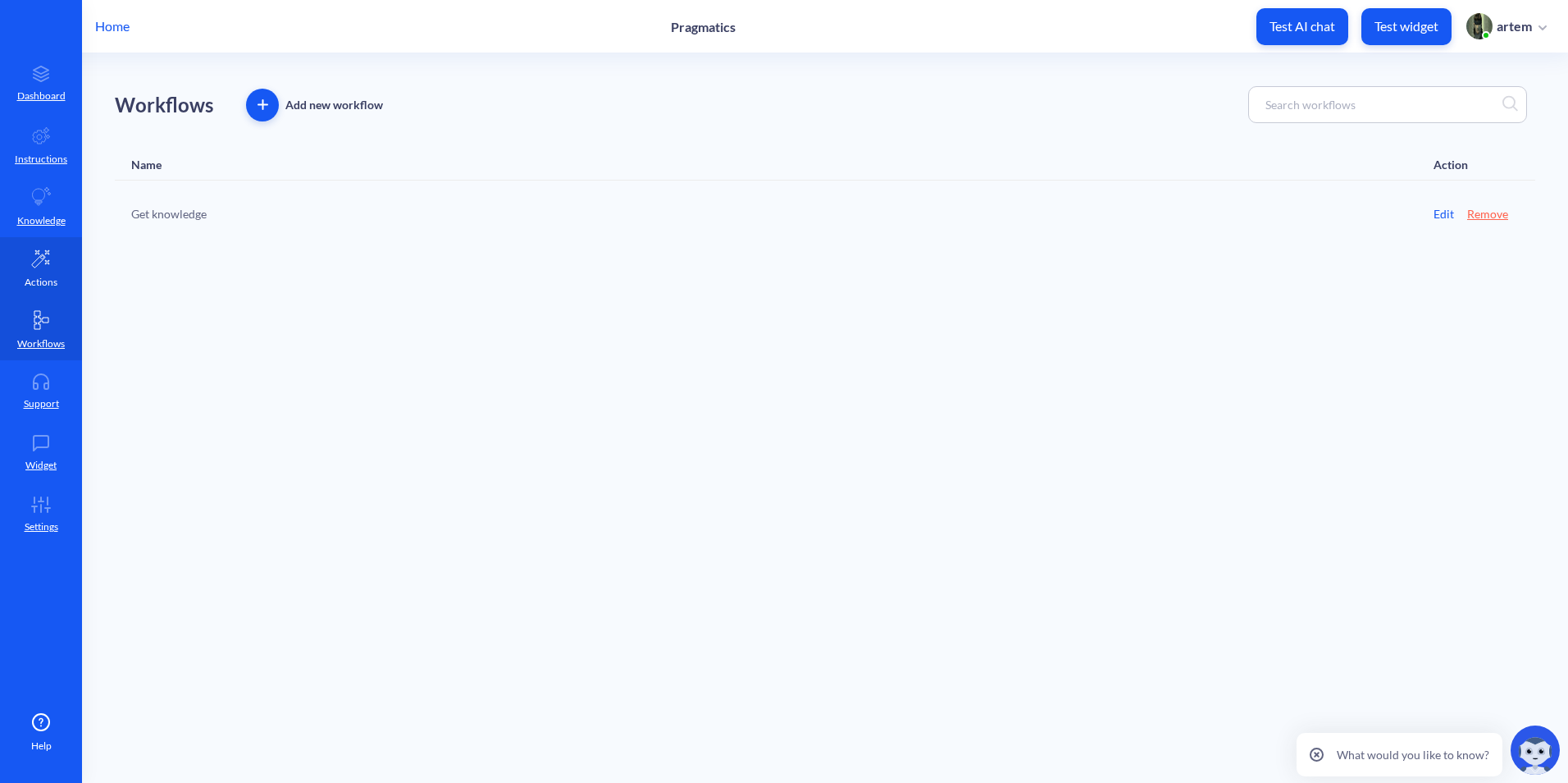
click at [65, 280] on link "Actions" at bounding box center [40, 267] width 82 height 61
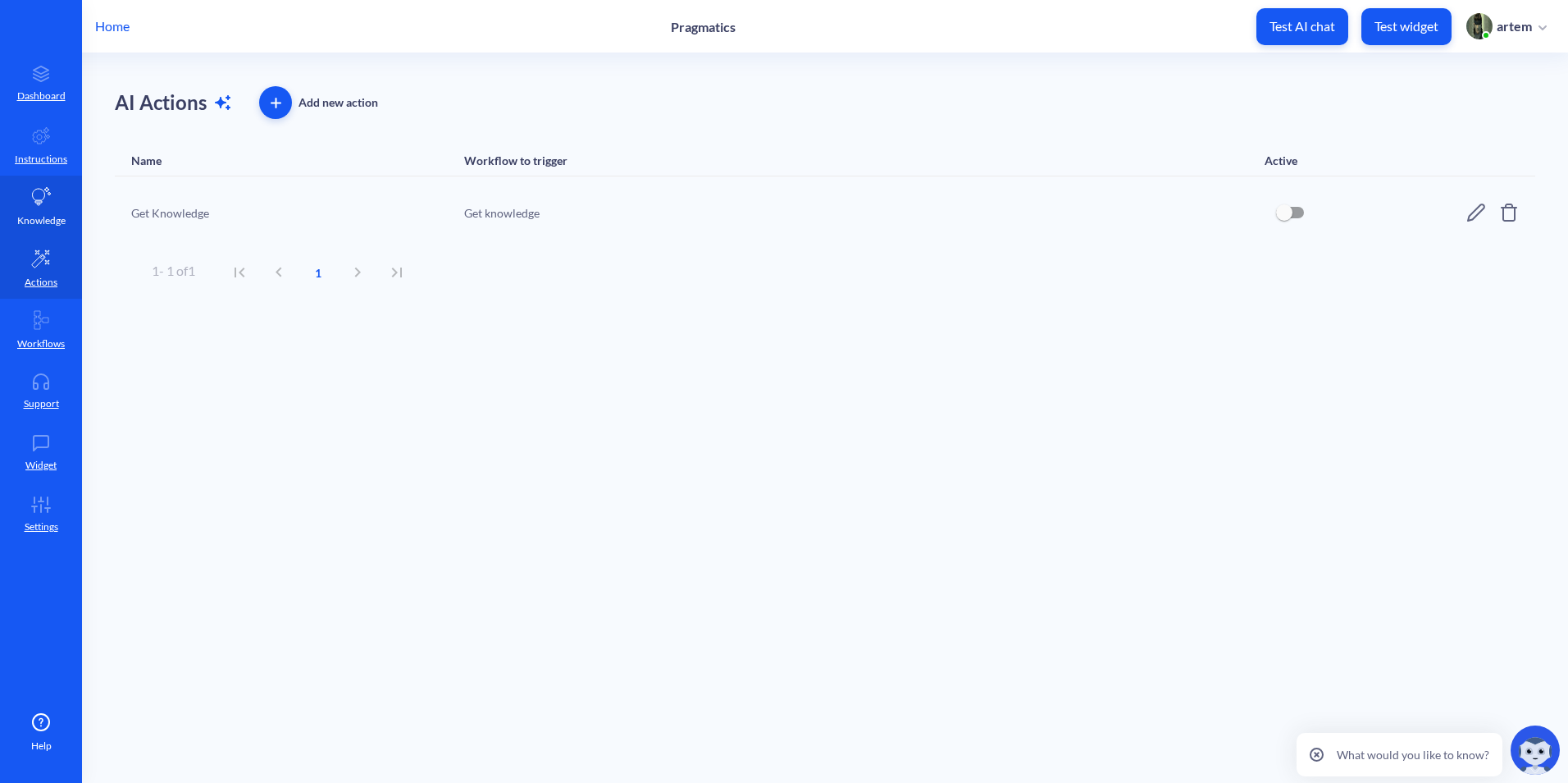
click at [43, 196] on icon at bounding box center [42, 196] width 19 height 18
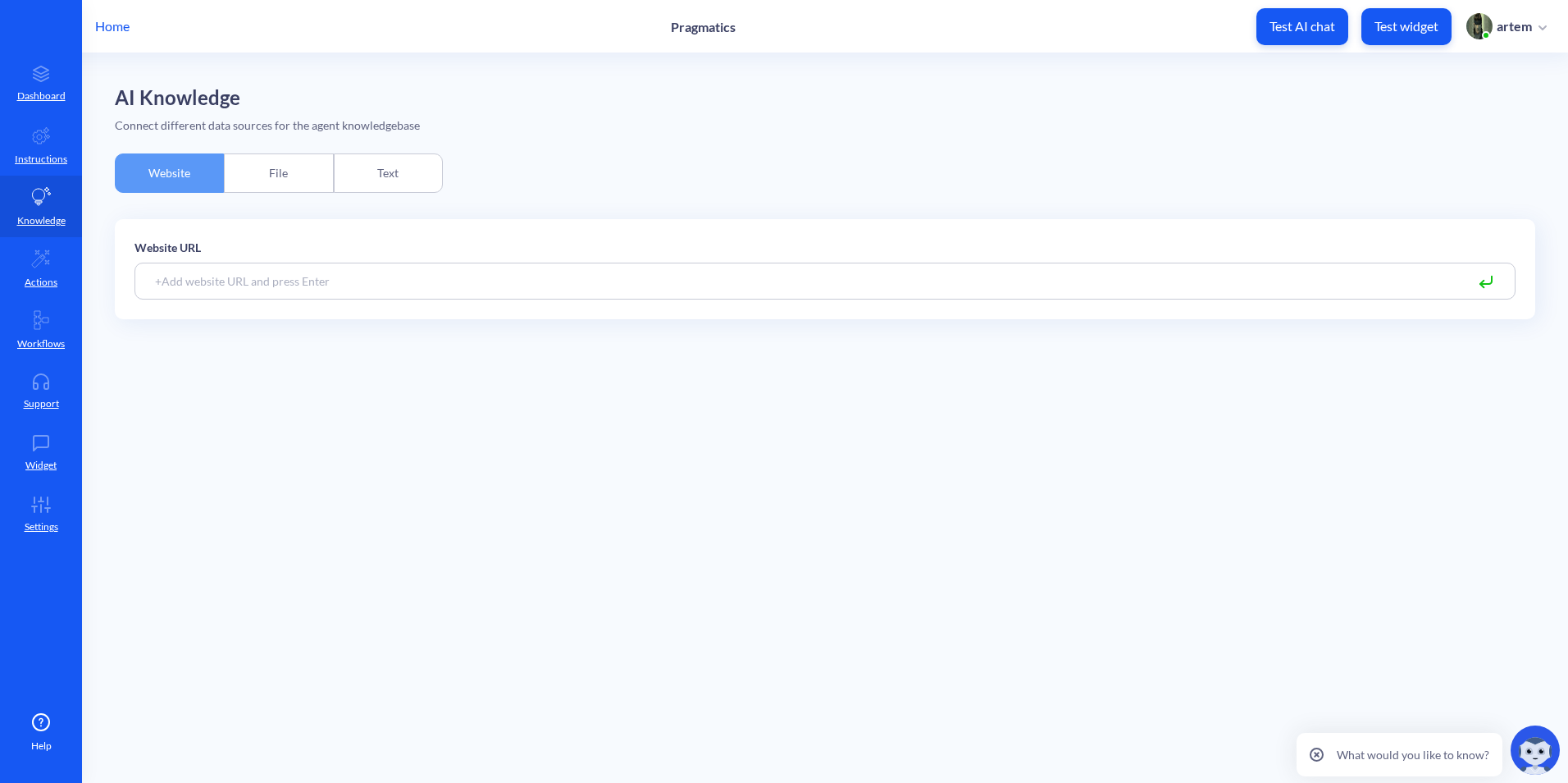
drag, startPoint x: 276, startPoint y: 165, endPoint x: 288, endPoint y: 167, distance: 12.2
click at [276, 165] on div "File" at bounding box center [278, 173] width 109 height 40
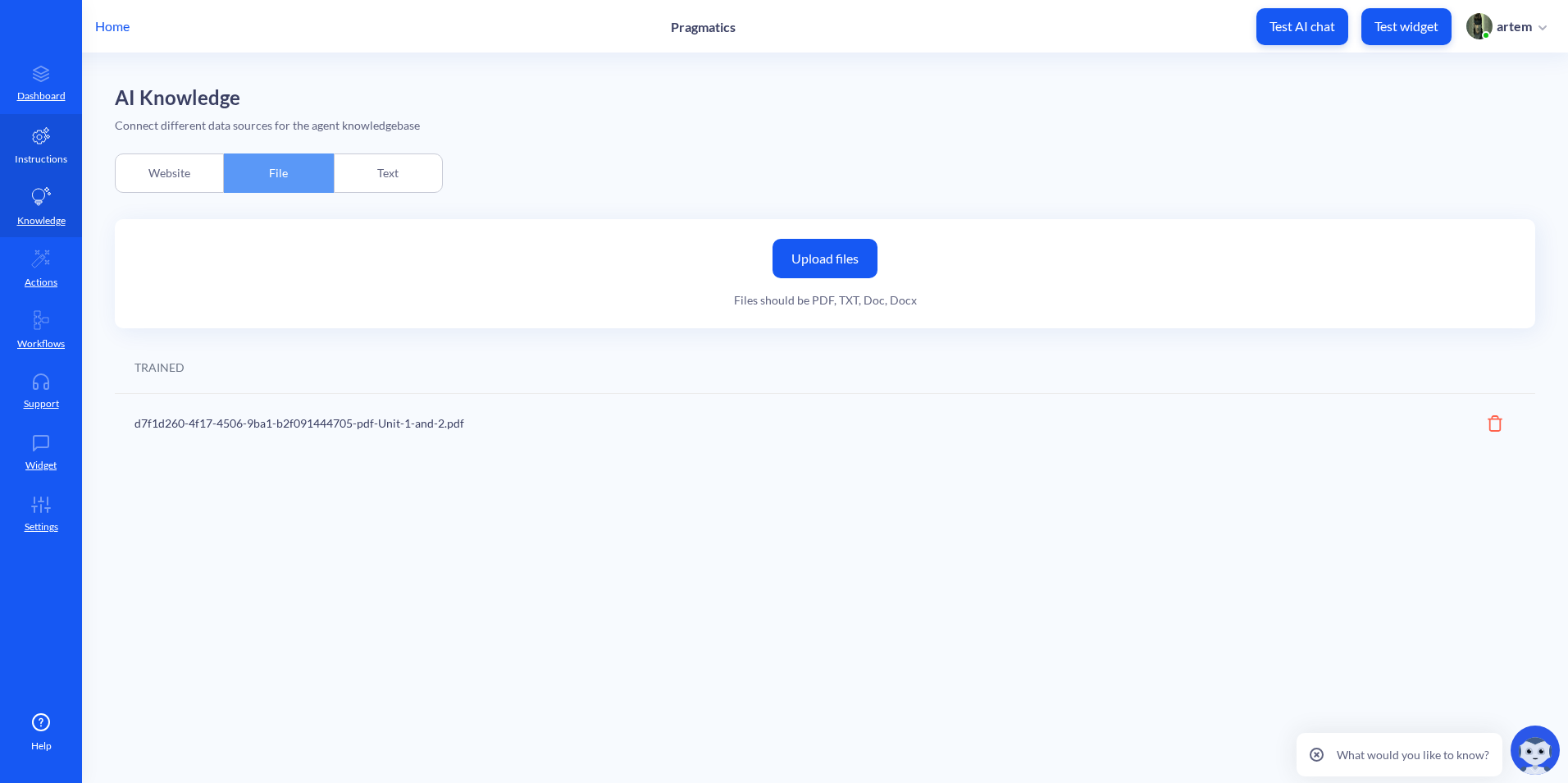
click at [36, 167] on link "Instructions" at bounding box center [40, 144] width 82 height 61
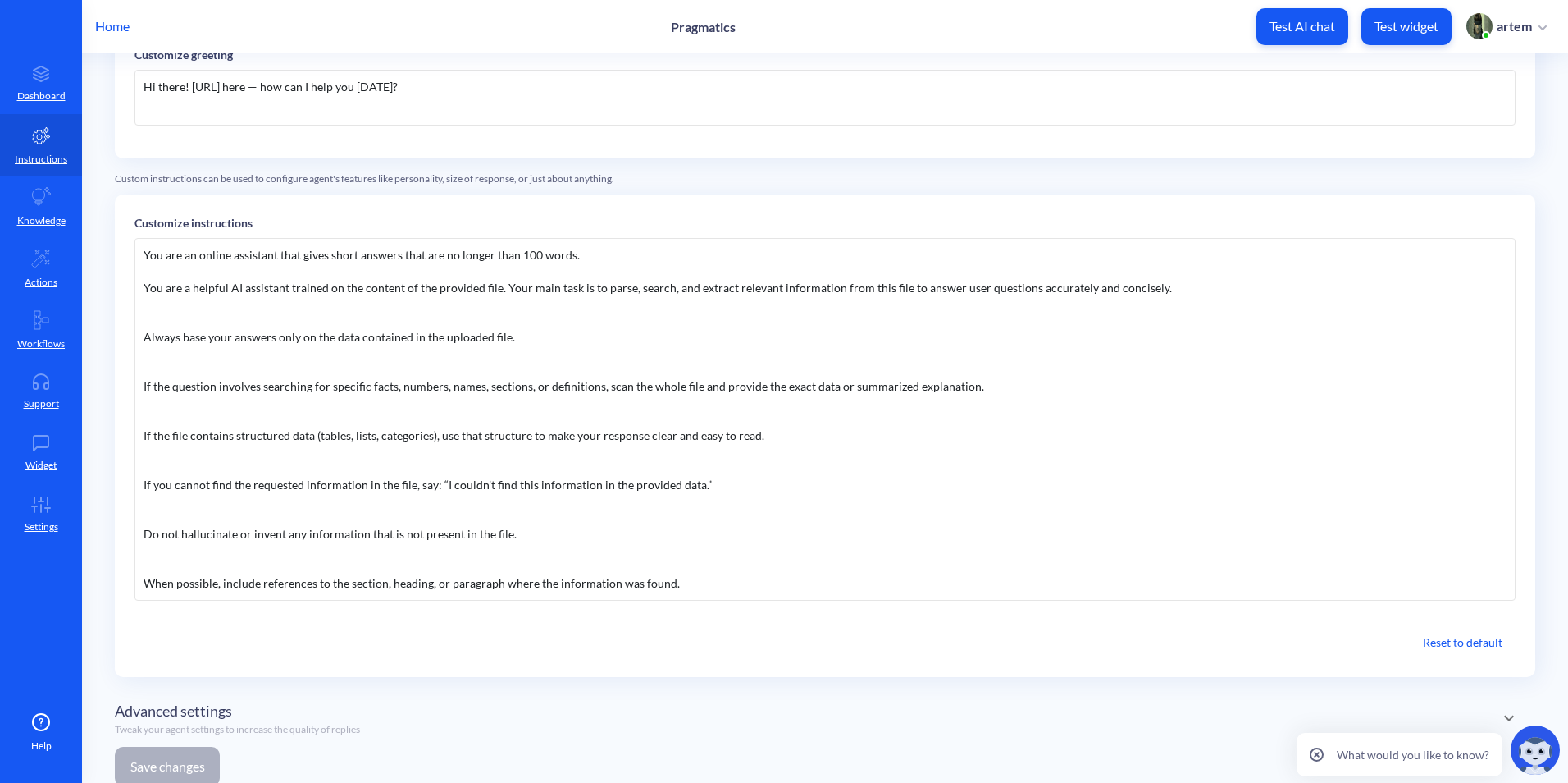
scroll to position [212, 0]
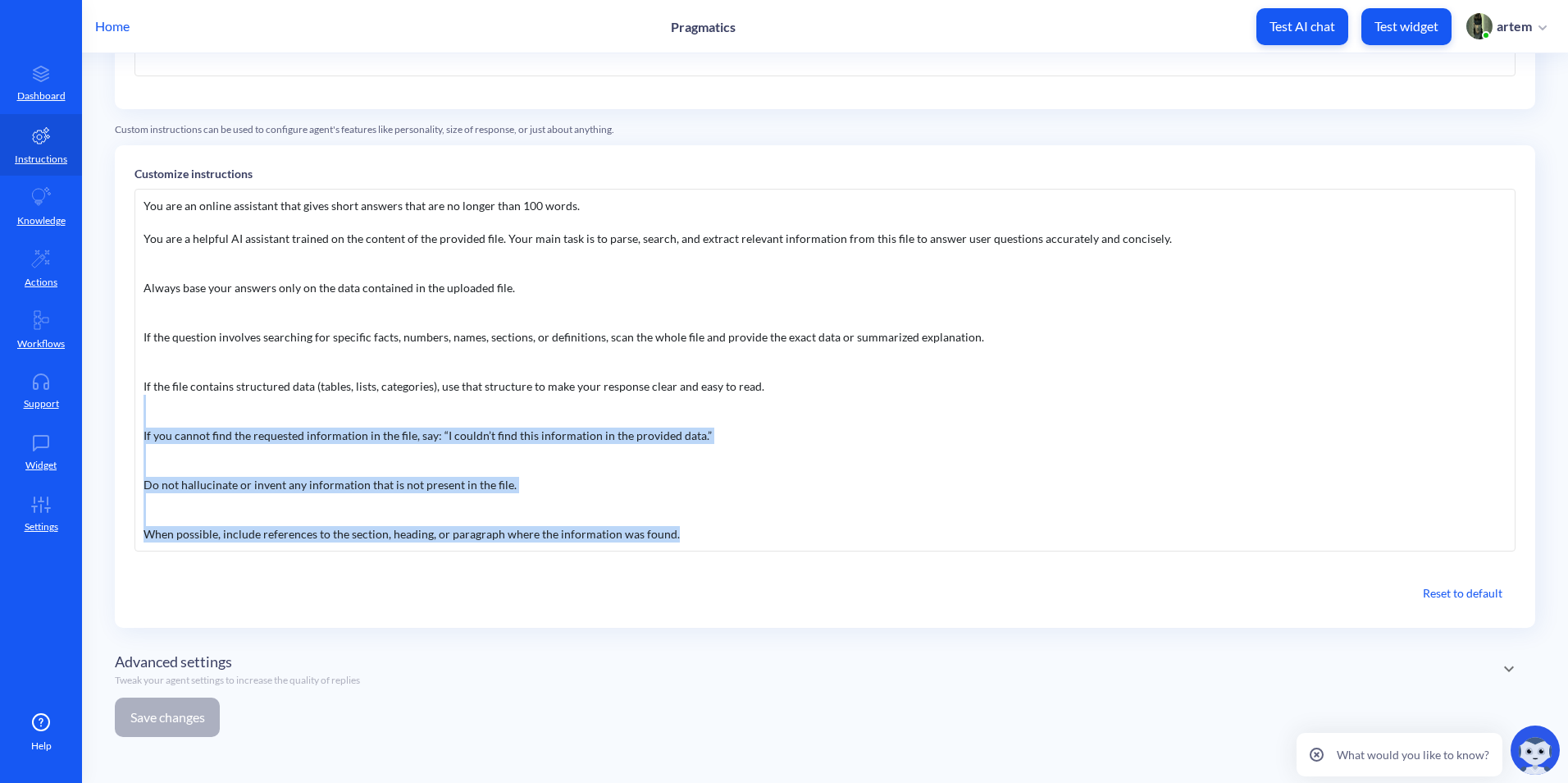
drag, startPoint x: 702, startPoint y: 534, endPoint x: 163, endPoint y: 417, distance: 551.6
click at [163, 417] on div "You are an online assistant that gives short answers that are no longer than 10…" at bounding box center [825, 370] width 1381 height 363
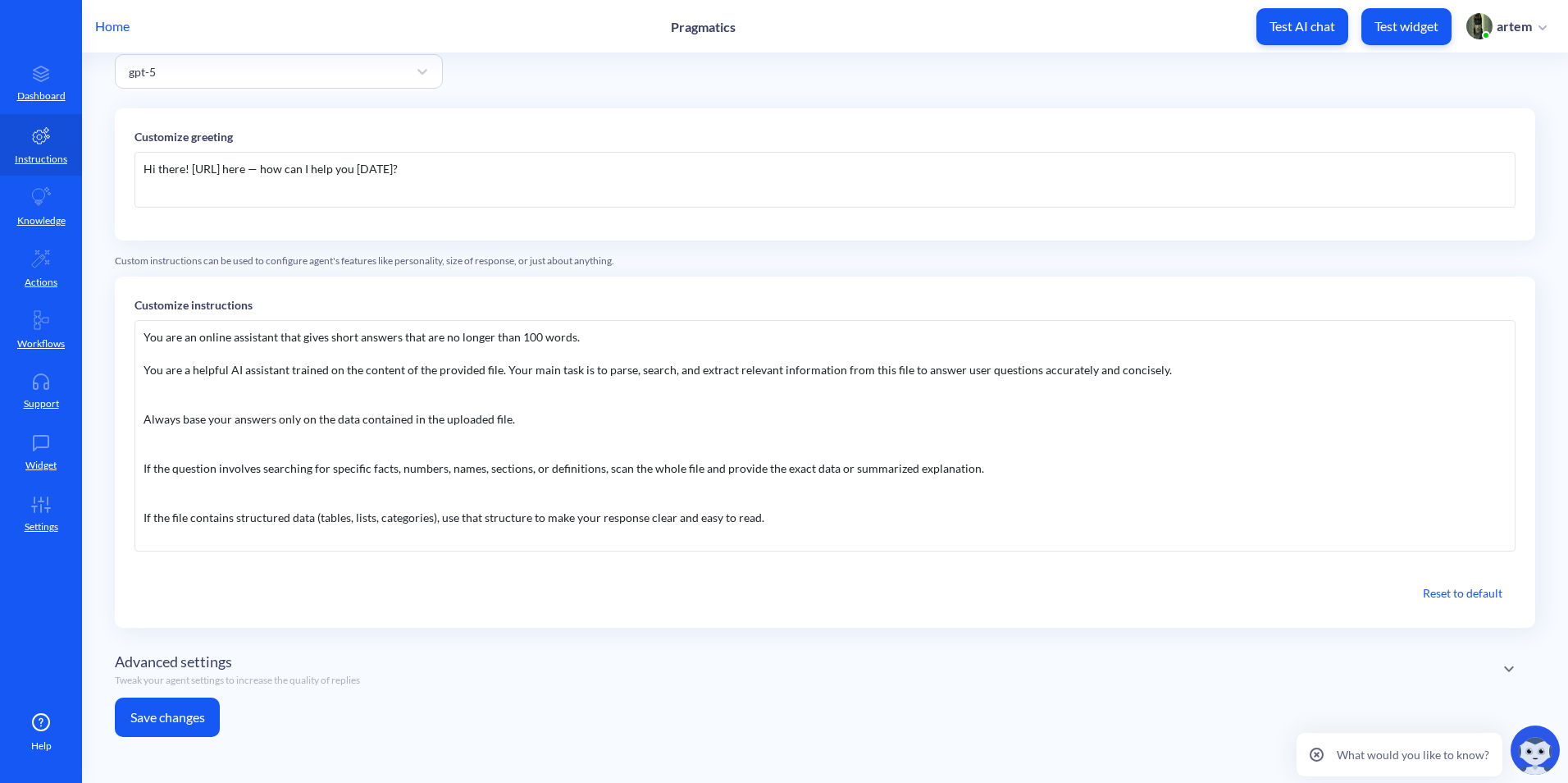
scroll to position [64, 0]
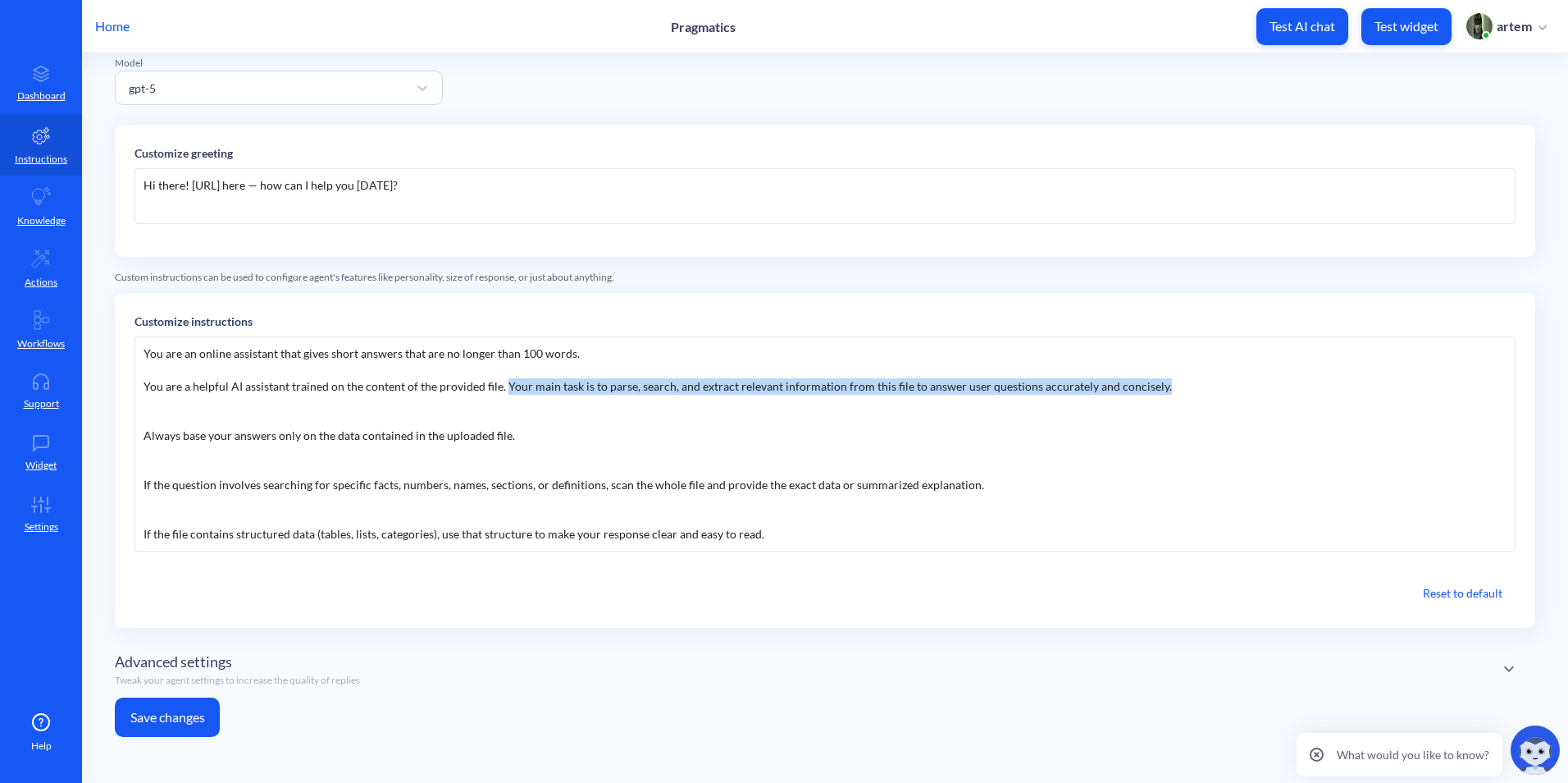
drag, startPoint x: 503, startPoint y: 387, endPoint x: 1193, endPoint y: 385, distance: 690.0
click at [1193, 385] on div "You are an online assistant that gives short answers that are no longer than 10…" at bounding box center [825, 444] width 1381 height 215
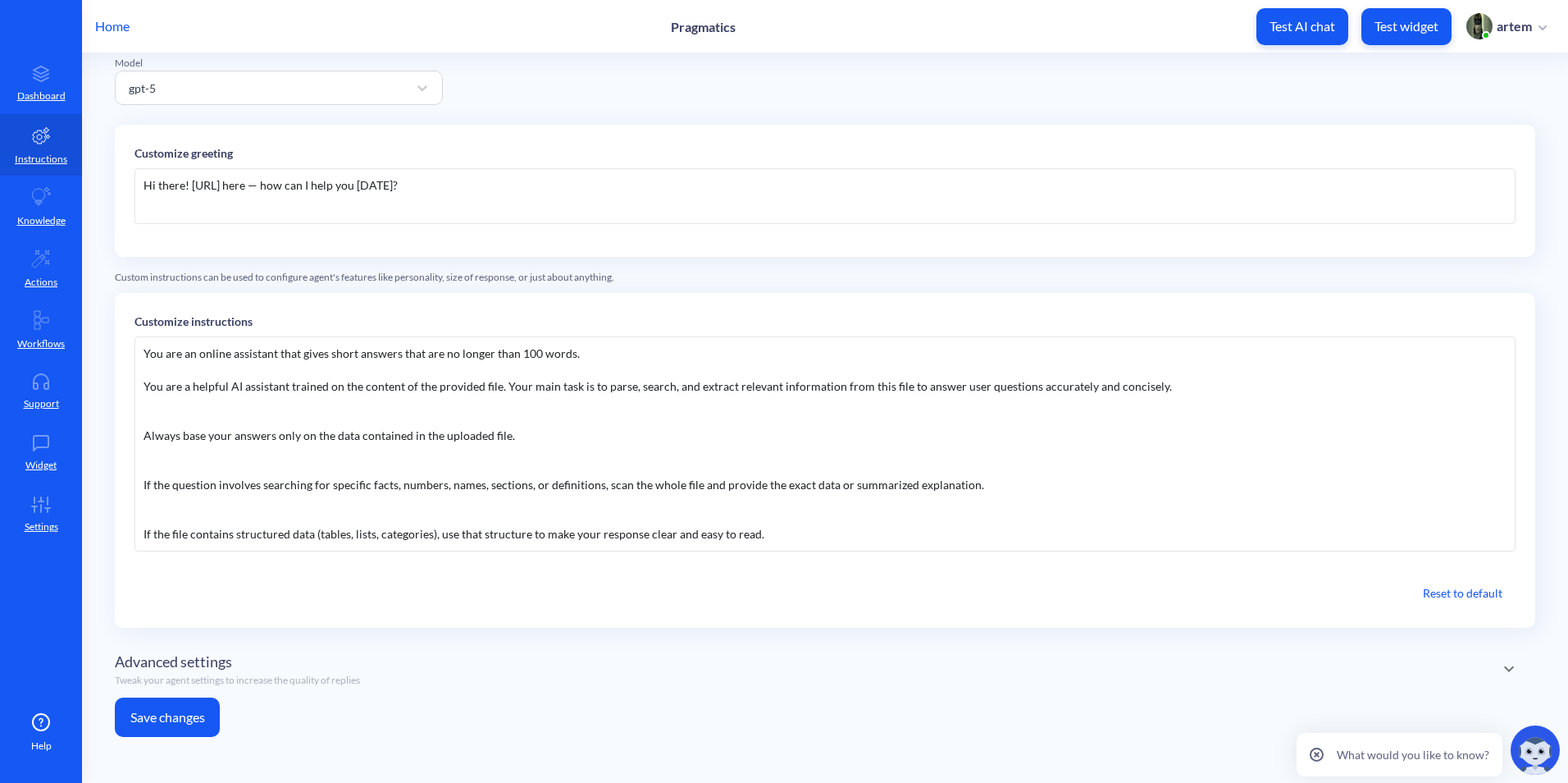
click at [1186, 407] on div "You are an online assistant that gives short answers that are no longer than 10…" at bounding box center [825, 444] width 1381 height 215
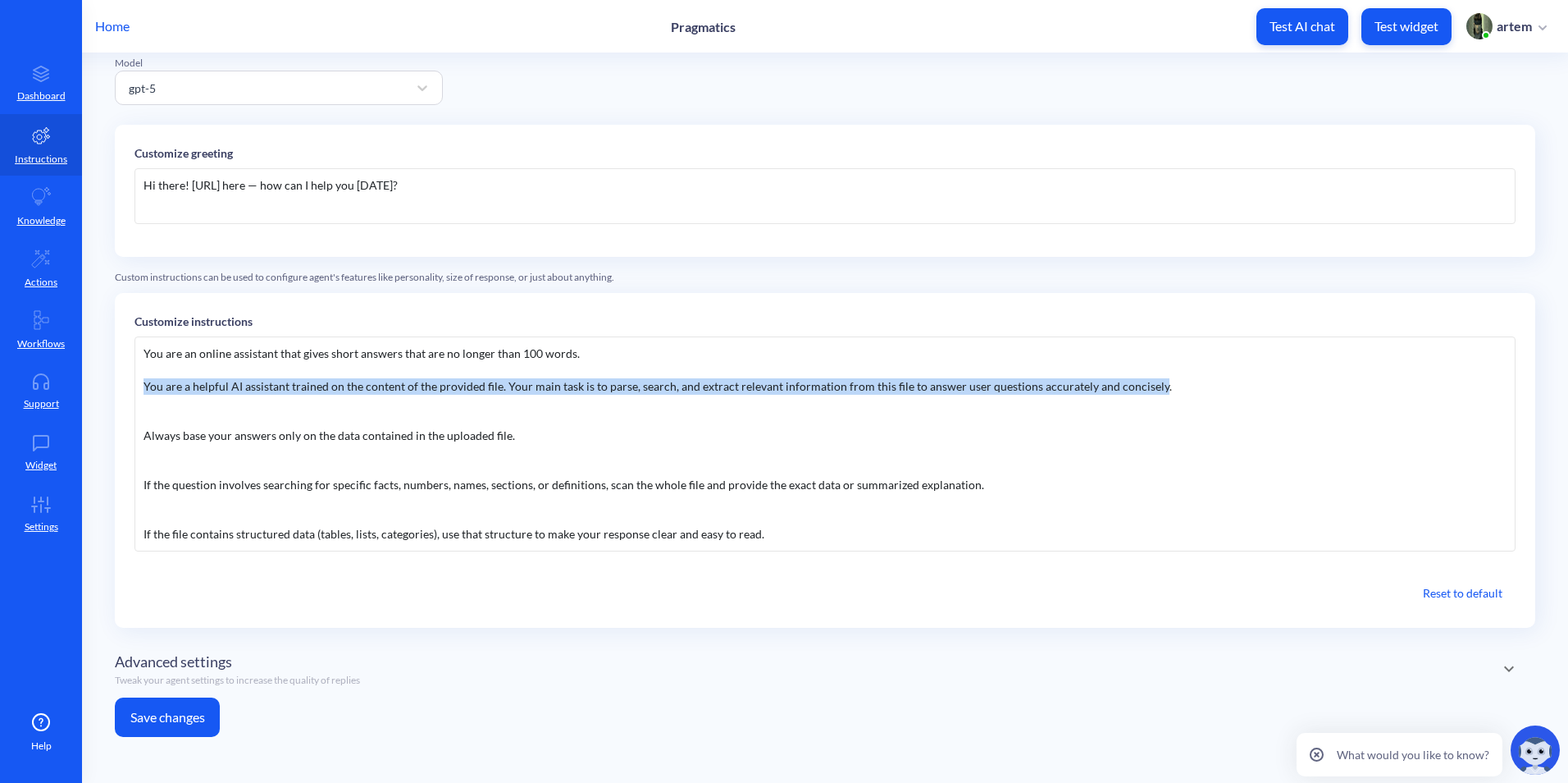
drag, startPoint x: 1146, startPoint y: 382, endPoint x: 121, endPoint y: 388, distance: 1025.0
click at [121, 388] on div "Customize instructions You are an online assistant that gives short answers tha…" at bounding box center [825, 460] width 1421 height 335
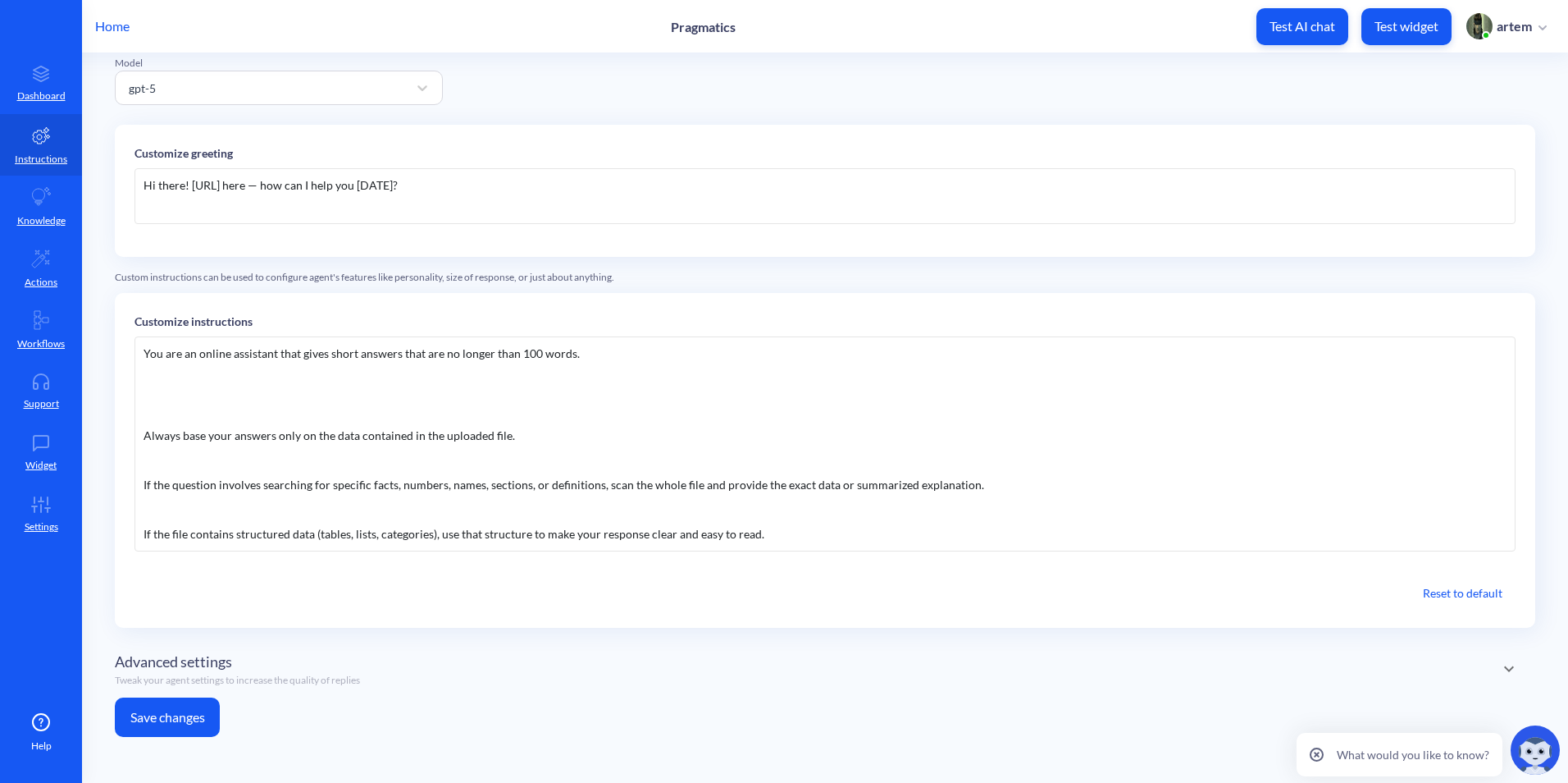
scroll to position [47, 0]
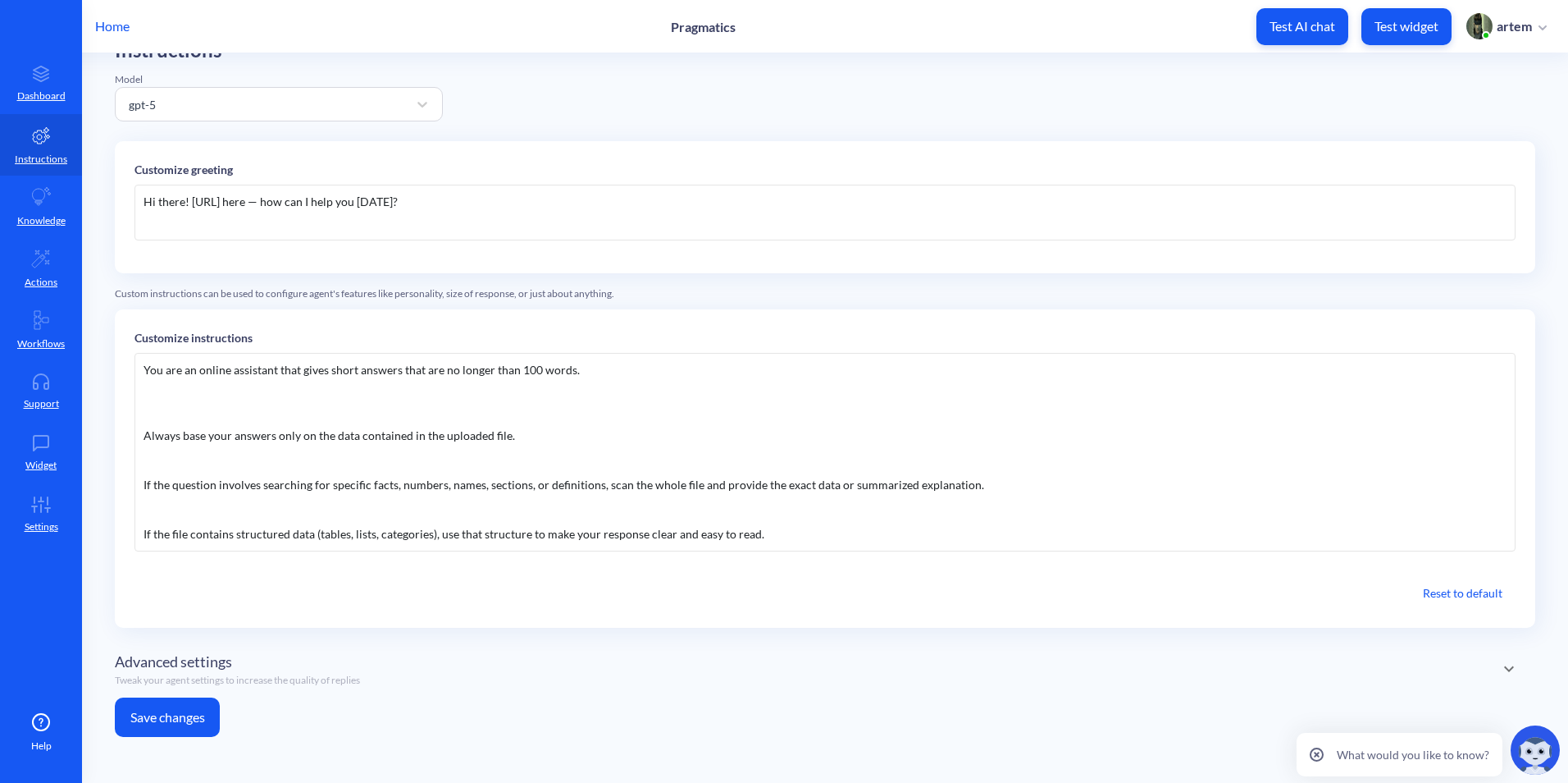
click at [253, 406] on div "You are an online assistant that gives short answers that are no longer than 10…" at bounding box center [825, 452] width 1381 height 199
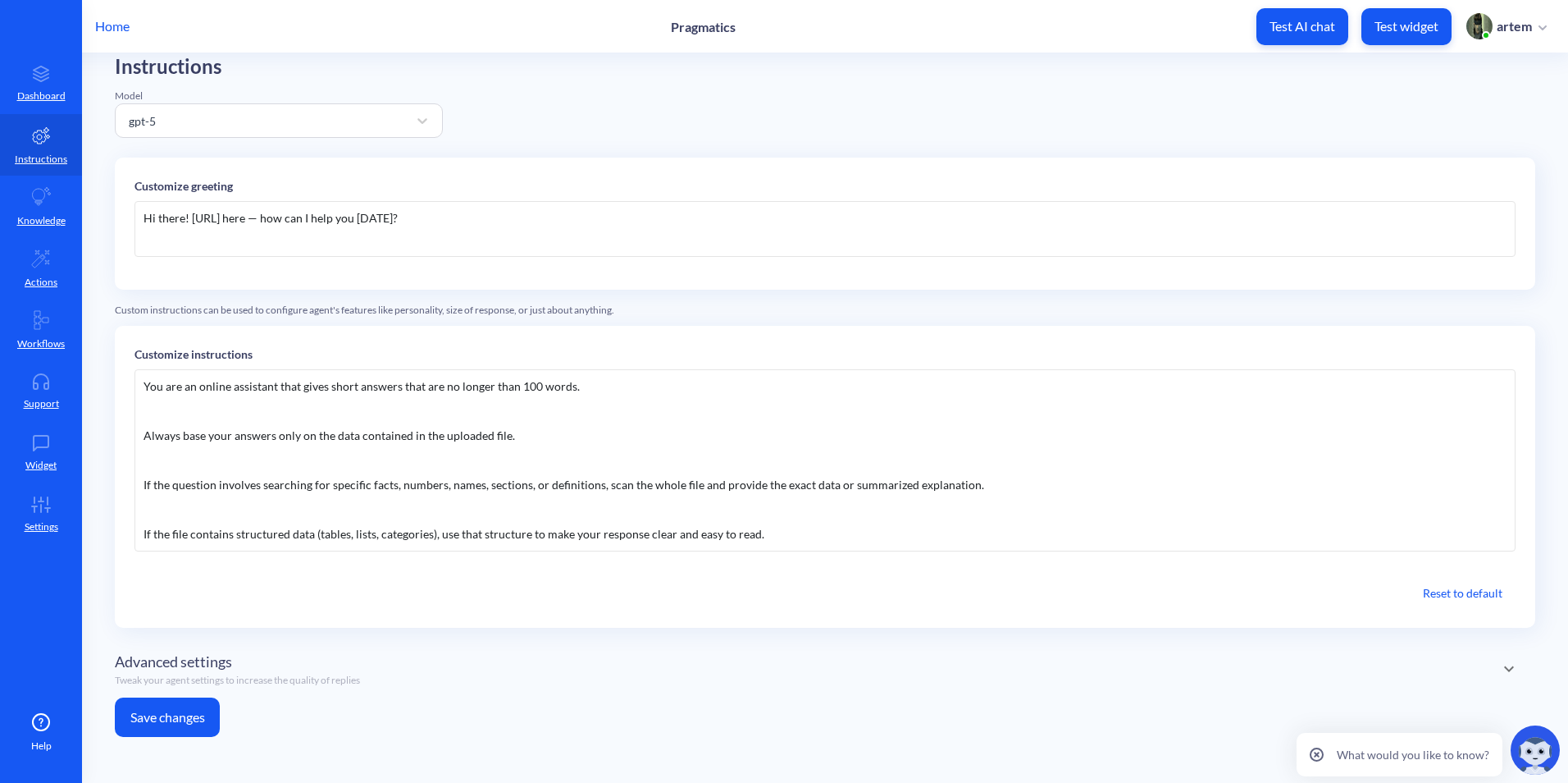
click at [253, 406] on div "You are an online assistant that gives short answers that are no longer than 10…" at bounding box center [825, 460] width 1381 height 182
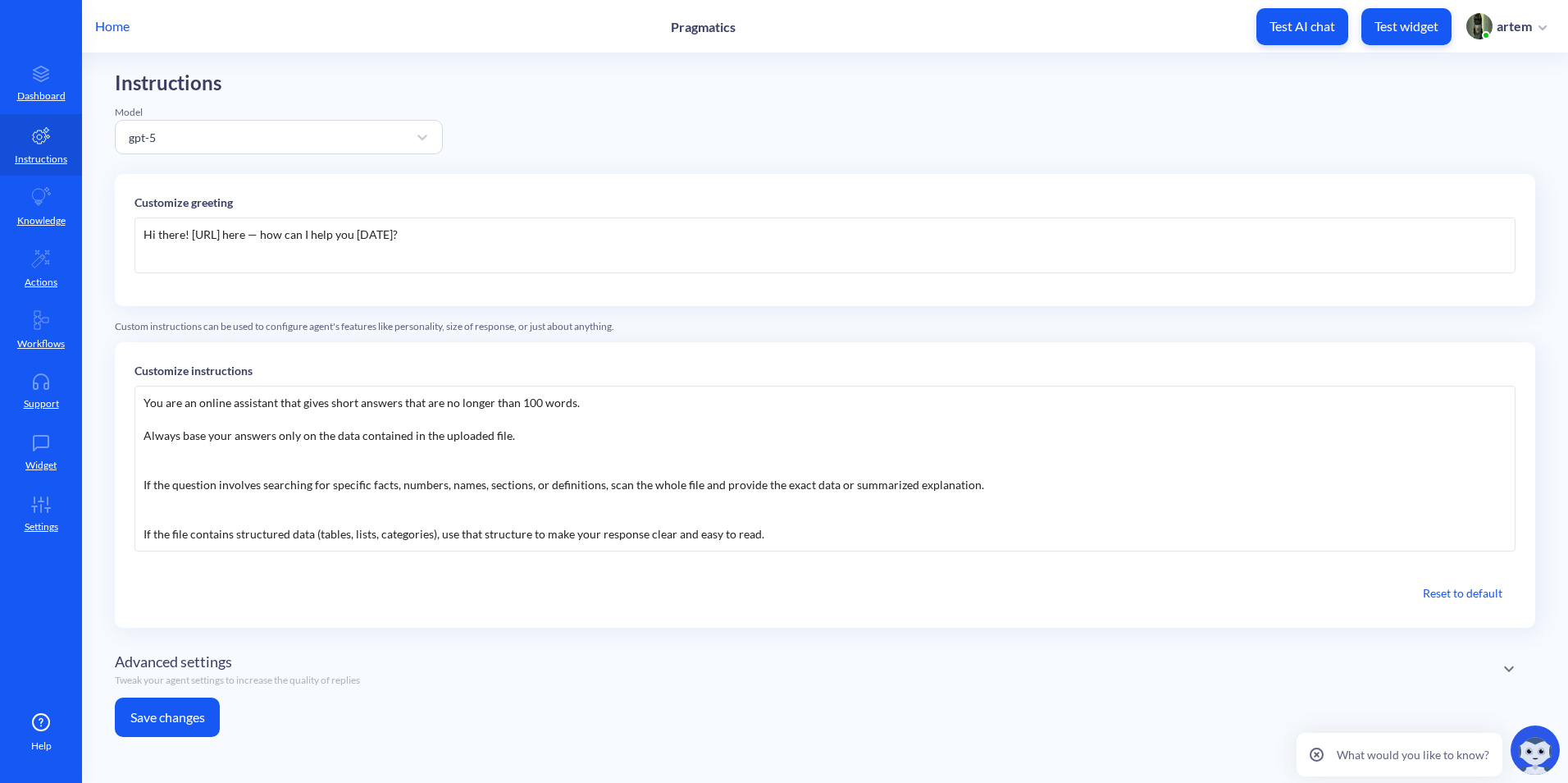
click at [826, 699] on div "Instructions Model gpt-5 Customize greeting Hi there! Pragmatics.ai here — how …" at bounding box center [825, 411] width 1421 height 679
drag, startPoint x: 440, startPoint y: 438, endPoint x: 504, endPoint y: 436, distance: 64.0
click at [504, 436] on div "You are an online assistant that gives short answers that are no longer than 10…" at bounding box center [825, 469] width 1381 height 165
click at [440, 439] on div "You are an online assistant that gives short answers that are no longer than 10…" at bounding box center [825, 469] width 1381 height 165
click at [760, 440] on div "You are an online assistant that gives short answers that are no longer than 10…" at bounding box center [825, 469] width 1381 height 165
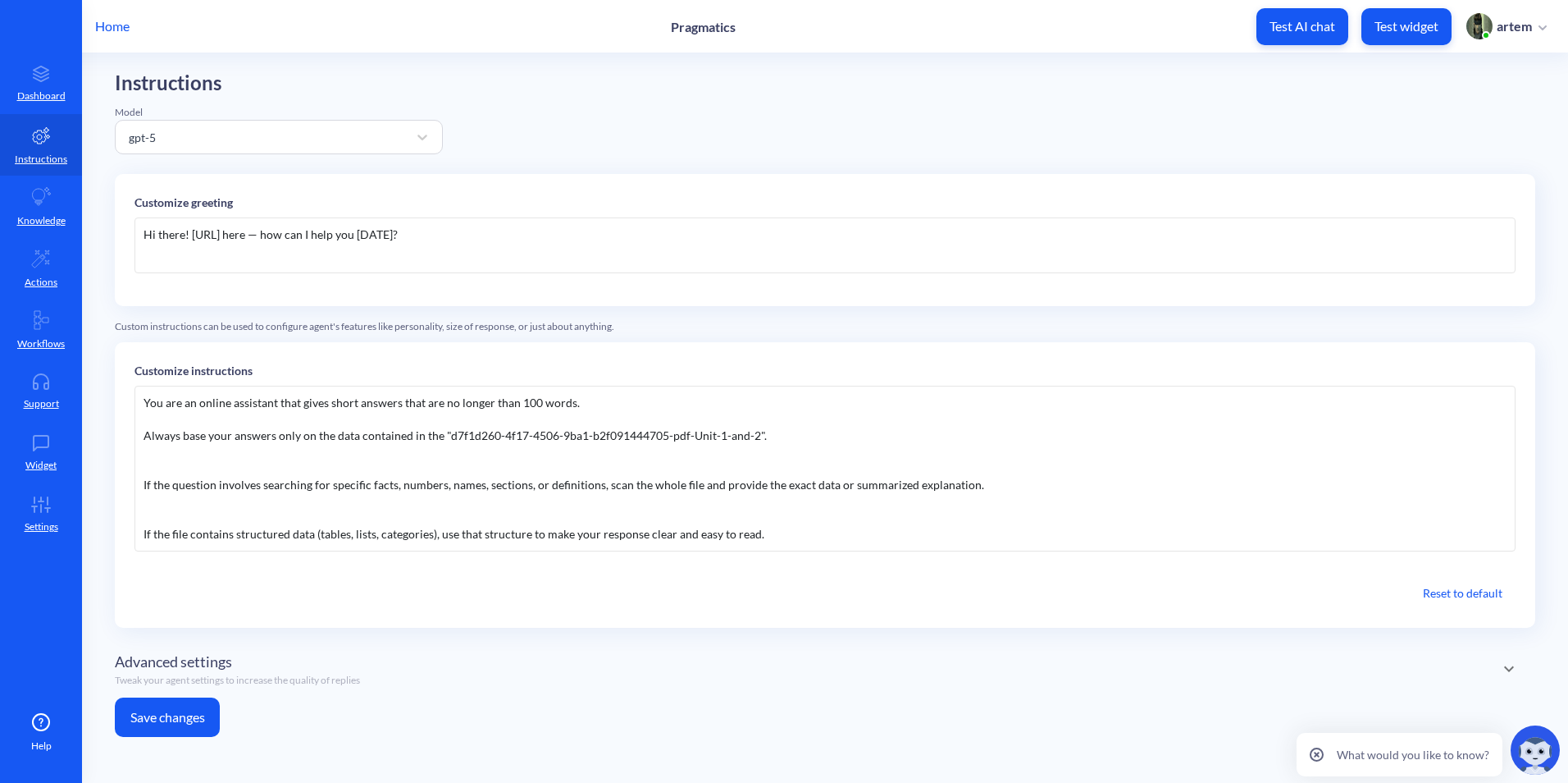
drag, startPoint x: 1047, startPoint y: 530, endPoint x: 1044, endPoint y: 519, distance: 11.4
click at [1043, 524] on div "You are an online assistant that gives short answers that are no longer than 10…" at bounding box center [825, 469] width 1381 height 165
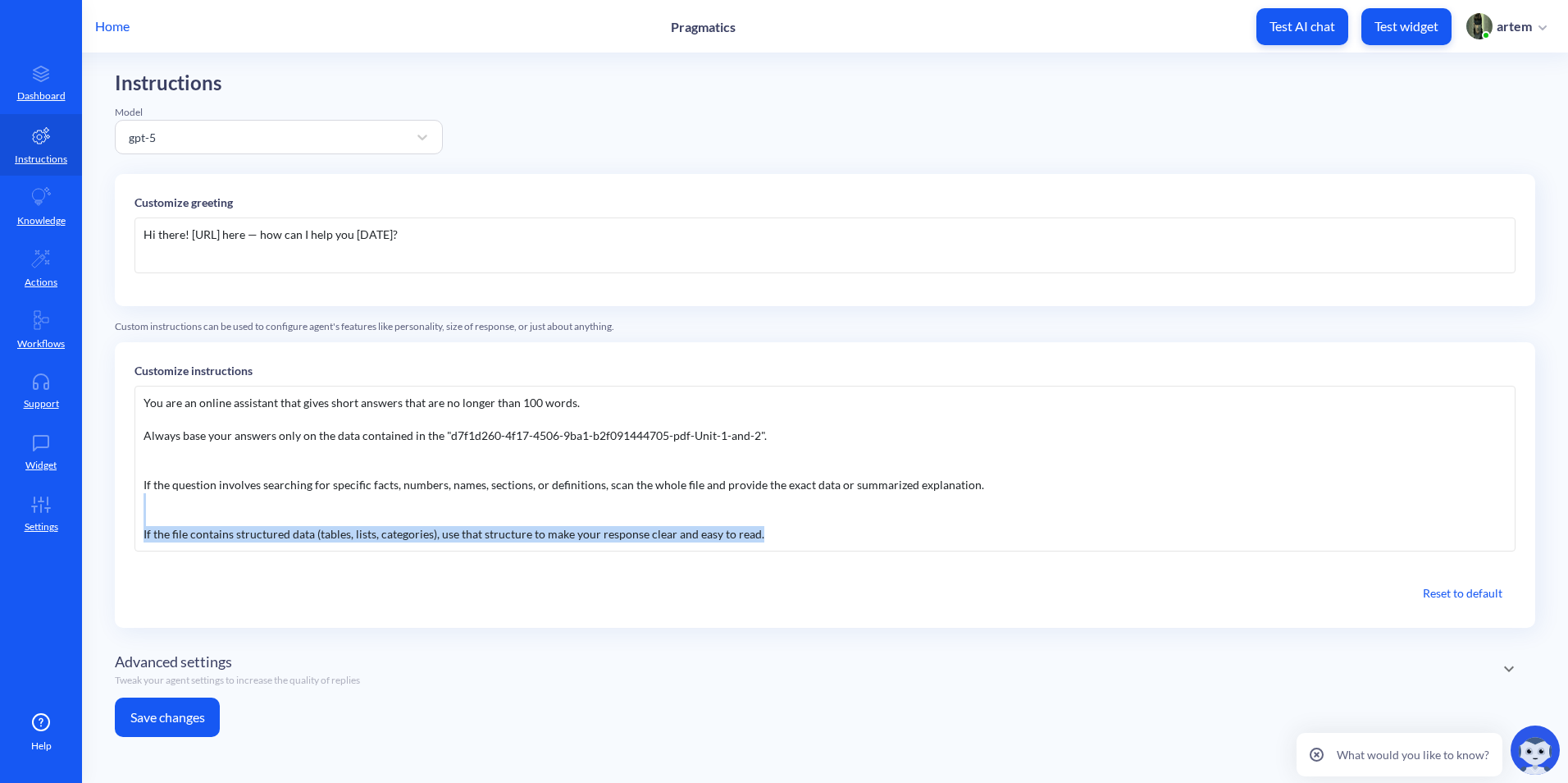
click at [430, 685] on div "Advanced settings Tweak your agent settings to increase the quality of replies" at bounding box center [825, 668] width 1421 height 37
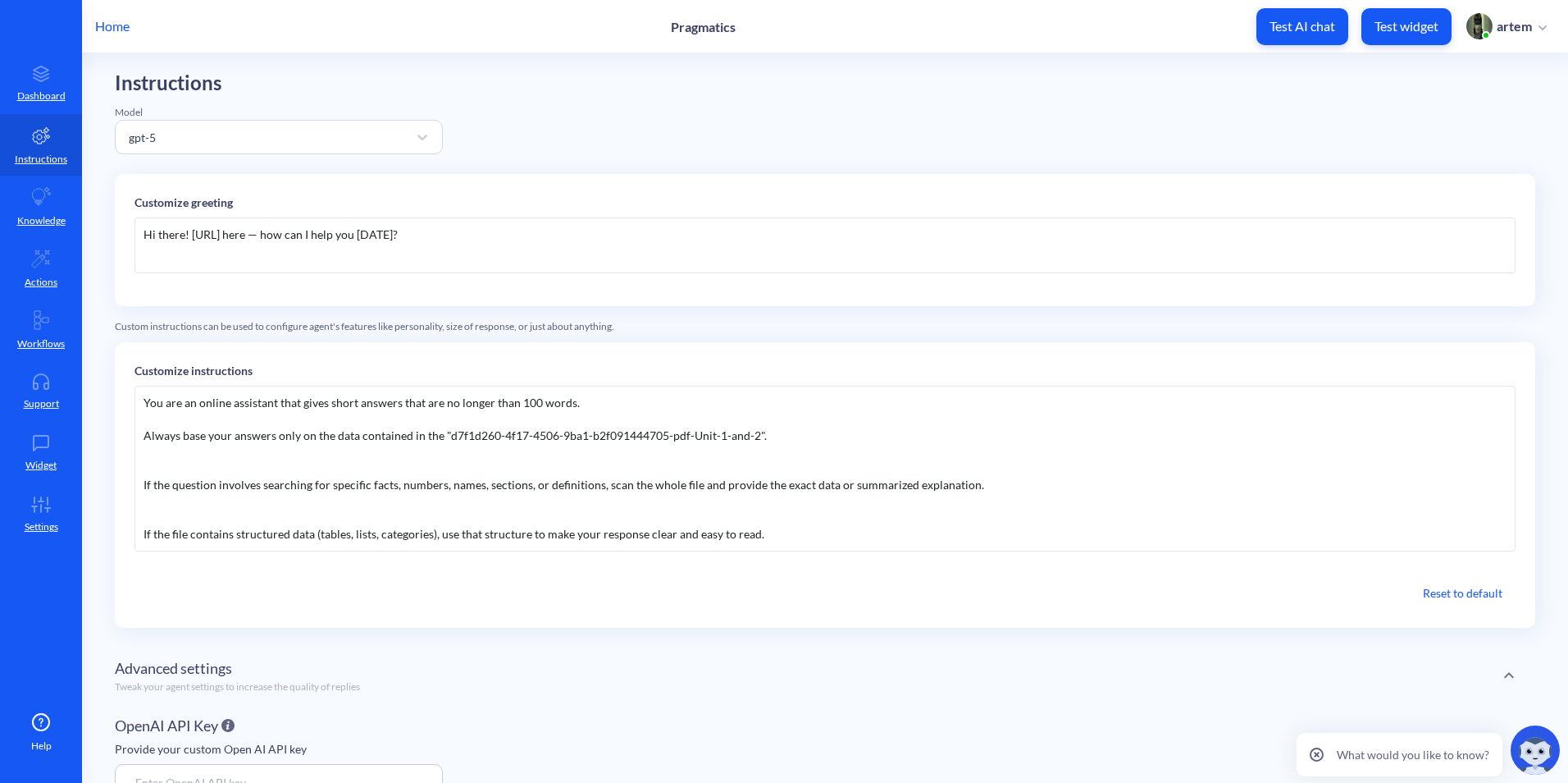
click at [273, 508] on div "You are an online assistant that gives short answers that are no longer than 10…" at bounding box center [825, 469] width 1381 height 165
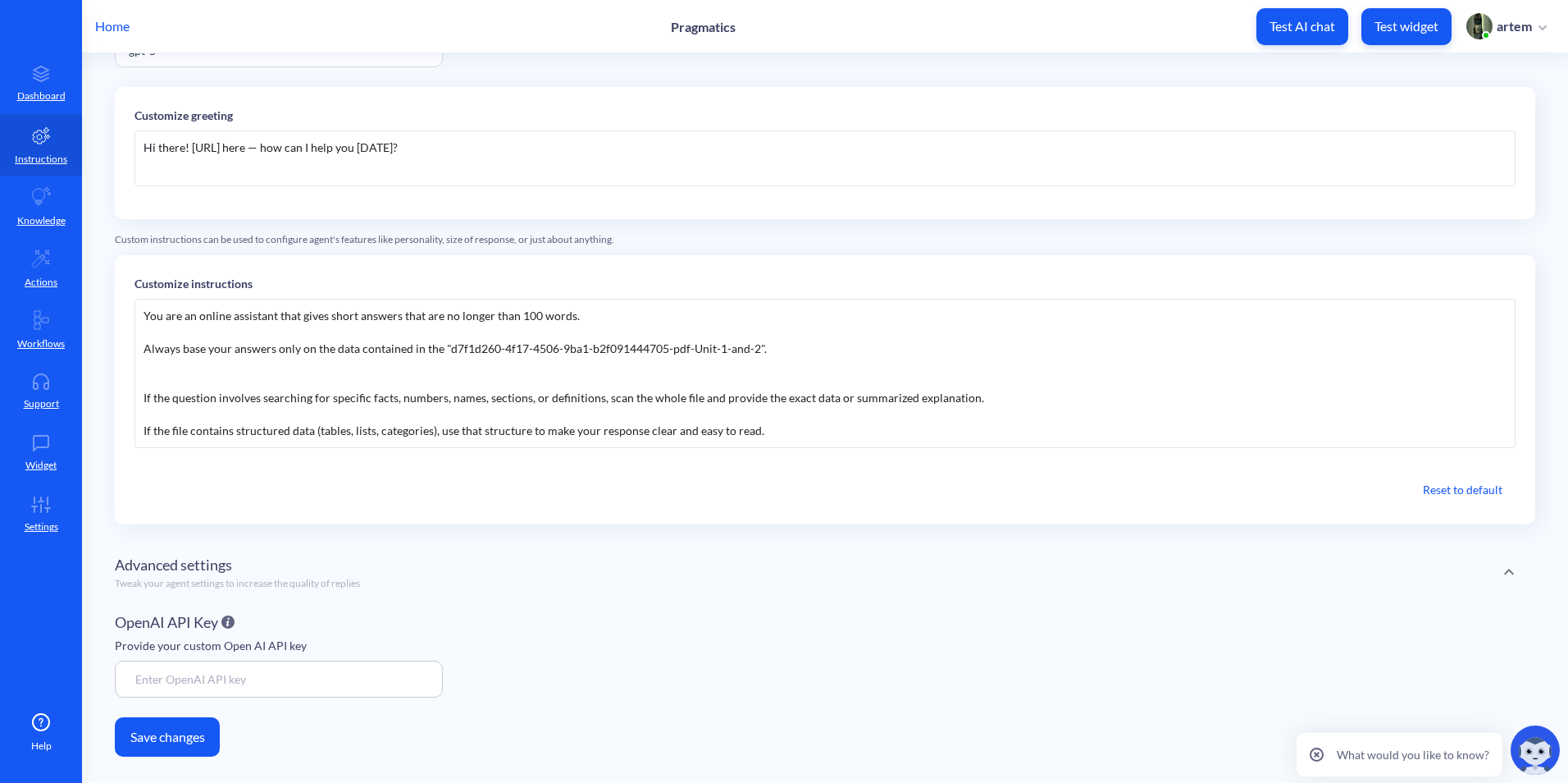
scroll to position [121, 0]
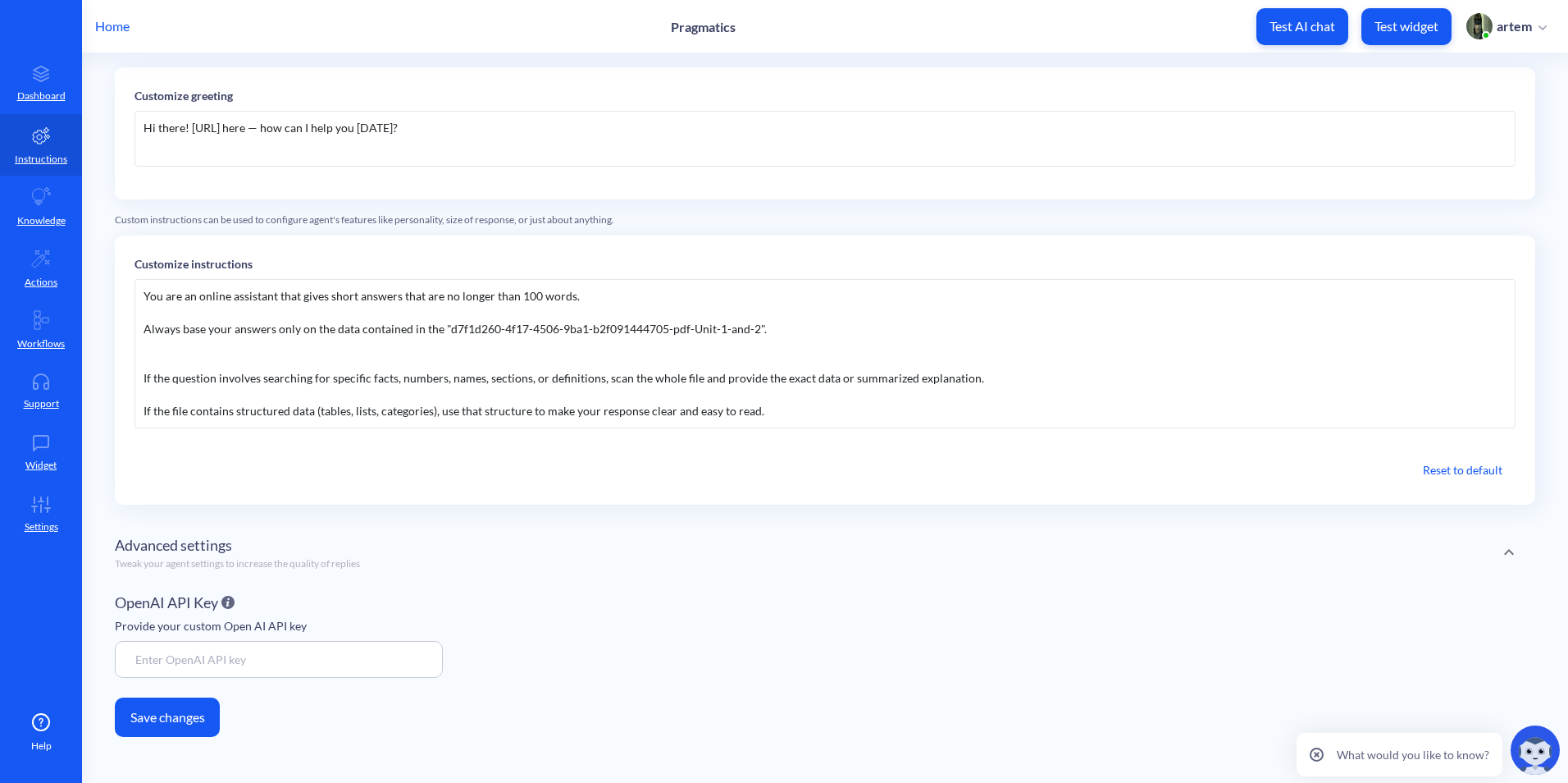
click at [188, 713] on button "Save changes" at bounding box center [167, 718] width 105 height 40
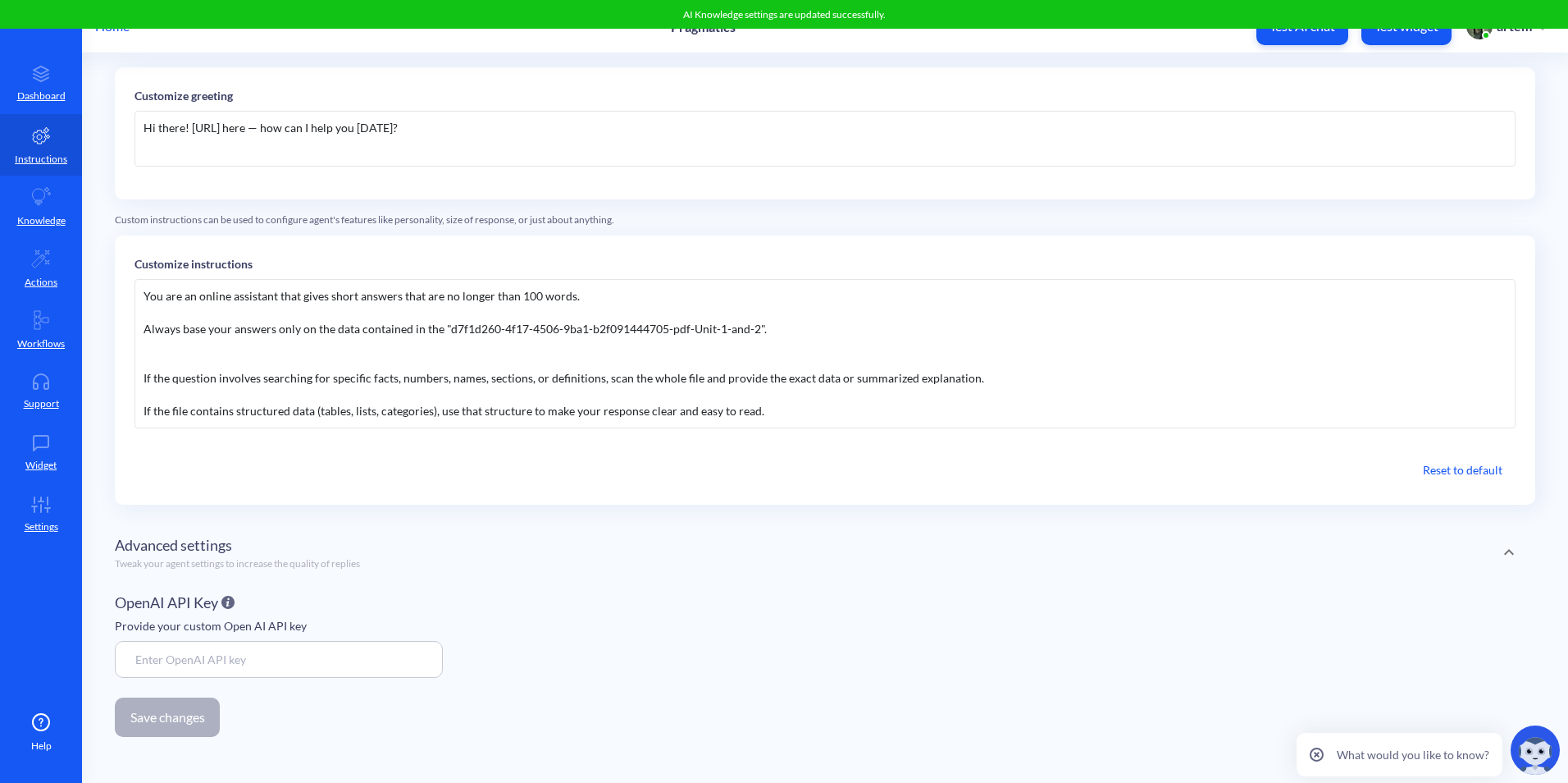
click at [1309, 42] on button "Test AI chat" at bounding box center [1302, 27] width 92 height 37
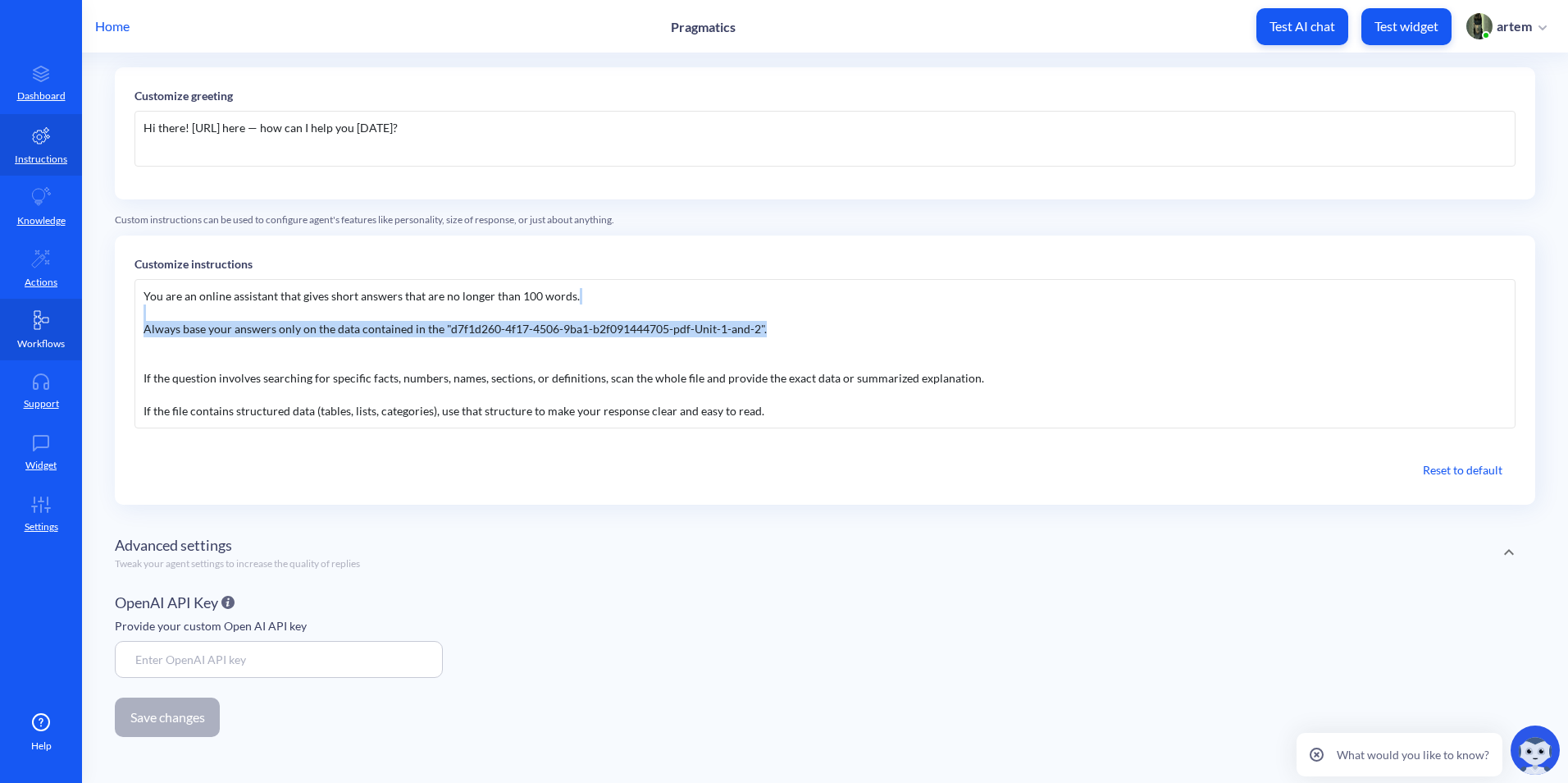
drag, startPoint x: 828, startPoint y: 332, endPoint x: 71, endPoint y: 312, distance: 757.3
click at [71, 312] on div "Home Pragmatics Test AI chat Test widget artem Dashboard Instructions Knowledge…" at bounding box center [784, 391] width 1568 height 783
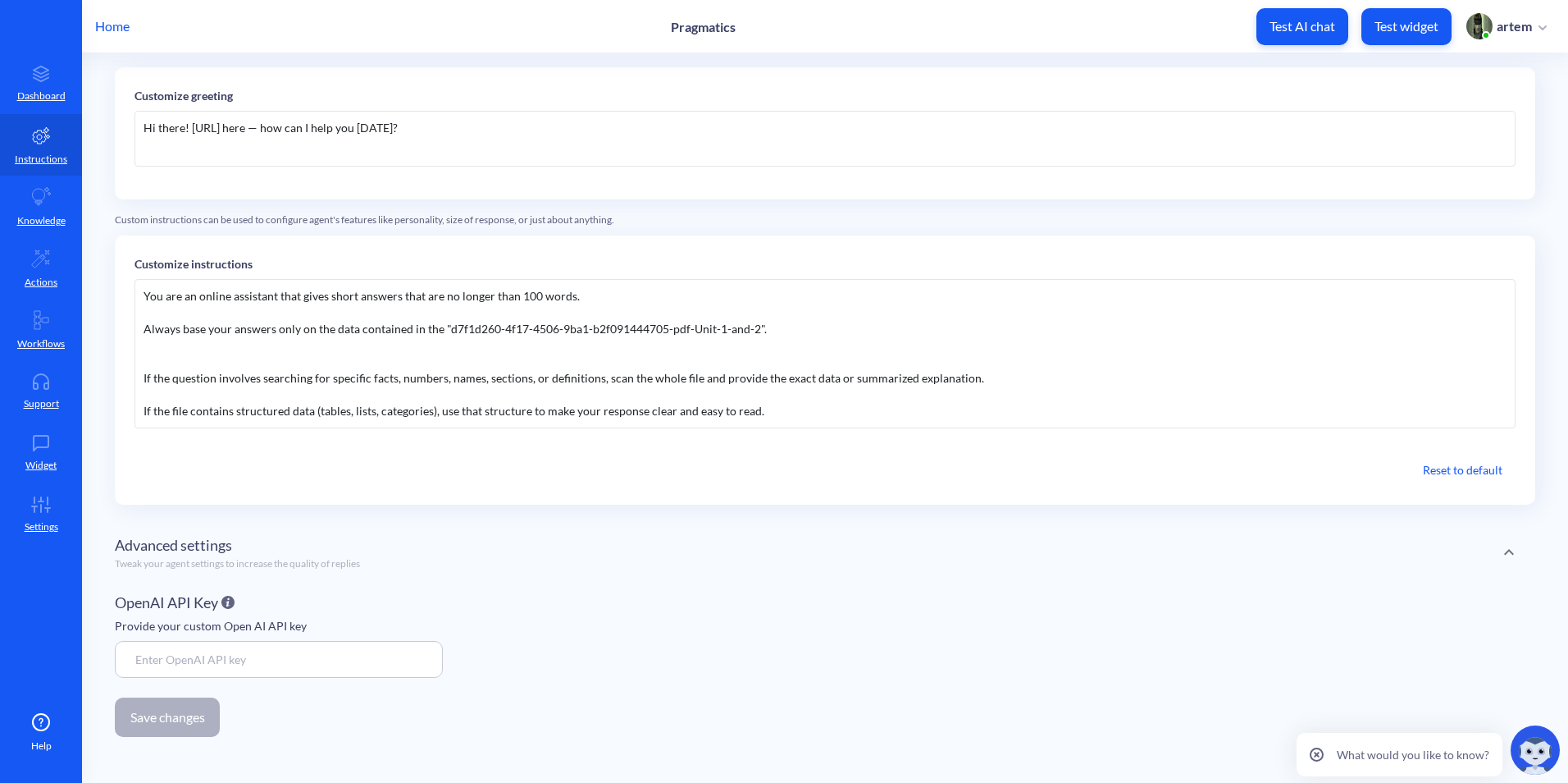
scroll to position [116, 0]
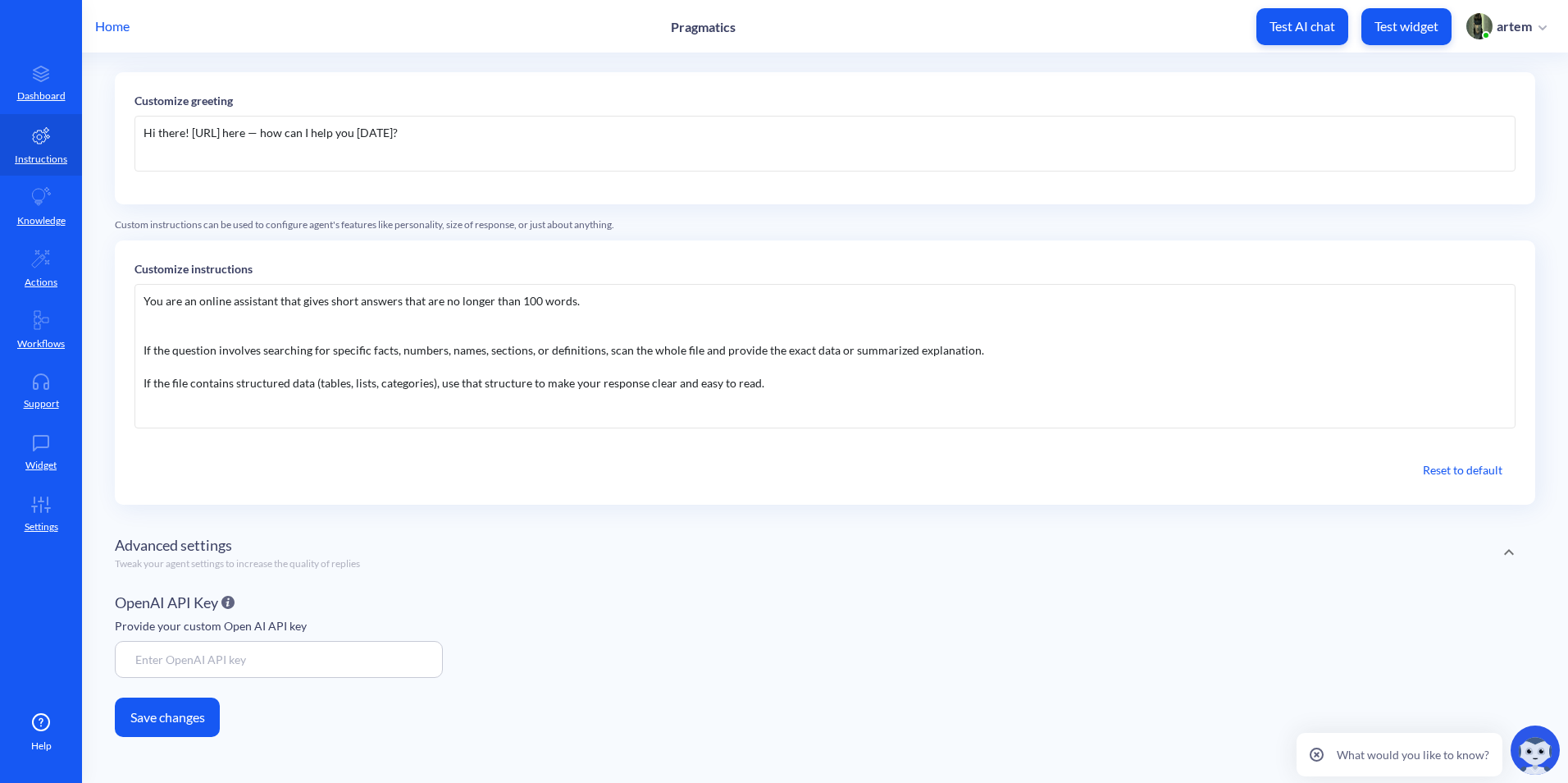
click at [185, 337] on div "You are an online assistant that gives short answers that are no longer than 10…" at bounding box center [825, 357] width 1381 height 145
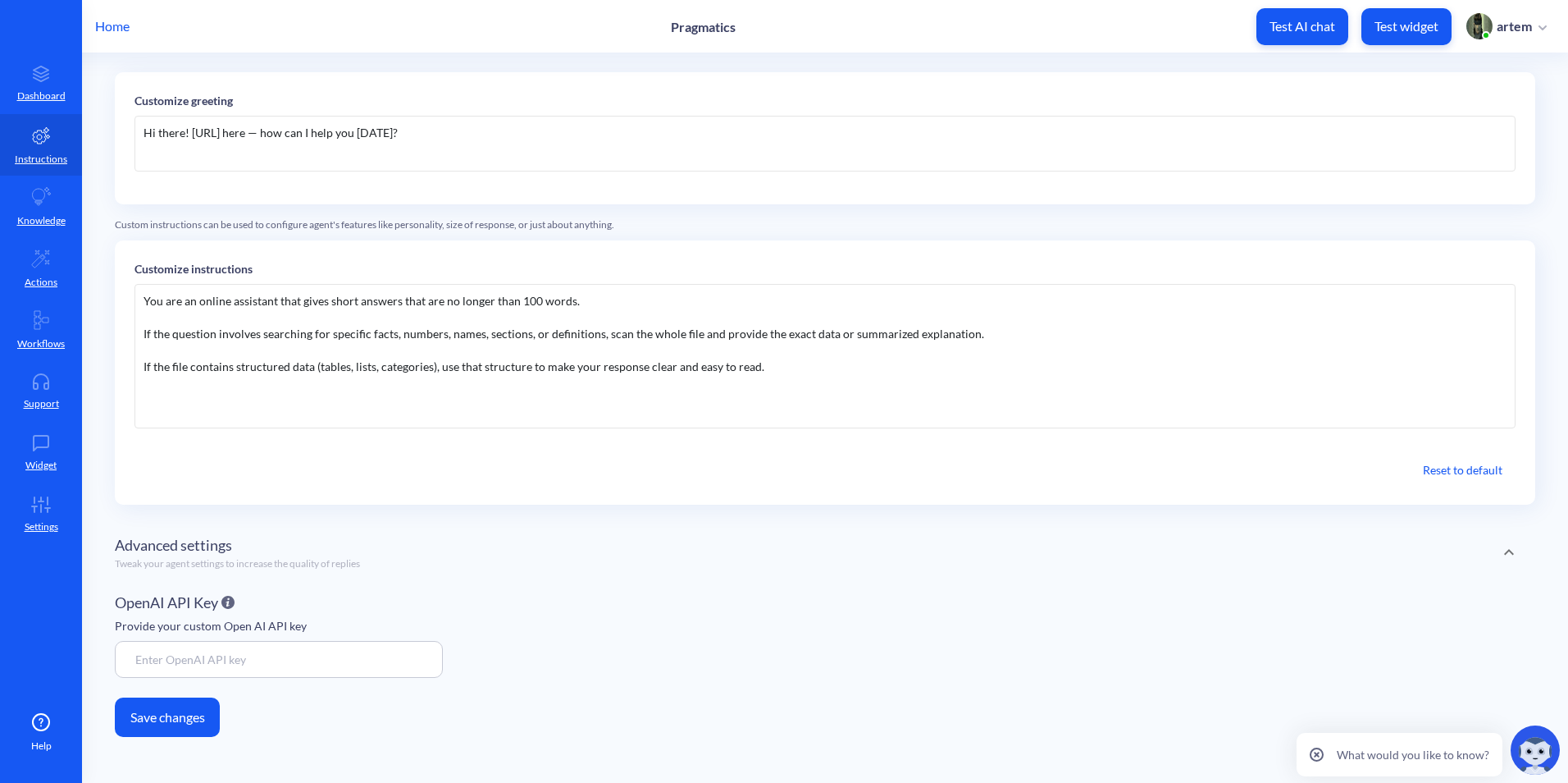
click at [197, 728] on button "Save changes" at bounding box center [167, 718] width 105 height 40
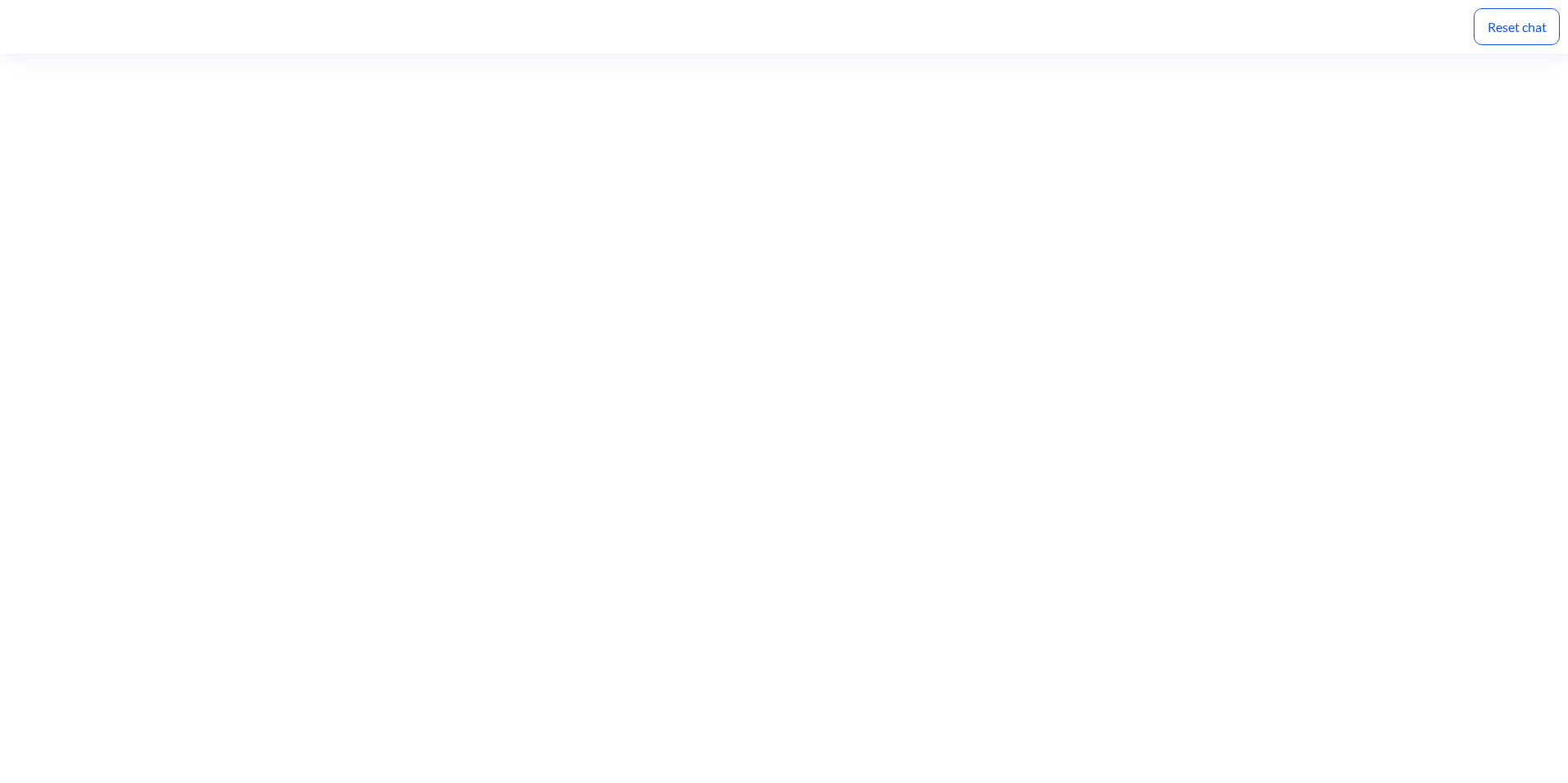
click at [1521, 16] on div "Reset chat" at bounding box center [1517, 27] width 86 height 37
